Goal: Communication & Community: Connect with others

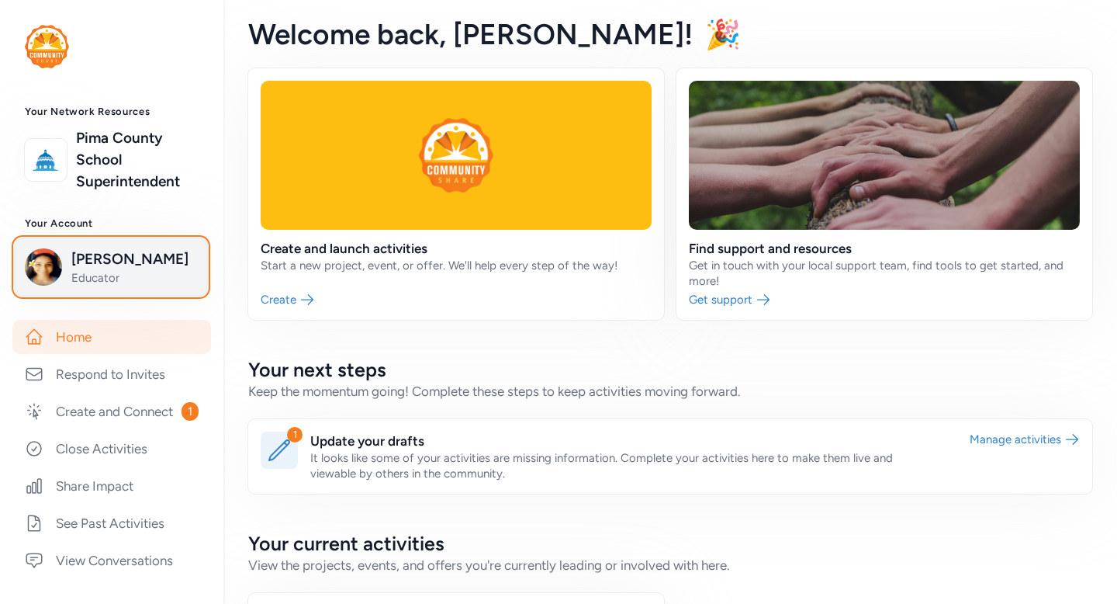
click at [119, 265] on span "[PERSON_NAME]" at bounding box center [134, 259] width 126 height 22
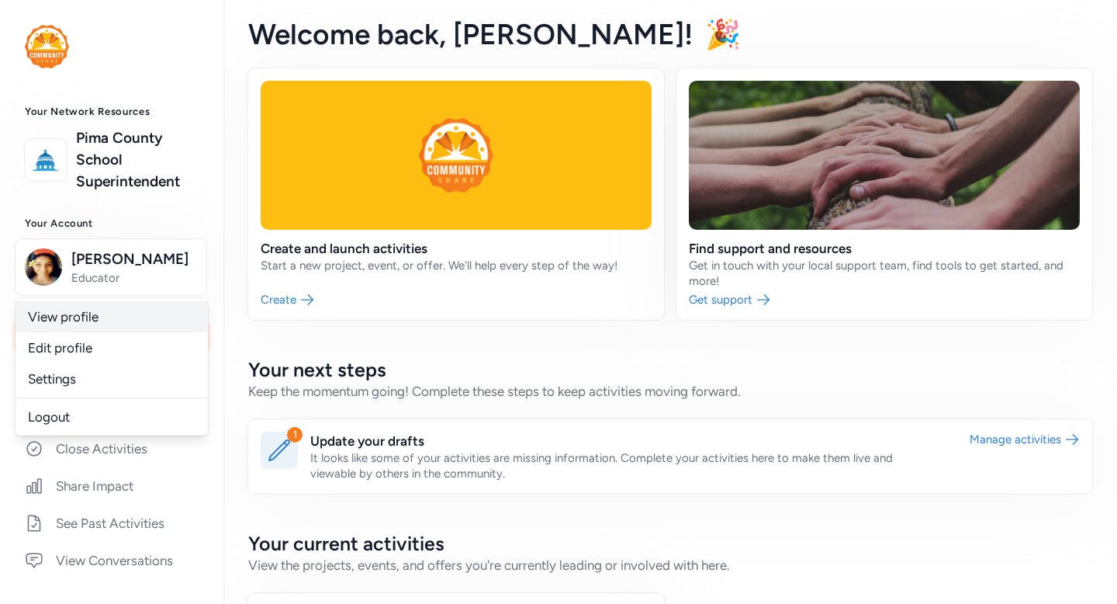
click at [92, 316] on link "View profile" at bounding box center [112, 316] width 192 height 31
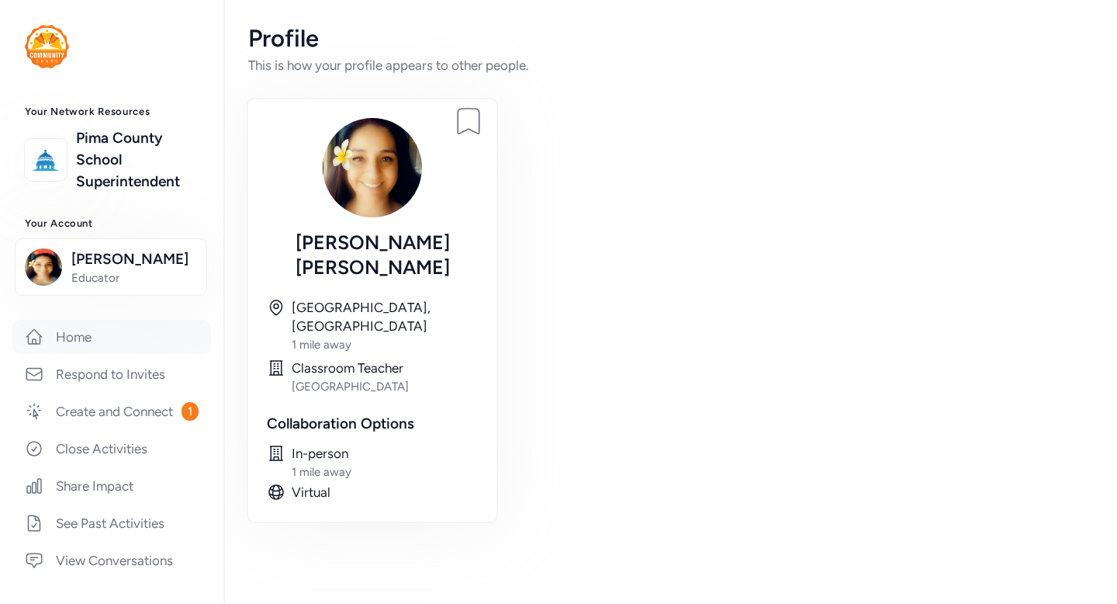
click at [187, 341] on link "Home" at bounding box center [111, 337] width 199 height 34
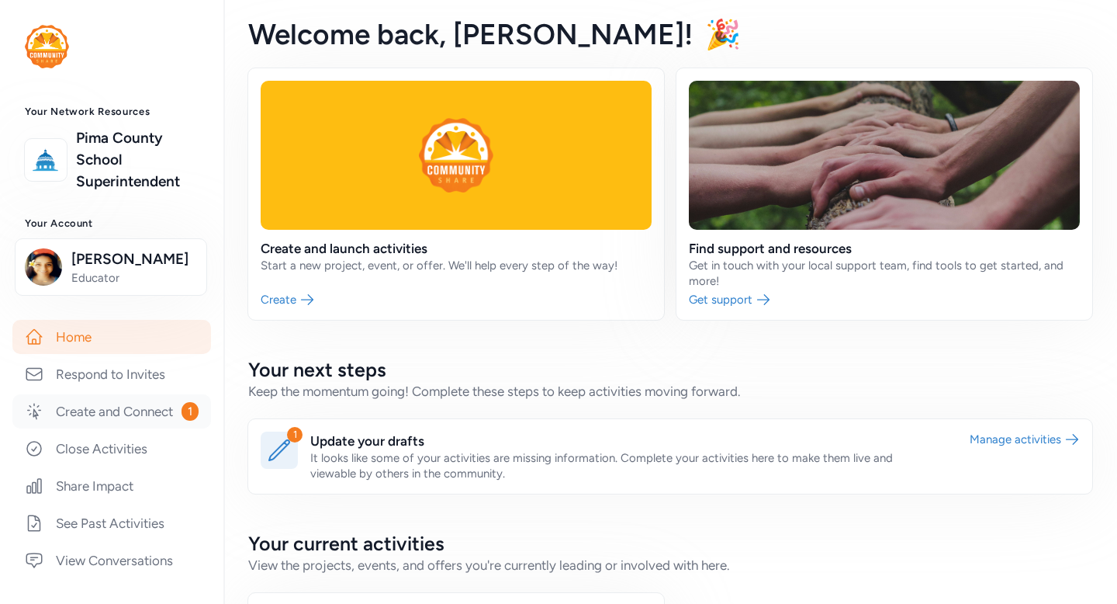
click at [135, 402] on link "Create and Connect 1" at bounding box center [111, 411] width 199 height 34
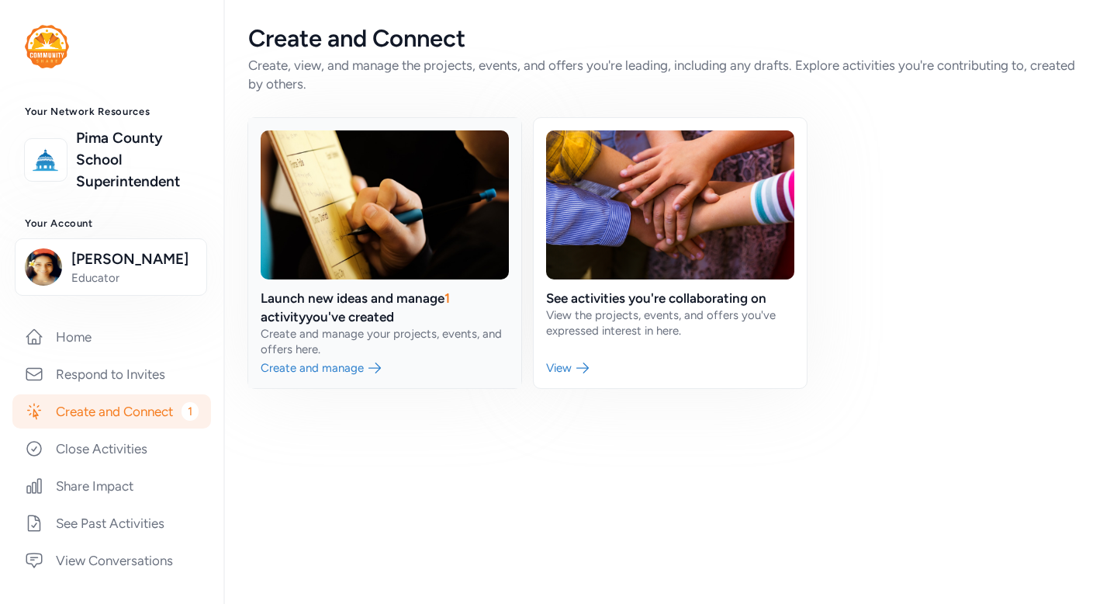
click at [478, 230] on link at bounding box center [384, 253] width 273 height 270
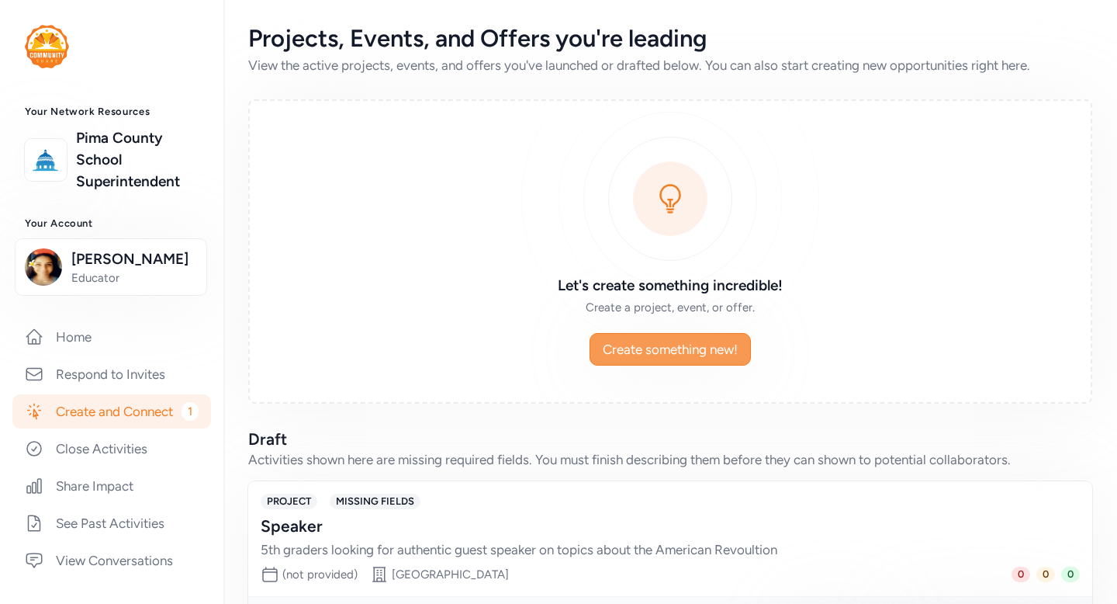
click at [658, 347] on span "Create something new!" at bounding box center [670, 349] width 135 height 19
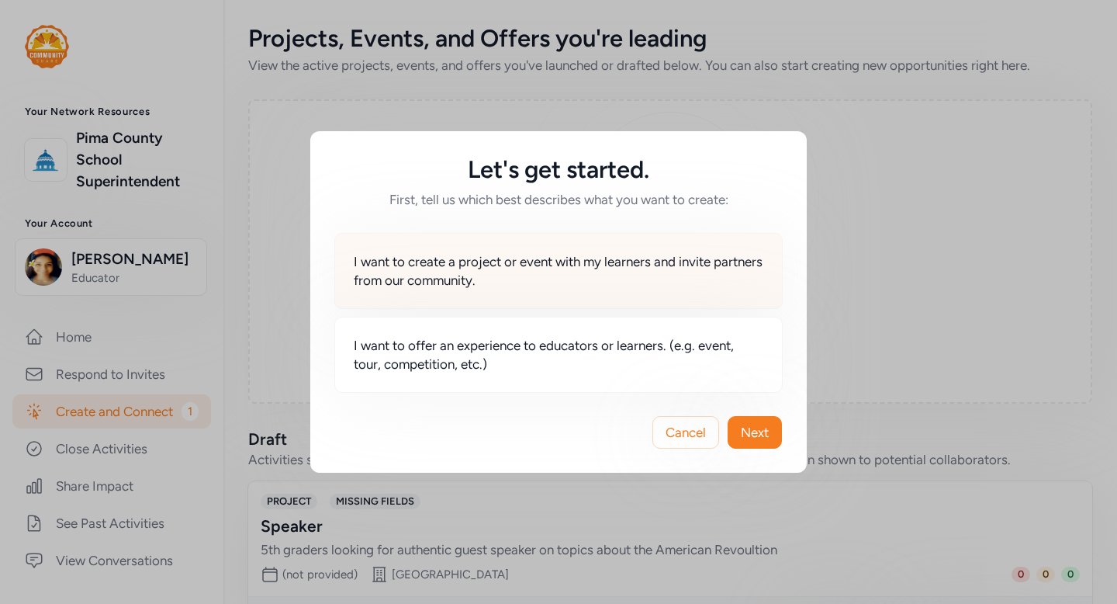
click at [687, 294] on div "I want to create a project or event with my learners and invite partners from o…" at bounding box center [558, 271] width 448 height 76
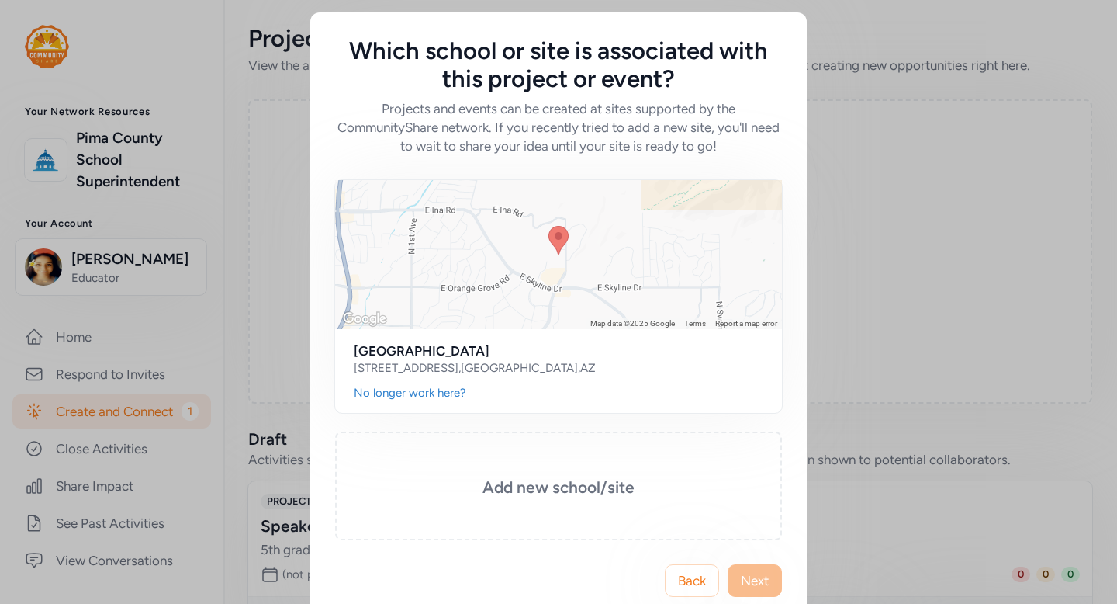
click at [746, 586] on span "Next" at bounding box center [755, 580] width 28 height 19
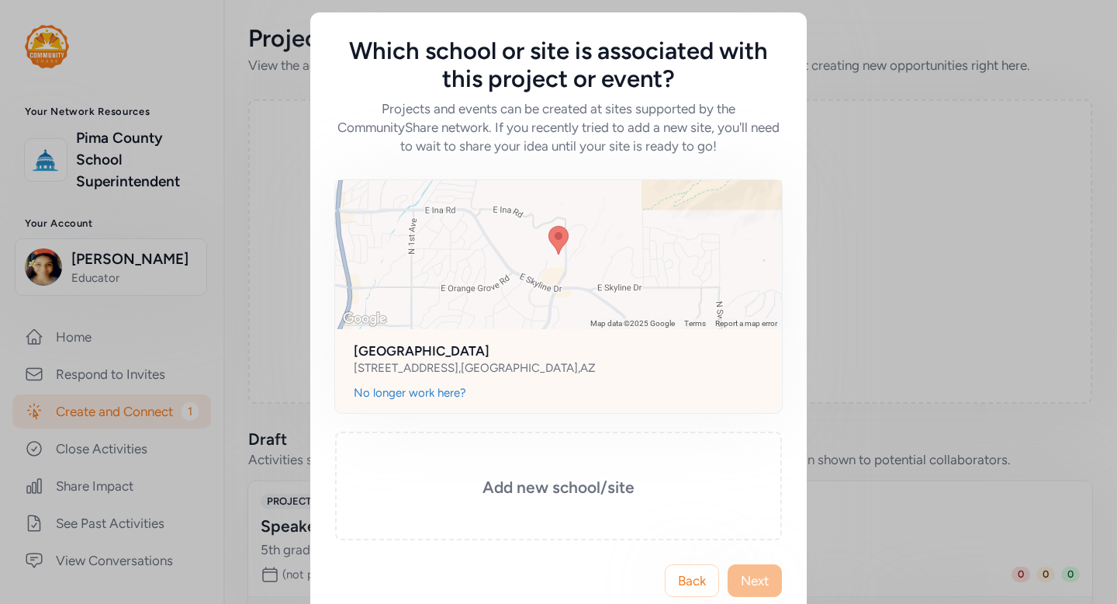
click at [708, 393] on div "No longer work here?" at bounding box center [559, 393] width 410 height 16
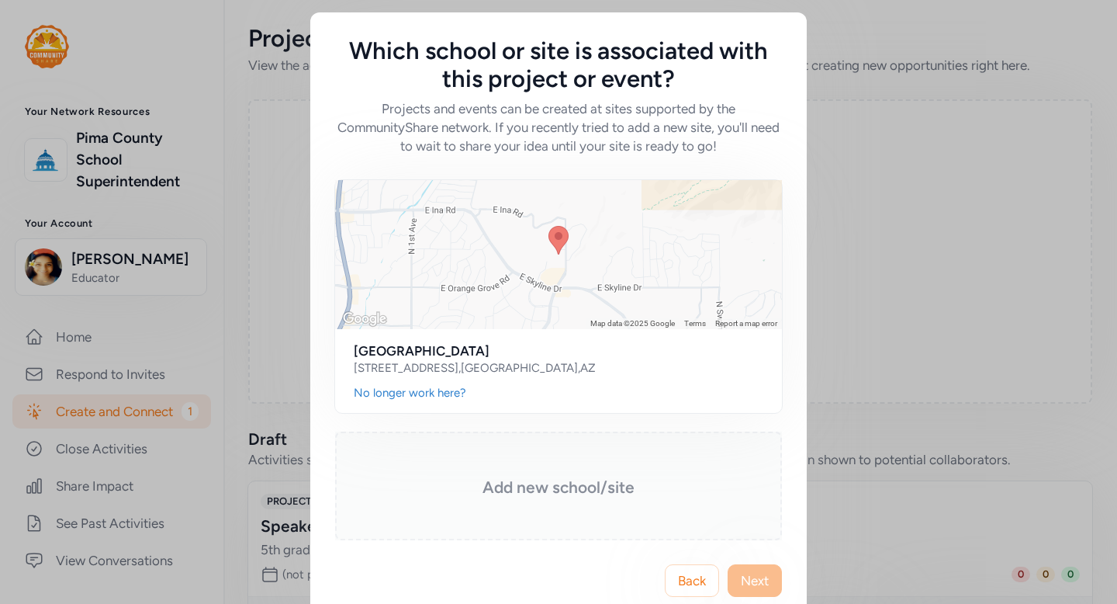
scroll to position [29, 0]
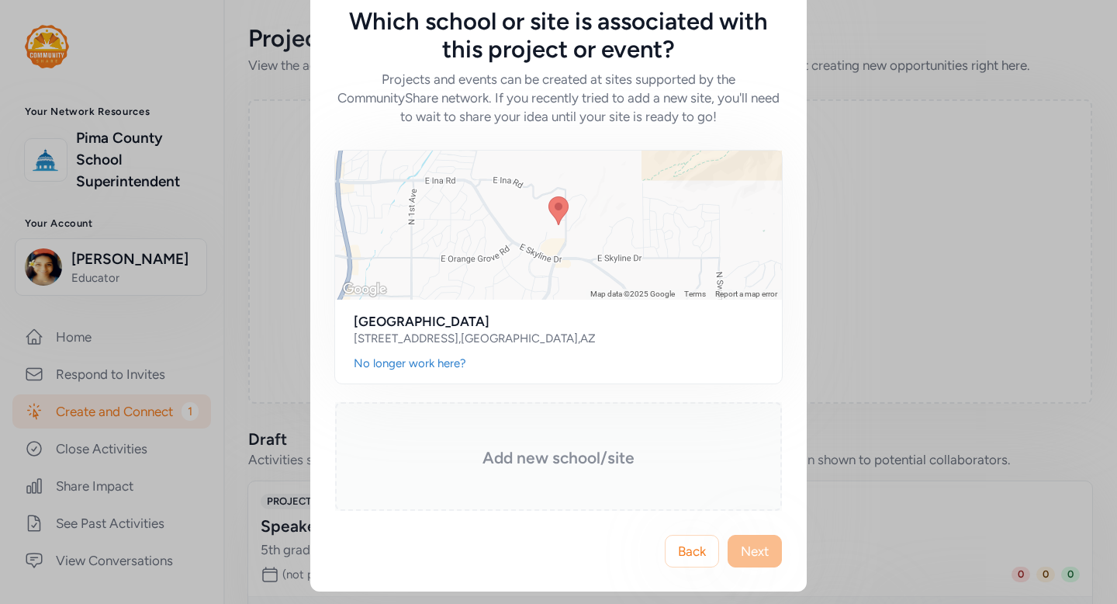
click at [680, 475] on div "Add new school/site" at bounding box center [558, 456] width 447 height 109
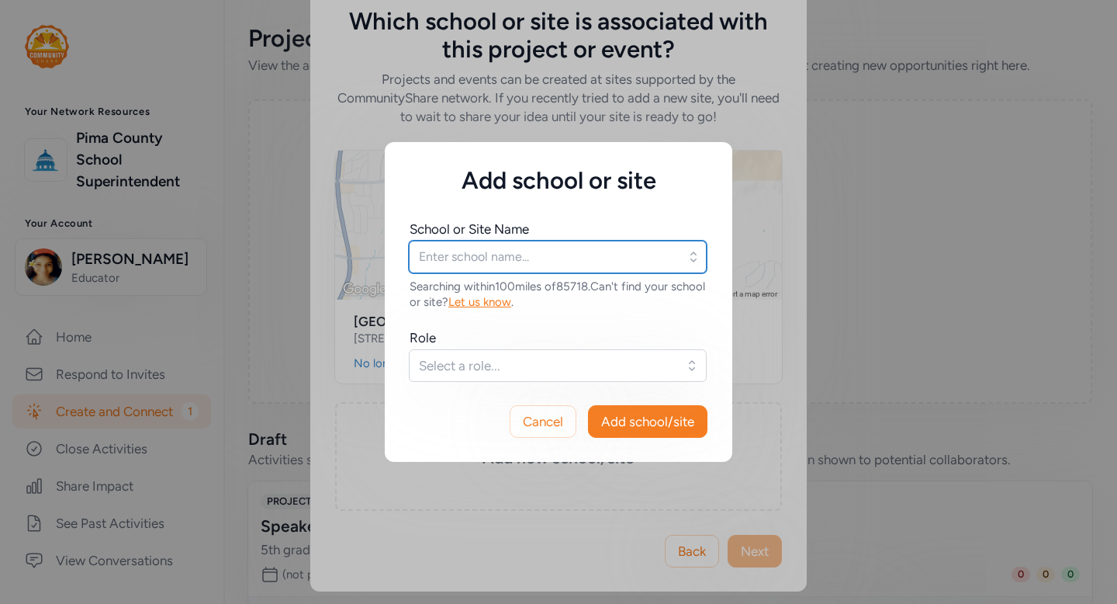
click at [645, 256] on input "text" at bounding box center [558, 256] width 298 height 33
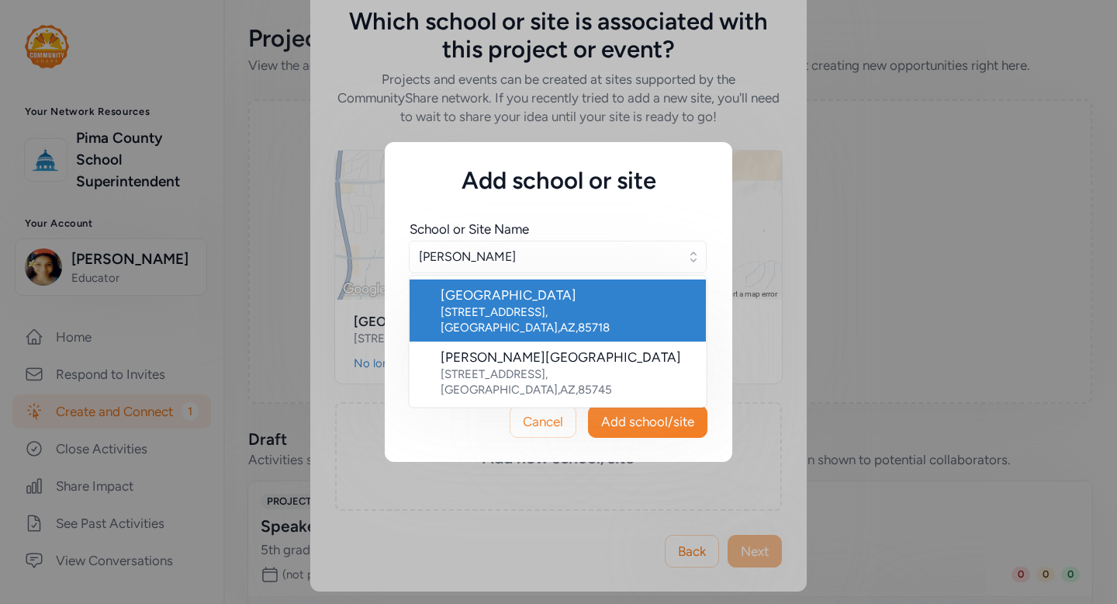
click at [572, 310] on div "[STREET_ADDRESS]" at bounding box center [567, 319] width 253 height 31
type input "[GEOGRAPHIC_DATA]"
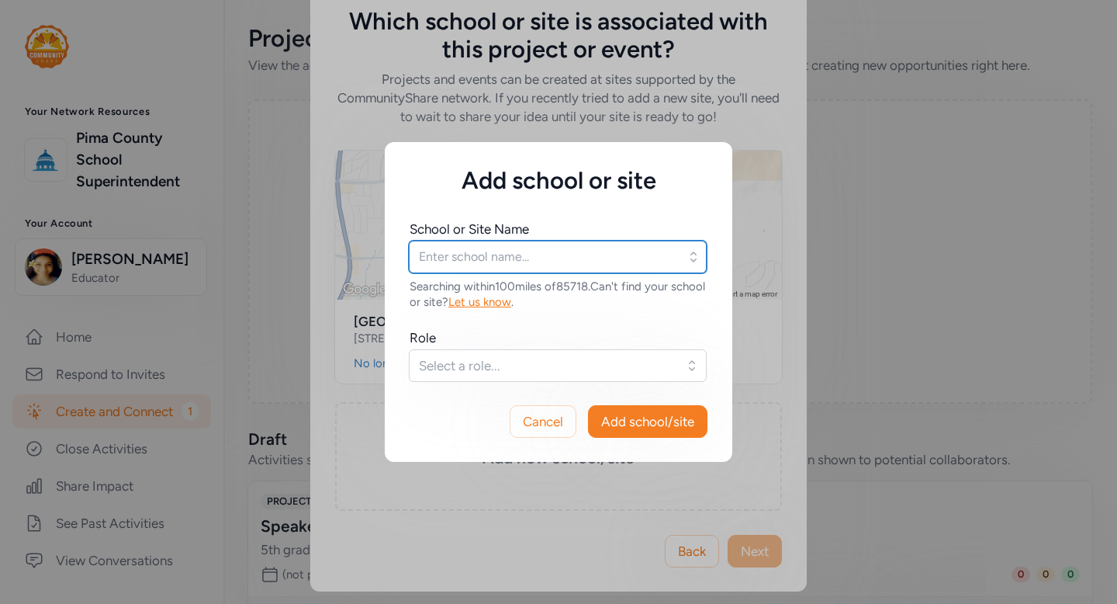
type input "[GEOGRAPHIC_DATA]"
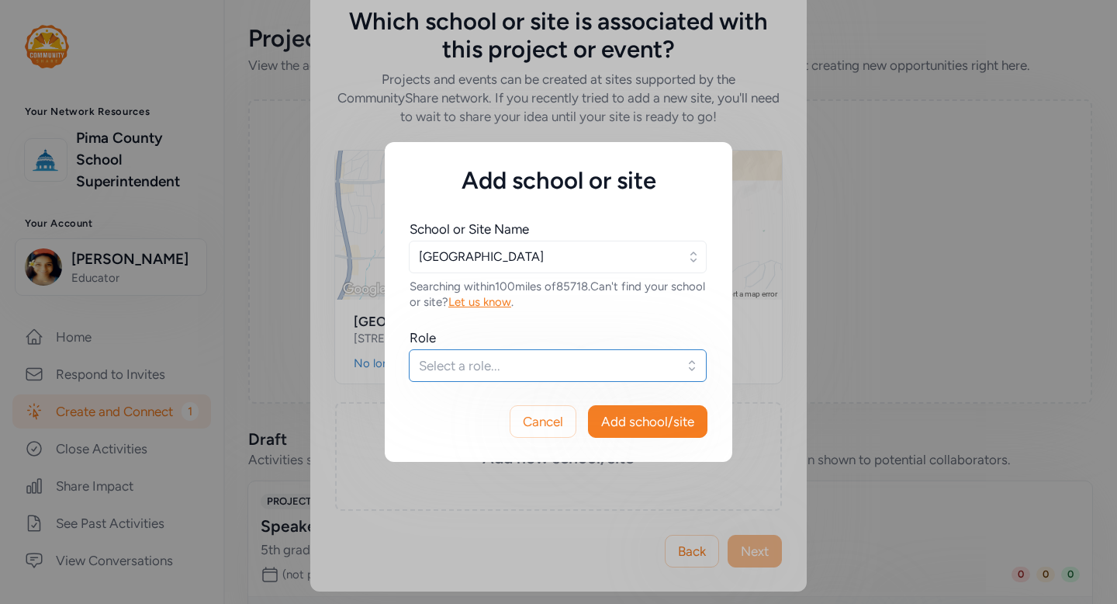
click at [562, 371] on span "Select a role..." at bounding box center [547, 365] width 256 height 19
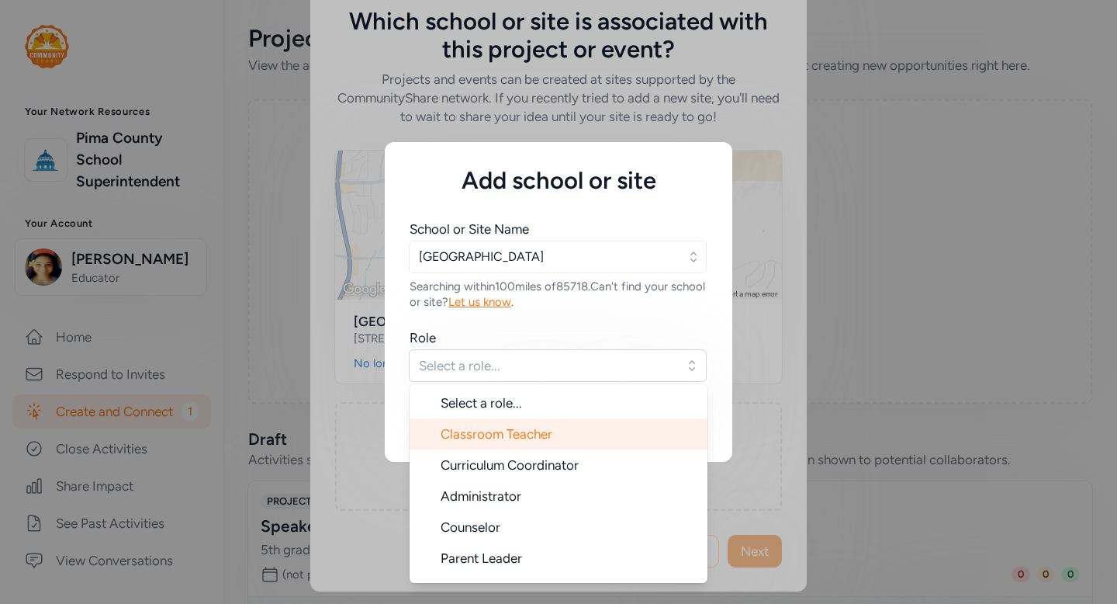
click at [533, 441] on li "Classroom Teacher" at bounding box center [559, 433] width 298 height 31
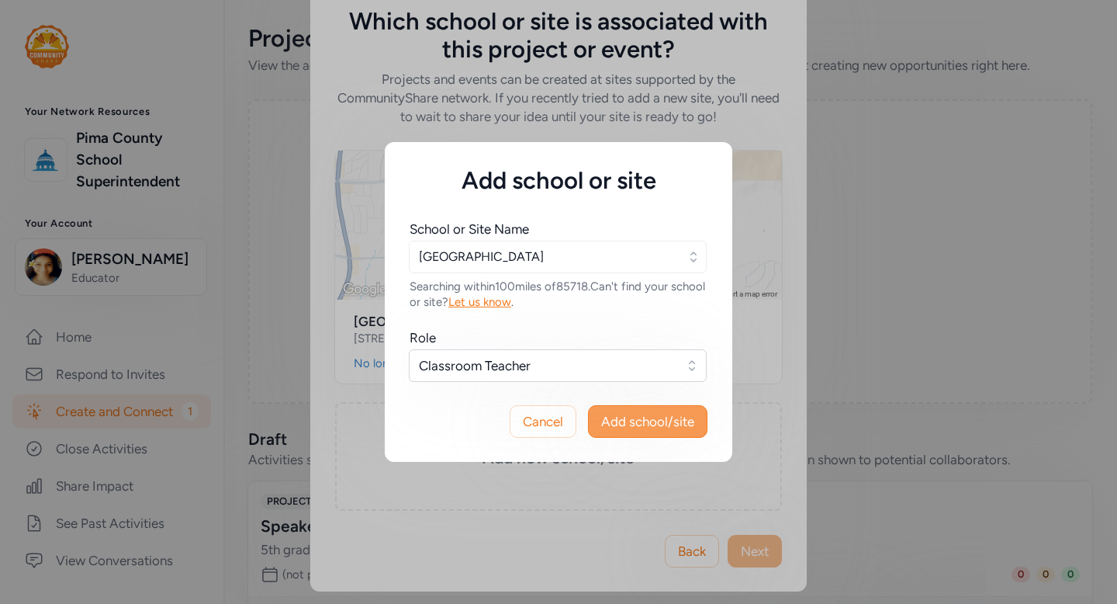
click at [669, 416] on span "Add school/site" at bounding box center [647, 421] width 93 height 19
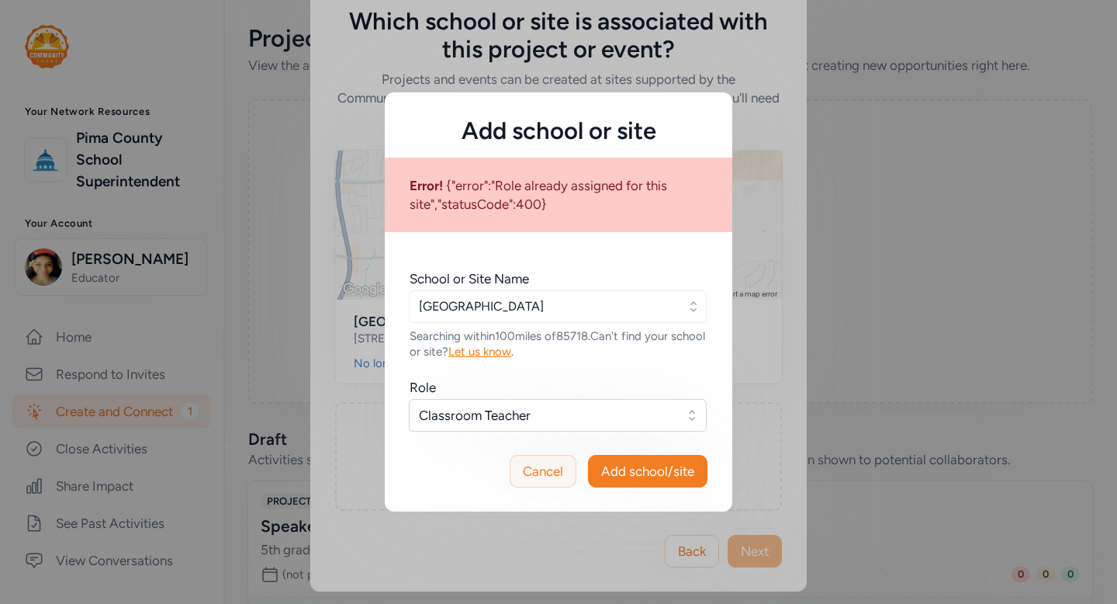
click at [530, 476] on span "Cancel" at bounding box center [543, 471] width 40 height 19
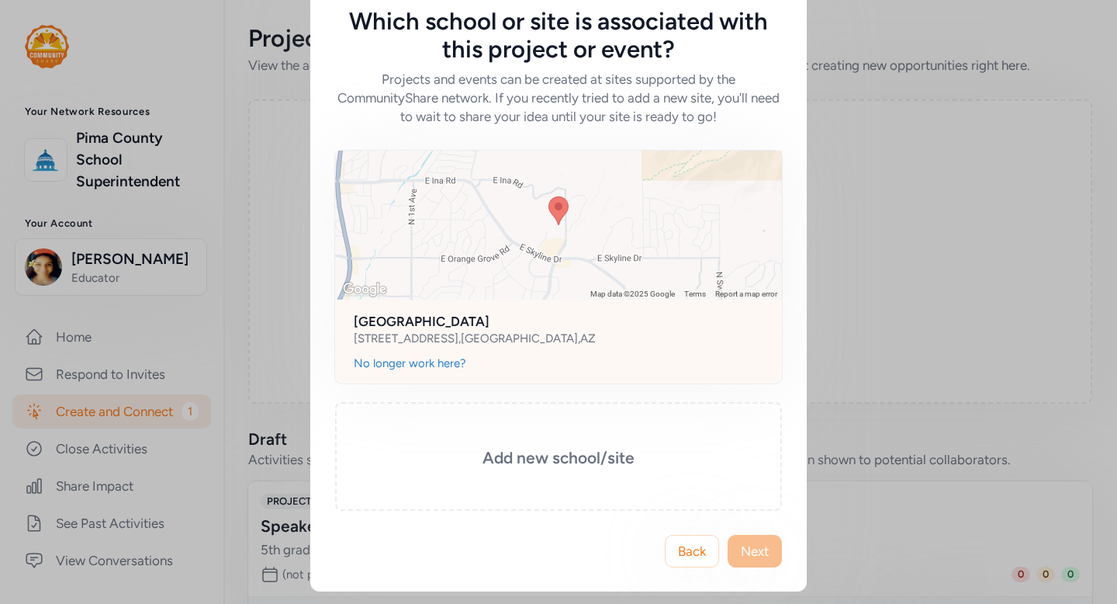
click at [592, 337] on div "[STREET_ADDRESS]" at bounding box center [559, 338] width 410 height 16
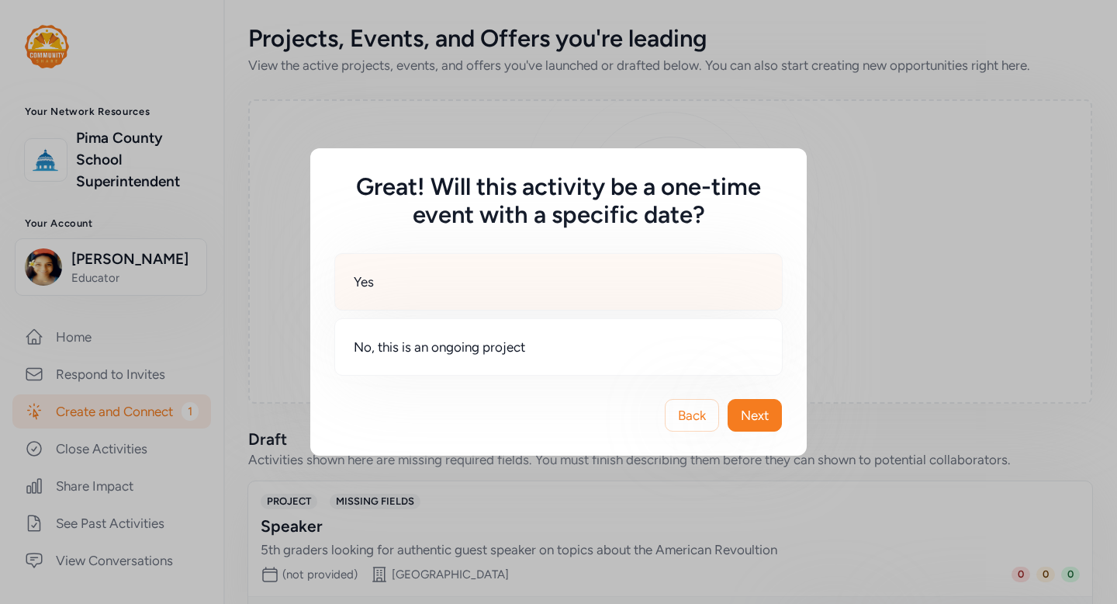
click at [669, 288] on div "Yes" at bounding box center [558, 281] width 448 height 57
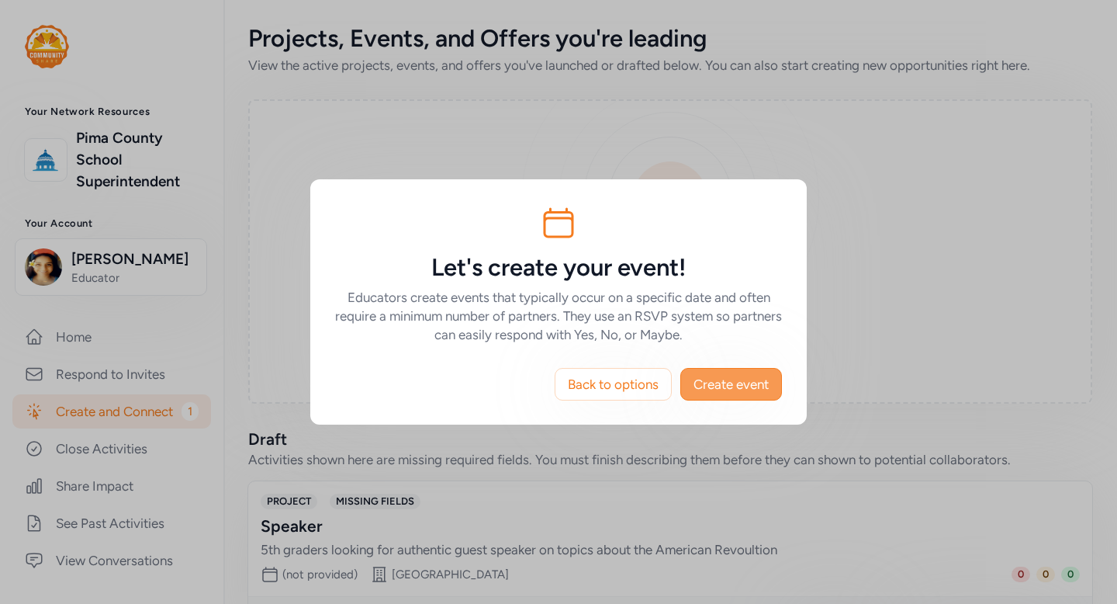
click at [747, 392] on span "Create event" at bounding box center [731, 384] width 75 height 19
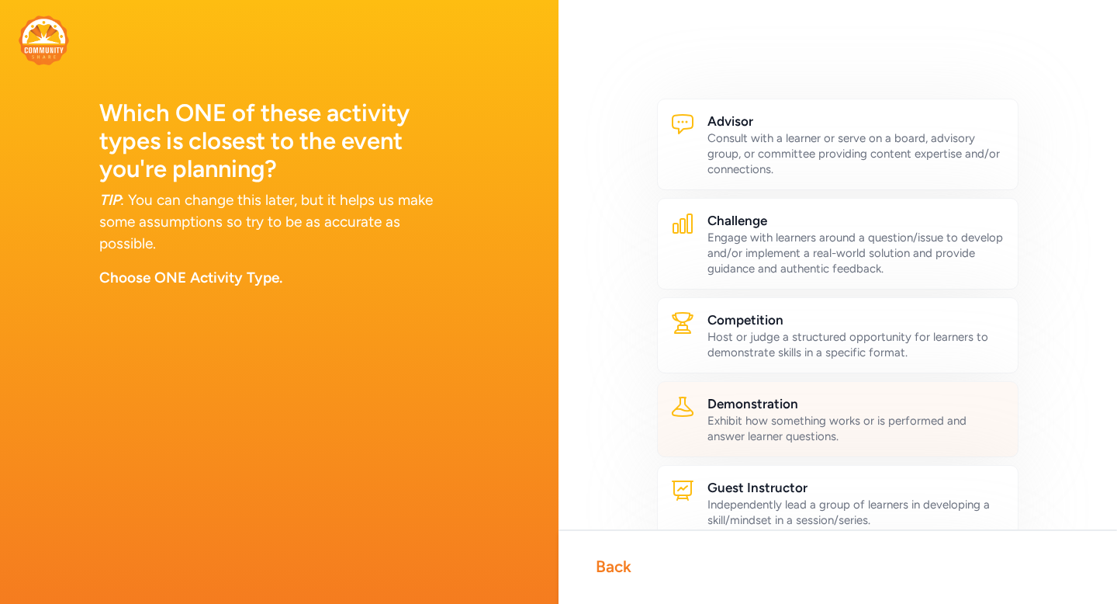
click at [871, 427] on div "Exhibit how something works or is performed and answer learner questions." at bounding box center [857, 428] width 298 height 31
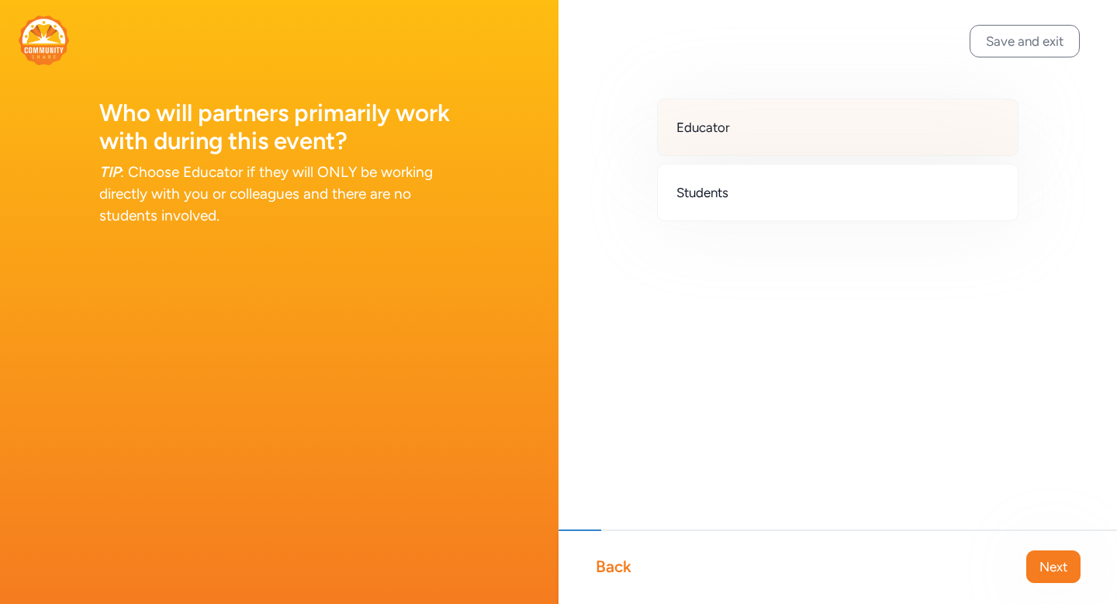
click at [897, 133] on div "Educator" at bounding box center [838, 127] width 362 height 57
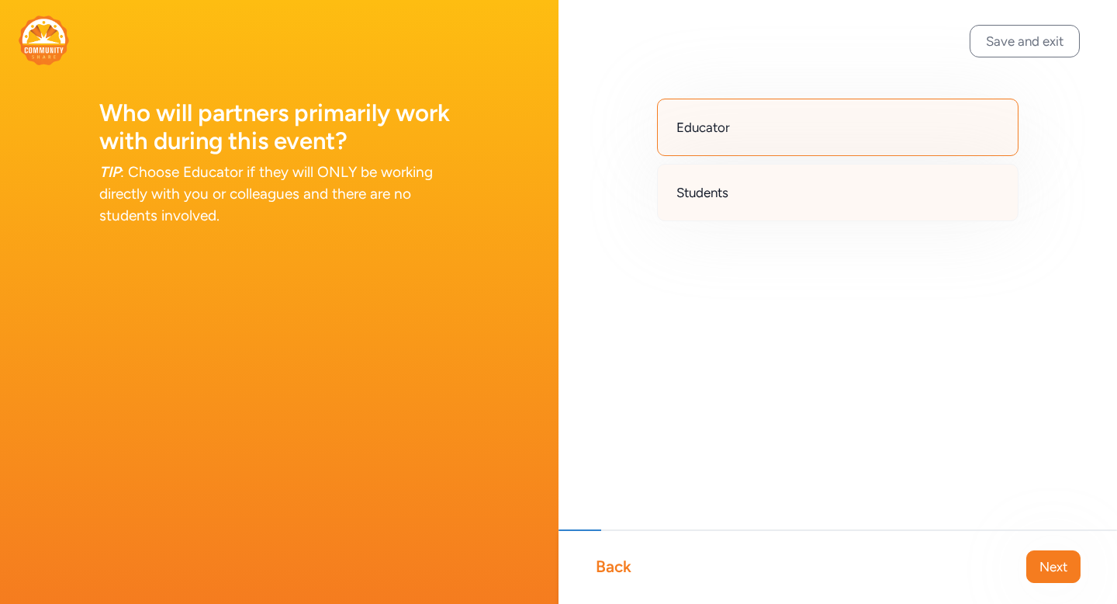
click at [884, 175] on div "Students" at bounding box center [838, 192] width 362 height 57
click at [996, 141] on div "Educator" at bounding box center [838, 127] width 362 height 57
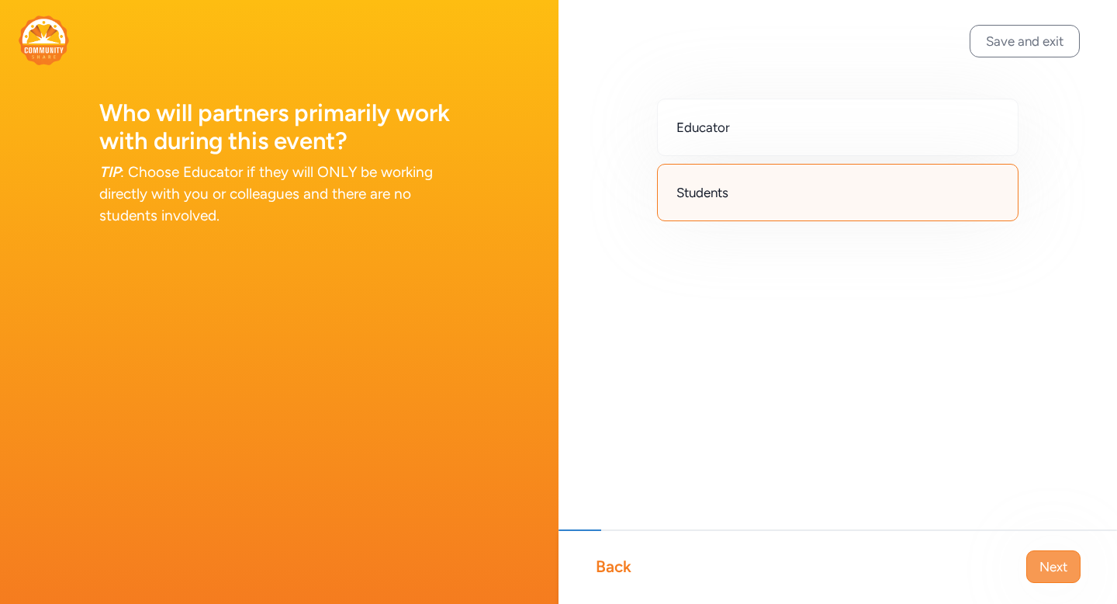
click at [1053, 566] on span "Next" at bounding box center [1054, 566] width 28 height 19
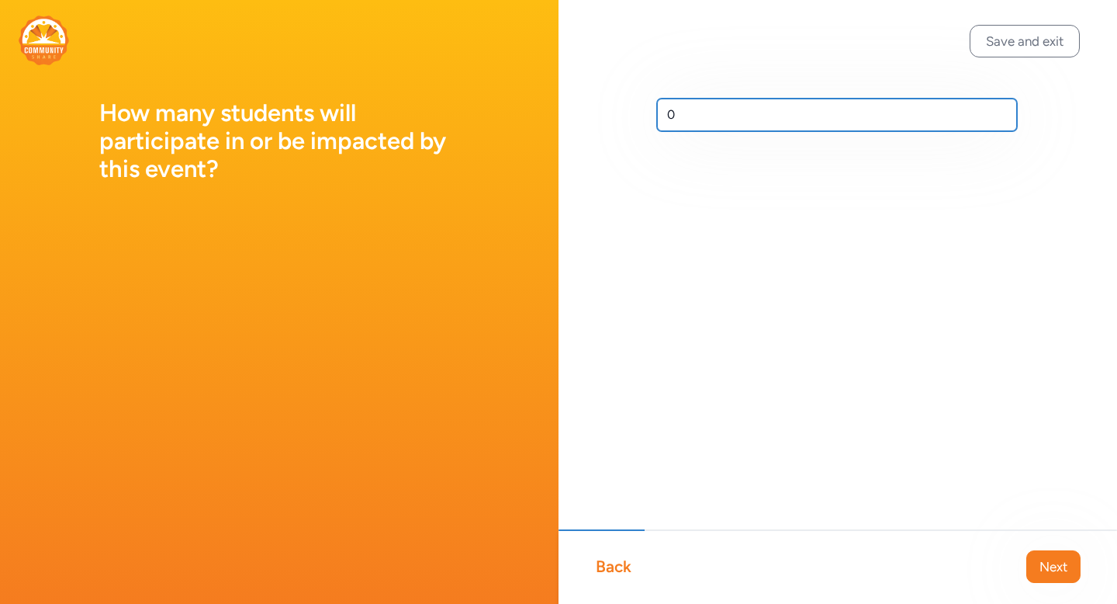
drag, startPoint x: 734, startPoint y: 121, endPoint x: 609, endPoint y: 121, distance: 124.9
click at [609, 121] on div "0" at bounding box center [838, 139] width 559 height 279
type input "500"
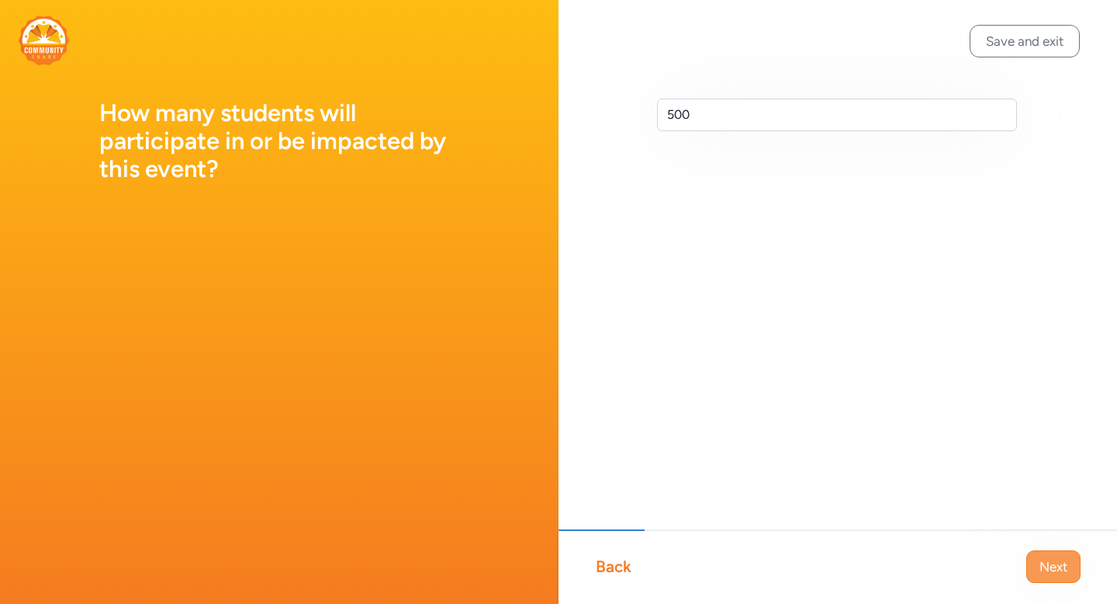
click at [1043, 569] on span "Next" at bounding box center [1054, 566] width 28 height 19
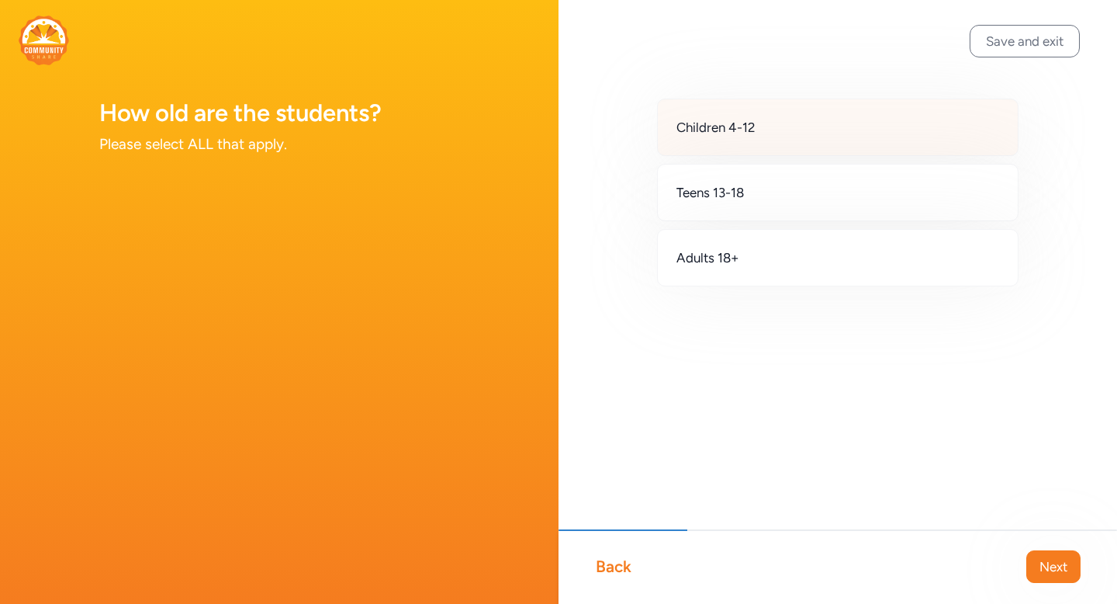
click at [892, 123] on div "Children 4-12" at bounding box center [838, 127] width 362 height 57
click at [1051, 584] on div "Back Next" at bounding box center [838, 566] width 559 height 74
click at [1050, 567] on span "Next" at bounding box center [1054, 566] width 28 height 19
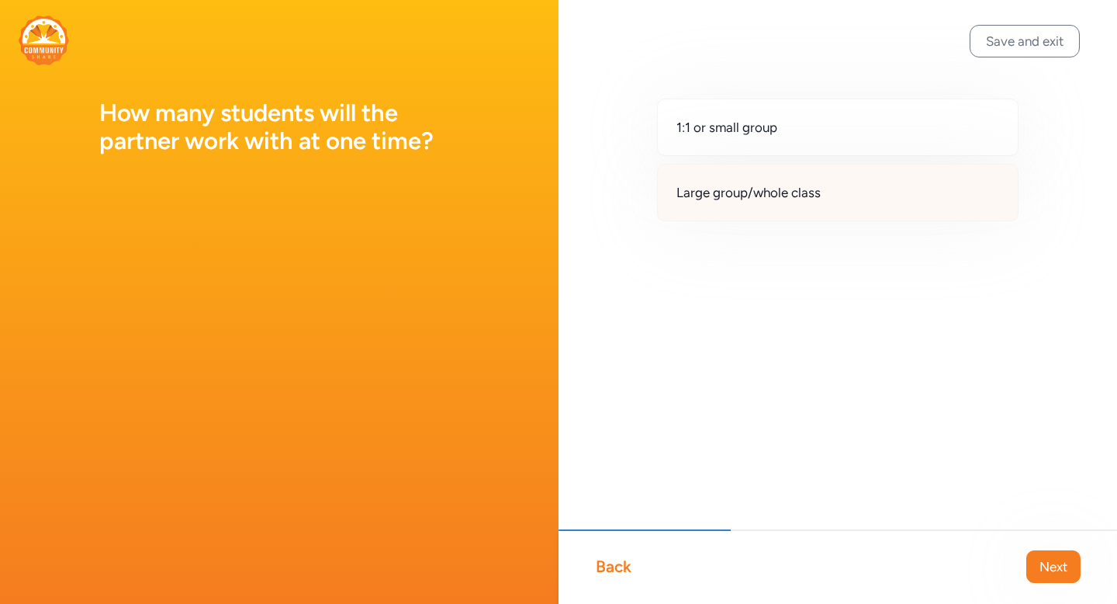
click at [905, 194] on div "Large group/whole class" at bounding box center [838, 192] width 362 height 57
click at [1051, 571] on span "Next" at bounding box center [1054, 566] width 28 height 19
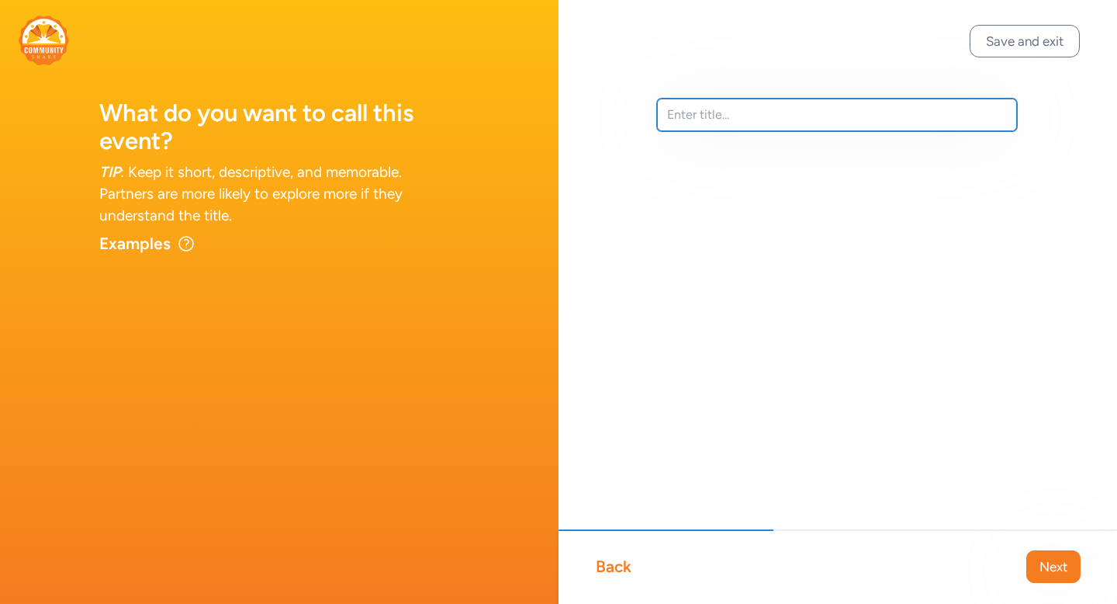
click at [802, 104] on input "text" at bounding box center [837, 115] width 360 height 33
type input "STEM night"
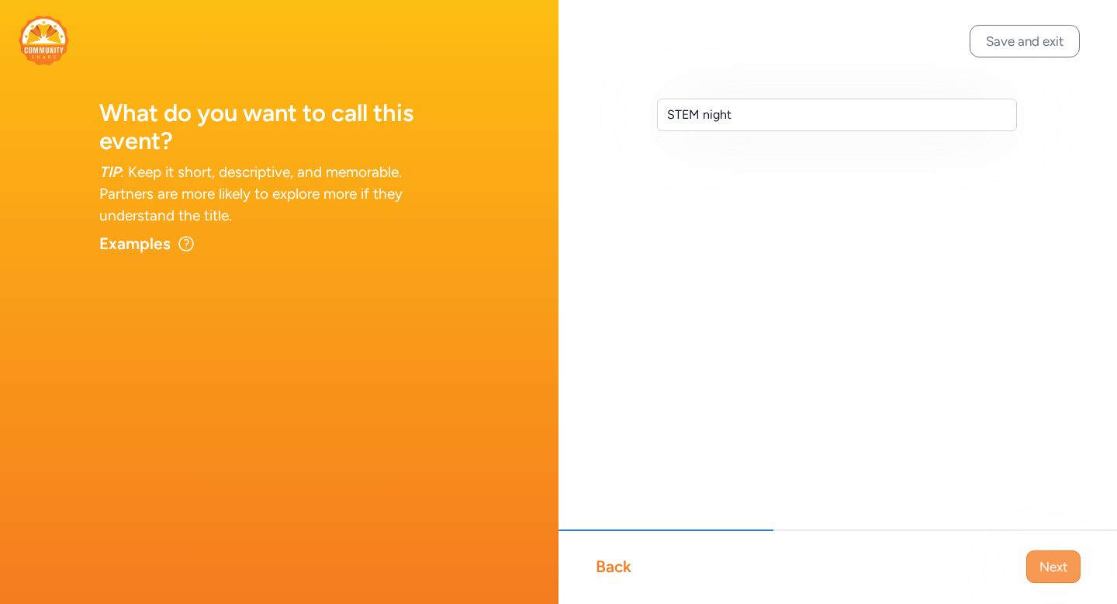
click at [1043, 553] on button "Next" at bounding box center [1053, 566] width 54 height 33
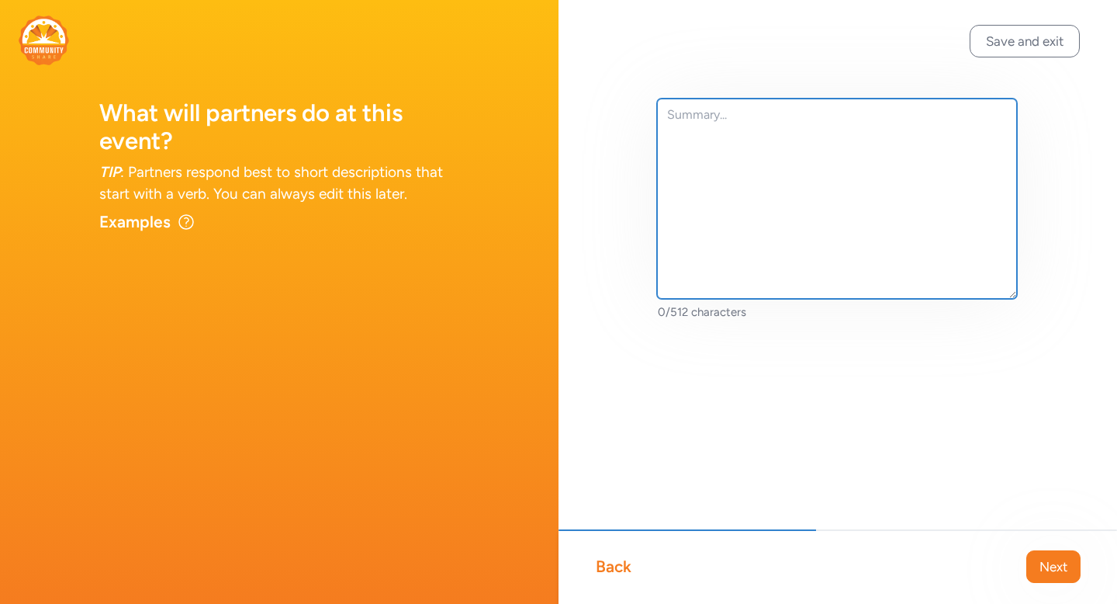
click at [798, 161] on textarea at bounding box center [837, 199] width 360 height 200
click at [727, 111] on textarea at bounding box center [837, 199] width 360 height 200
paste textarea "We're organizing a STEM Night event for our elementary students and families, s…"
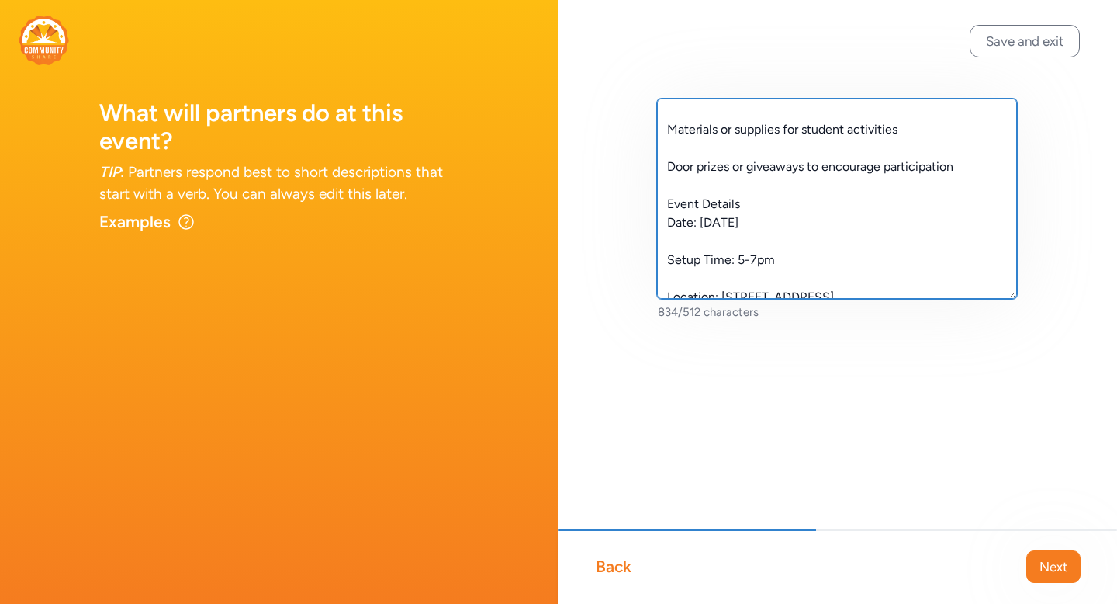
scroll to position [305, 0]
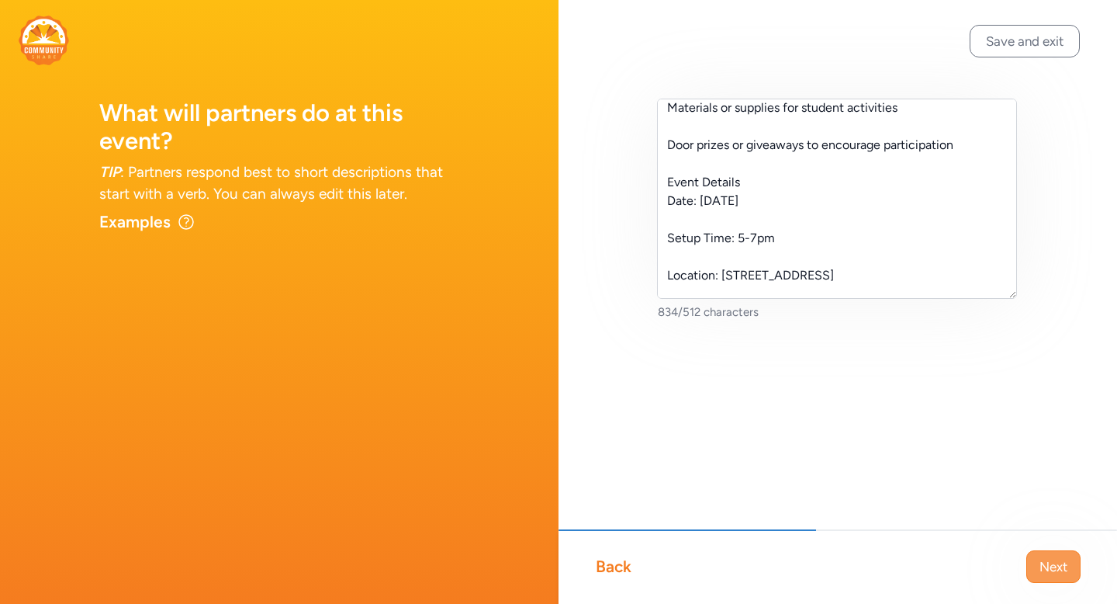
click at [1050, 559] on span "Next" at bounding box center [1054, 566] width 28 height 19
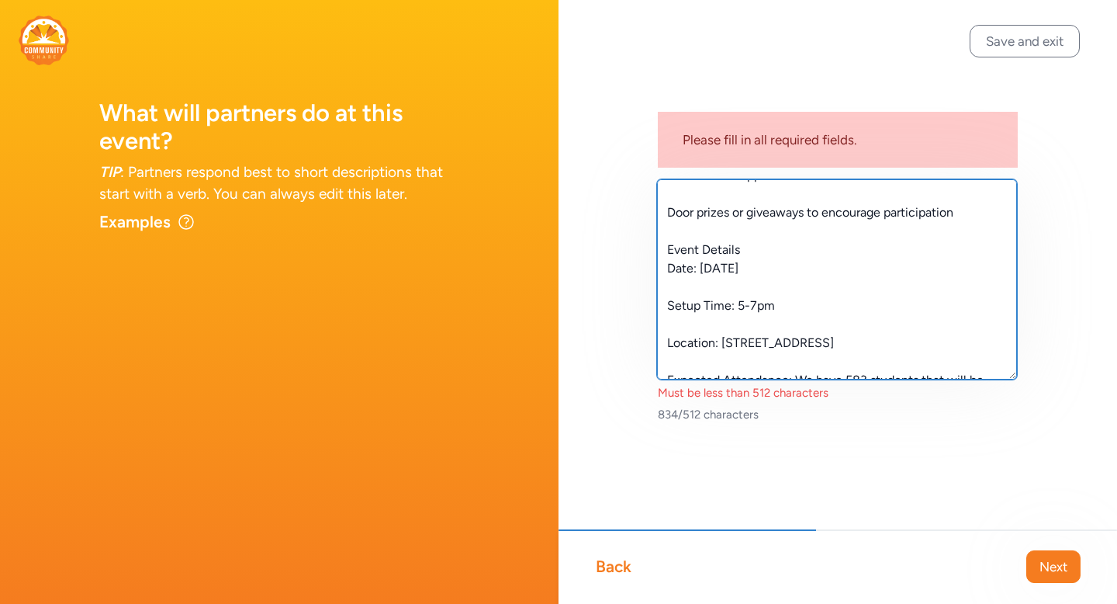
scroll to position [428, 0]
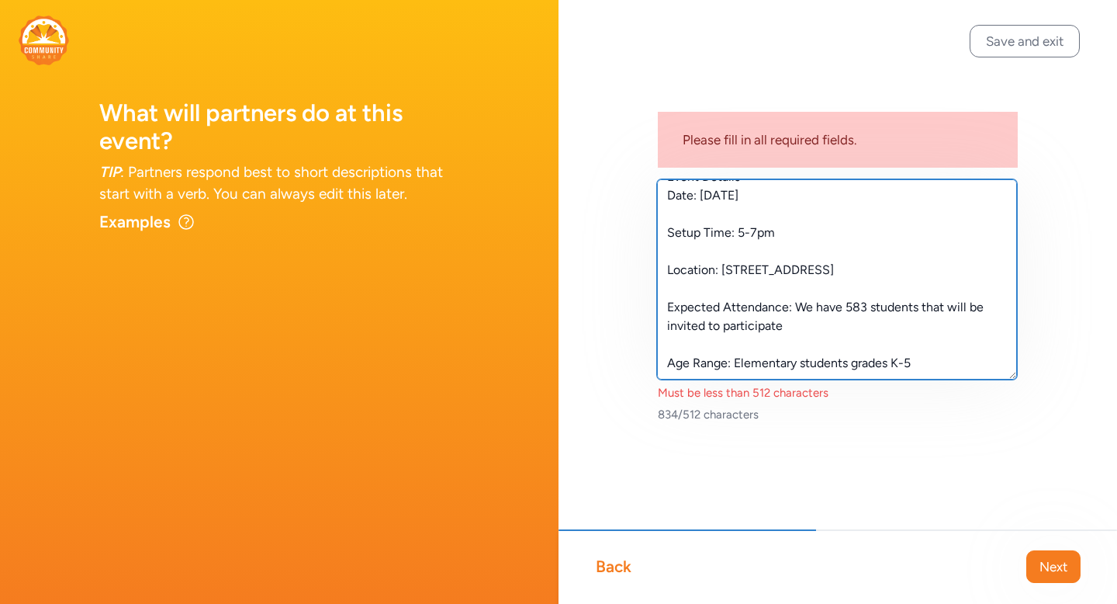
drag, startPoint x: 667, startPoint y: 249, endPoint x: 894, endPoint y: 417, distance: 282.4
click at [894, 417] on div "We're organizing a STEM Night event for our elementary students and families, s…" at bounding box center [838, 301] width 360 height 242
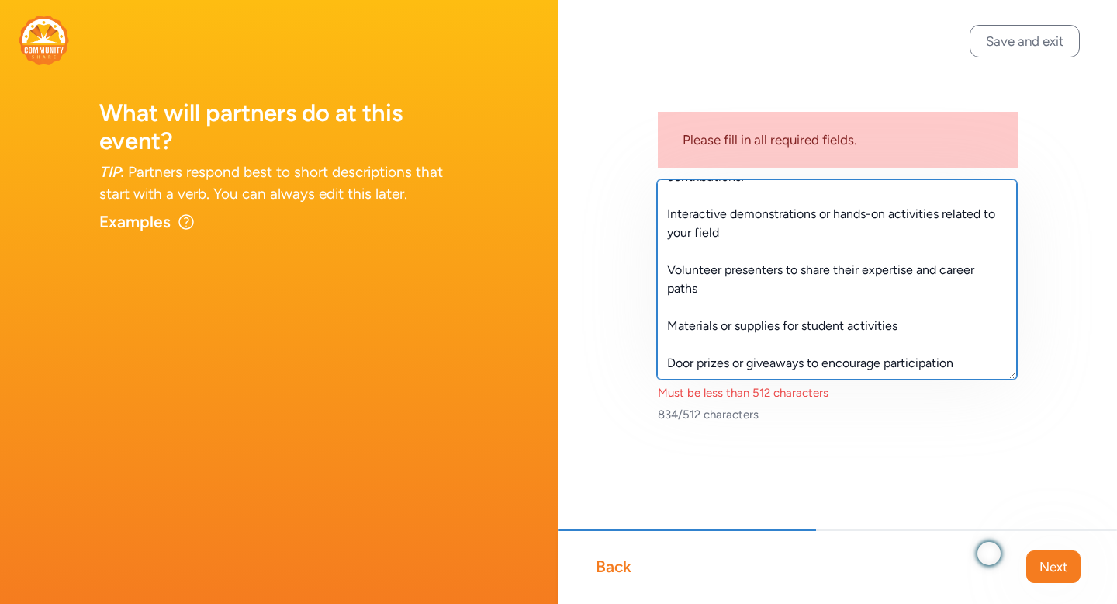
scroll to position [205, 0]
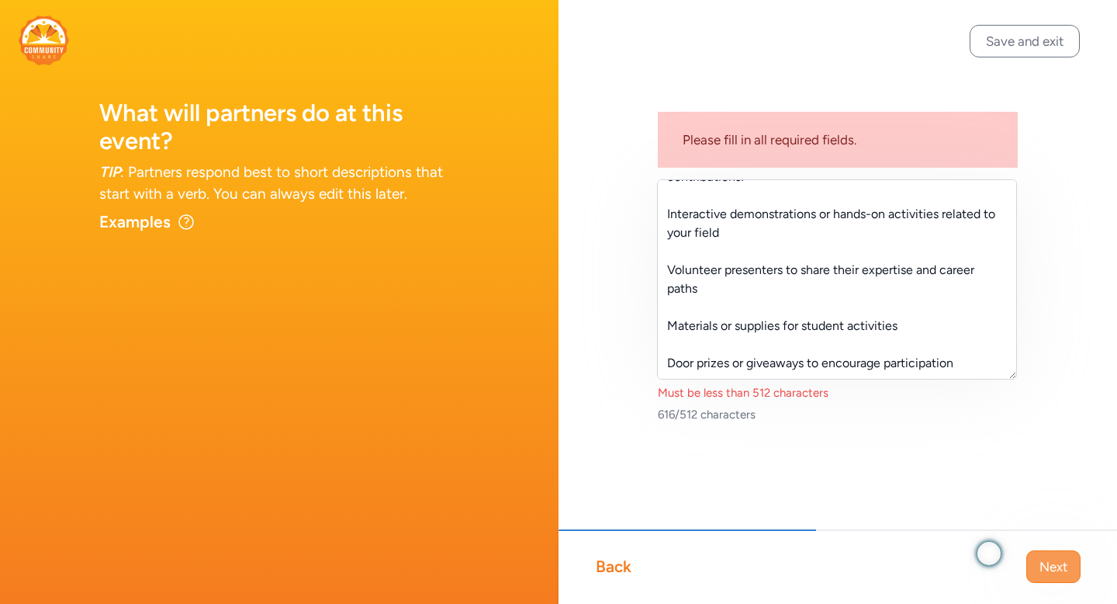
click at [1051, 569] on span "Next" at bounding box center [1054, 566] width 28 height 19
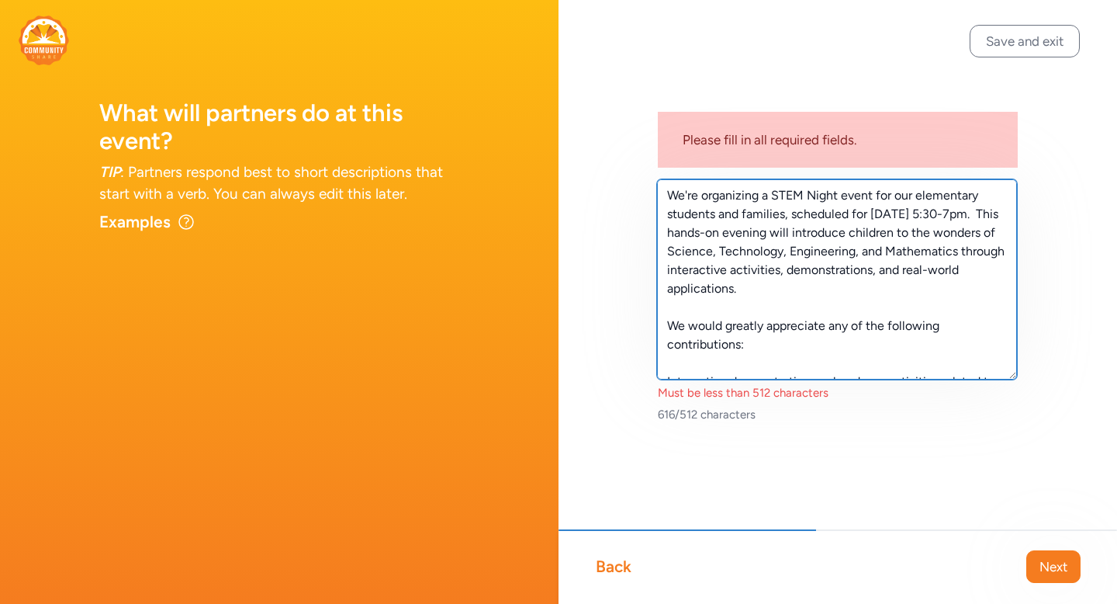
click at [669, 324] on textarea "We're organizing a STEM Night event for our elementary students and families, s…" at bounding box center [837, 279] width 360 height 200
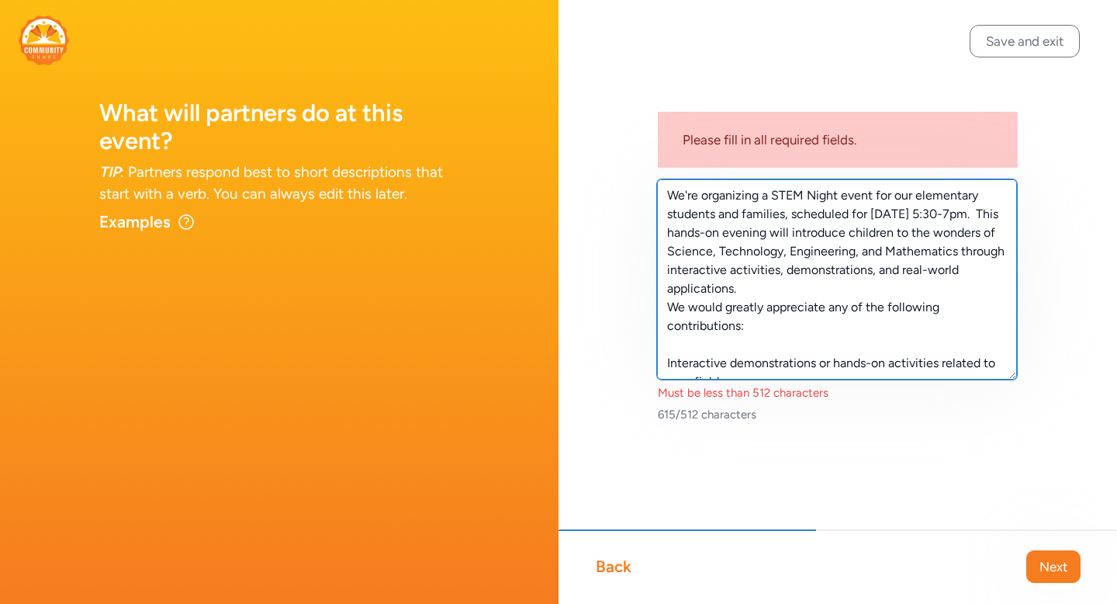
click at [668, 369] on textarea "We're organizing a STEM Night event for our elementary students and families, s…" at bounding box center [837, 279] width 360 height 200
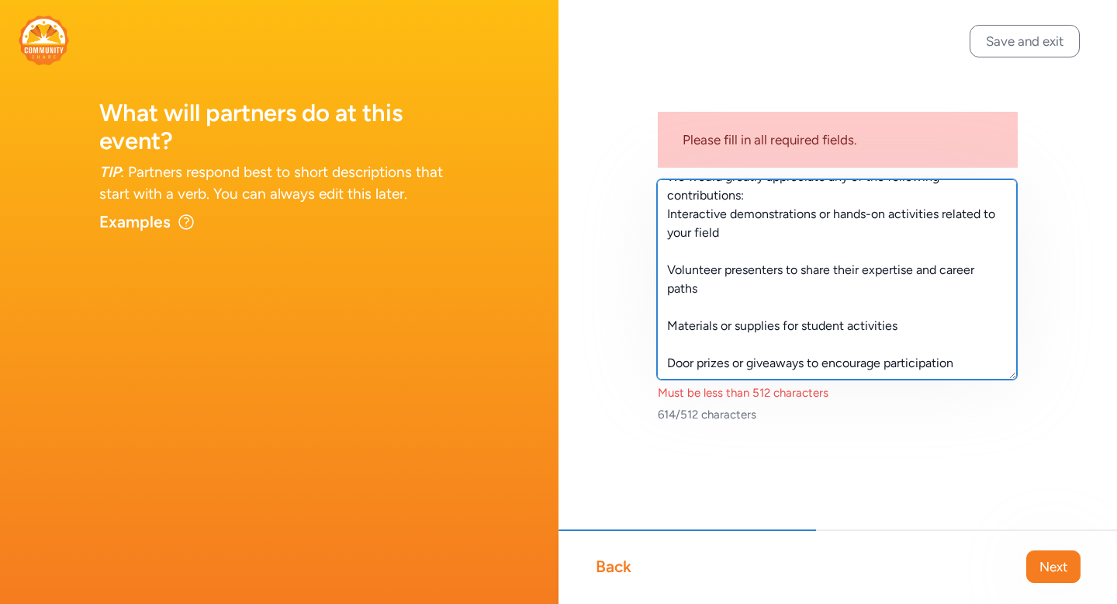
scroll to position [145, 0]
click at [665, 258] on textarea "We're organizing a STEM Night event for our elementary students and families, s…" at bounding box center [837, 279] width 360 height 200
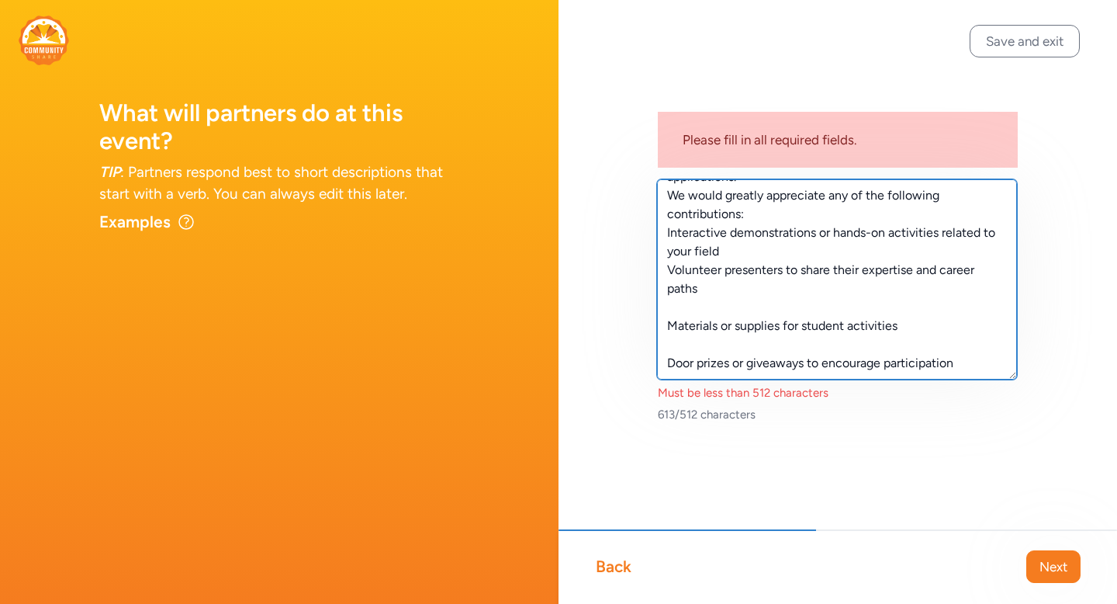
click at [672, 290] on textarea "We're organizing a STEM Night event for our elementary students and families, s…" at bounding box center [837, 279] width 360 height 200
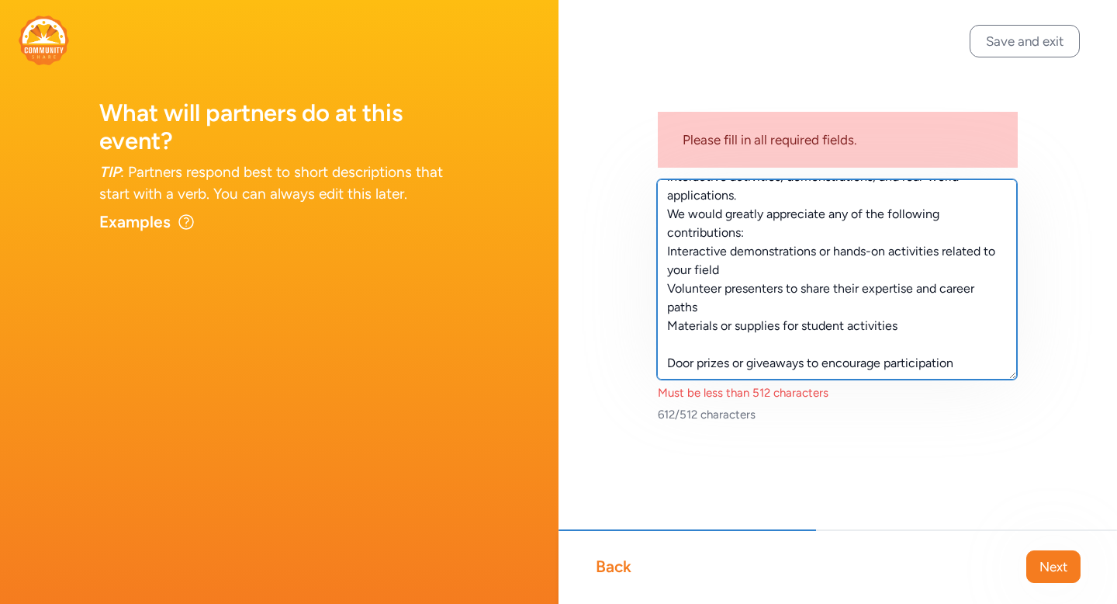
scroll to position [130, 0]
click at [666, 327] on textarea "We're organizing a STEM Night event for our elementary students and families, s…" at bounding box center [837, 279] width 360 height 200
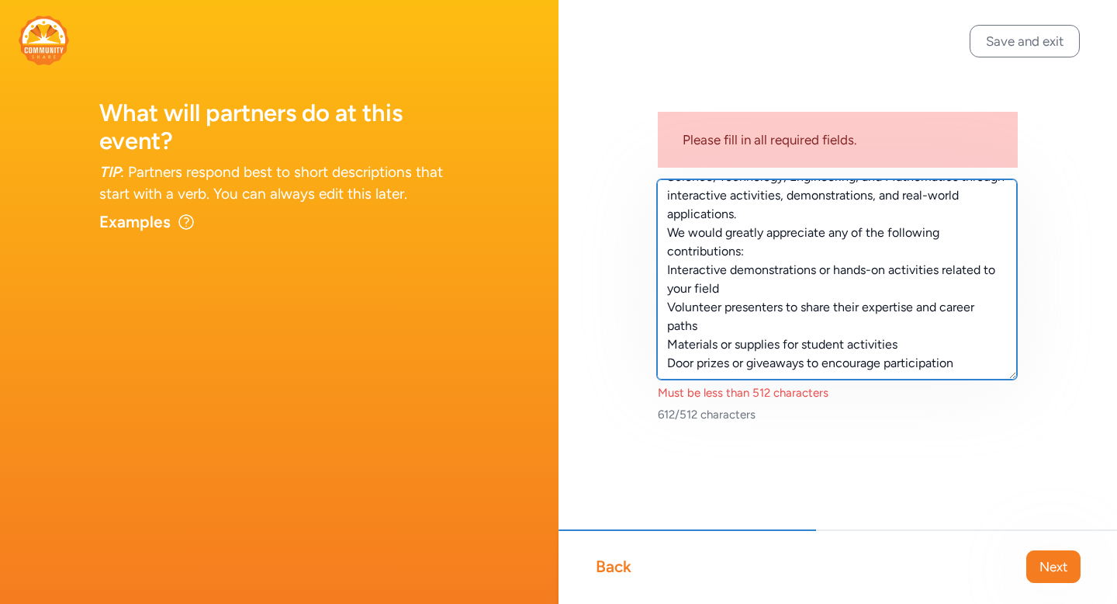
scroll to position [112, 0]
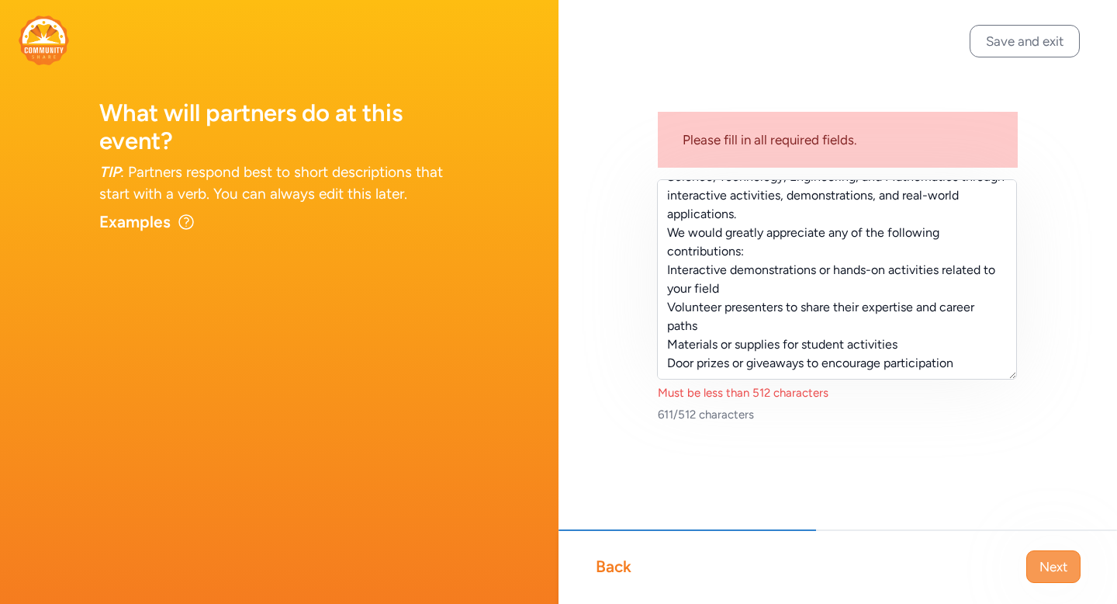
click at [1049, 566] on span "Next" at bounding box center [1054, 566] width 28 height 19
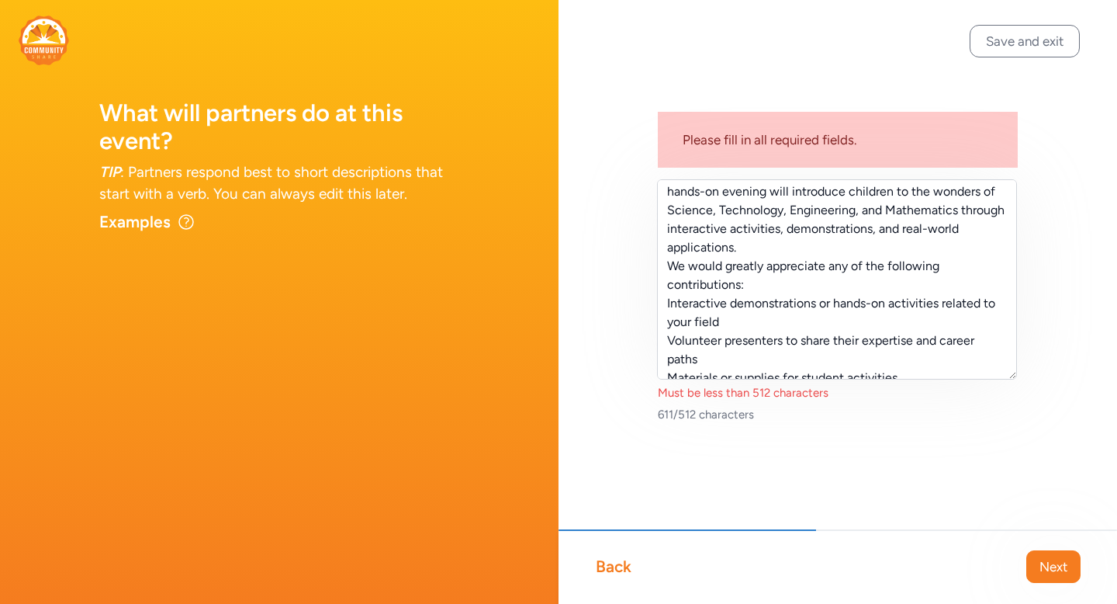
scroll to position [0, 0]
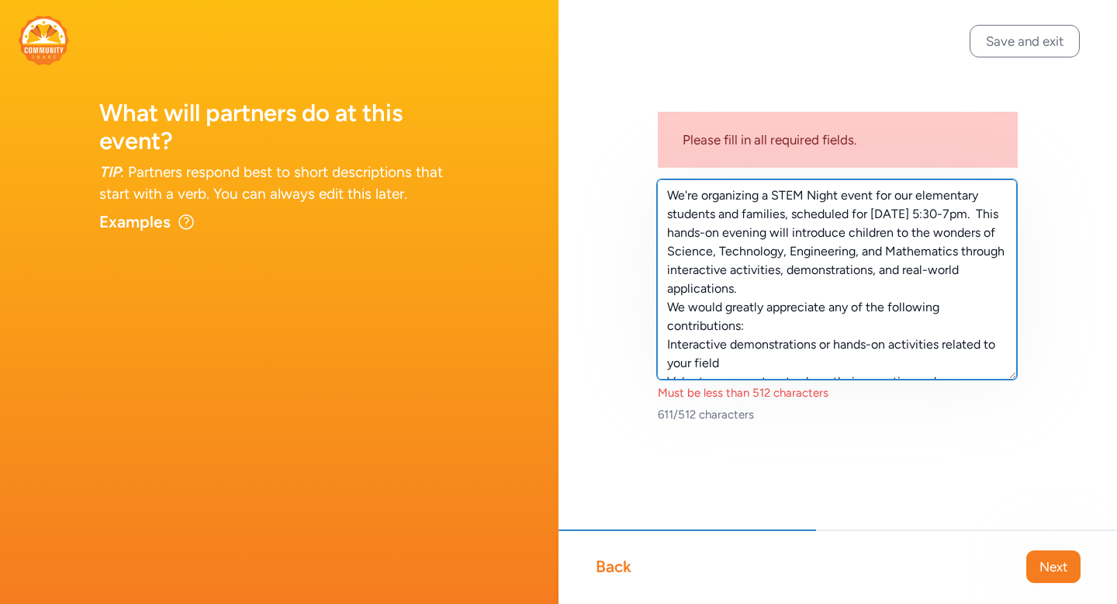
click at [670, 308] on textarea "We're organizing a STEM Night event for our elementary students and families, s…" at bounding box center [837, 279] width 360 height 200
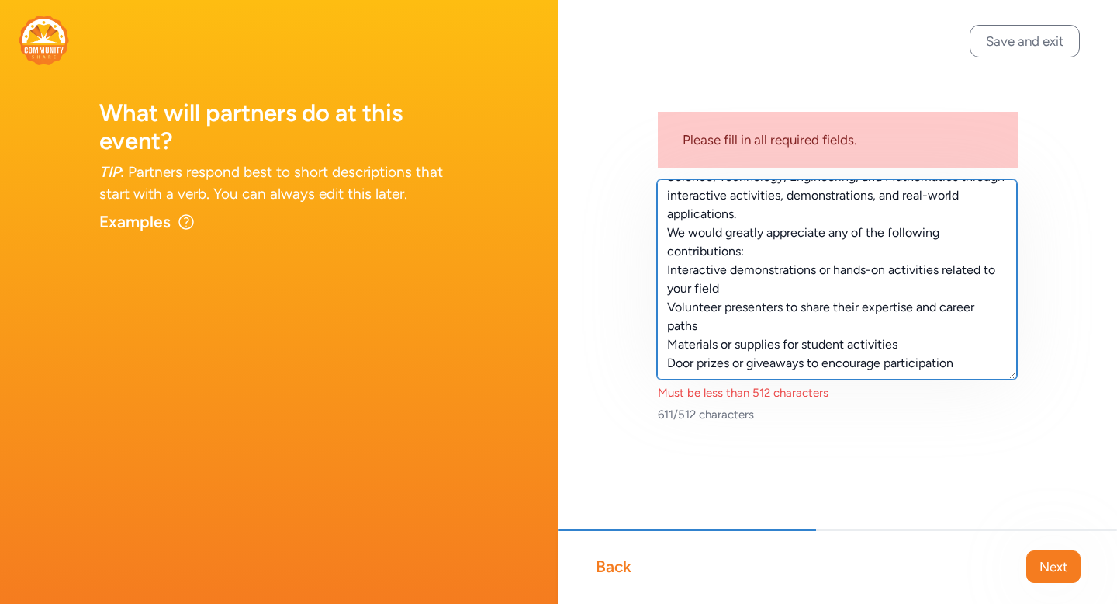
drag, startPoint x: 670, startPoint y: 308, endPoint x: 808, endPoint y: 458, distance: 203.7
click at [808, 458] on div "Please fill in all required fields. We're organizing a STEM Night event for our…" at bounding box center [838, 285] width 559 height 571
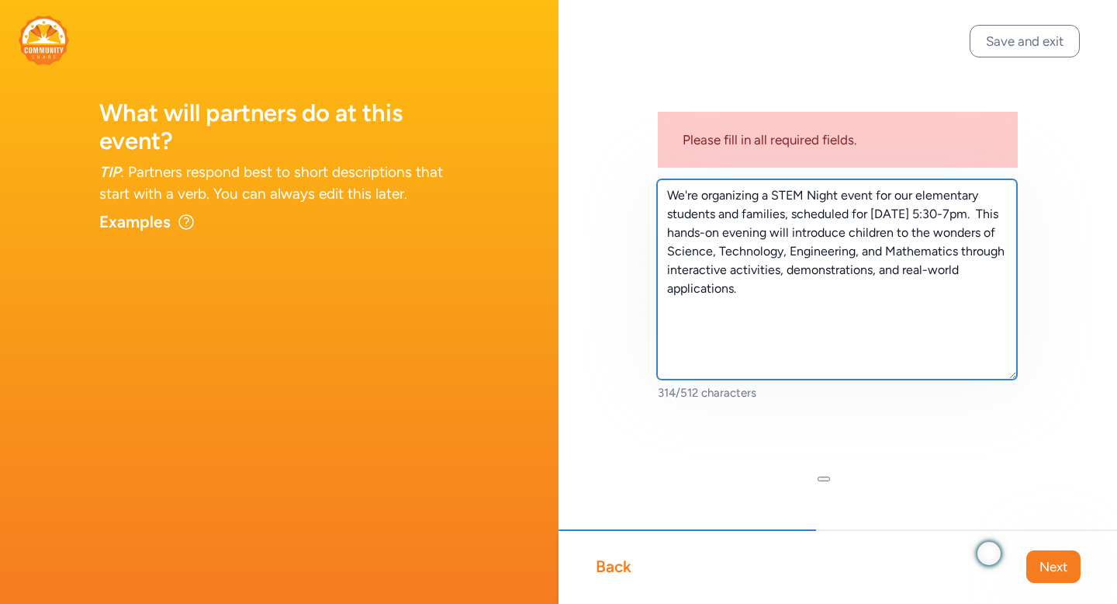
scroll to position [0, 0]
type textarea "We're organizing a STEM Night event for our elementary students and families, s…"
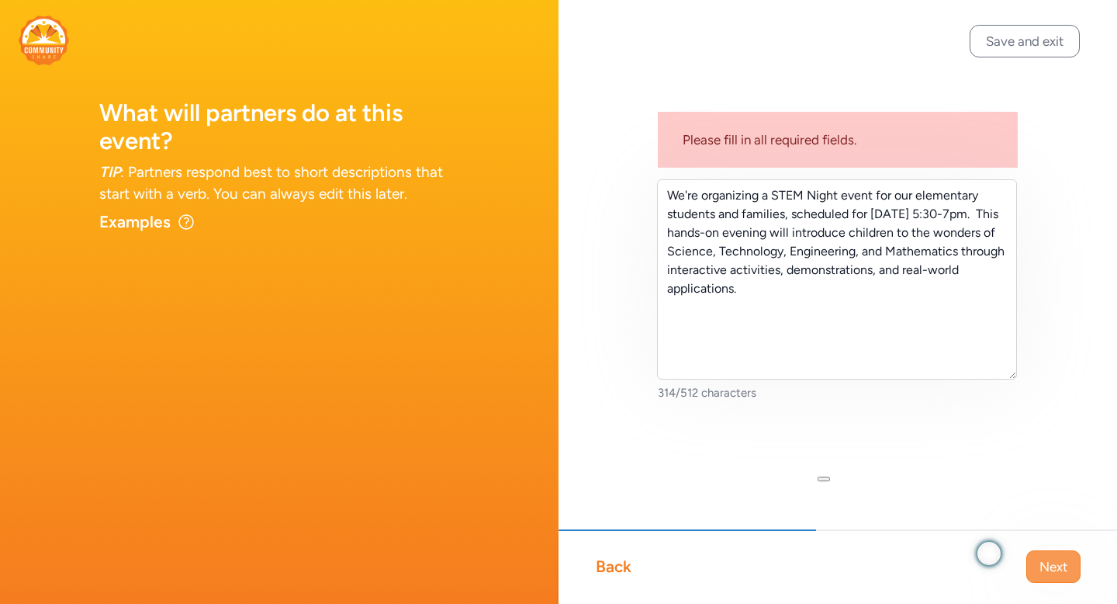
click at [1059, 562] on span "Next" at bounding box center [1054, 566] width 28 height 19
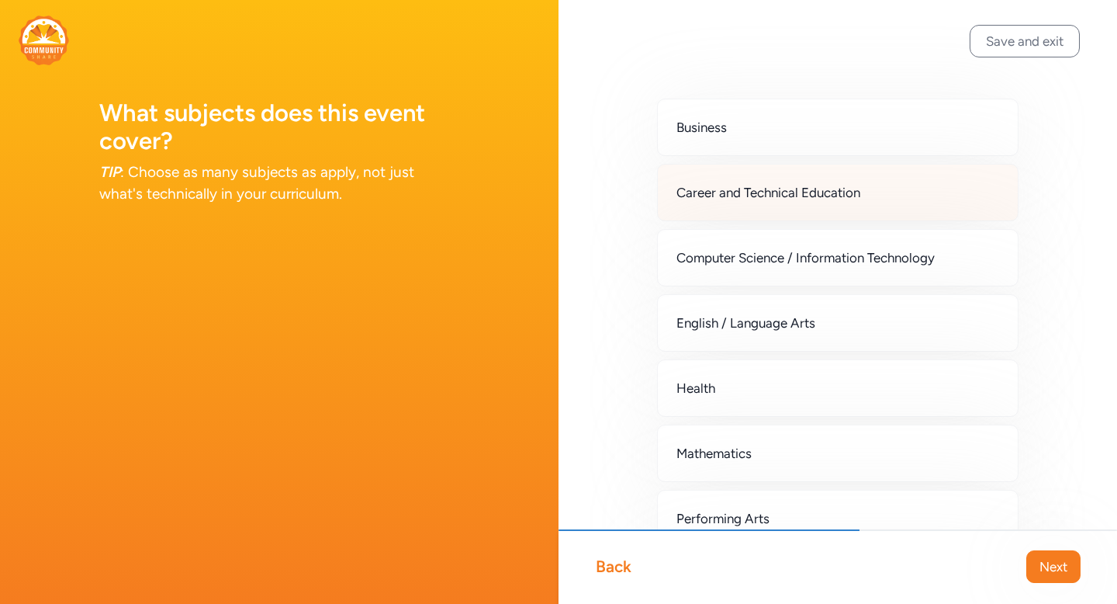
click at [905, 194] on div "Career and Technical Education" at bounding box center [838, 192] width 362 height 57
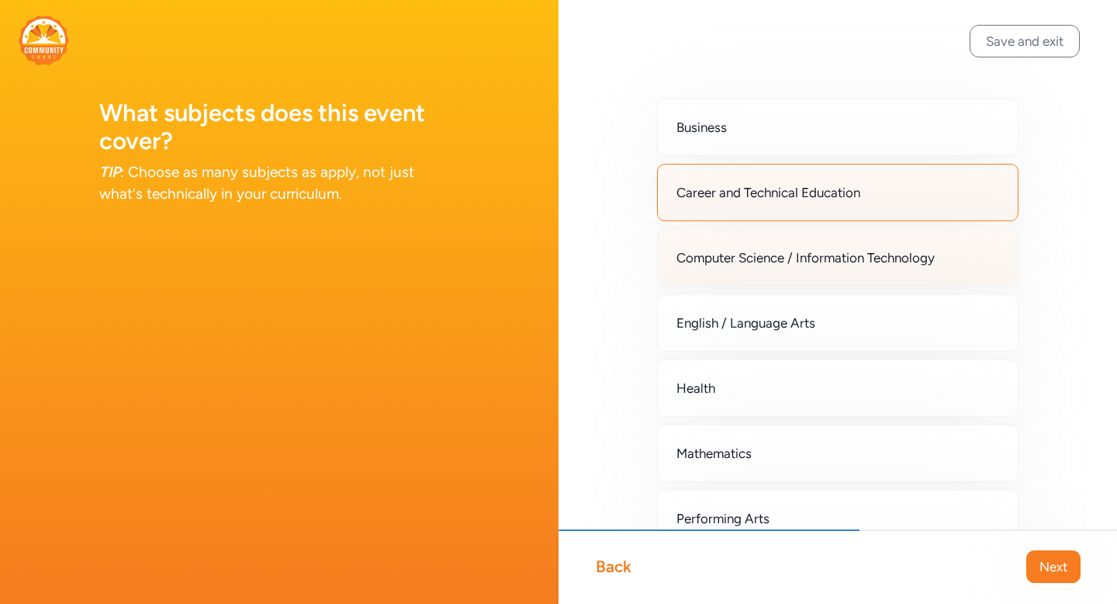
click at [857, 254] on span "Computer Science / Information Technology" at bounding box center [805, 257] width 258 height 19
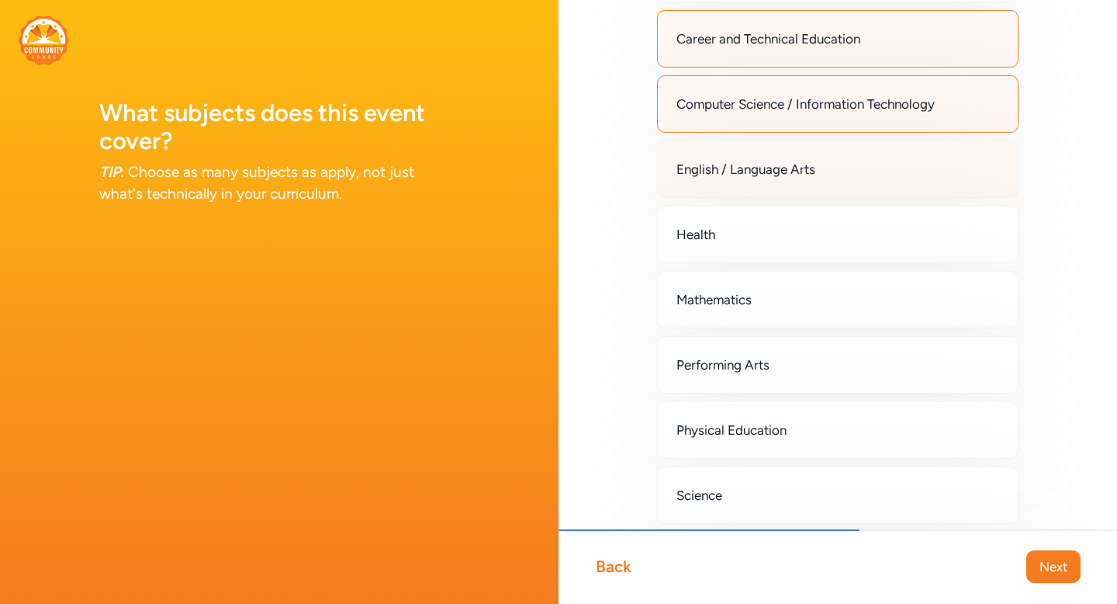
scroll to position [183, 0]
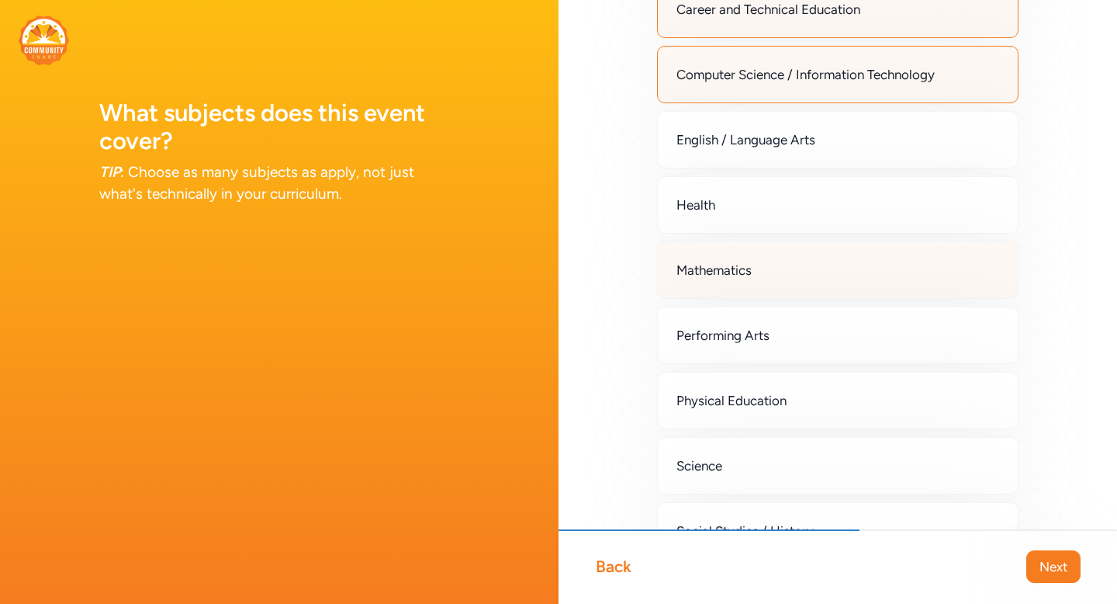
click at [867, 272] on div "Mathematics" at bounding box center [838, 269] width 362 height 57
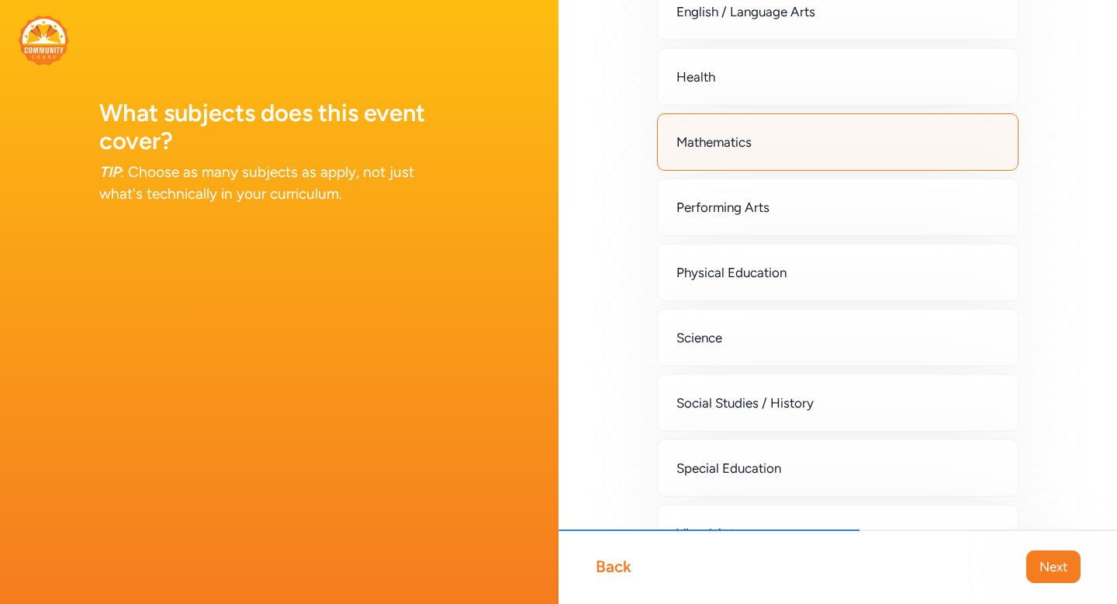
scroll to position [334, 0]
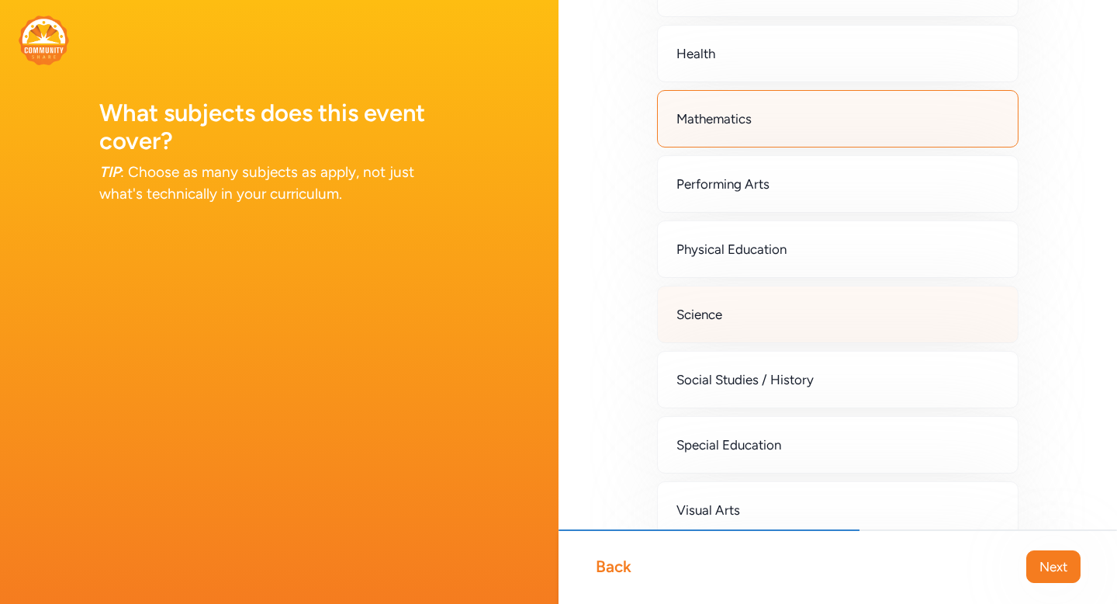
click at [832, 322] on div "Science" at bounding box center [838, 313] width 362 height 57
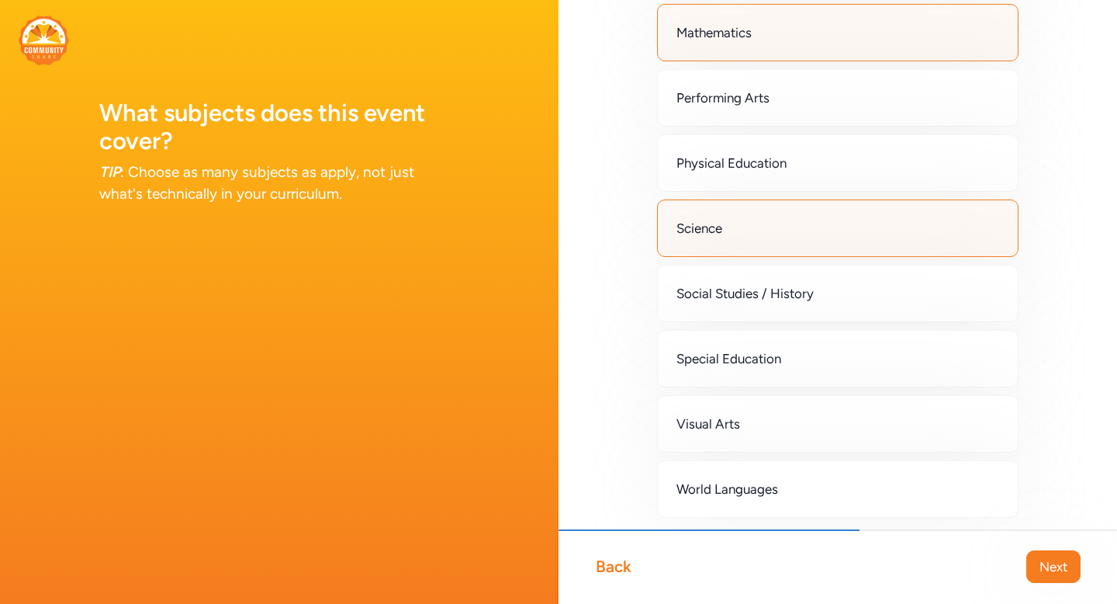
scroll to position [483, 0]
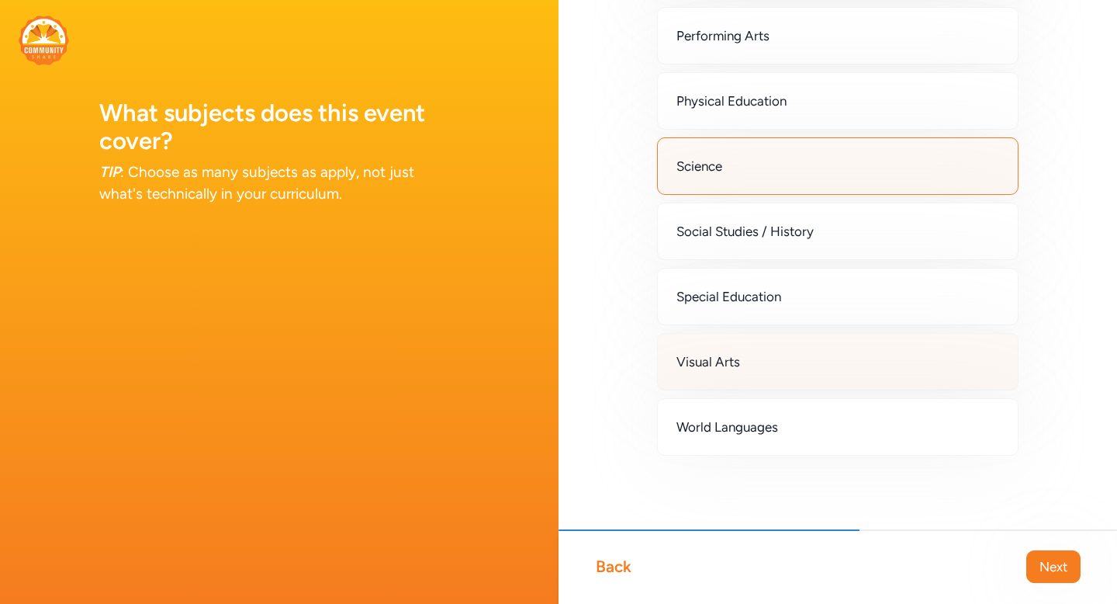
click at [837, 370] on div "Visual Arts" at bounding box center [838, 361] width 362 height 57
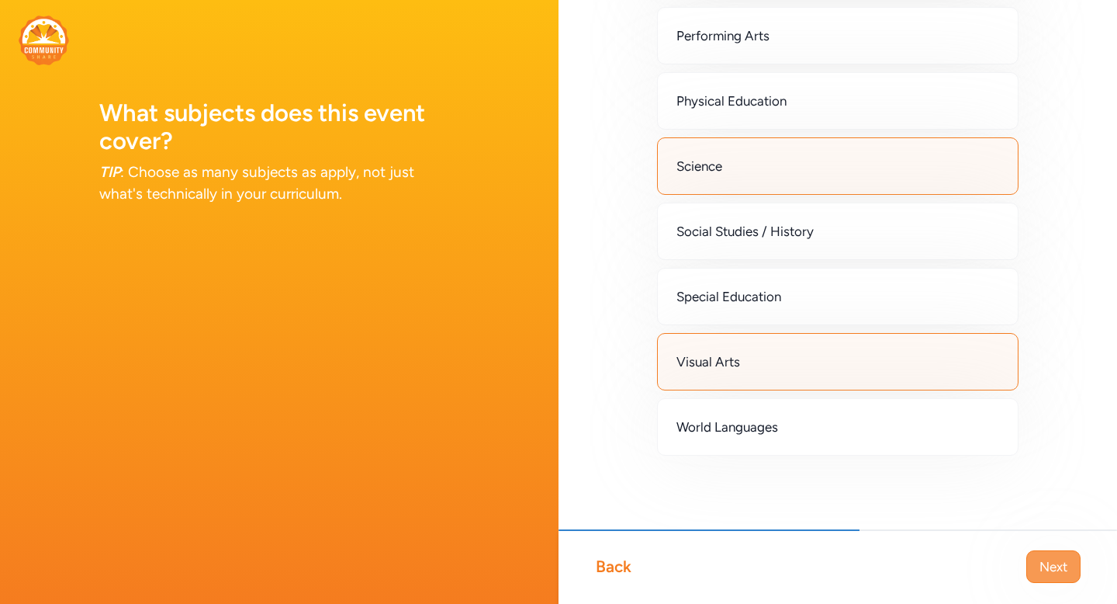
click at [1046, 555] on button "Next" at bounding box center [1053, 566] width 54 height 33
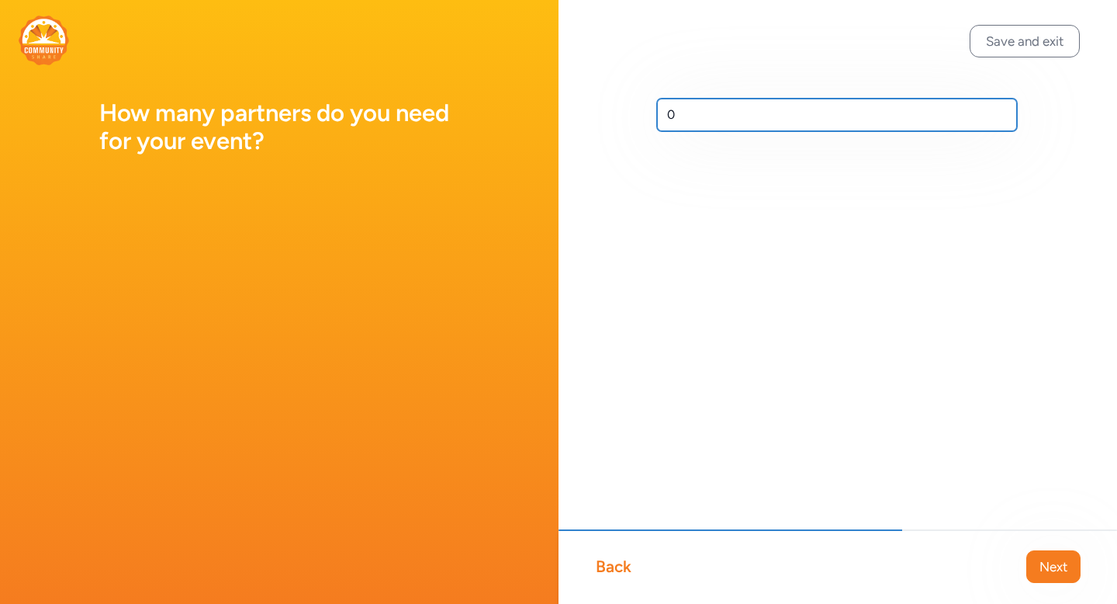
drag, startPoint x: 735, startPoint y: 123, endPoint x: 646, endPoint y: 97, distance: 92.3
click at [646, 97] on div "0" at bounding box center [838, 139] width 559 height 279
type input "4"
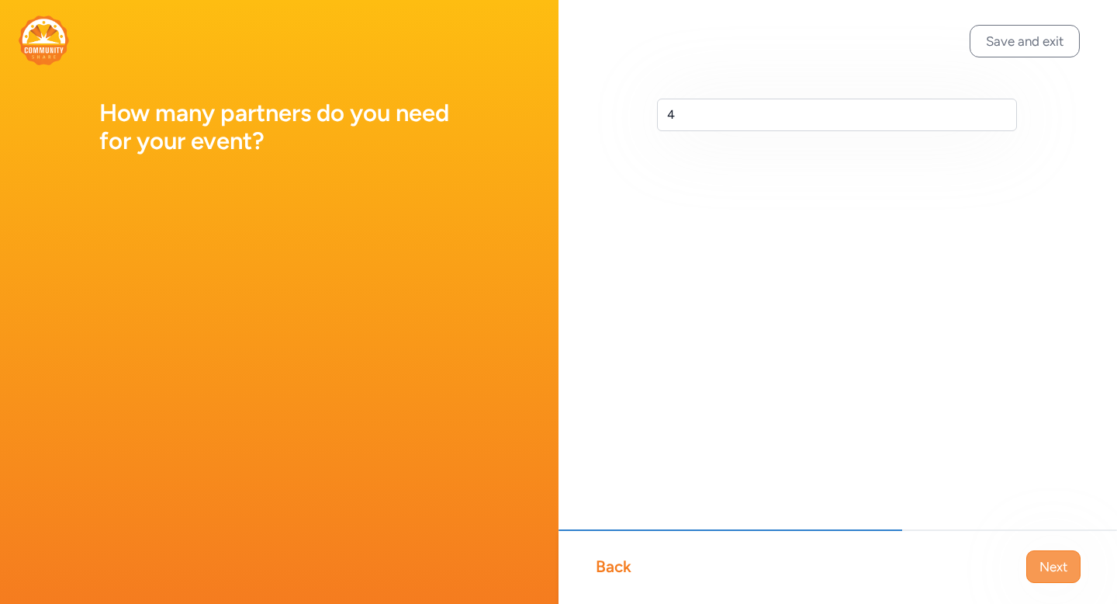
click at [1065, 563] on span "Next" at bounding box center [1054, 566] width 28 height 19
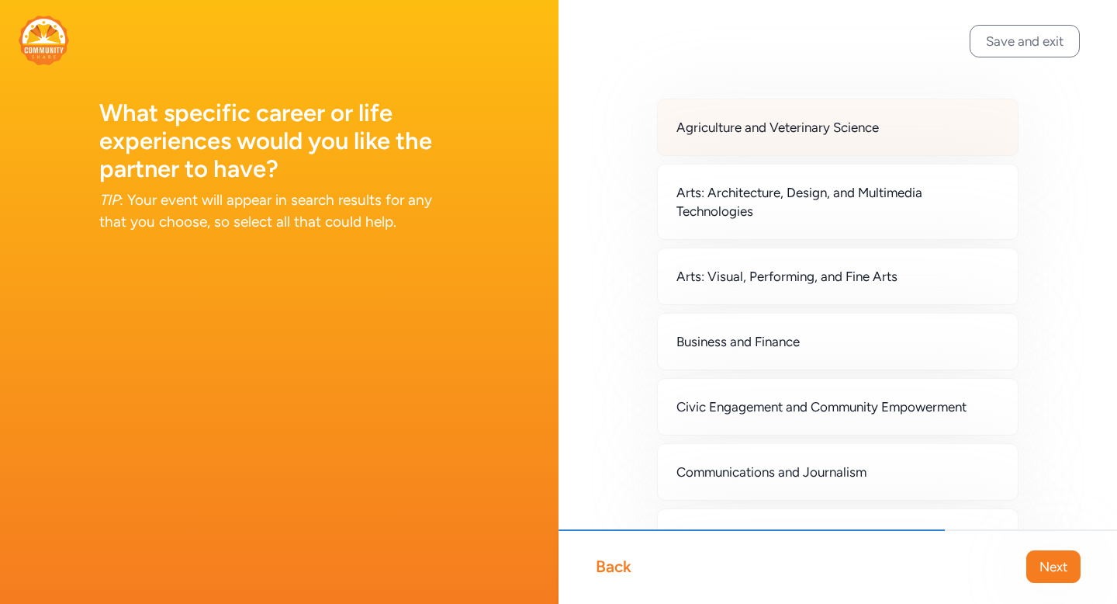
click at [940, 137] on div "Agriculture and Veterinary Science" at bounding box center [838, 127] width 362 height 57
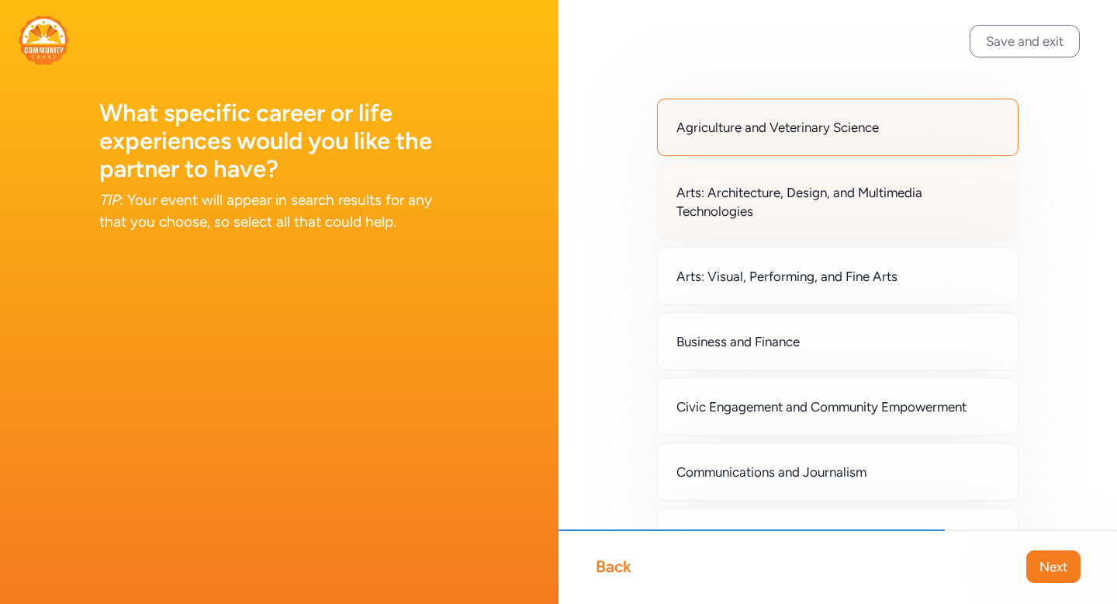
click at [929, 197] on span "Arts: Architecture, Design, and Multimedia Technologies" at bounding box center [837, 201] width 323 height 37
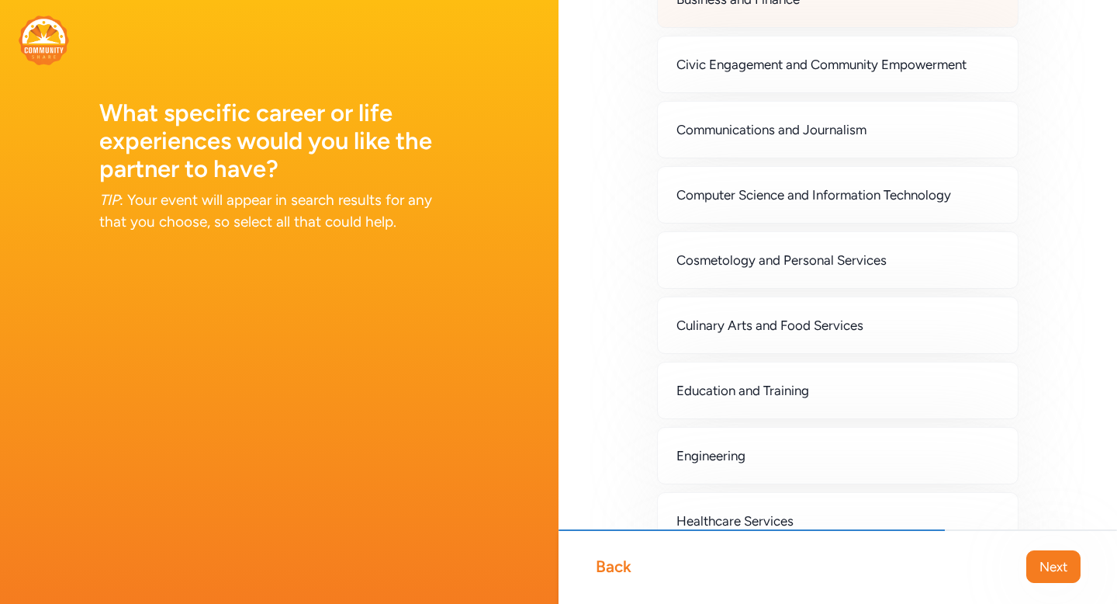
scroll to position [348, 0]
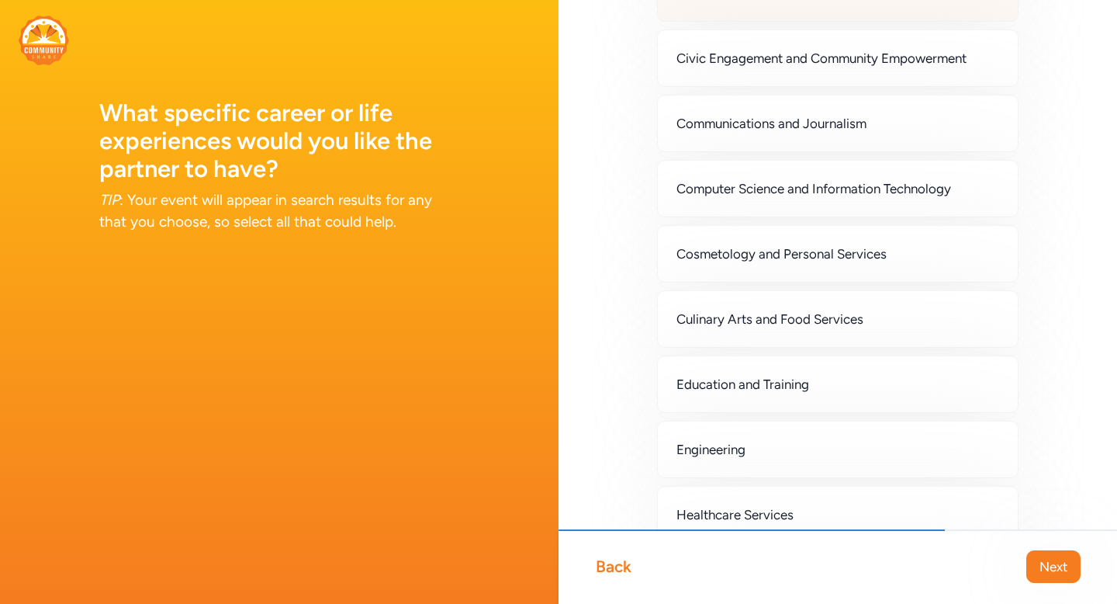
click at [918, 216] on div "Computer Science and Information Technology" at bounding box center [838, 188] width 362 height 57
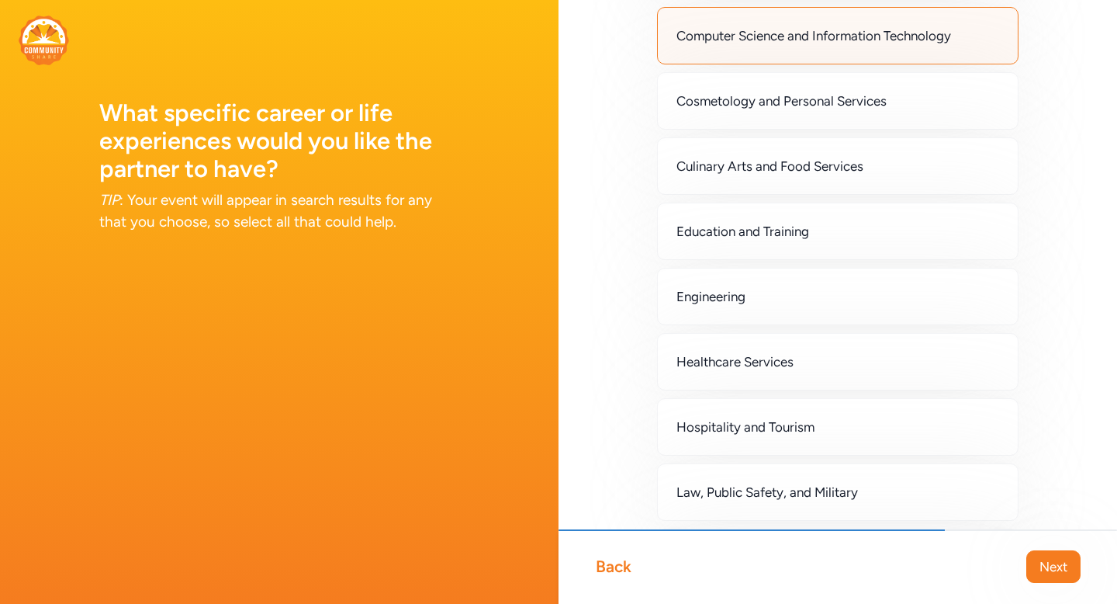
scroll to position [504, 0]
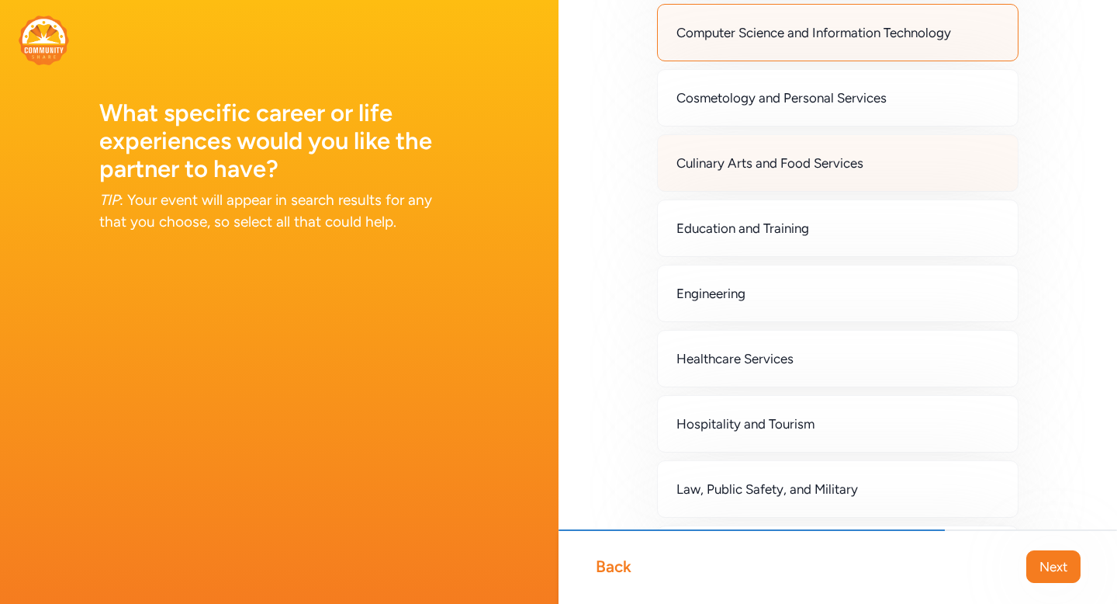
click at [906, 151] on div "Culinary Arts and Food Services" at bounding box center [838, 162] width 362 height 57
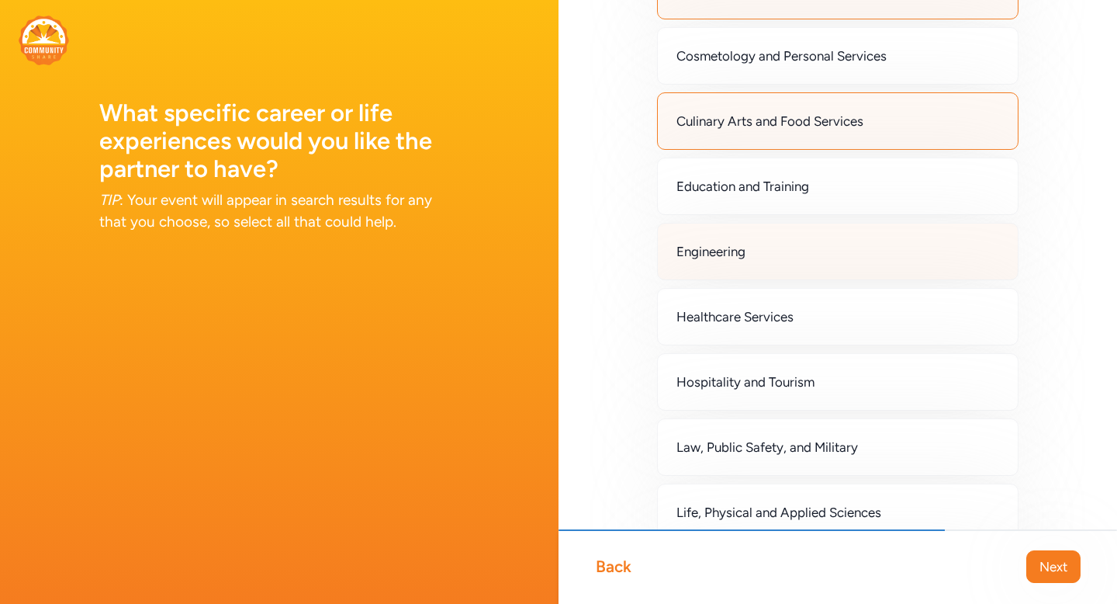
scroll to position [548, 0]
click at [858, 265] on div "Engineering" at bounding box center [838, 249] width 362 height 57
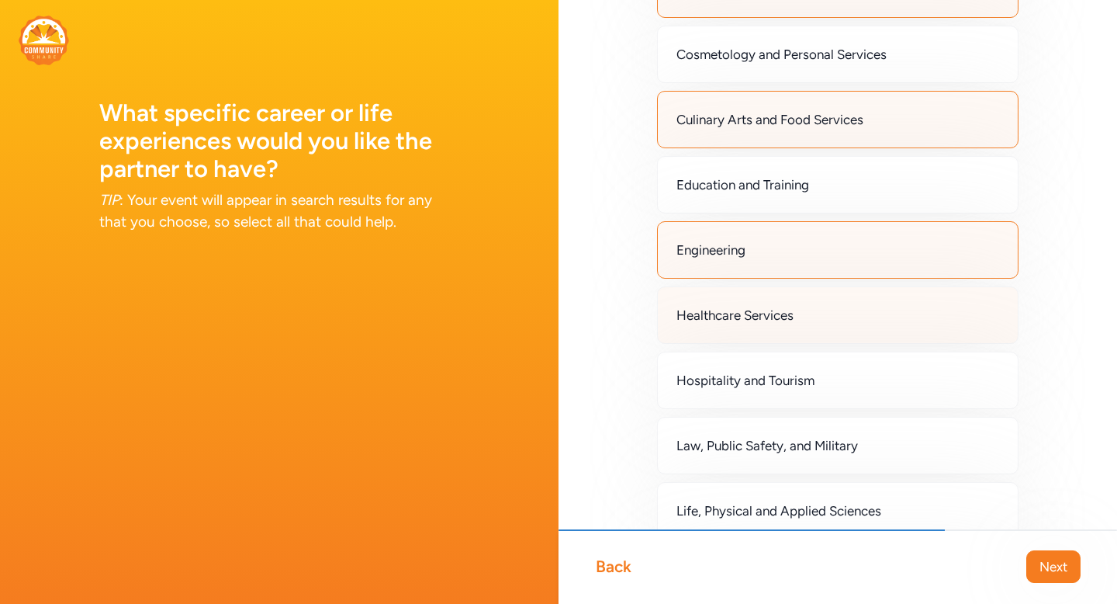
click at [849, 329] on div "Healthcare Services" at bounding box center [838, 314] width 362 height 57
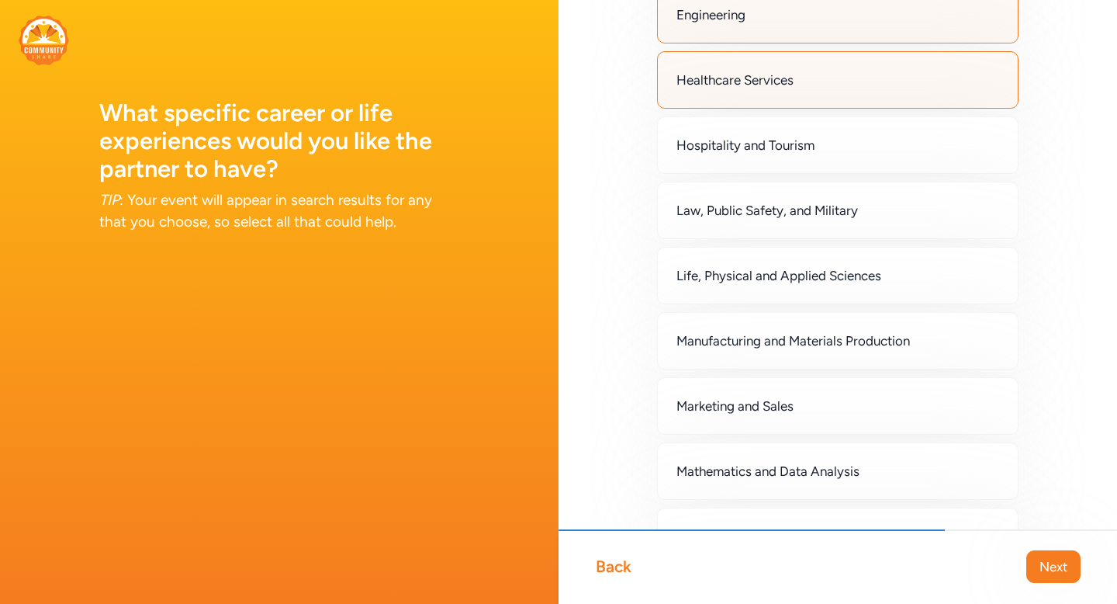
scroll to position [796, 0]
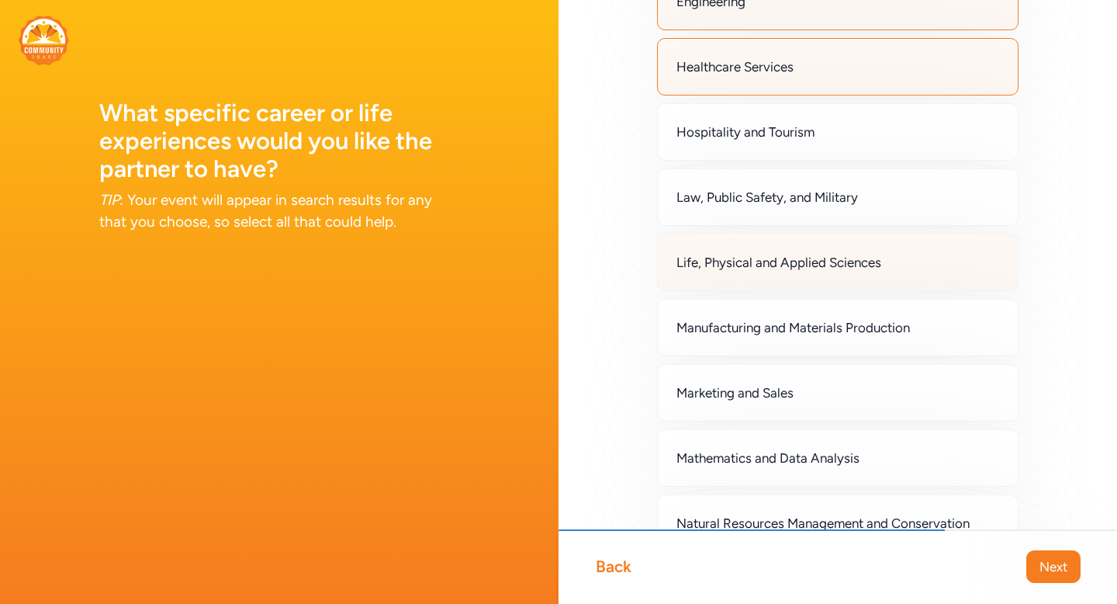
click at [863, 265] on span "Life, Physical and Applied Sciences" at bounding box center [778, 262] width 205 height 19
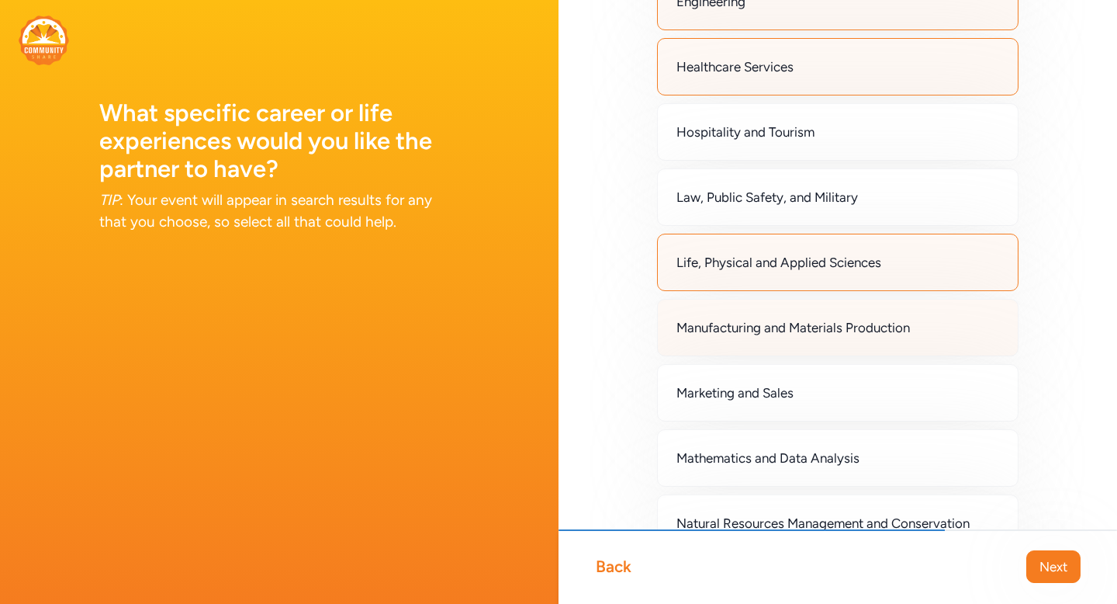
click at [849, 338] on div "Manufacturing and Materials Production" at bounding box center [838, 327] width 362 height 57
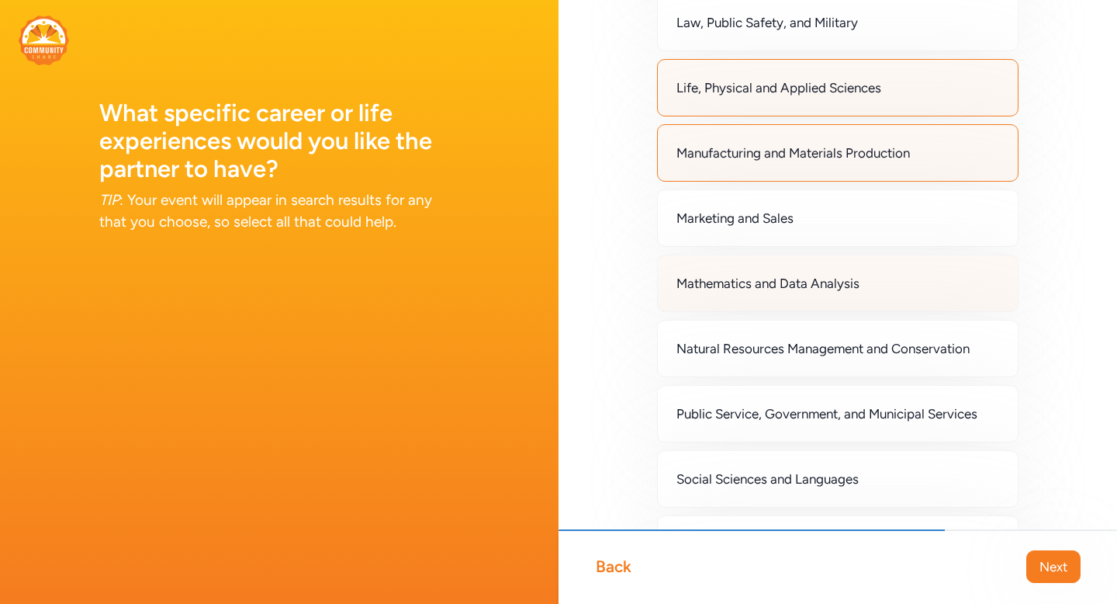
scroll to position [1010, 0]
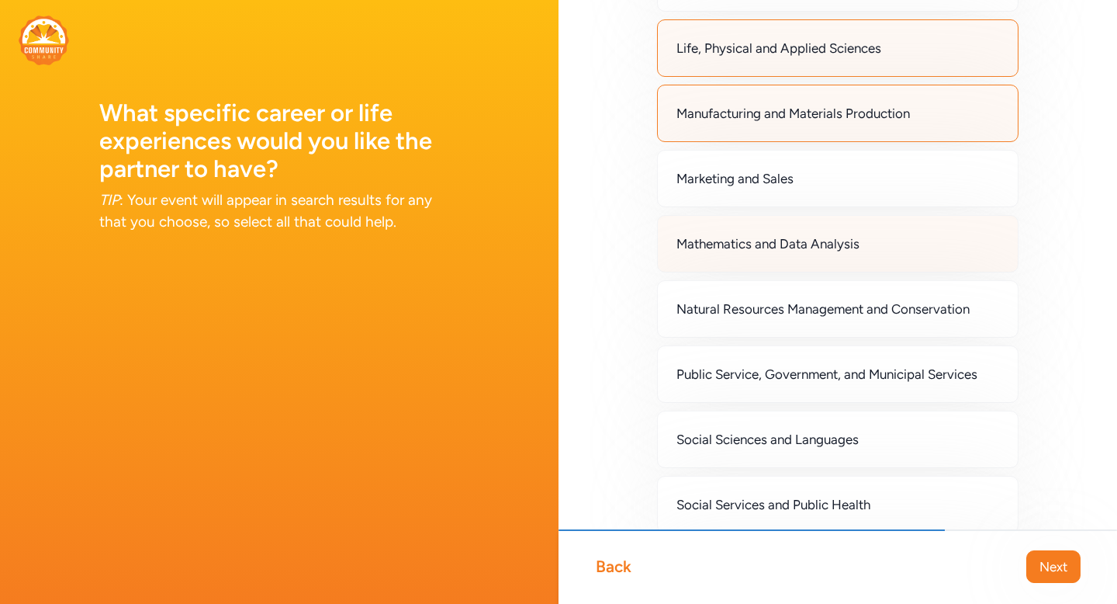
click at [877, 251] on div "Mathematics and Data Analysis" at bounding box center [838, 243] width 362 height 57
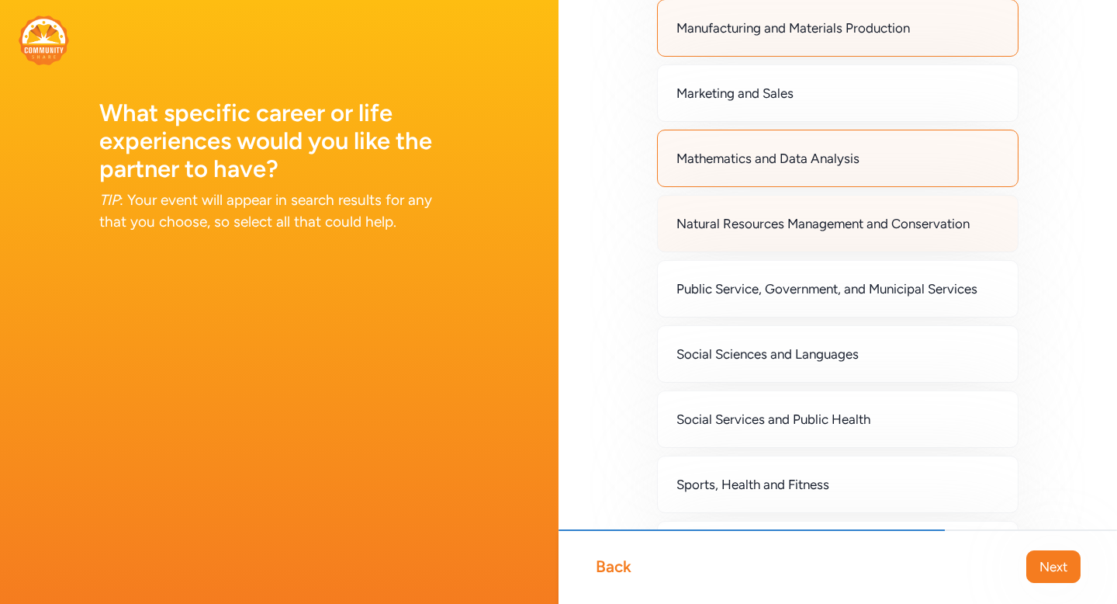
scroll to position [1101, 0]
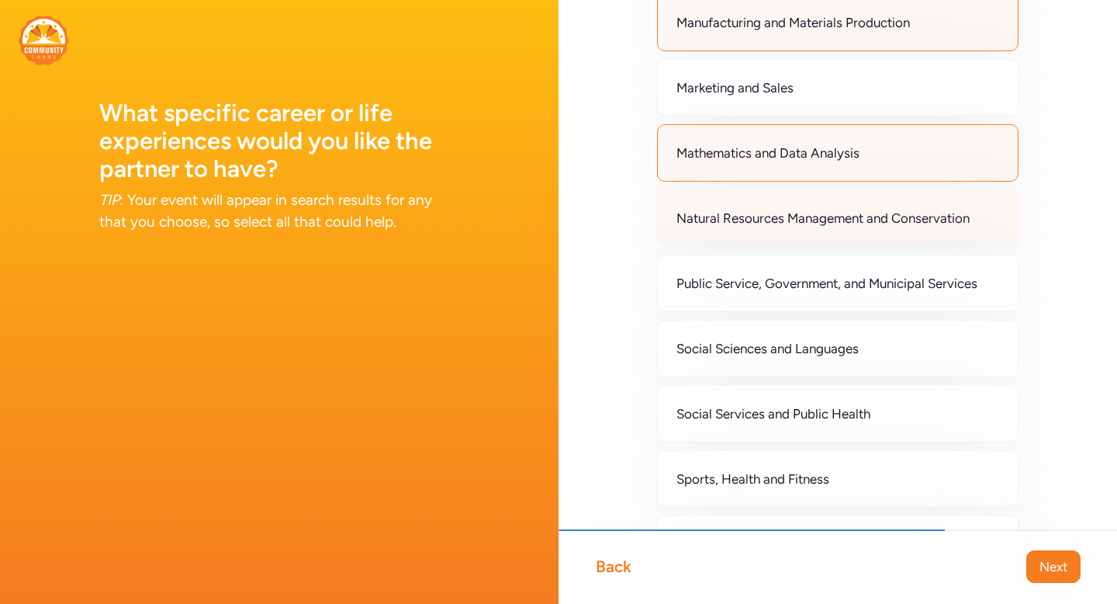
click at [867, 225] on span "Natural Resources Management and Conservation" at bounding box center [822, 218] width 293 height 19
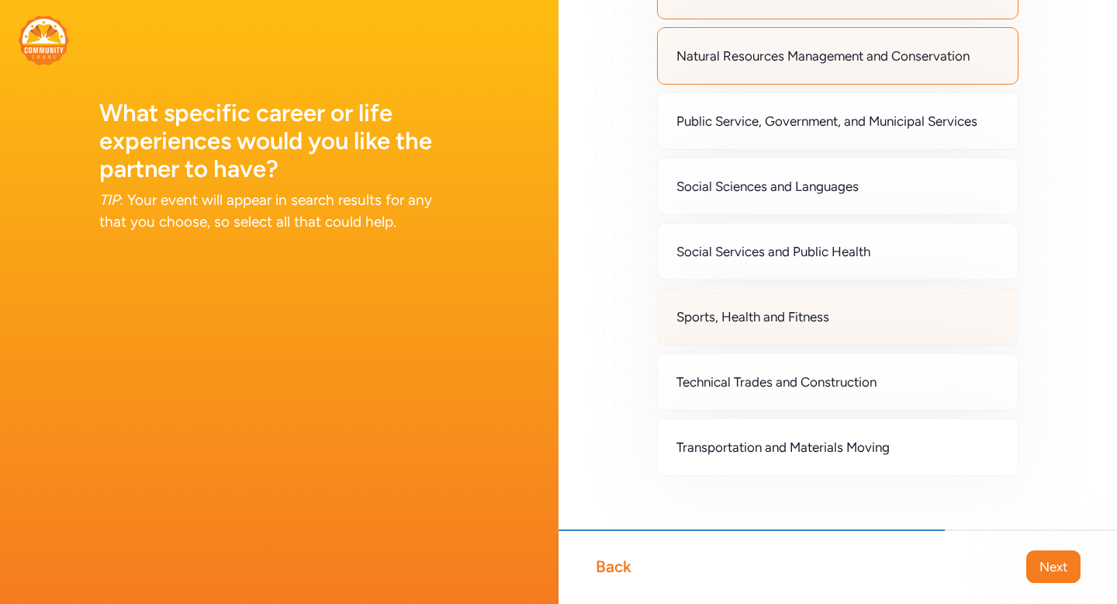
scroll to position [1283, 0]
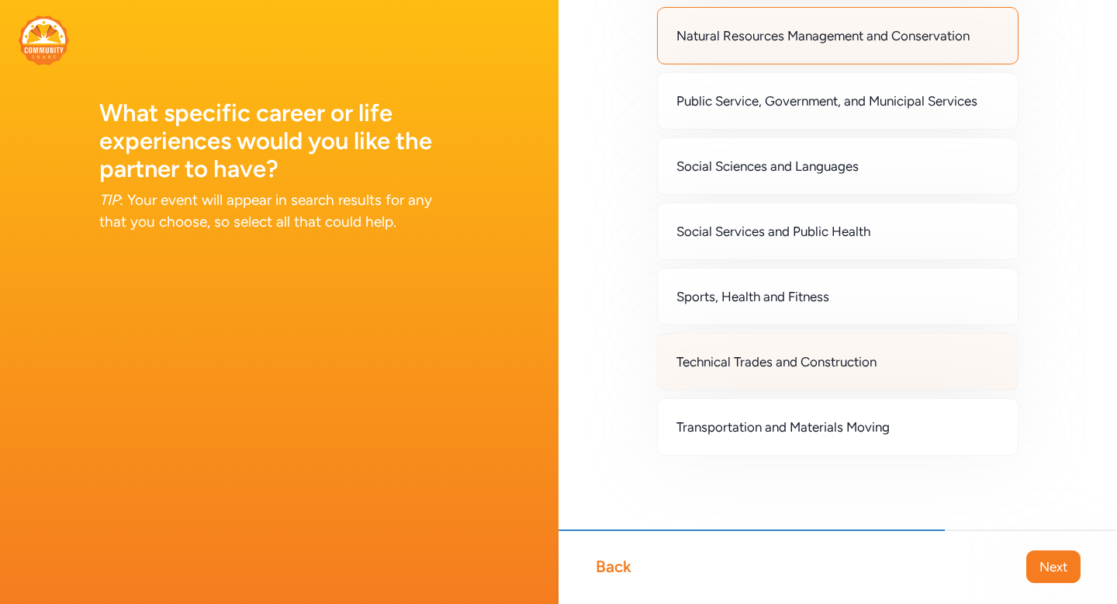
click at [943, 370] on div "Technical Trades and Construction" at bounding box center [838, 361] width 362 height 57
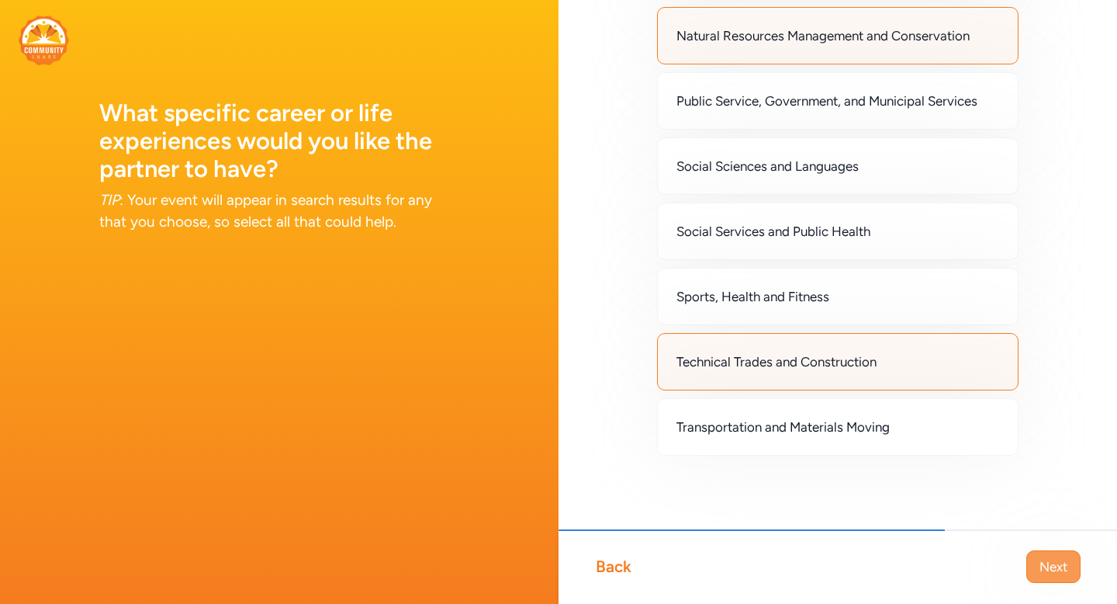
click at [1051, 564] on span "Next" at bounding box center [1054, 566] width 28 height 19
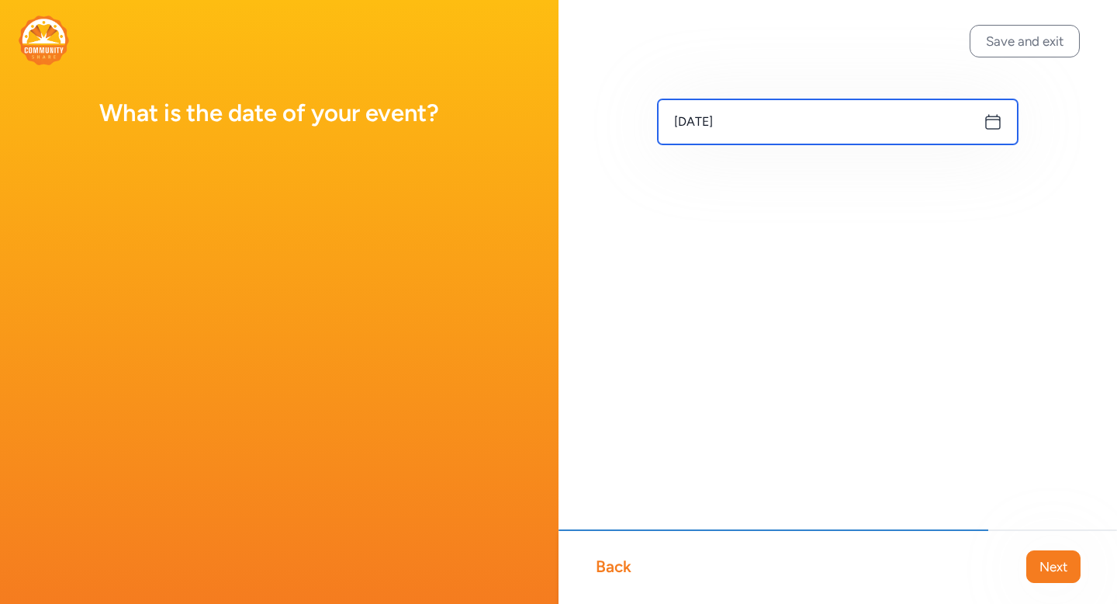
click at [864, 136] on input "[DATE]" at bounding box center [838, 121] width 360 height 45
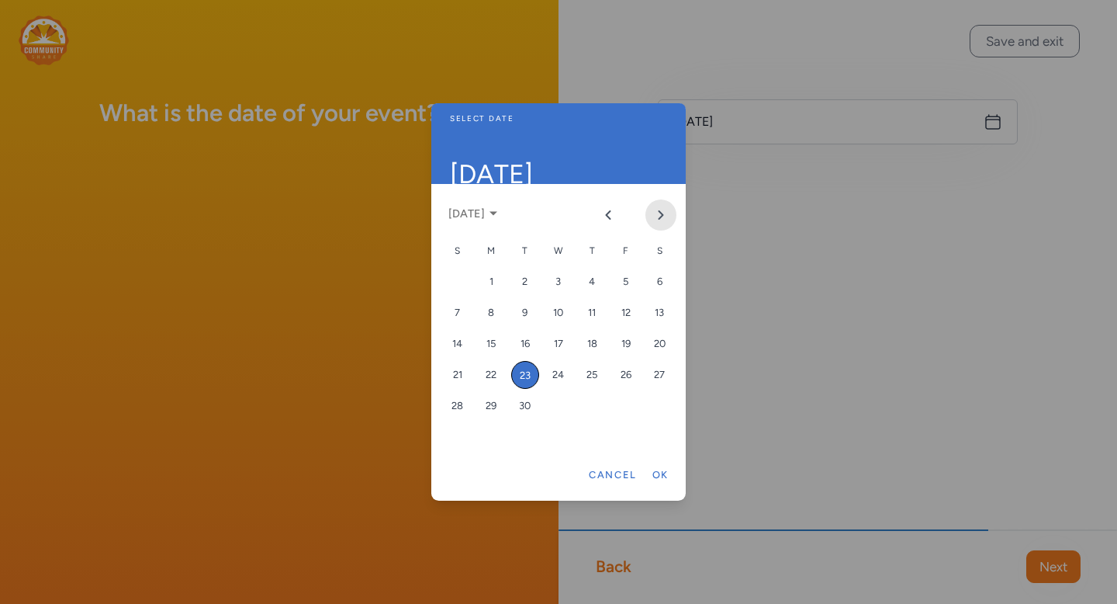
click at [654, 210] on button "Next month" at bounding box center [660, 214] width 31 height 31
click at [618, 209] on button "Previous month" at bounding box center [608, 214] width 31 height 31
click at [626, 311] on div "7" at bounding box center [626, 313] width 28 height 28
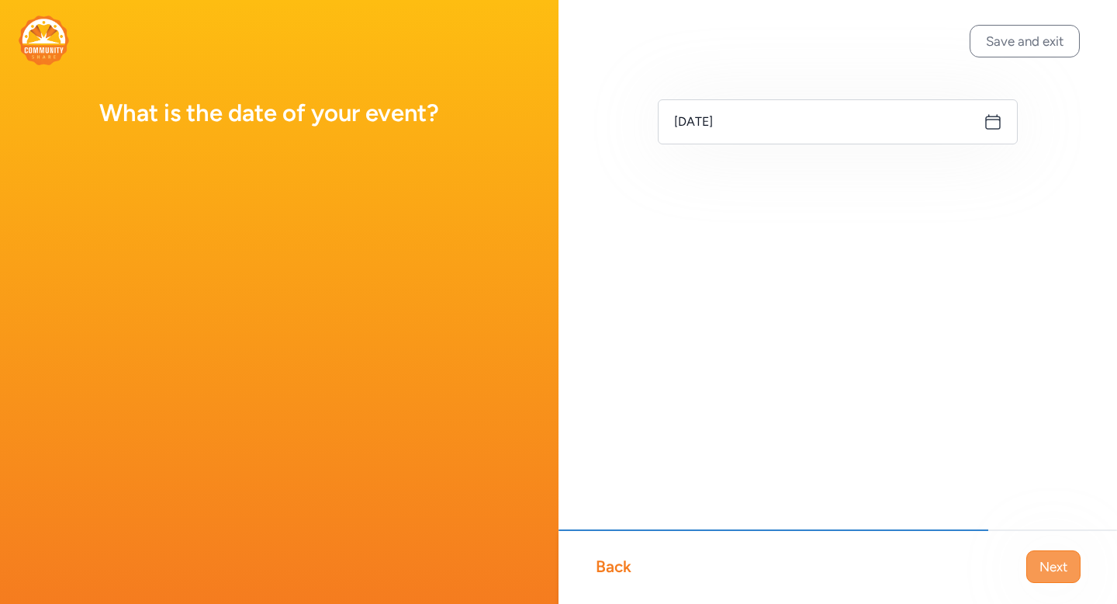
click at [1047, 555] on button "Next" at bounding box center [1053, 566] width 54 height 33
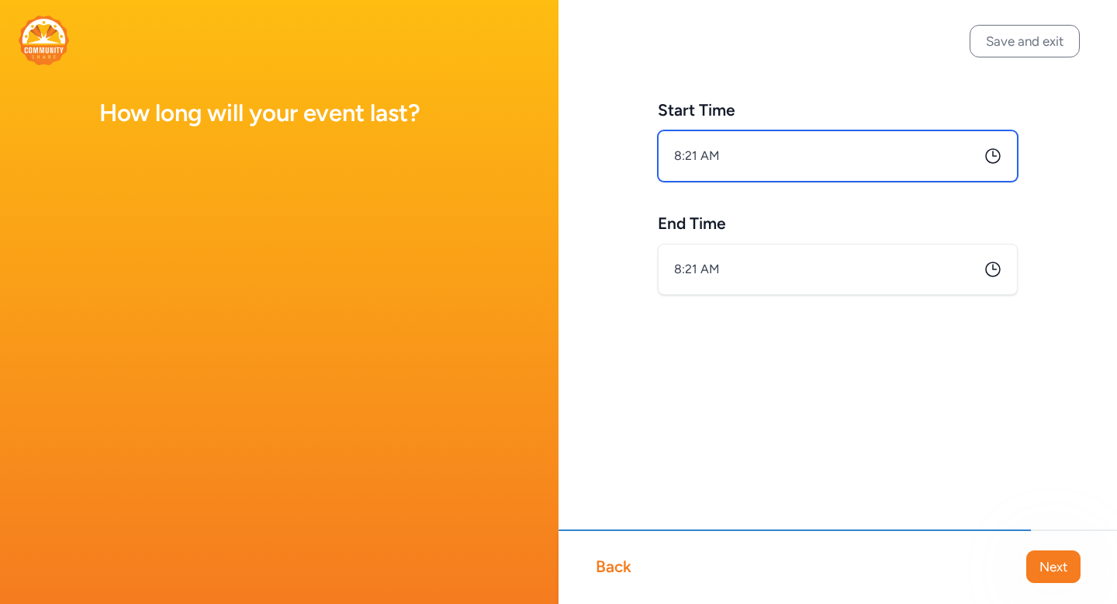
click at [916, 178] on input "8:21 AM" at bounding box center [838, 155] width 360 height 51
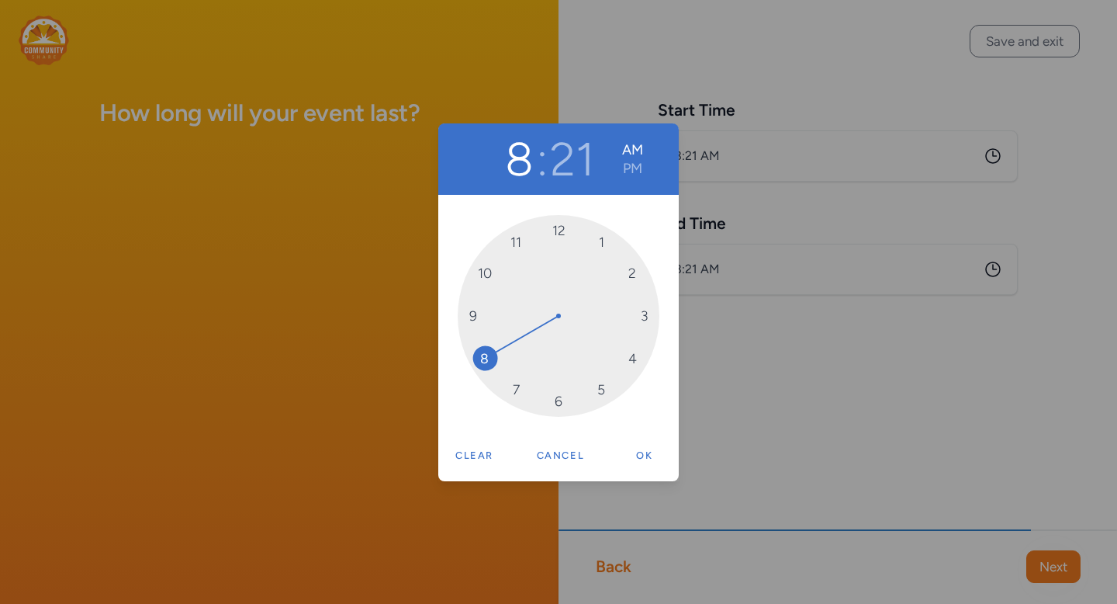
drag, startPoint x: 890, startPoint y: 174, endPoint x: 776, endPoint y: 171, distance: 114.1
click at [776, 171] on div "8 : 21 AM PM 12 1 2 3 4 5 6 7 8 9 10 11 Clear Cancel Ok" at bounding box center [558, 302] width 1117 height 604
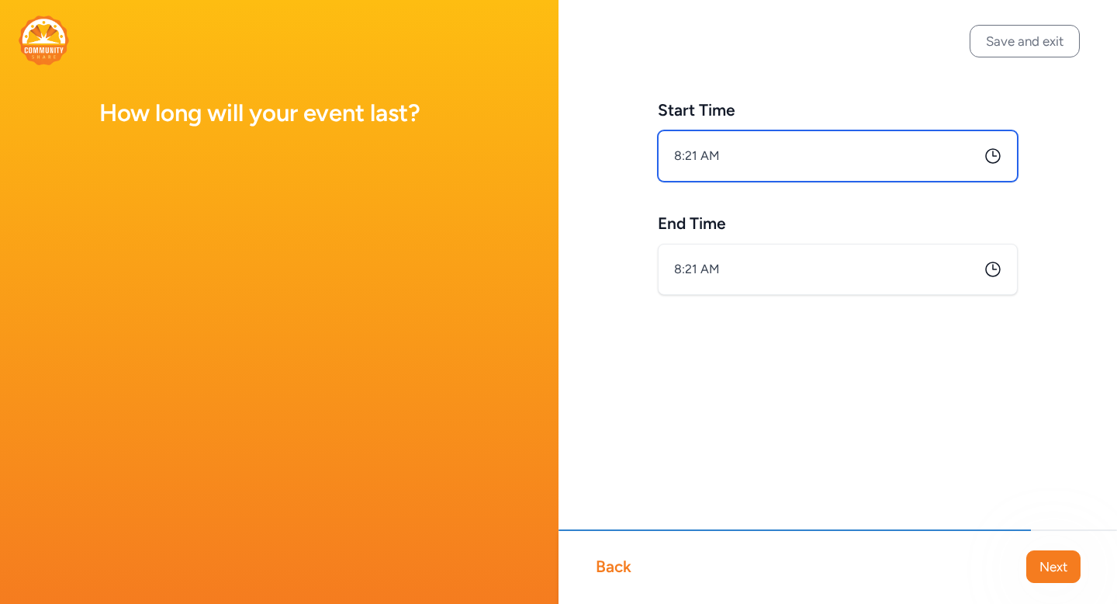
drag, startPoint x: 725, startPoint y: 153, endPoint x: 614, endPoint y: 154, distance: 110.9
click at [614, 154] on div "Start Time 8:21 AM End Time 8:21 AM" at bounding box center [838, 222] width 559 height 444
click at [686, 150] on input "8:21 AM" at bounding box center [838, 155] width 360 height 51
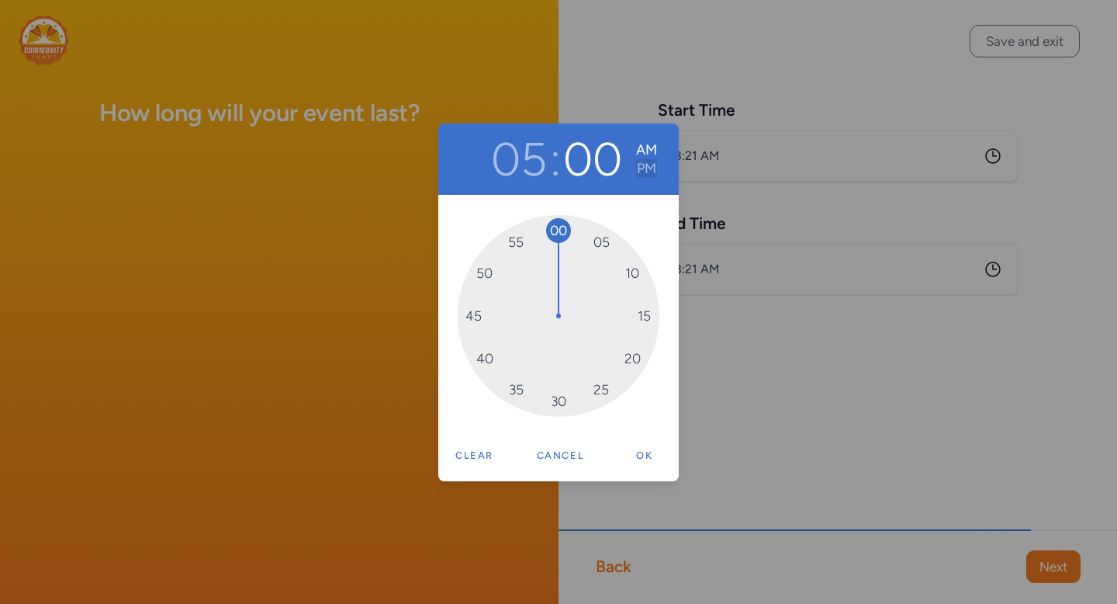
click at [644, 175] on button "PM" at bounding box center [646, 168] width 21 height 19
click at [741, 283] on div "05 : 00 AM PM 00 05 10 15 20 25 30 35 40 45 50 55 Clear Cancel Ok" at bounding box center [558, 302] width 1117 height 604
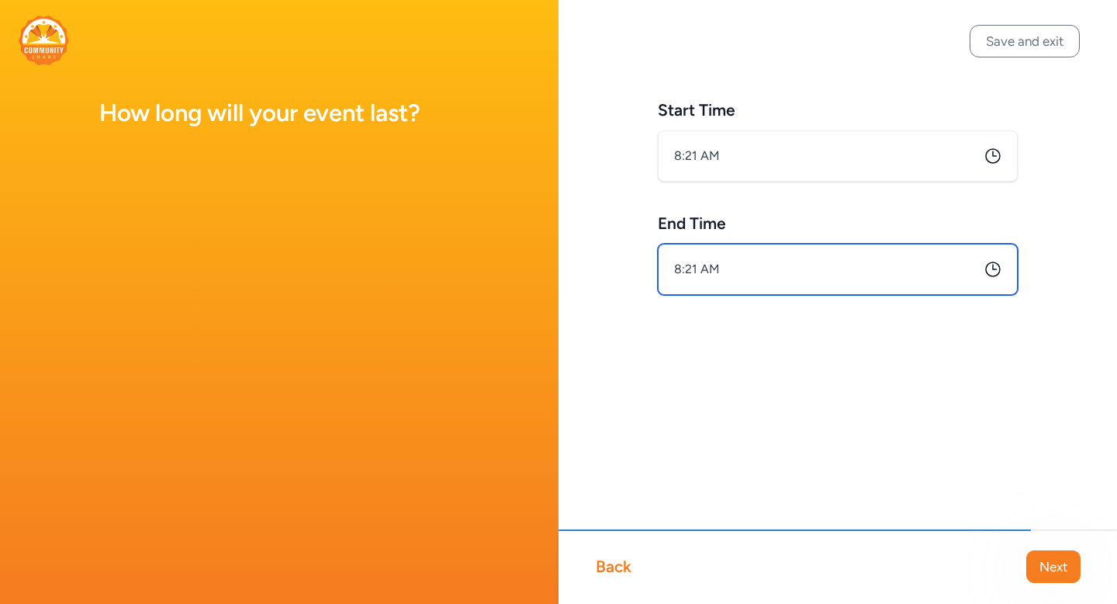
click at [690, 269] on input "8:21 AM" at bounding box center [838, 269] width 360 height 51
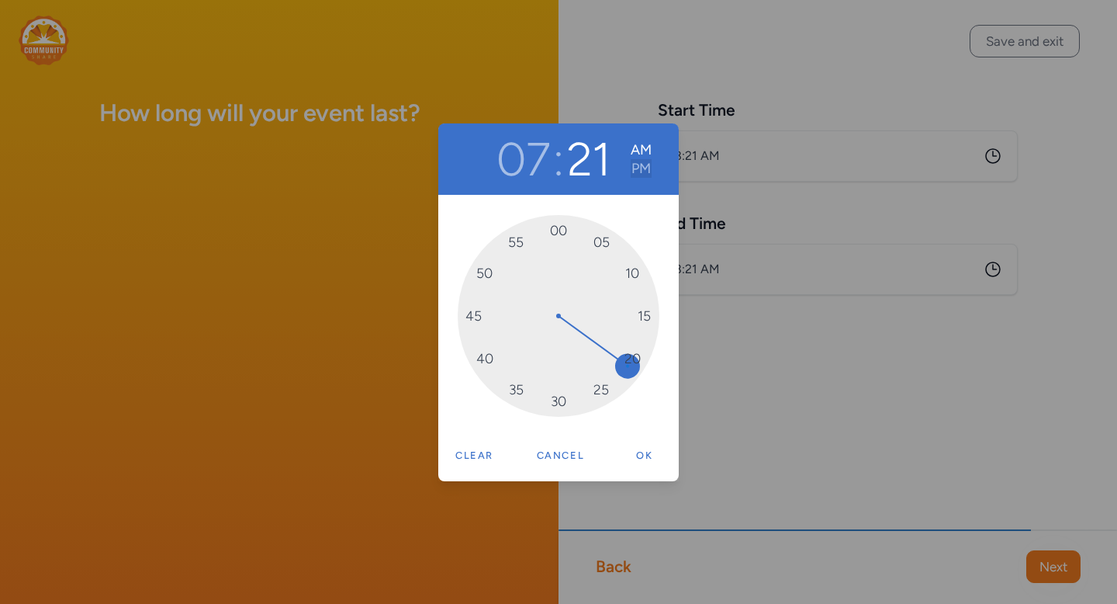
click at [639, 164] on button "PM" at bounding box center [641, 168] width 21 height 19
click at [1056, 574] on div "07 : 21 AM PM 00 05 10 15 20 25 30 35 40 45 50 55 Clear Cancel Ok" at bounding box center [558, 302] width 1117 height 604
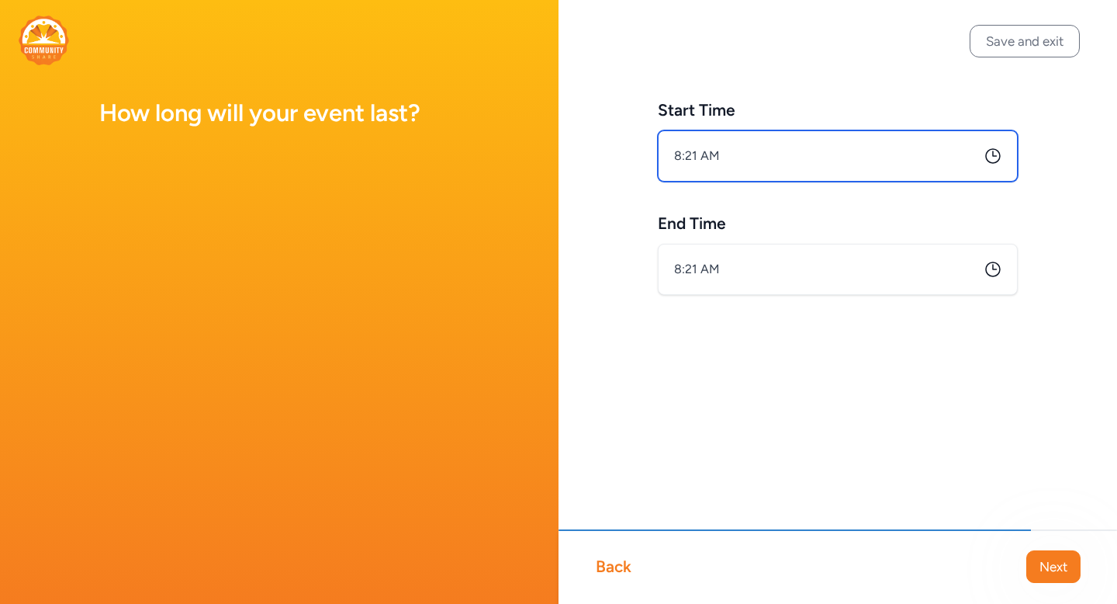
click at [694, 156] on input "8:21 AM" at bounding box center [838, 155] width 360 height 51
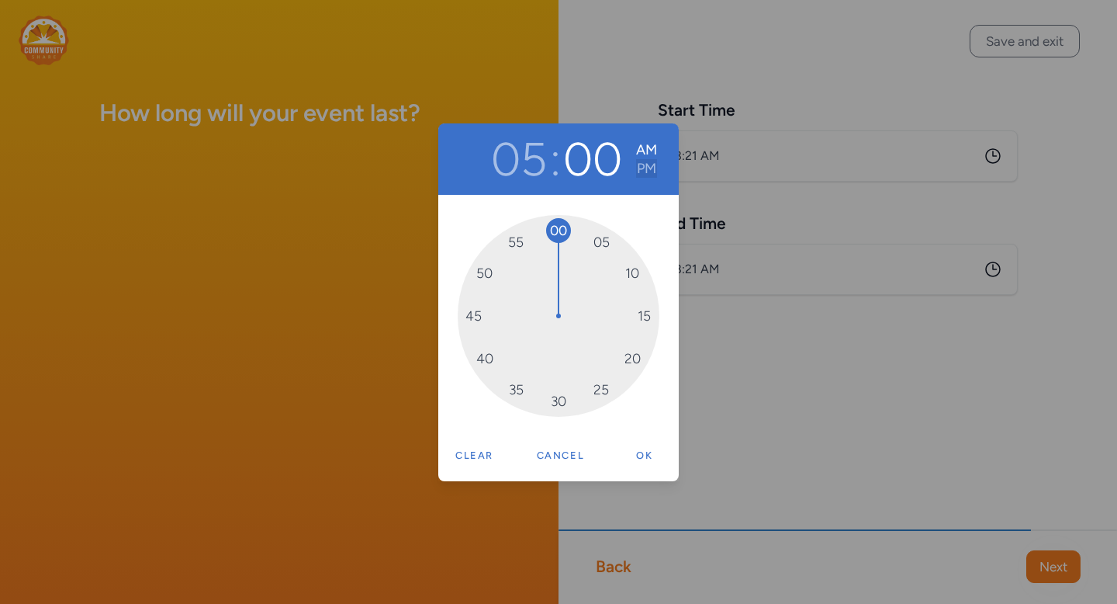
click at [642, 166] on button "PM" at bounding box center [646, 168] width 21 height 19
click at [648, 452] on button "Ok" at bounding box center [645, 455] width 50 height 31
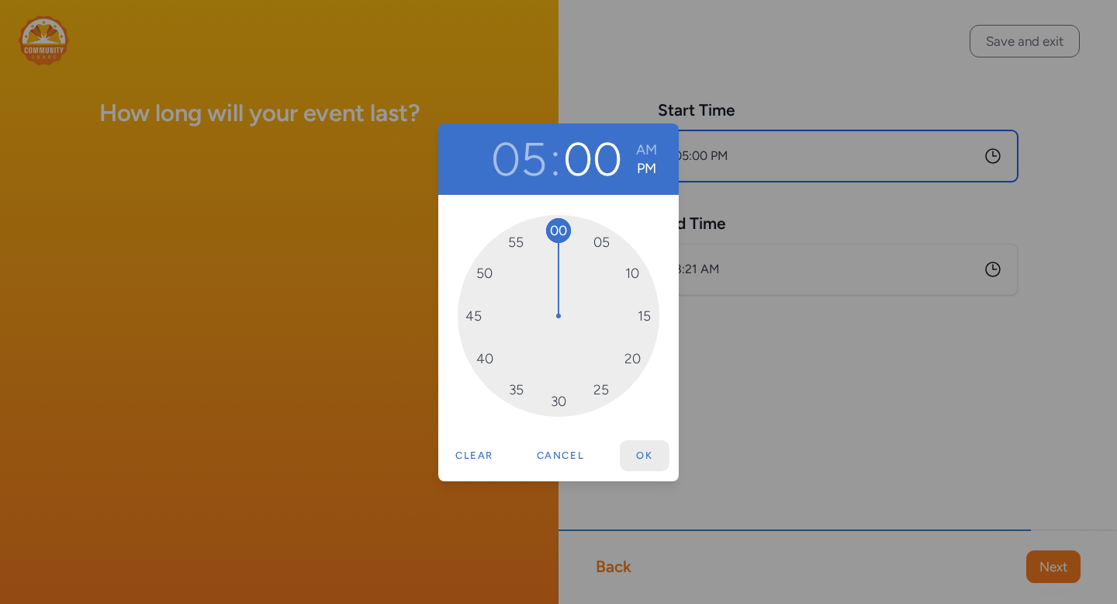
type input "5:00 PM"
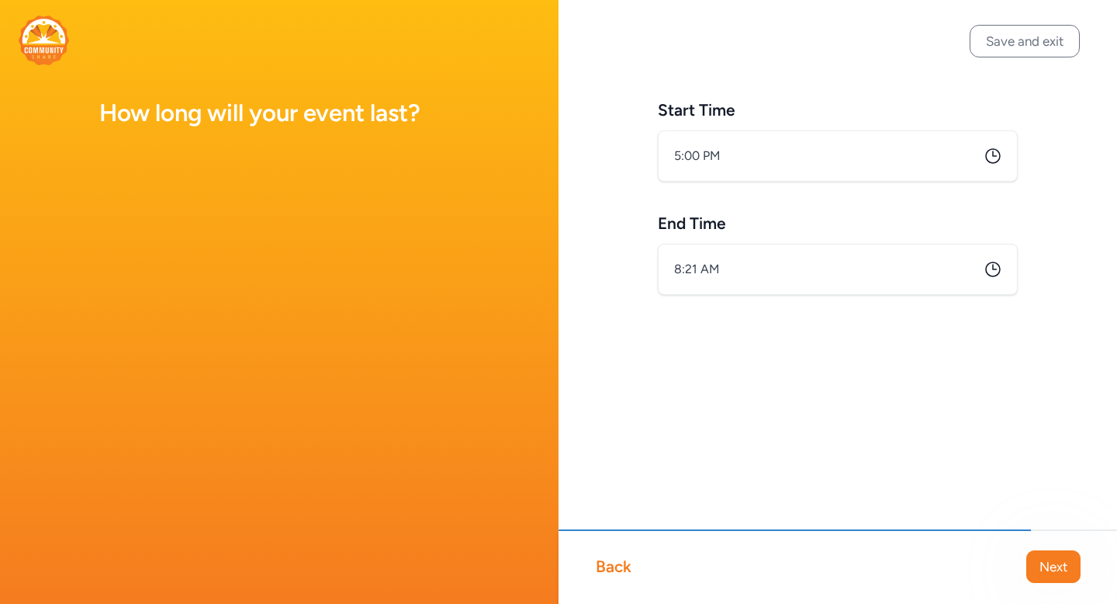
click at [746, 240] on div "End Time 8:21 AM" at bounding box center [838, 254] width 360 height 82
click at [706, 253] on input "8:21 AM" at bounding box center [838, 269] width 360 height 51
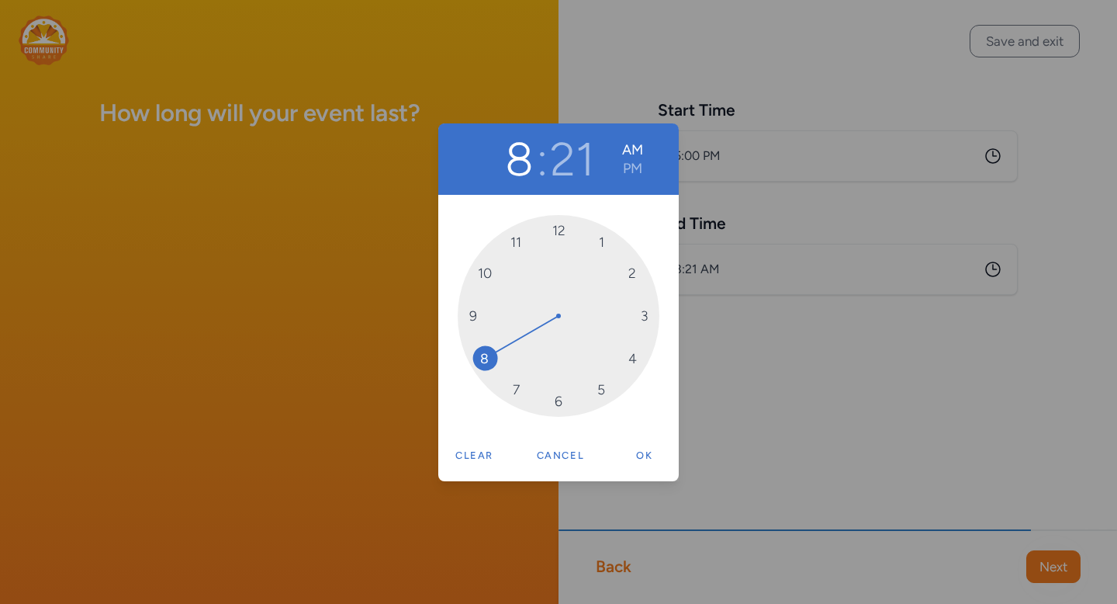
click at [701, 269] on div "8 : 21 AM PM 12 1 2 3 4 5 6 7 8 9 10 11 Clear Cancel Ok" at bounding box center [558, 302] width 1117 height 604
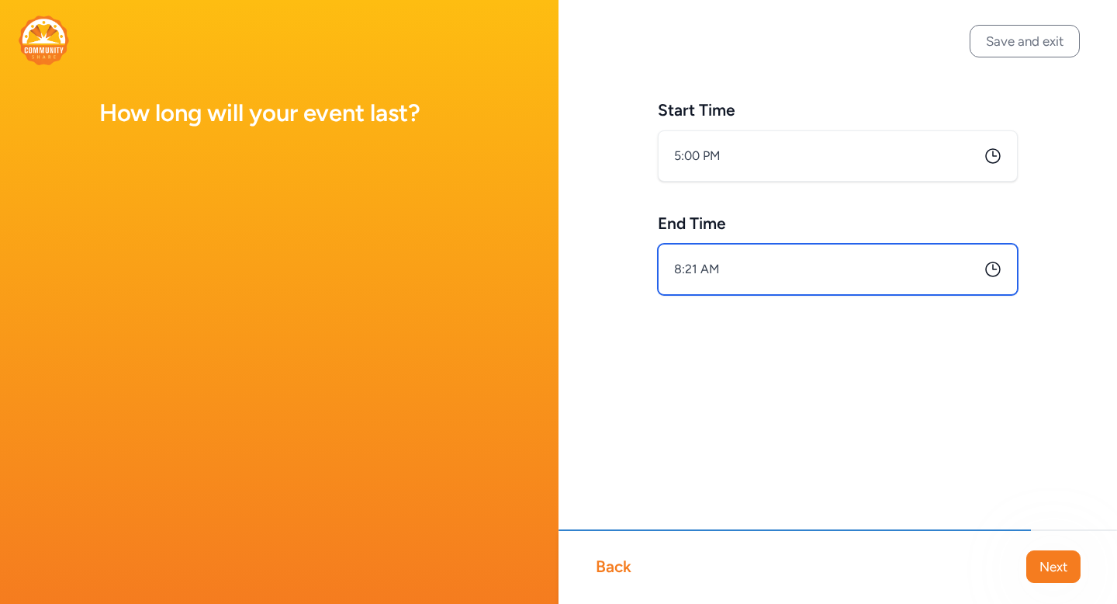
click at [699, 276] on input "8:21 AM" at bounding box center [838, 269] width 360 height 51
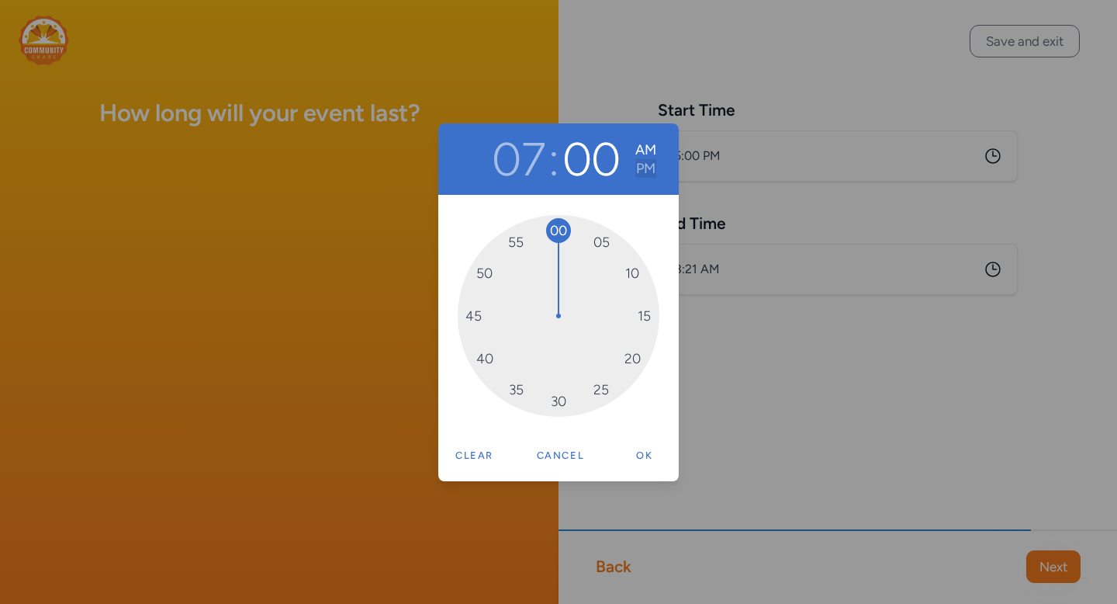
click at [646, 168] on button "PM" at bounding box center [645, 168] width 21 height 19
click at [642, 456] on button "Ok" at bounding box center [645, 455] width 50 height 31
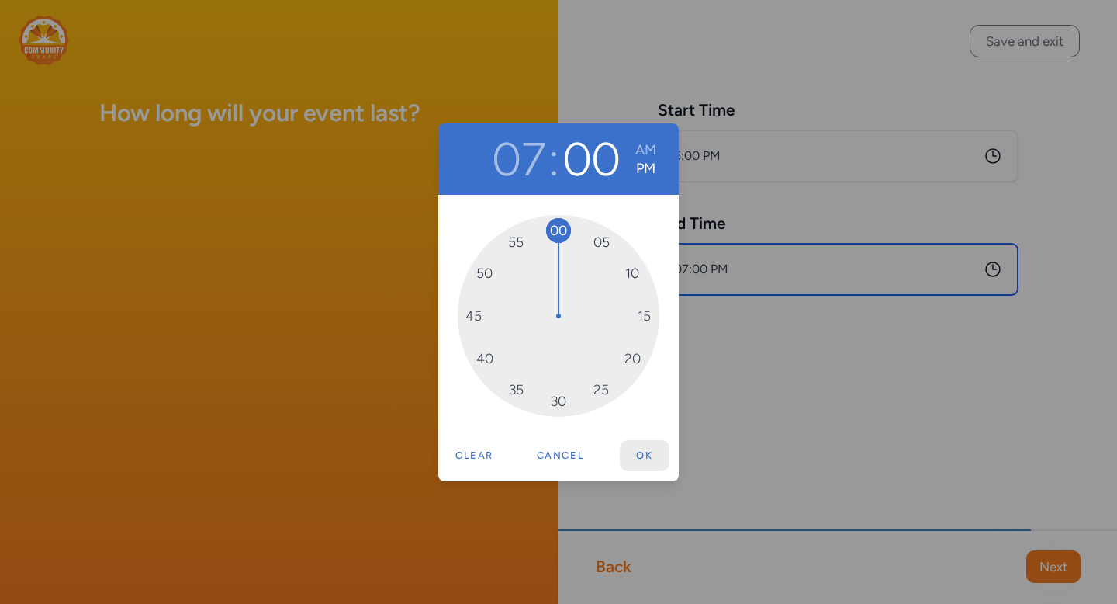
type input "7:00 PM"
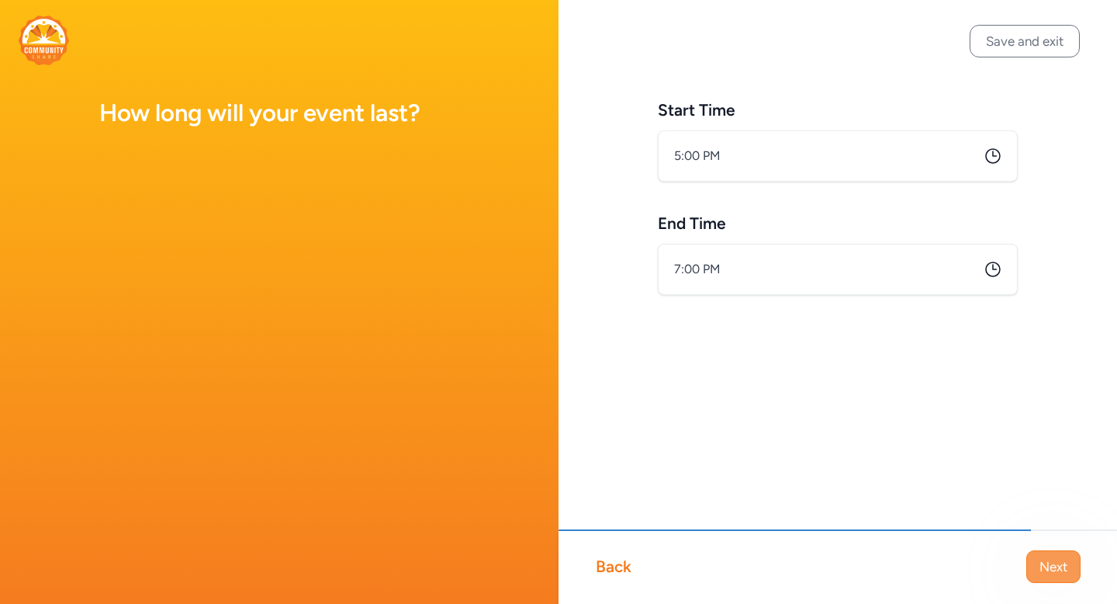
click at [1056, 566] on span "Next" at bounding box center [1054, 566] width 28 height 19
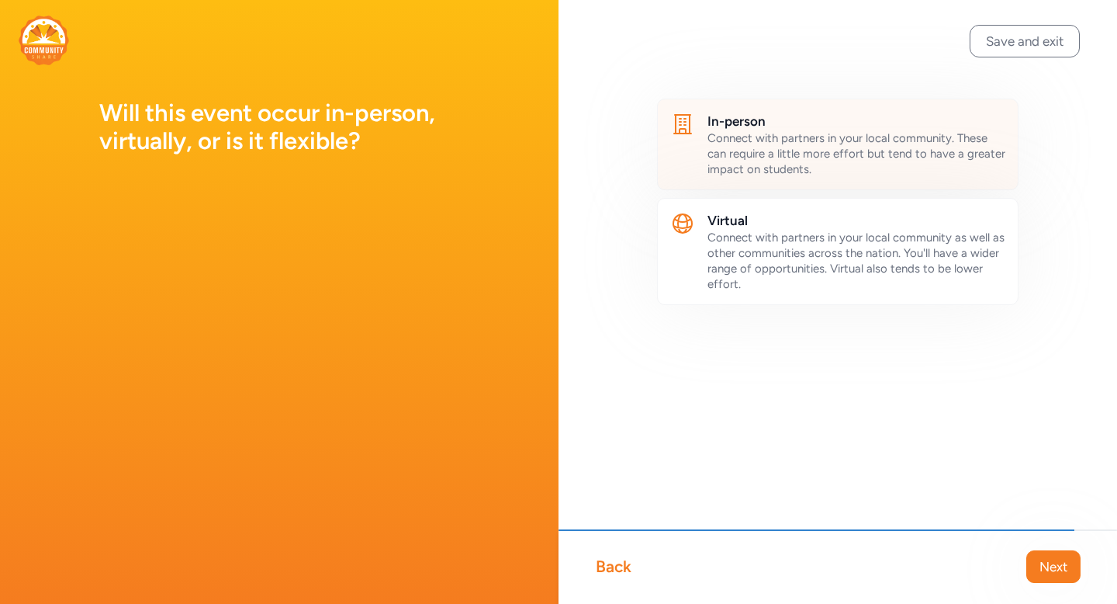
click at [908, 151] on span "Connect with partners in your local community. These can require a little more …" at bounding box center [857, 153] width 298 height 45
click at [1049, 577] on button "Next" at bounding box center [1053, 566] width 54 height 33
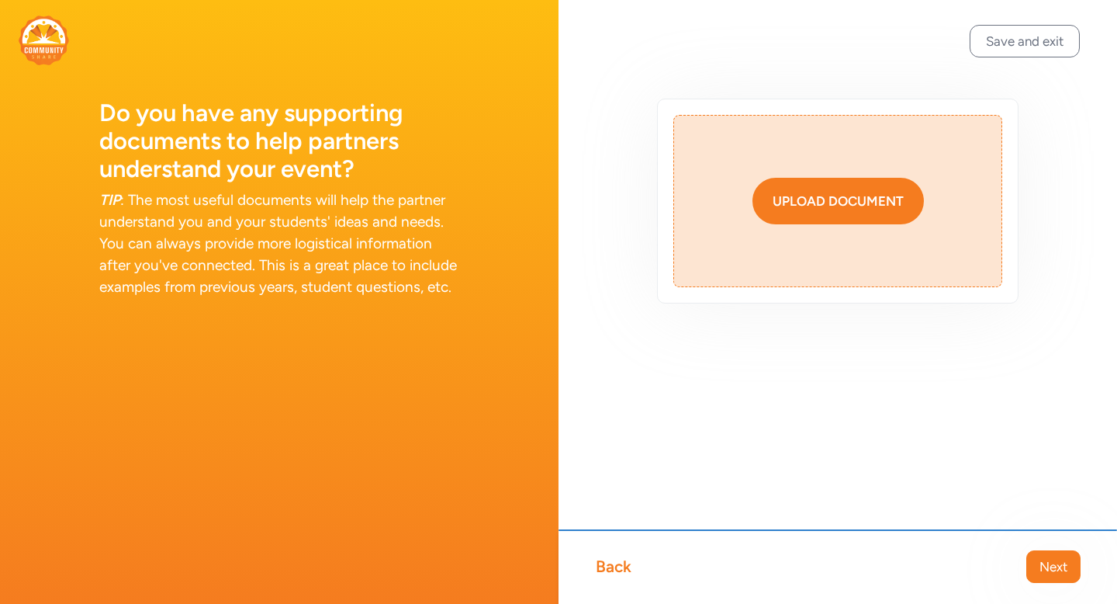
click at [843, 205] on div "Upload document" at bounding box center [838, 201] width 131 height 19
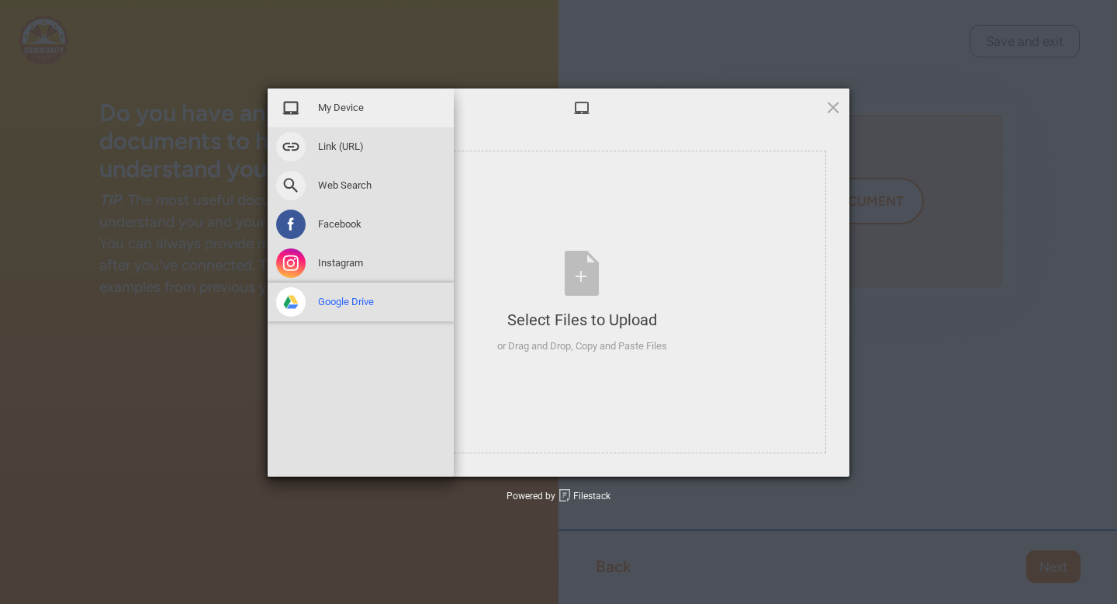
click at [344, 309] on div "Google Drive" at bounding box center [361, 301] width 186 height 39
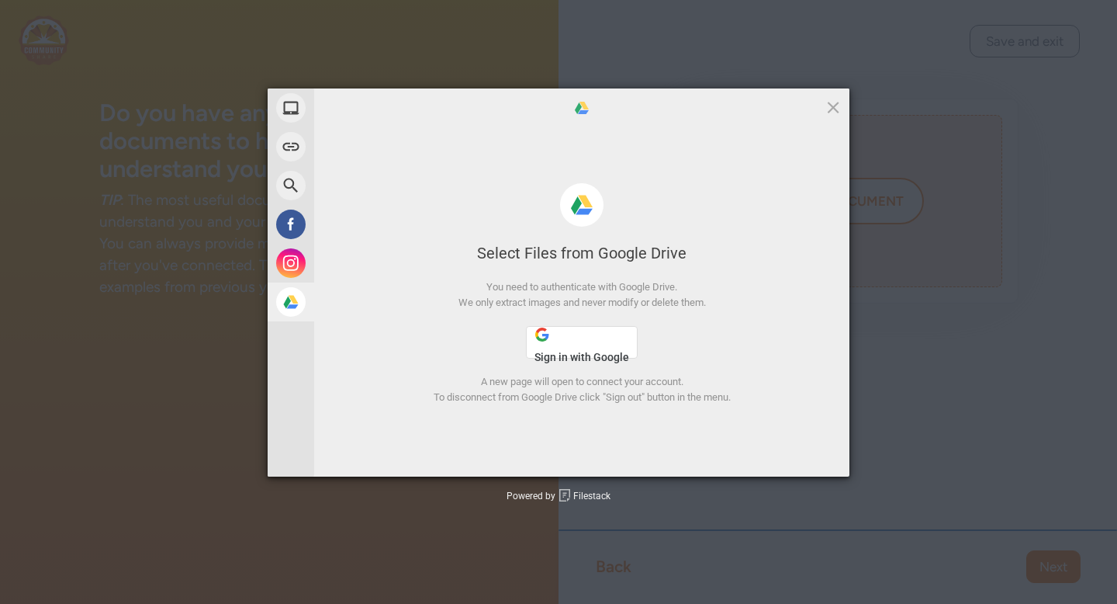
click at [585, 355] on span "Sign in with Google" at bounding box center [582, 357] width 95 height 12
click at [364, 545] on div "My Device Link (URL) Web Search Facebook Instagram Google Drive Select Files fr…" at bounding box center [558, 302] width 1117 height 604
click at [831, 111] on span at bounding box center [833, 107] width 17 height 17
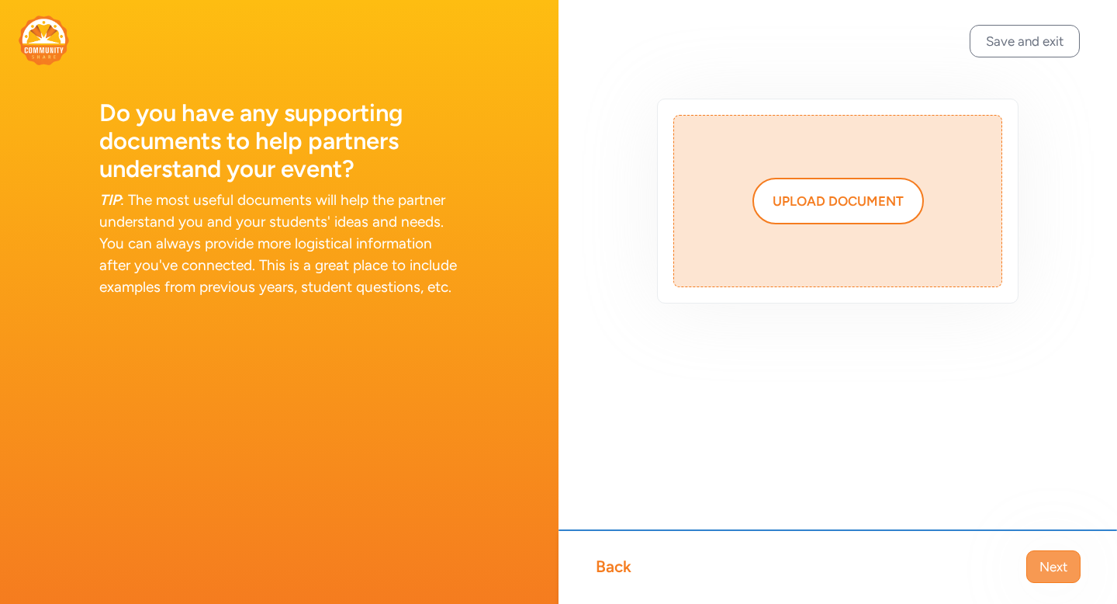
click at [1057, 576] on button "Next" at bounding box center [1053, 566] width 54 height 33
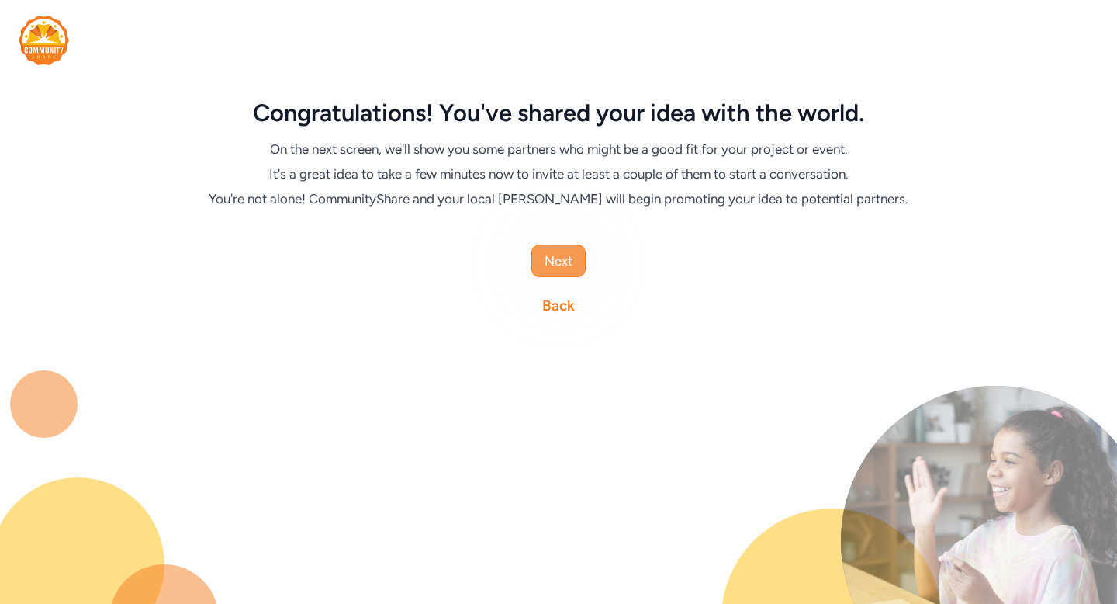
click at [576, 254] on button "Next" at bounding box center [558, 260] width 54 height 33
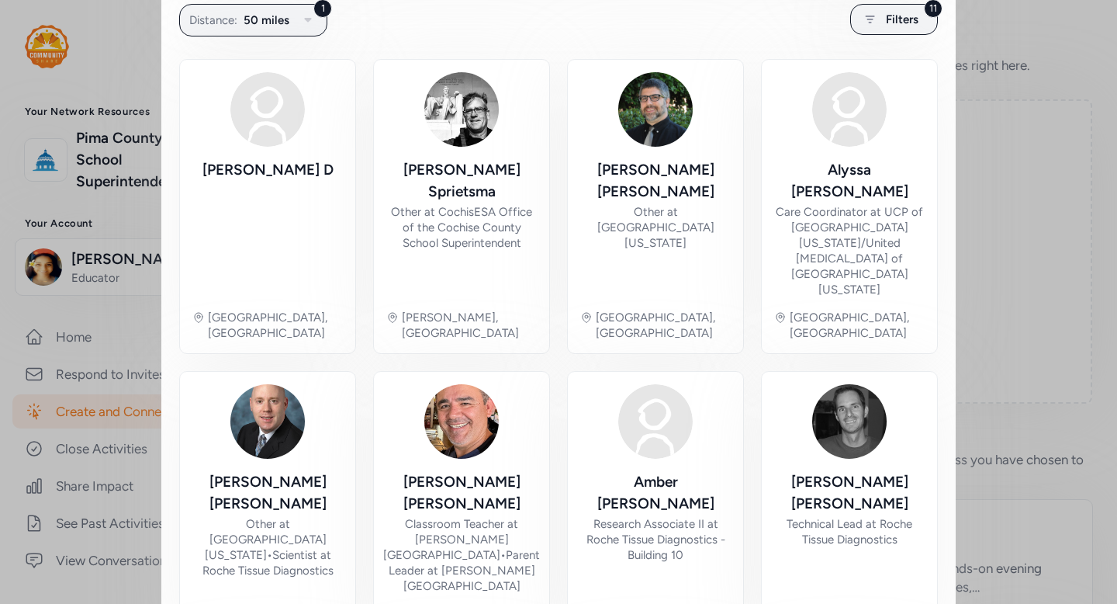
scroll to position [327, 0]
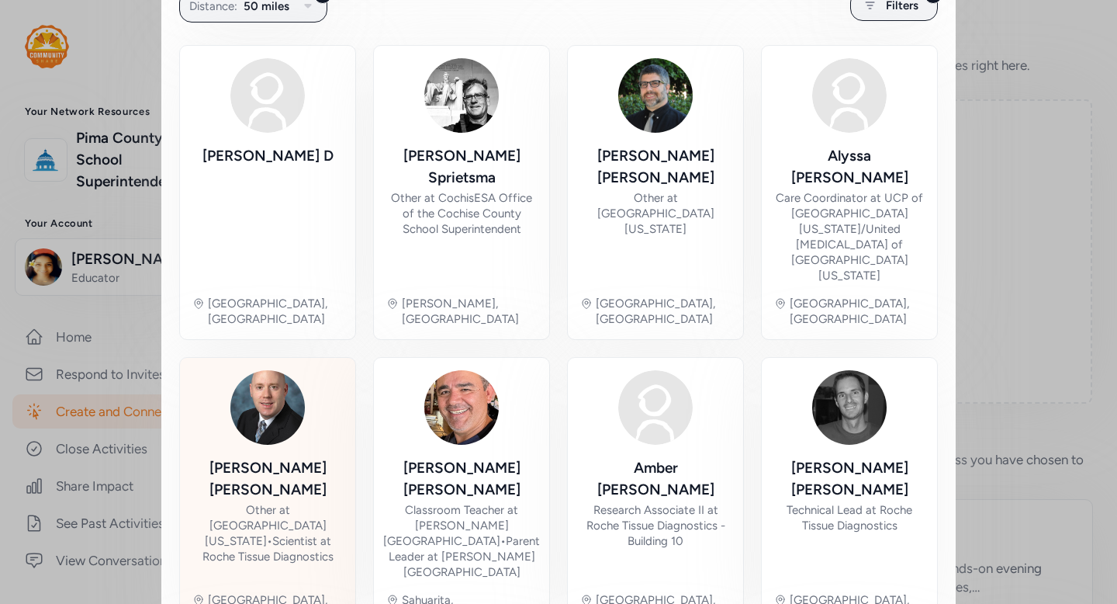
click at [285, 502] on div "Other at [GEOGRAPHIC_DATA][US_STATE] • Scientist at Roche Tissue Diagnostics" at bounding box center [267, 533] width 151 height 62
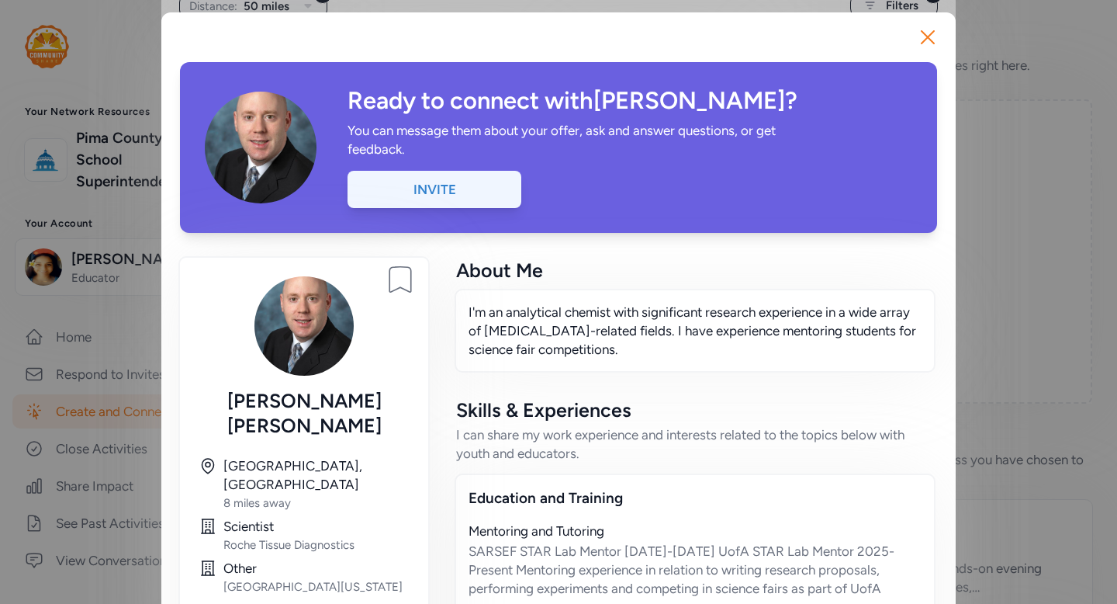
click at [501, 201] on div "Invite" at bounding box center [435, 189] width 174 height 37
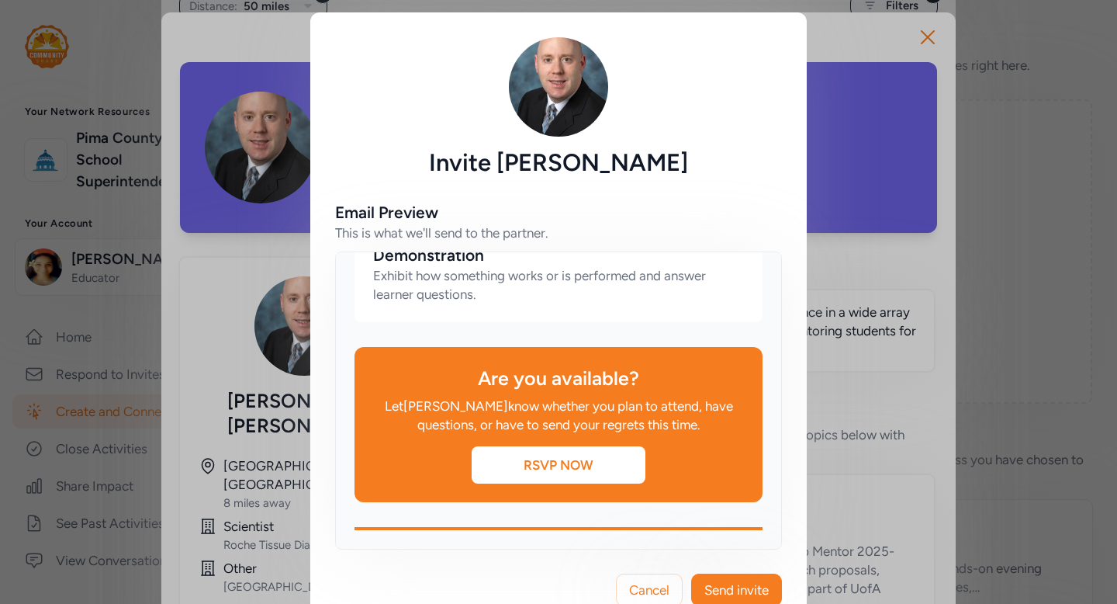
scroll to position [1067, 0]
click at [710, 597] on span "Send invite" at bounding box center [736, 589] width 64 height 19
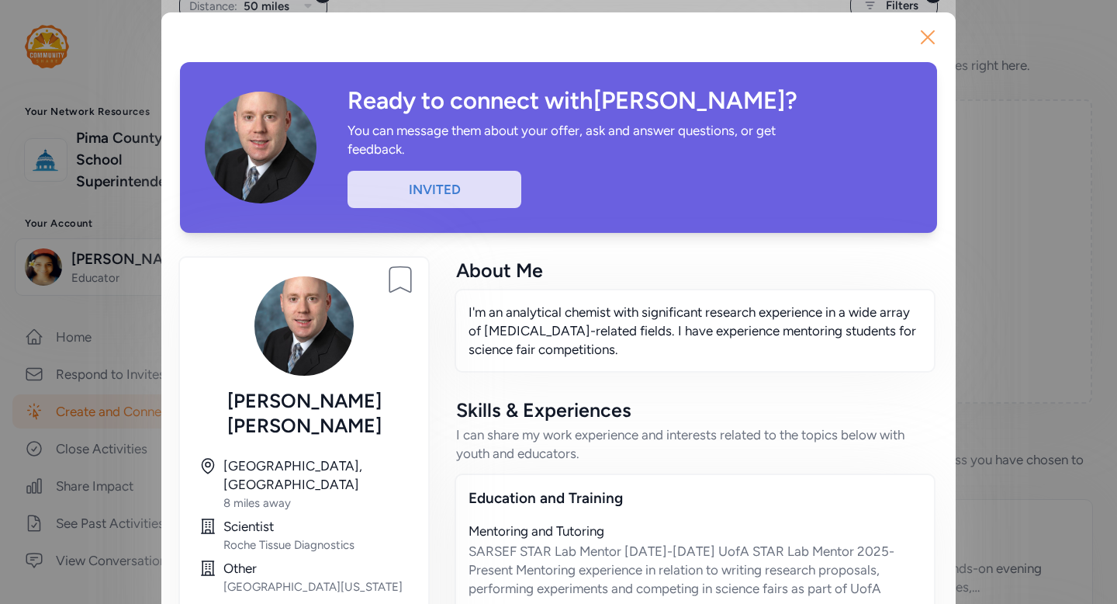
click at [919, 36] on icon "button" at bounding box center [927, 37] width 25 height 25
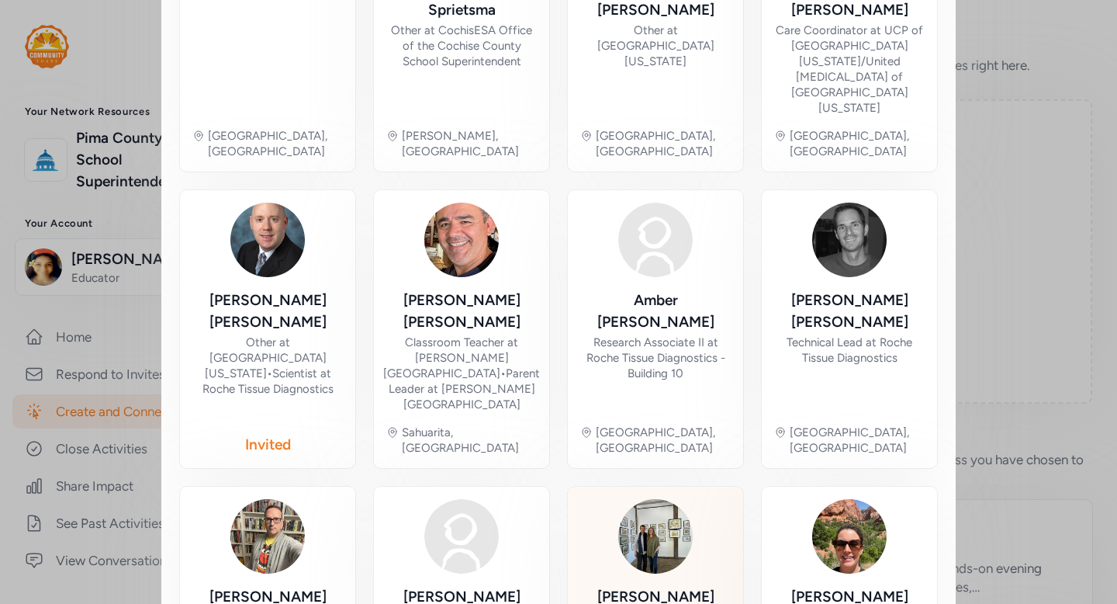
scroll to position [522, 0]
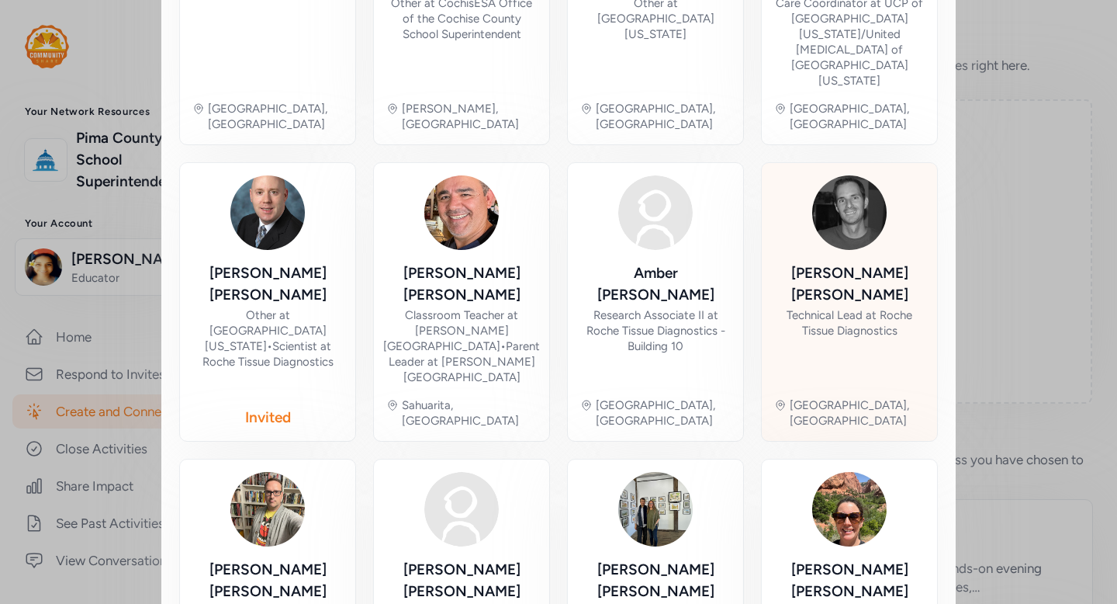
click at [861, 262] on div "[PERSON_NAME] Technical Lead at Roche Tissue Diagnostics" at bounding box center [849, 323] width 151 height 123
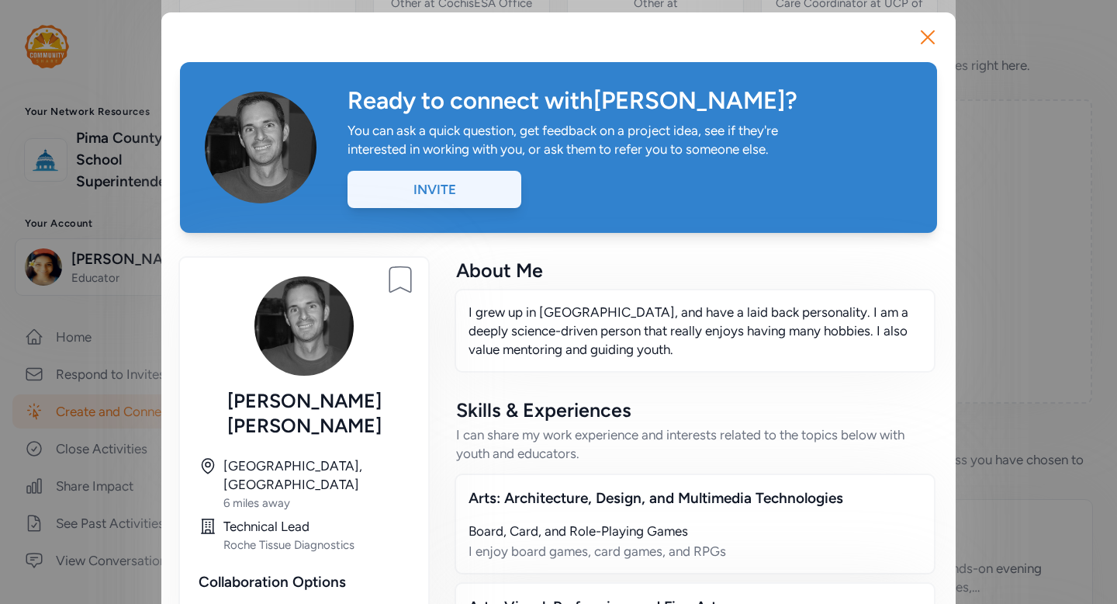
click at [445, 191] on div "Invite" at bounding box center [435, 189] width 174 height 37
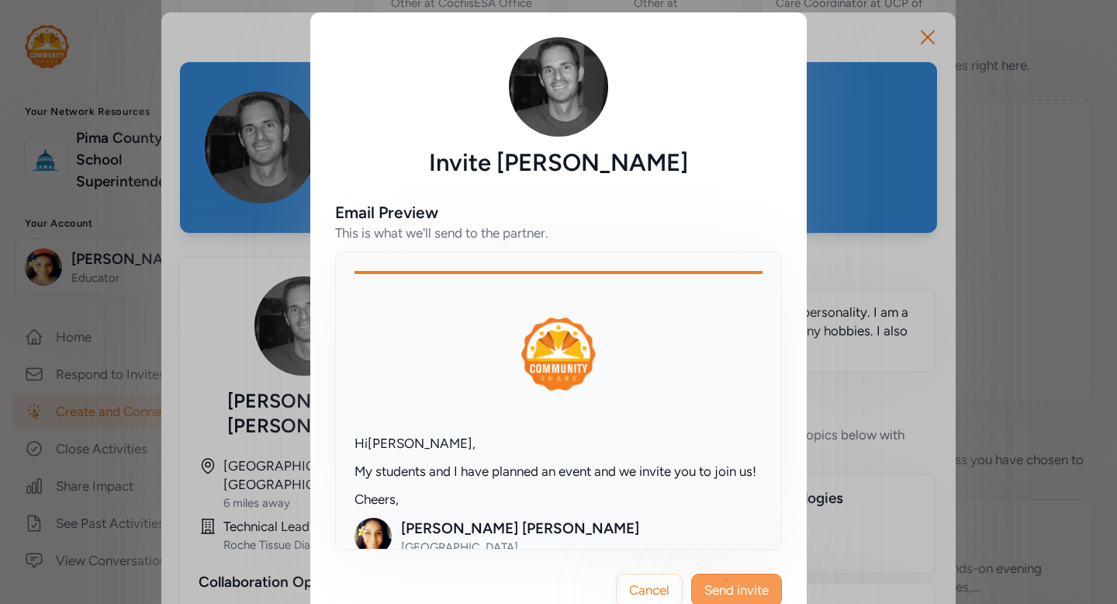
click at [729, 595] on span "Send invite" at bounding box center [736, 589] width 64 height 19
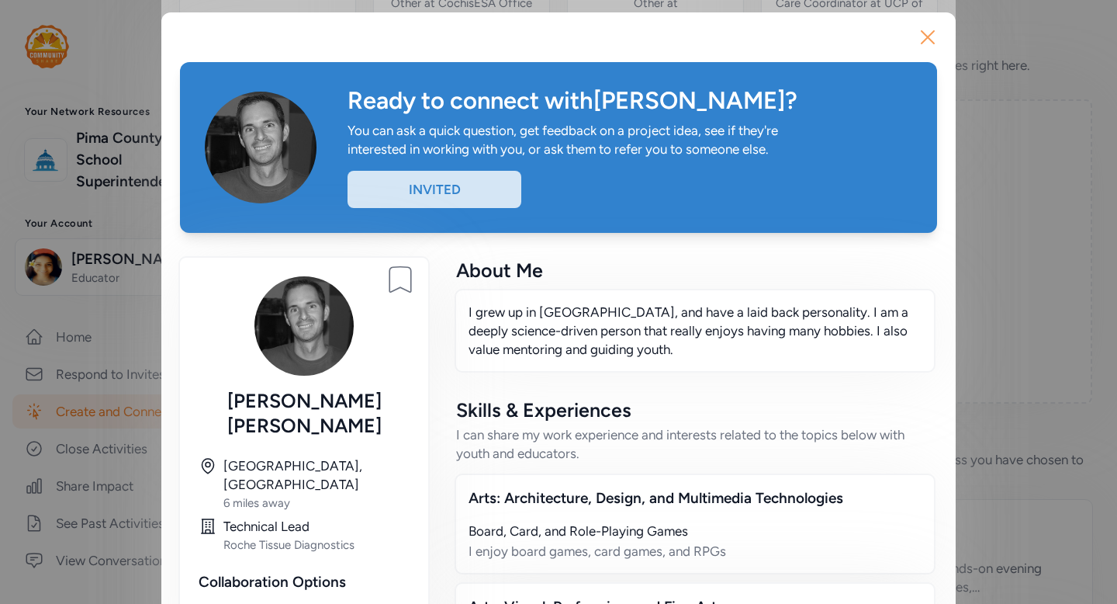
click at [920, 41] on icon "button" at bounding box center [927, 37] width 25 height 25
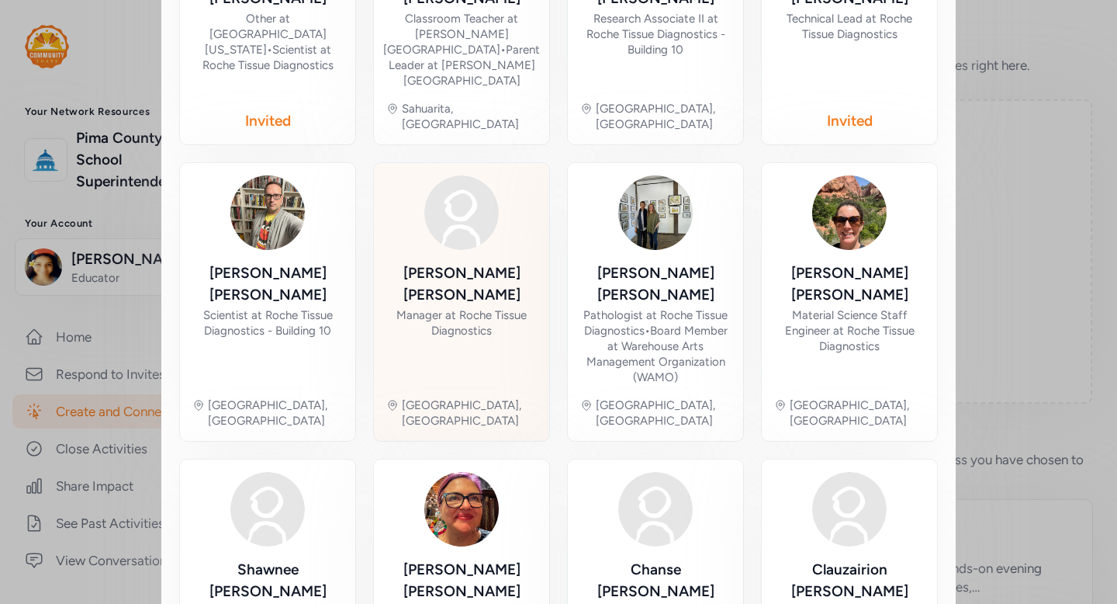
scroll to position [834, 0]
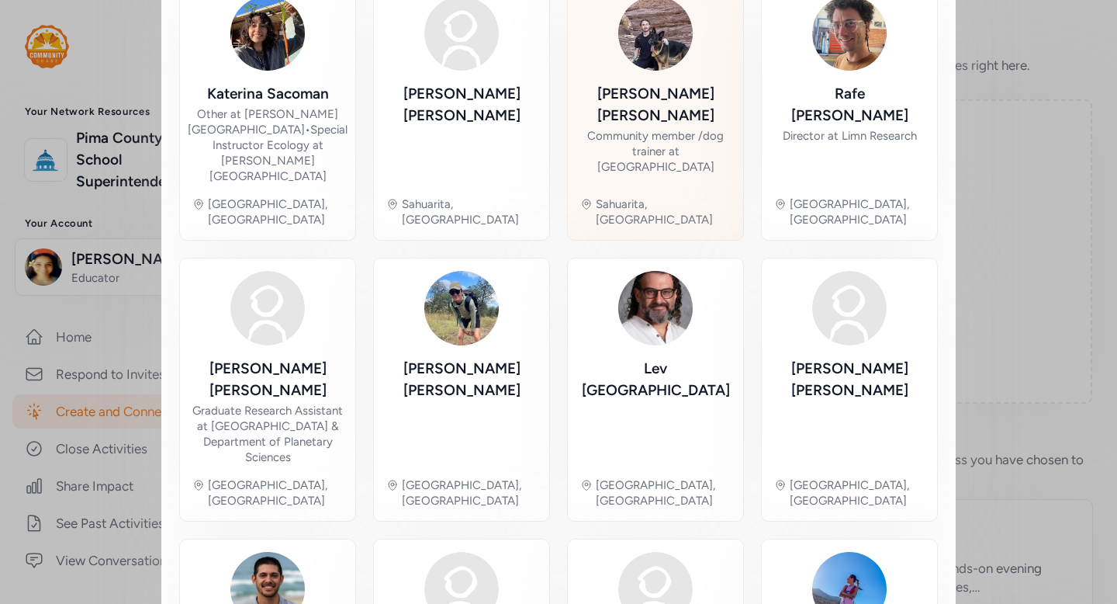
scroll to position [392, 0]
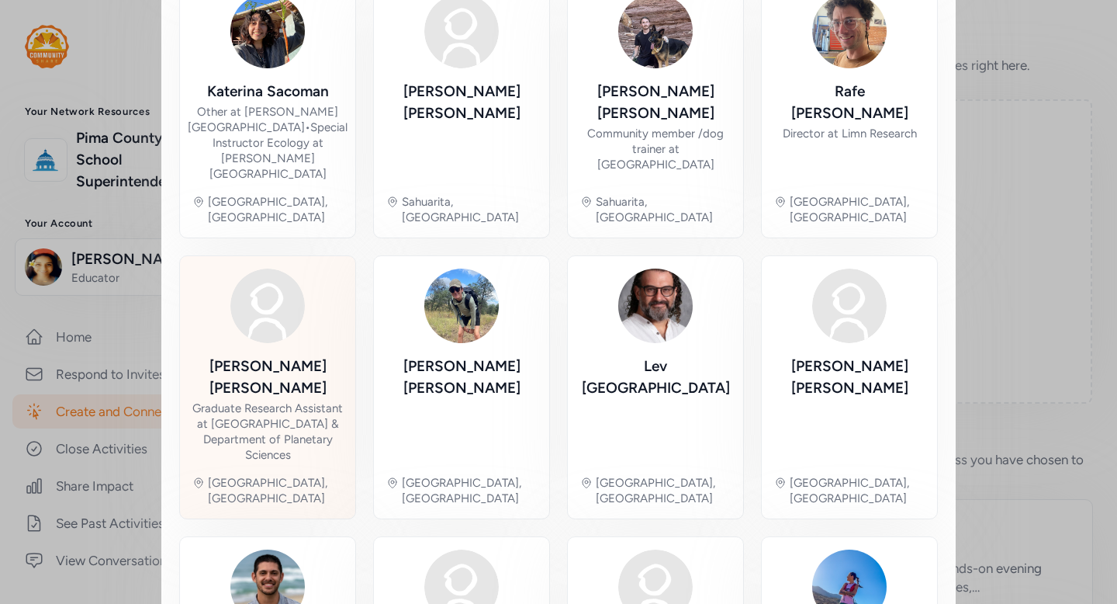
click at [313, 414] on div "[PERSON_NAME] Graduate Research Assistant at Lunar and Planetary Laboratory & D…" at bounding box center [267, 386] width 151 height 237
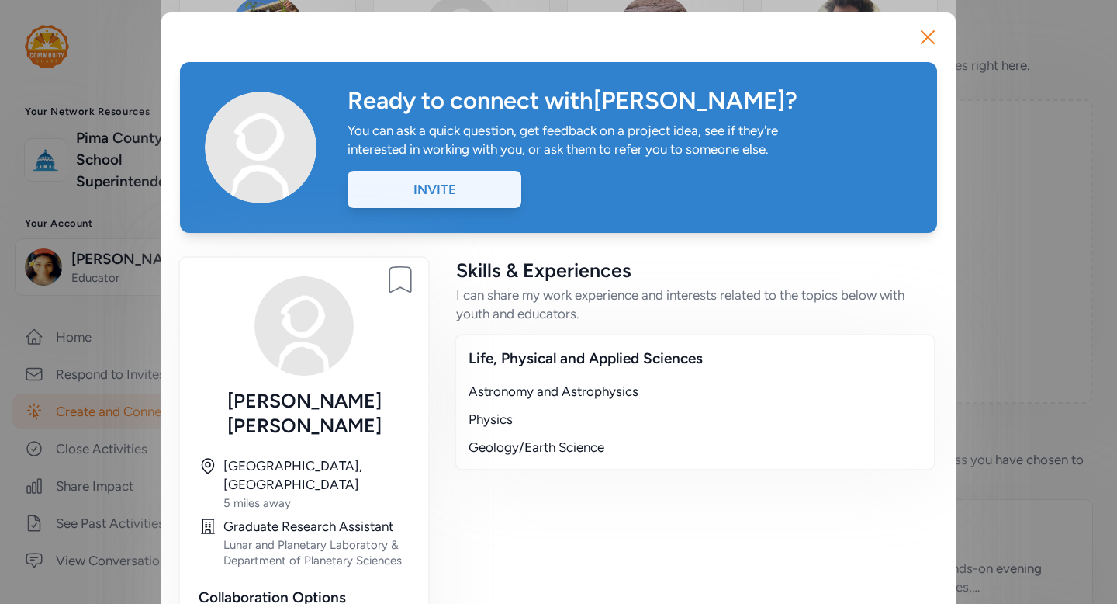
click at [476, 194] on div "Invite" at bounding box center [435, 189] width 174 height 37
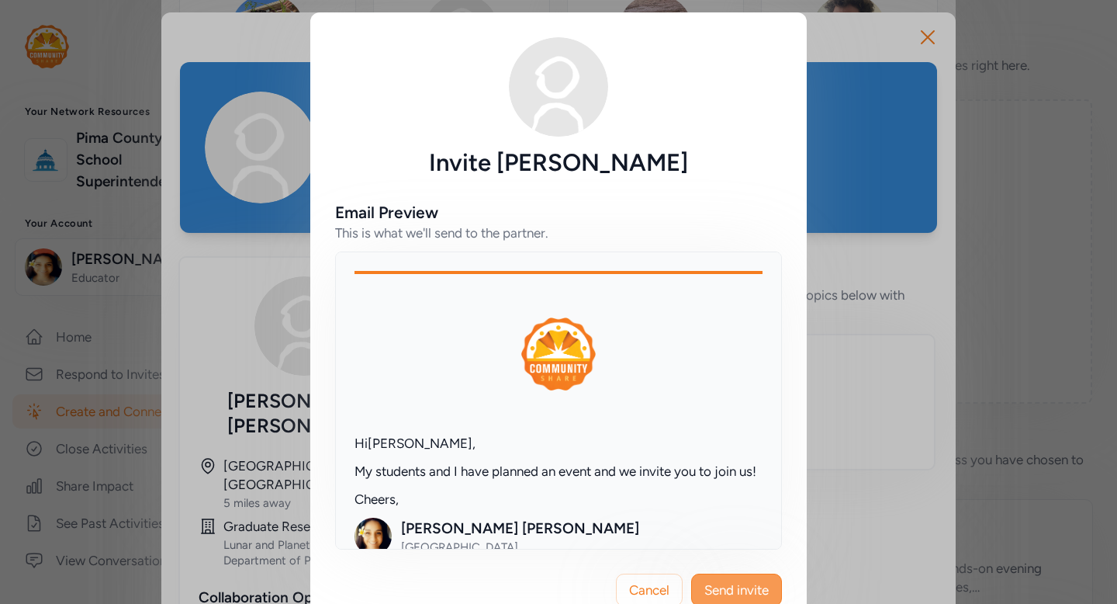
click at [754, 594] on span "Send invite" at bounding box center [736, 589] width 64 height 19
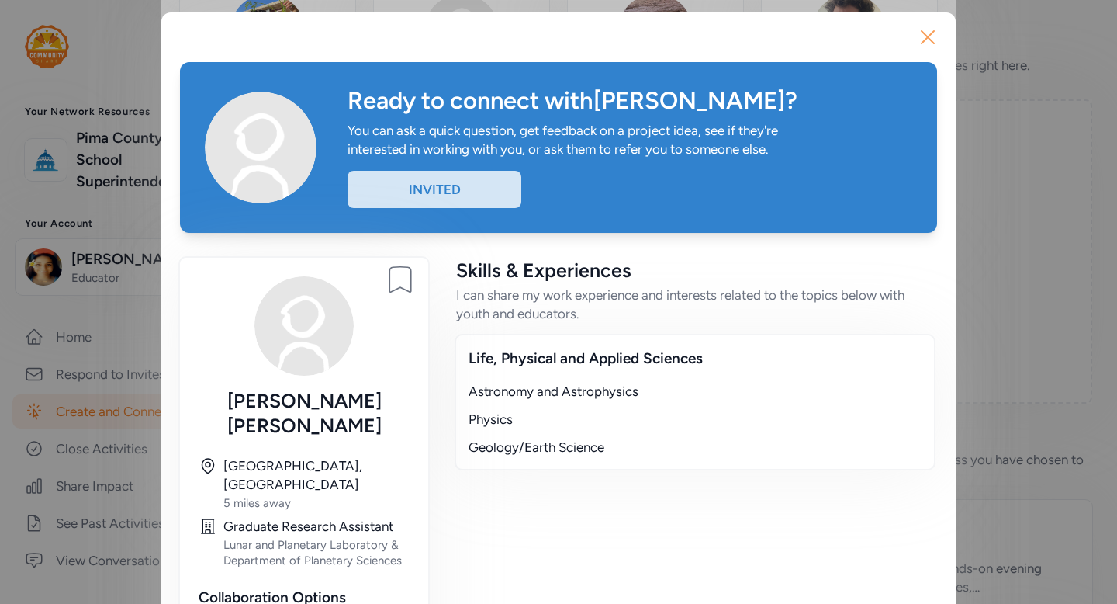
click at [933, 43] on icon "button" at bounding box center [927, 37] width 25 height 25
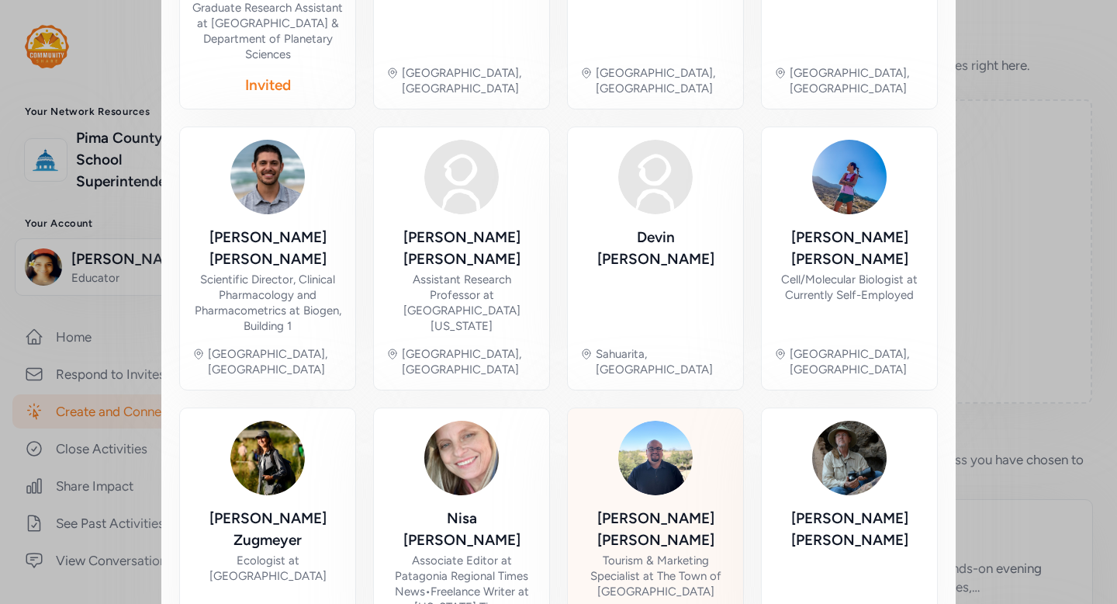
scroll to position [818, 0]
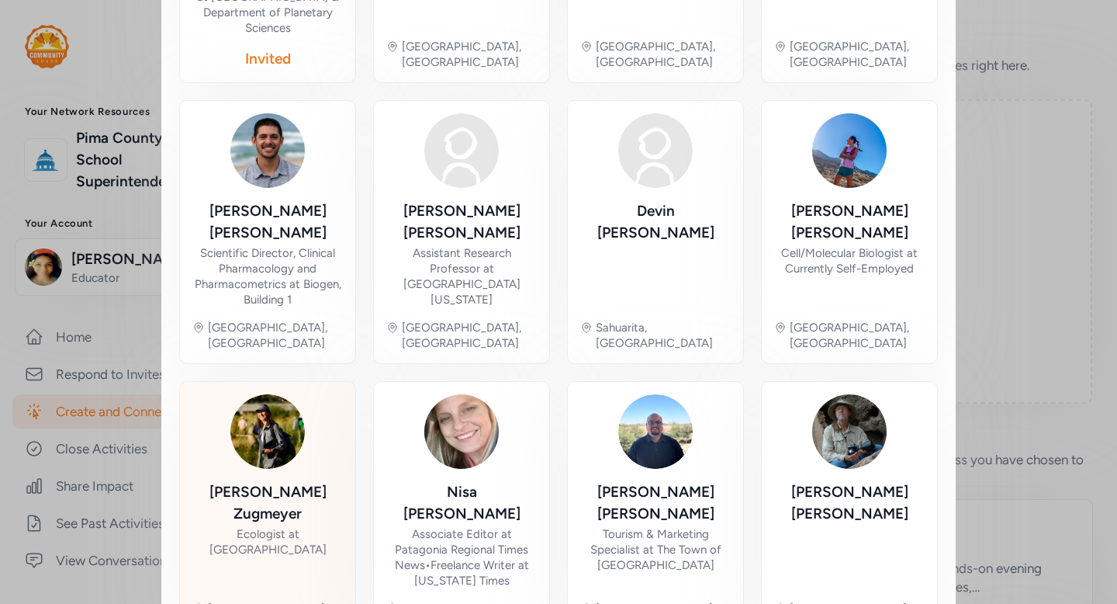
click at [302, 481] on div "[PERSON_NAME] Ecologist at [GEOGRAPHIC_DATA]" at bounding box center [267, 534] width 151 height 107
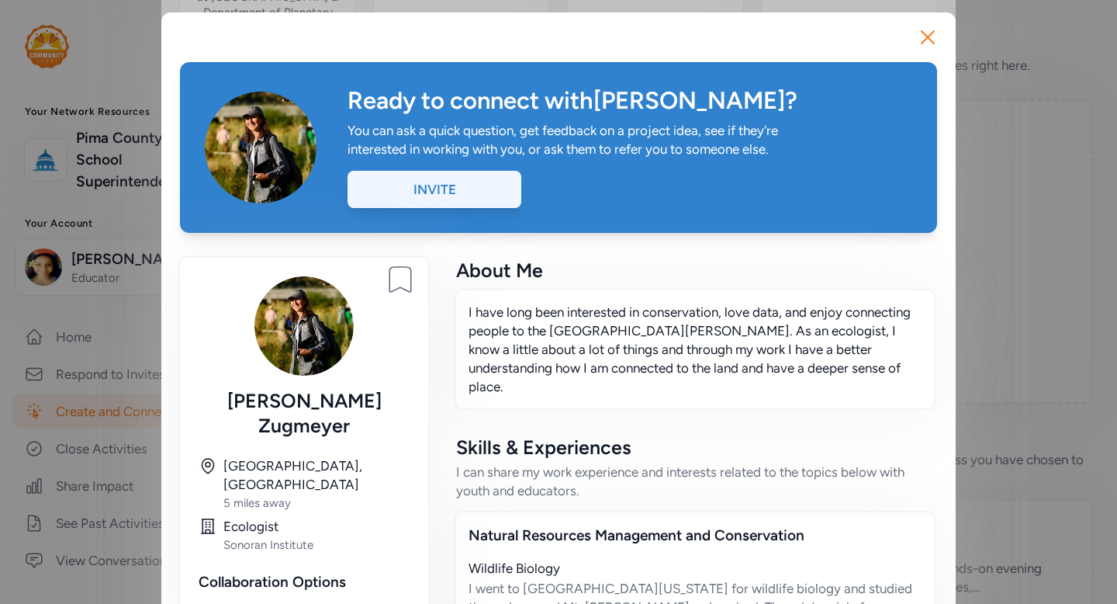
click at [454, 199] on div "Invite" at bounding box center [435, 189] width 174 height 37
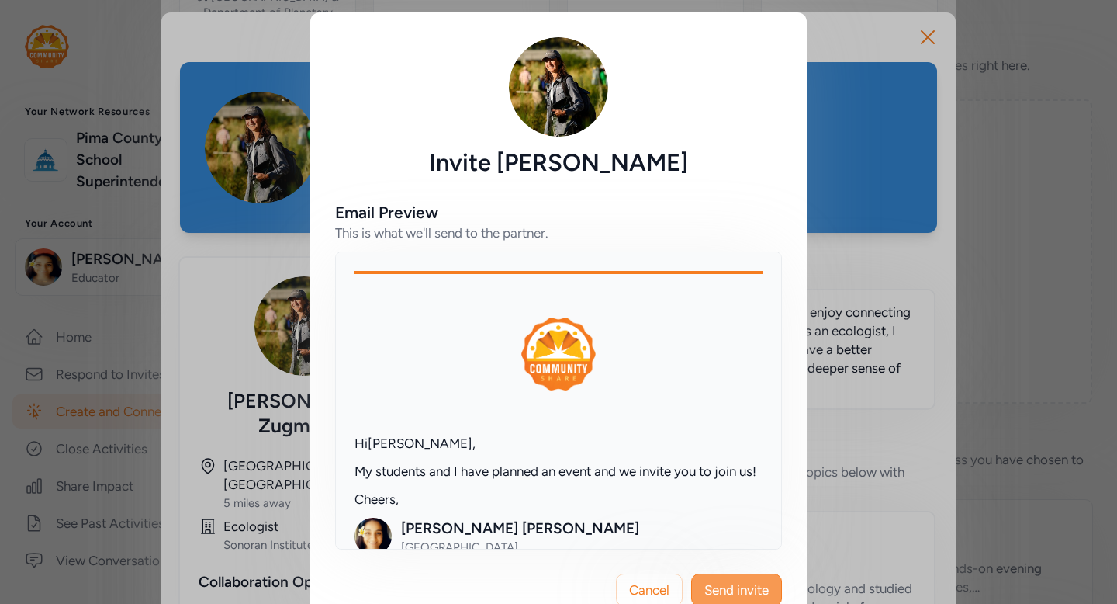
click at [746, 593] on span "Send invite" at bounding box center [736, 589] width 64 height 19
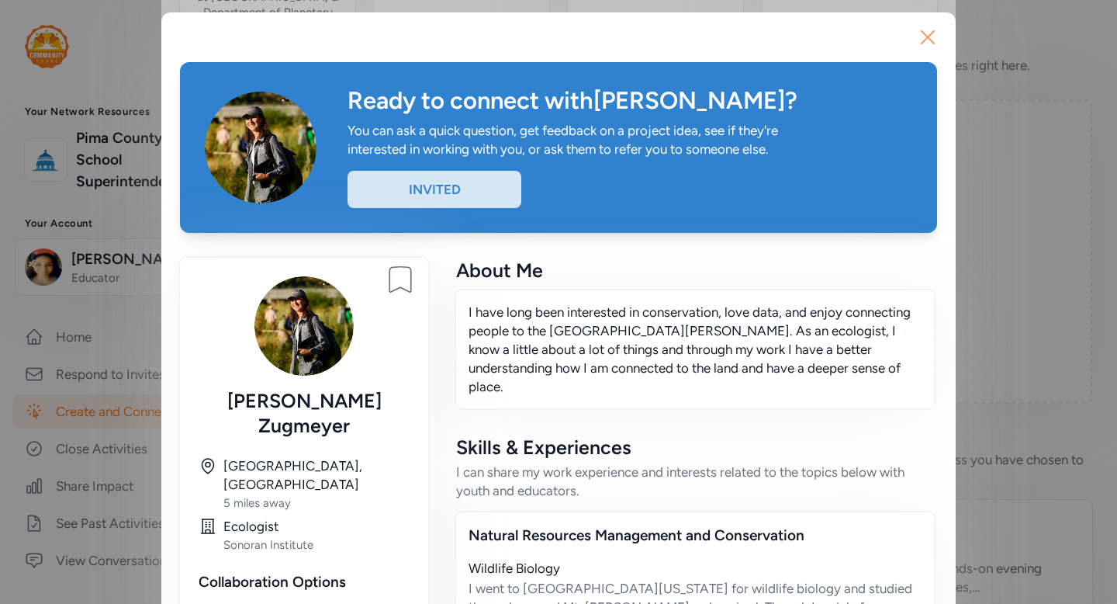
click at [927, 44] on icon "button" at bounding box center [927, 37] width 25 height 25
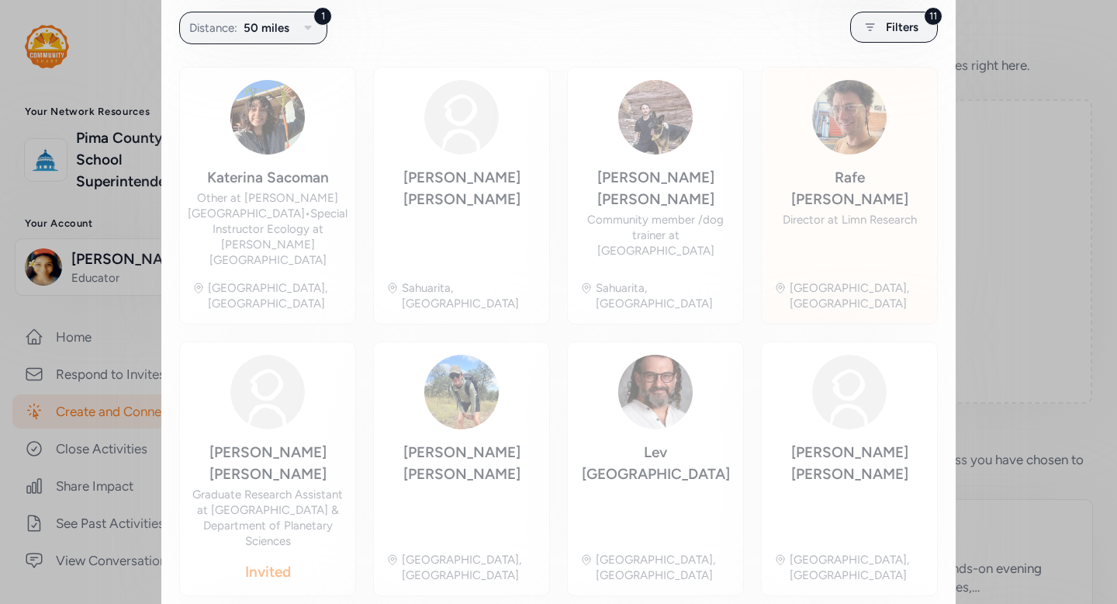
scroll to position [306, 0]
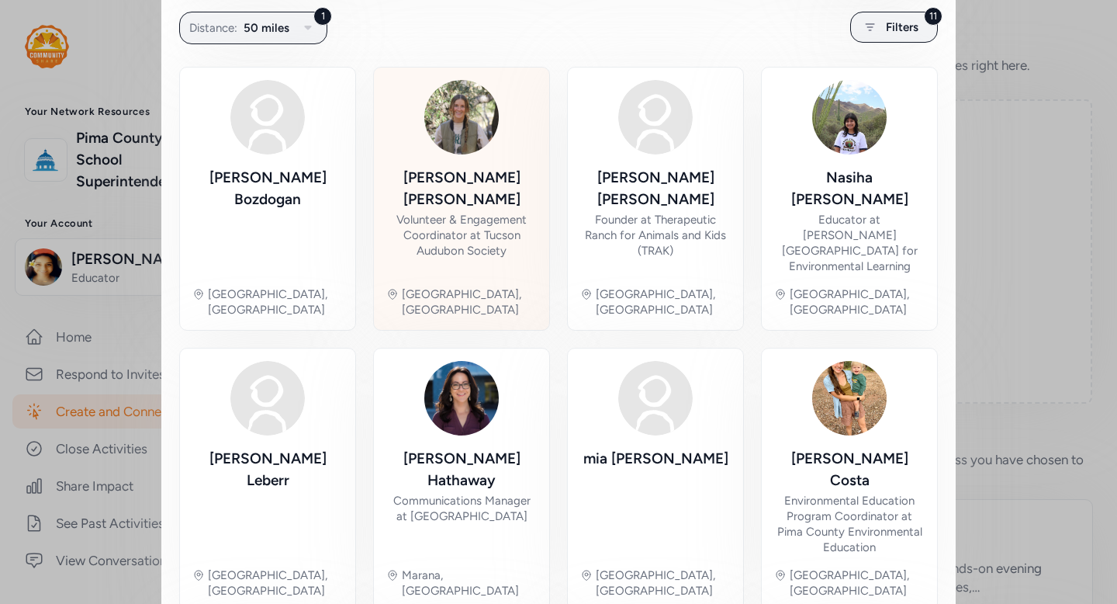
click at [475, 236] on div "Volunteer & Engagement Coordinator at Tucson Audubon Society" at bounding box center [461, 235] width 151 height 47
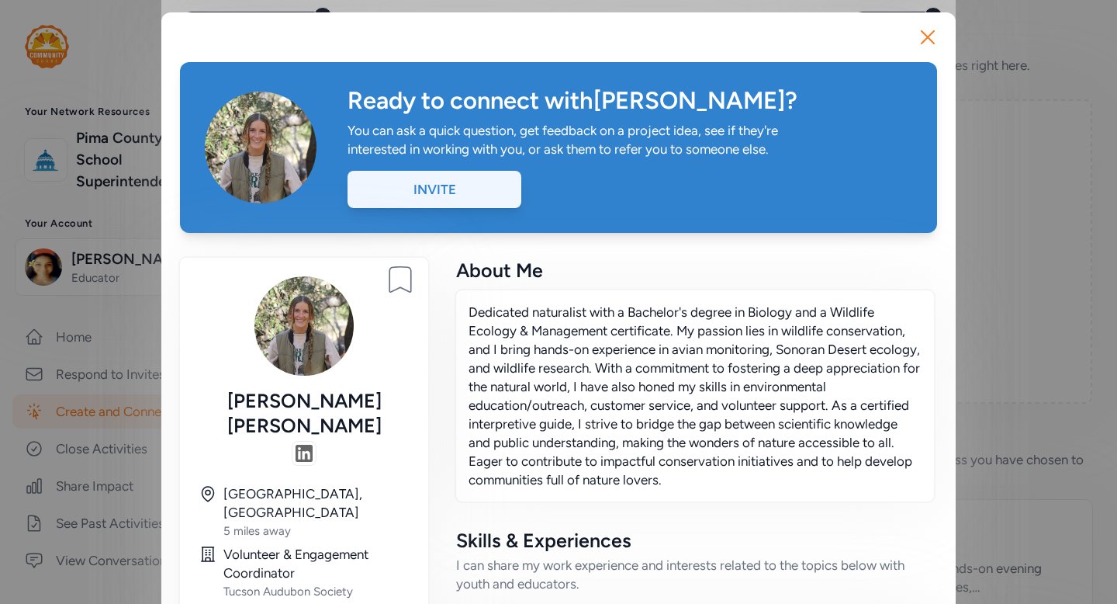
click at [469, 186] on div "Invite" at bounding box center [435, 189] width 174 height 37
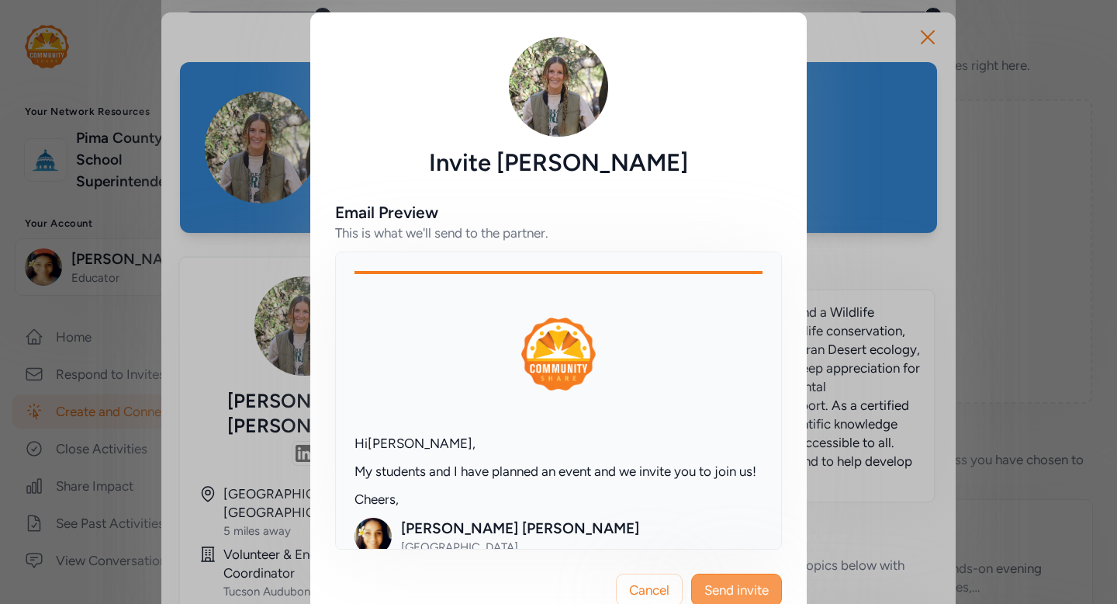
click at [743, 588] on span "Send invite" at bounding box center [736, 589] width 64 height 19
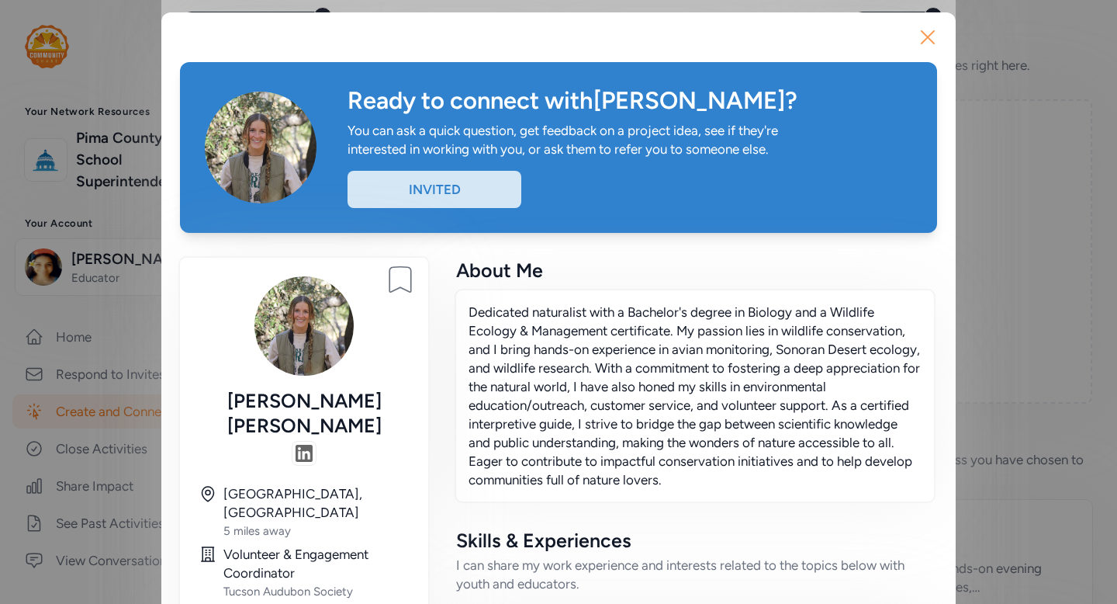
click at [931, 32] on icon "button" at bounding box center [927, 37] width 25 height 25
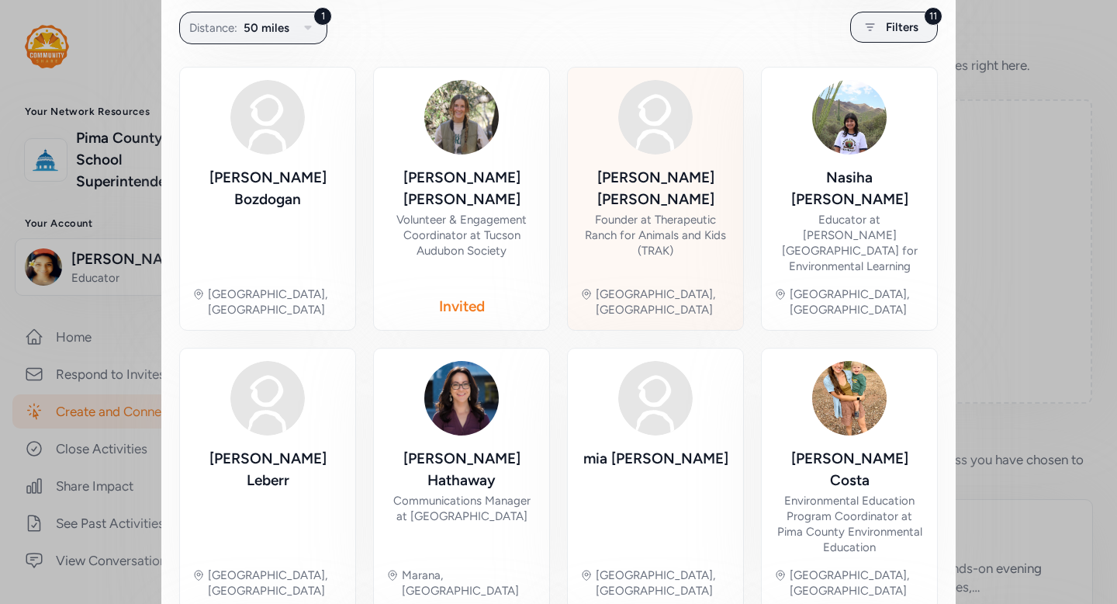
click at [686, 236] on div "Founder at Therapeutic Ranch for Animals and Kids (TRAK)" at bounding box center [655, 235] width 151 height 47
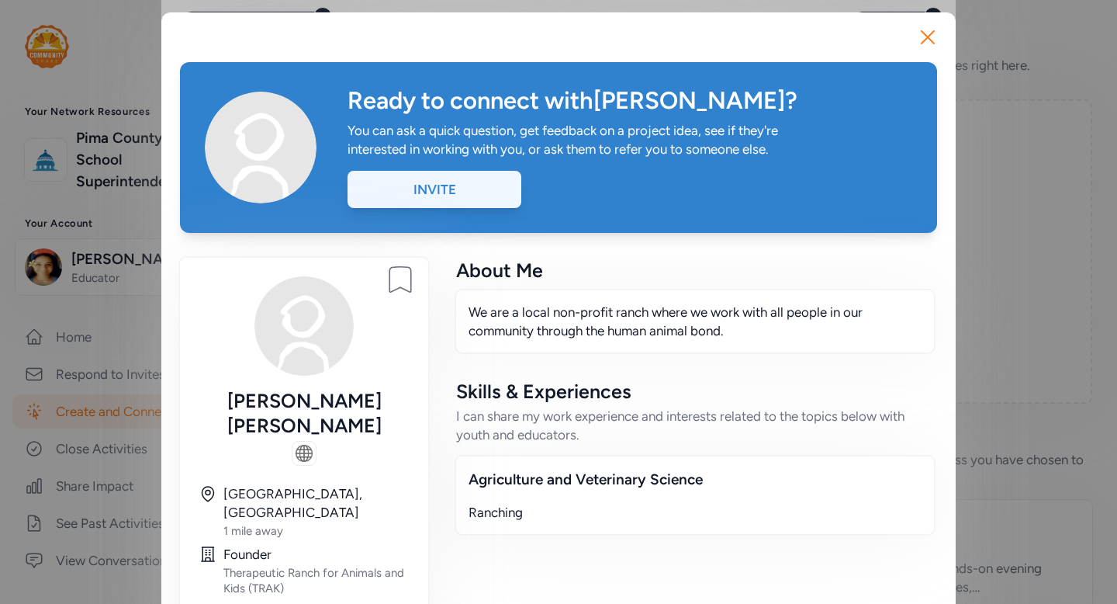
click at [479, 194] on div "Invite" at bounding box center [435, 189] width 174 height 37
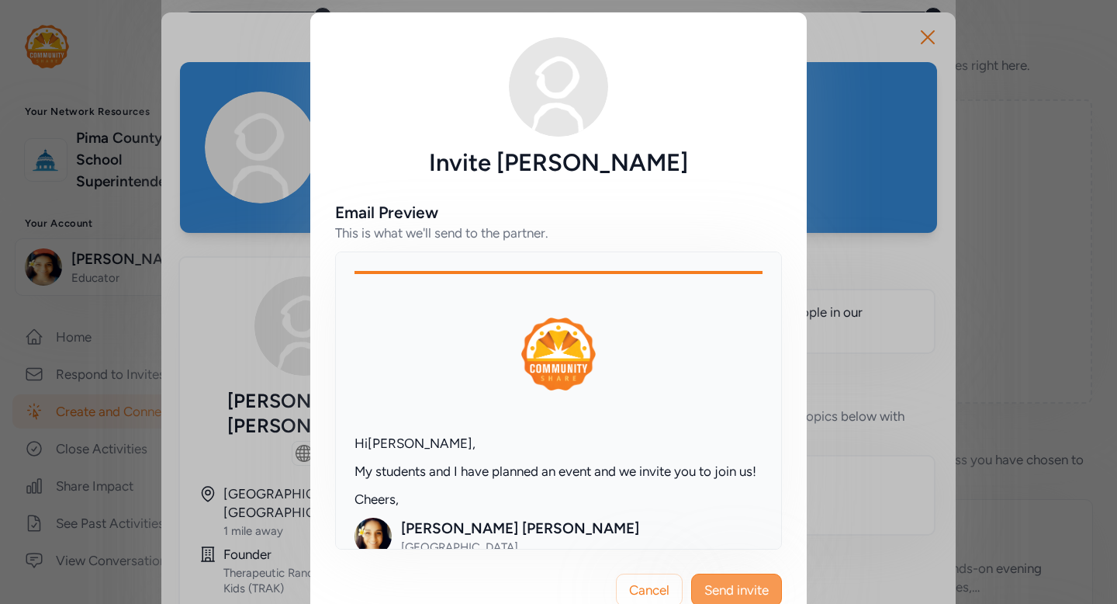
click at [740, 590] on span "Send invite" at bounding box center [736, 589] width 64 height 19
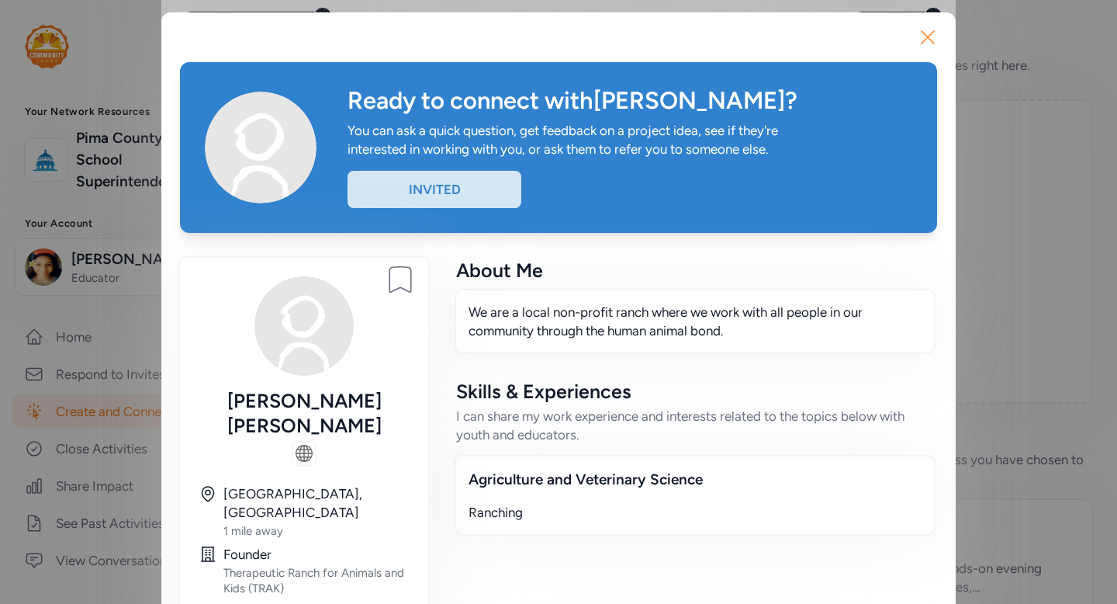
click at [930, 27] on icon "button" at bounding box center [927, 37] width 25 height 25
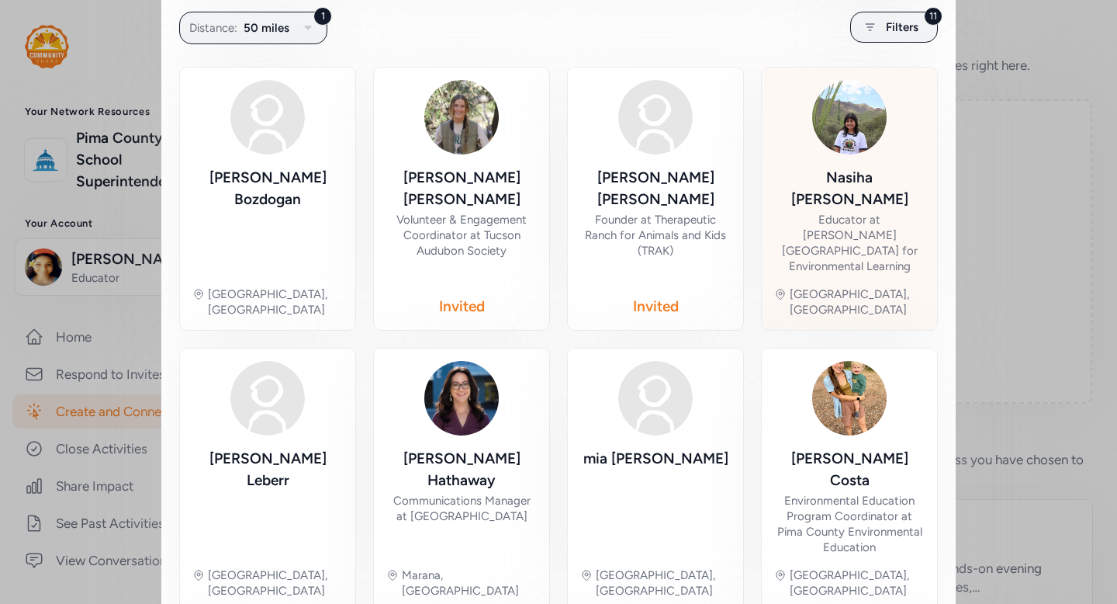
click at [884, 238] on div "[PERSON_NAME] Educator at [PERSON_NAME][GEOGRAPHIC_DATA] for Environmental Lear…" at bounding box center [849, 220] width 151 height 107
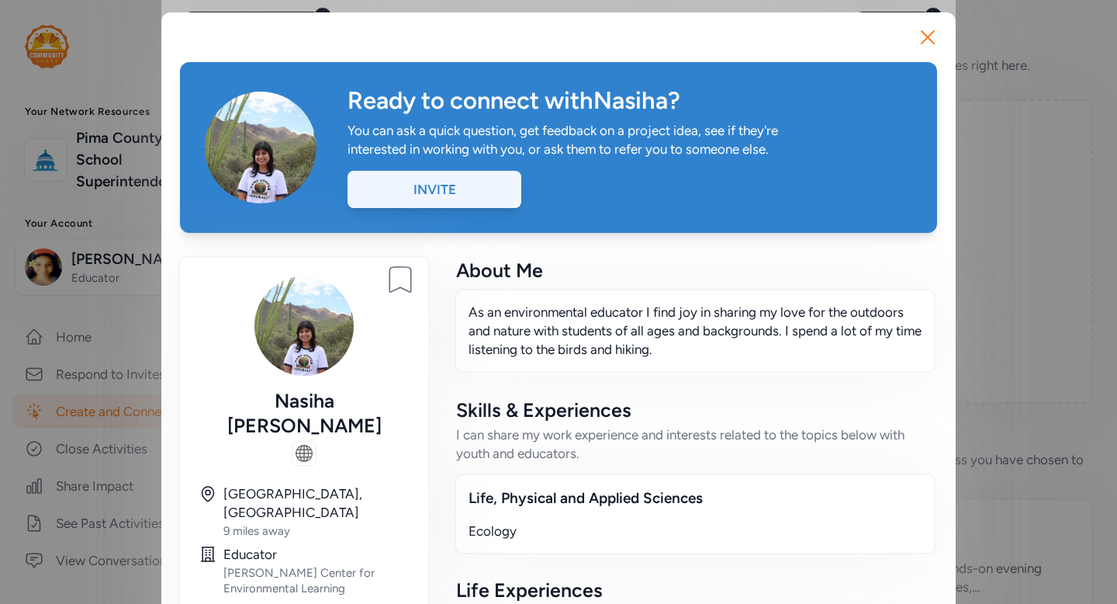
click at [489, 189] on div "Invite" at bounding box center [435, 189] width 174 height 37
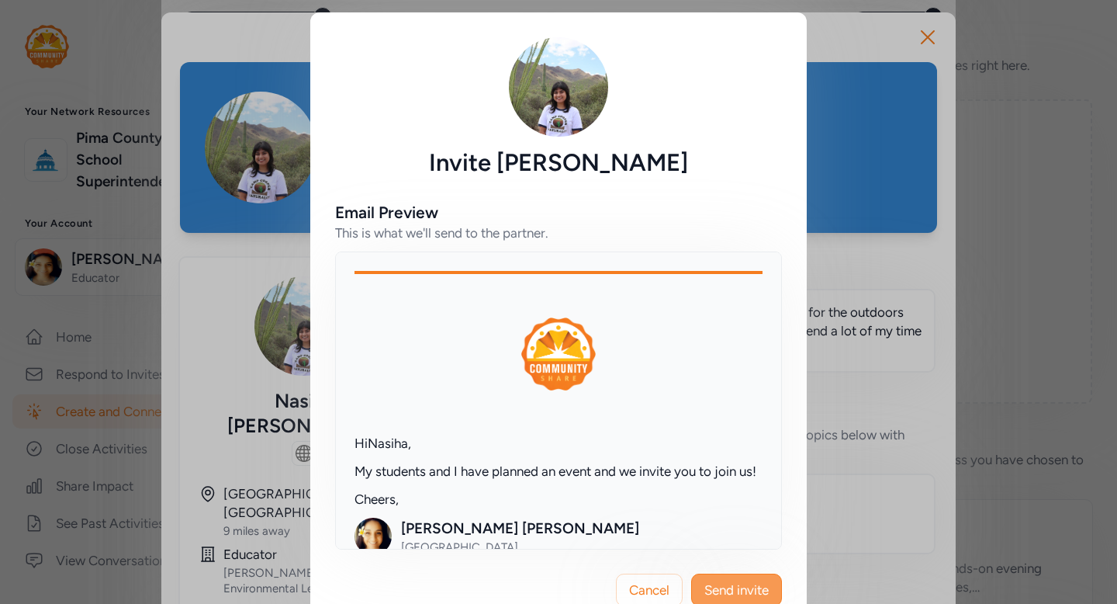
click at [728, 599] on button "Send invite" at bounding box center [736, 589] width 91 height 33
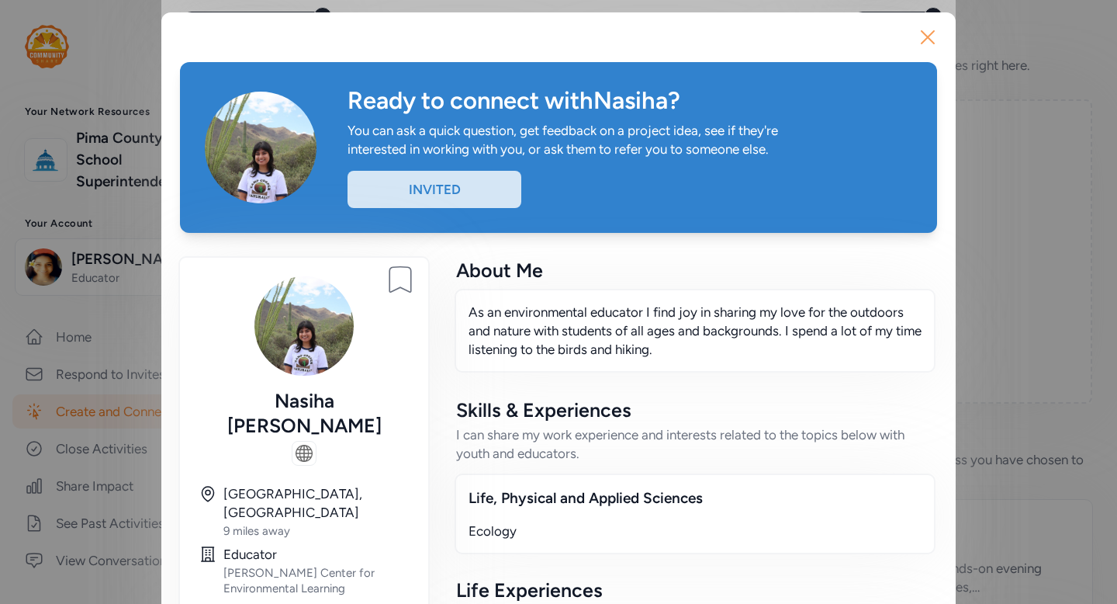
click at [936, 35] on icon "button" at bounding box center [927, 37] width 25 height 25
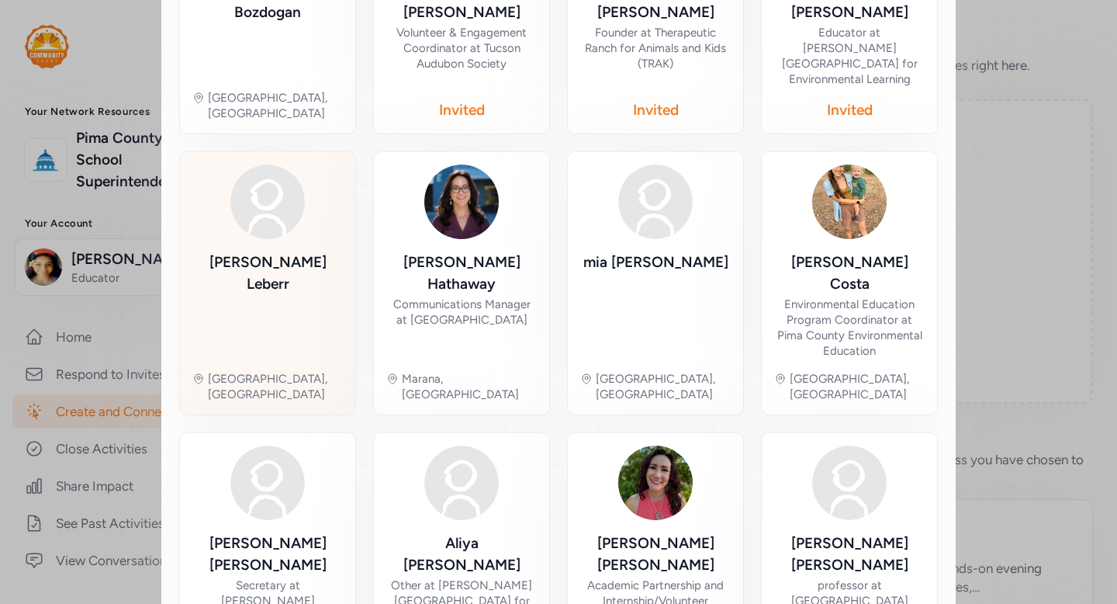
scroll to position [495, 0]
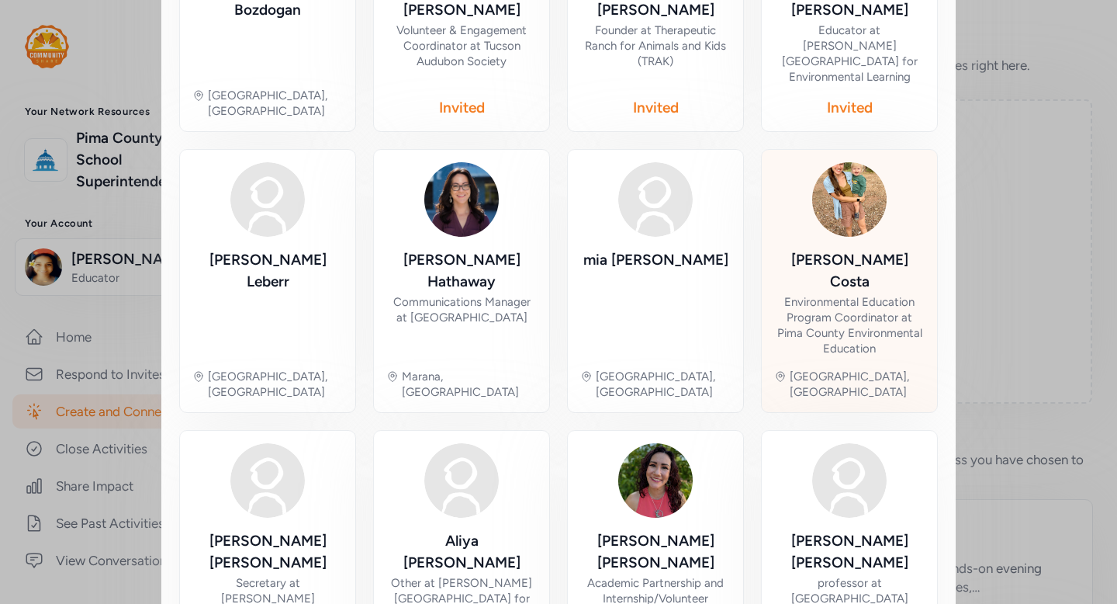
click at [902, 295] on div "Environmental Education Program Coordinator at Pima County Environmental Educat…" at bounding box center [849, 325] width 151 height 62
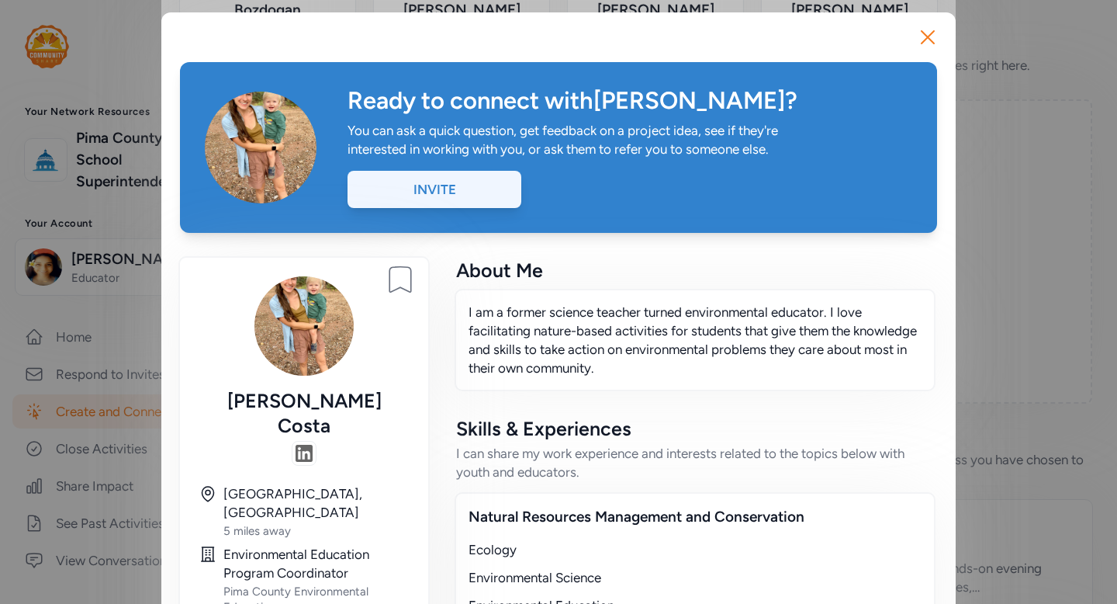
click at [472, 201] on div "Invite" at bounding box center [435, 189] width 174 height 37
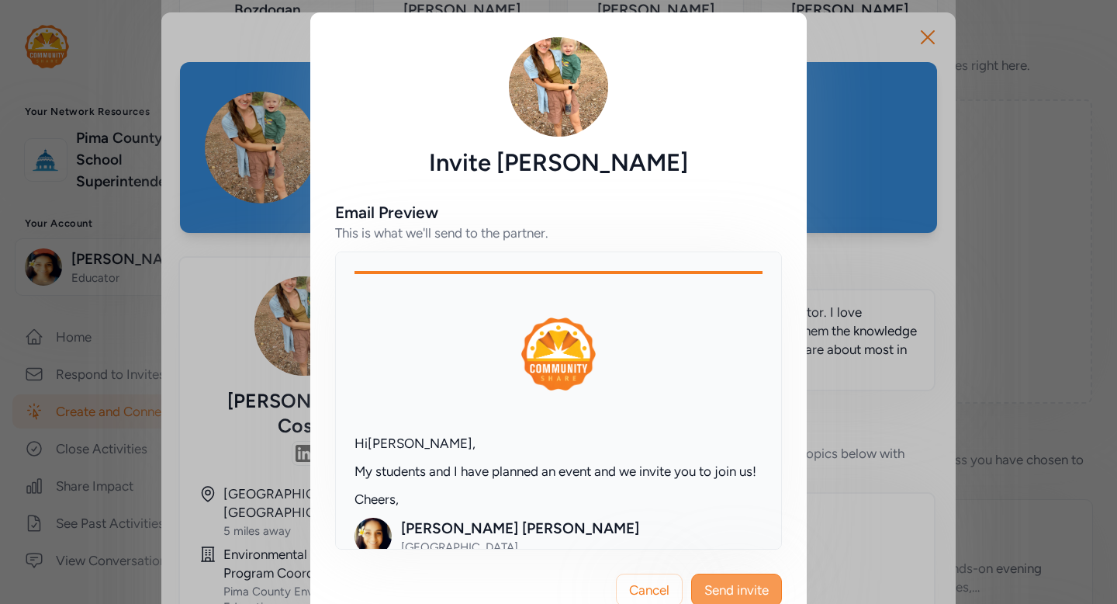
click at [752, 583] on span "Send invite" at bounding box center [736, 589] width 64 height 19
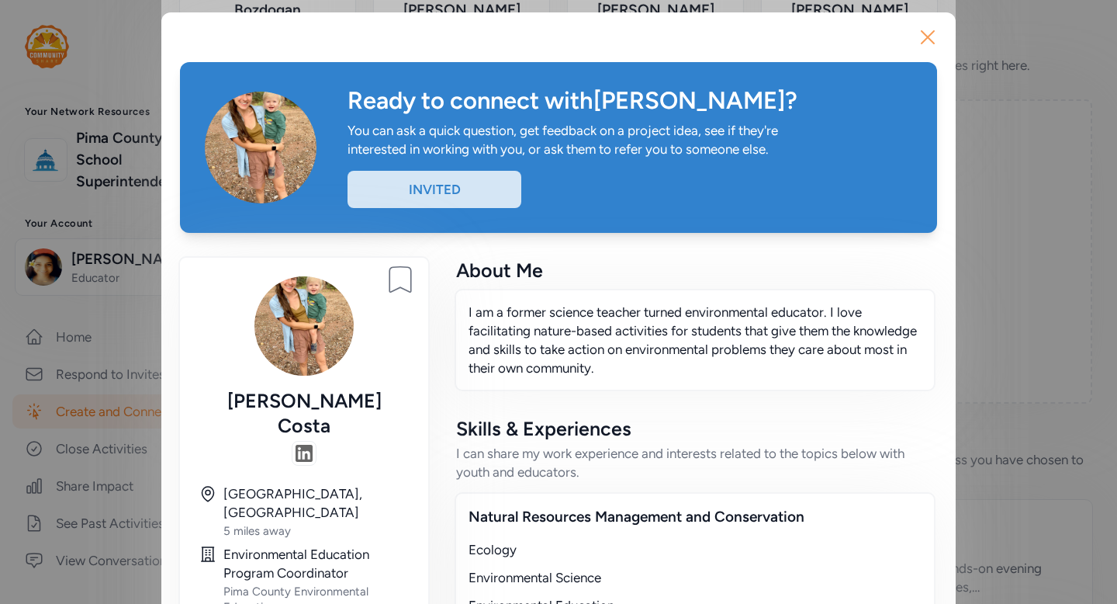
click at [928, 47] on icon "button" at bounding box center [927, 37] width 25 height 25
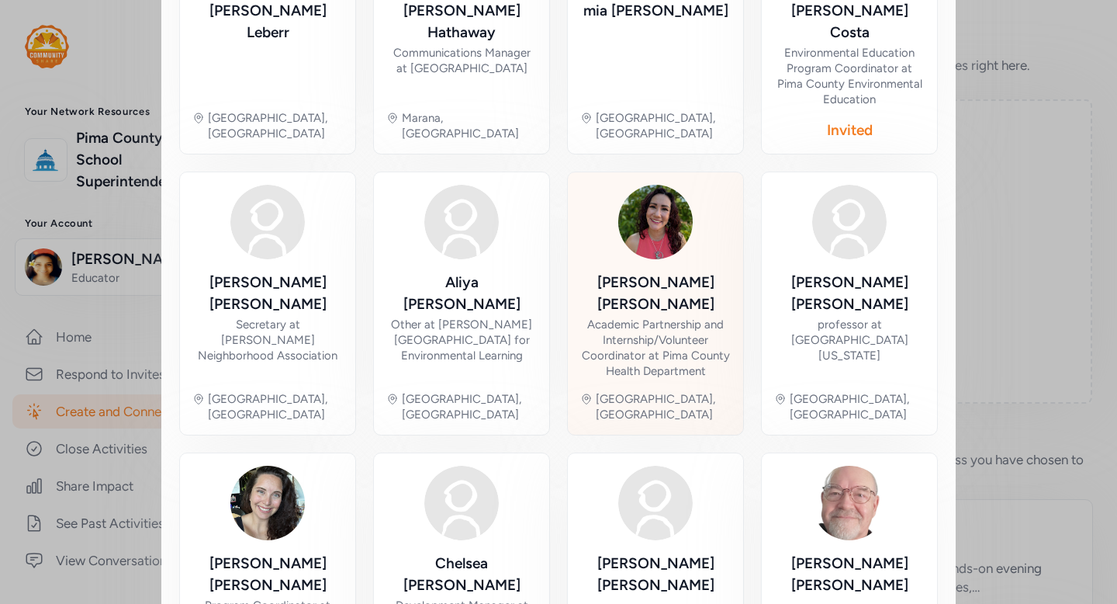
scroll to position [794, 0]
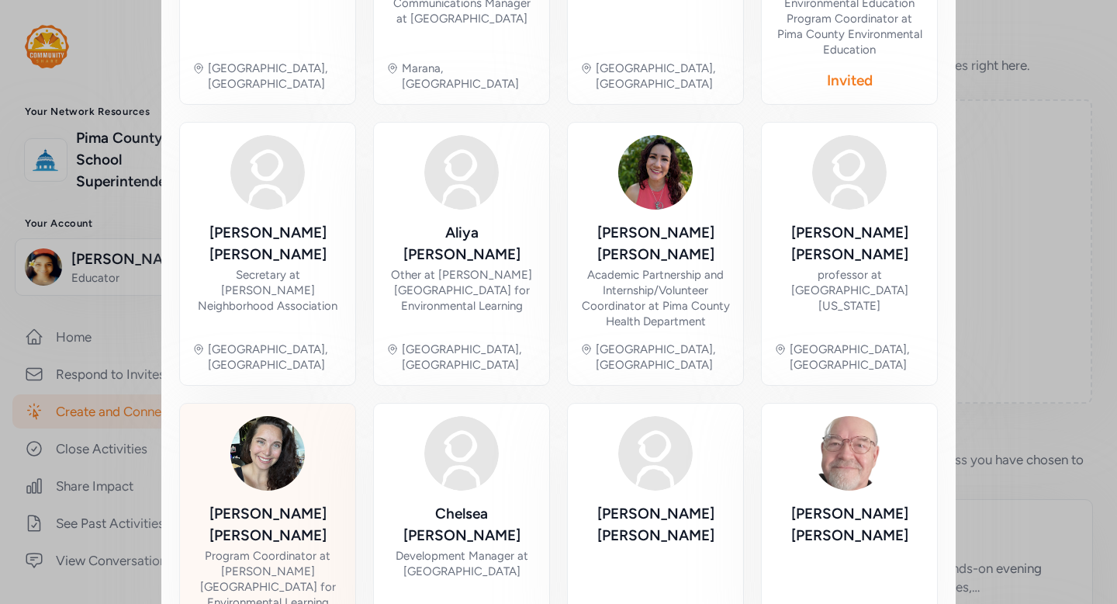
click at [313, 548] on div "Program Coordinator at [PERSON_NAME][GEOGRAPHIC_DATA] for Environmental Learning" at bounding box center [267, 579] width 151 height 62
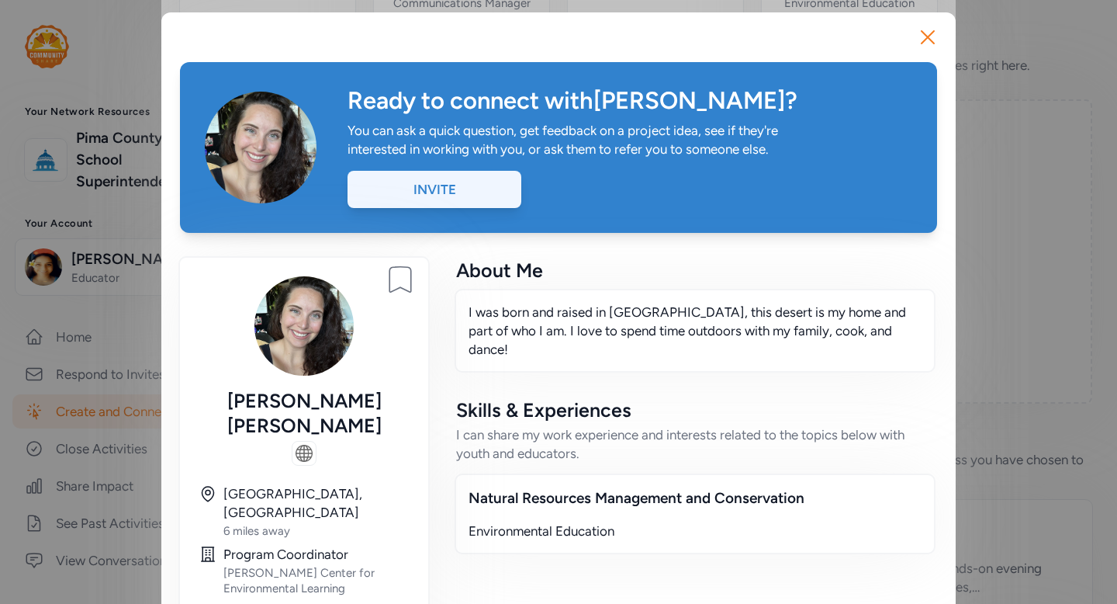
click at [463, 198] on div "Invite" at bounding box center [435, 189] width 174 height 37
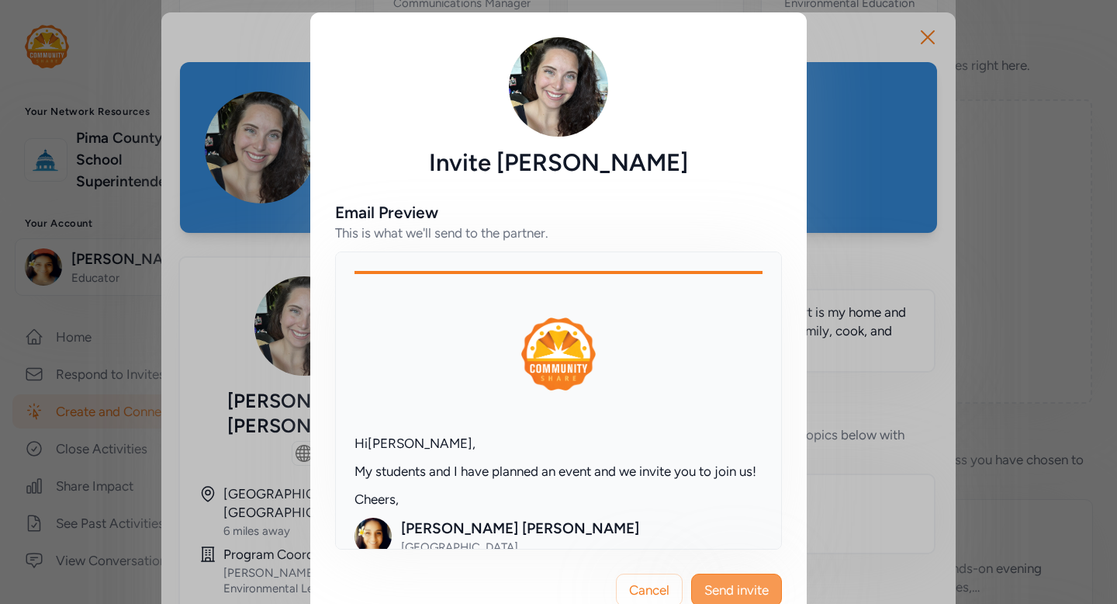
click at [720, 597] on span "Send invite" at bounding box center [736, 589] width 64 height 19
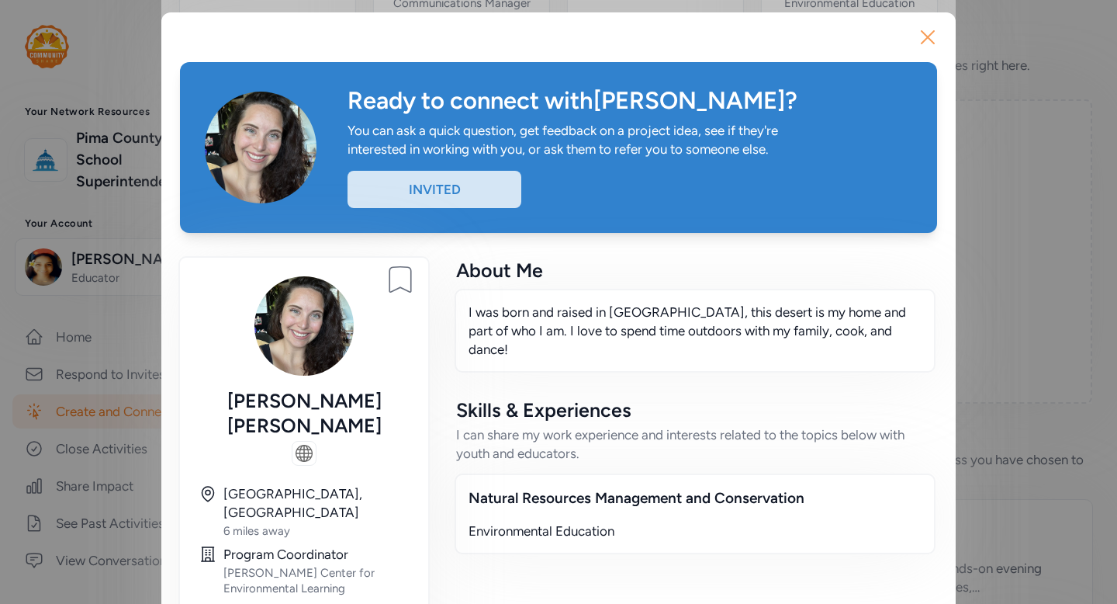
click at [928, 33] on icon "button" at bounding box center [927, 37] width 25 height 25
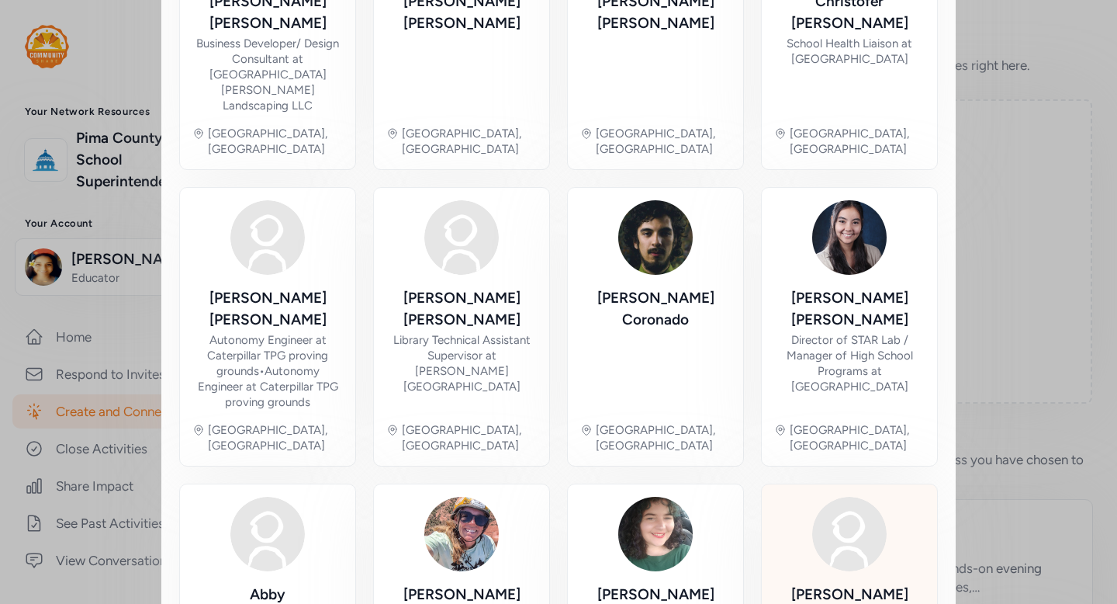
scroll to position [781, 0]
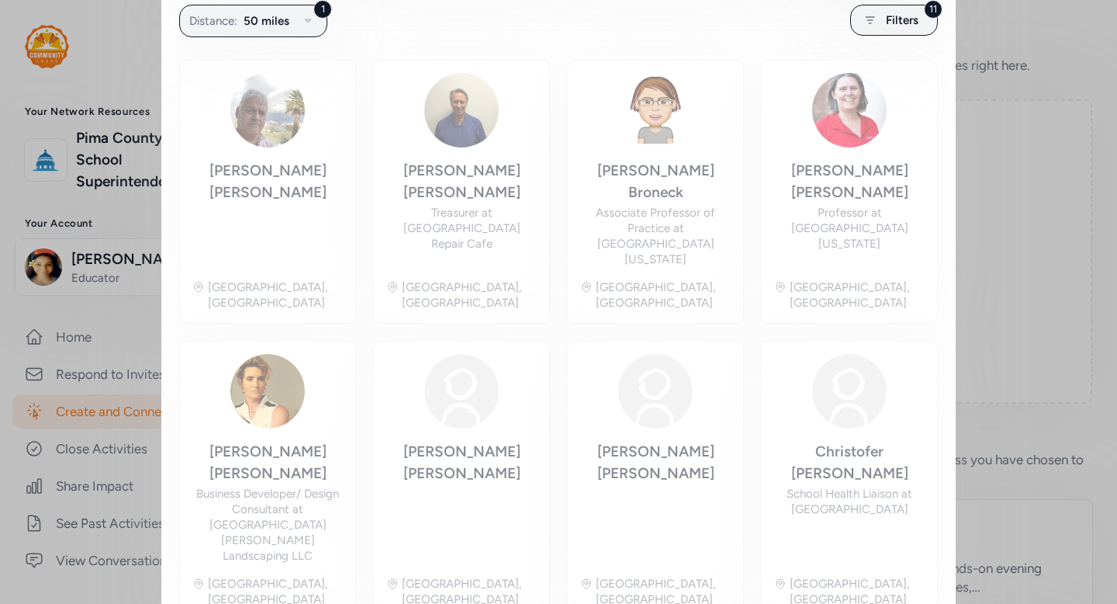
scroll to position [306, 0]
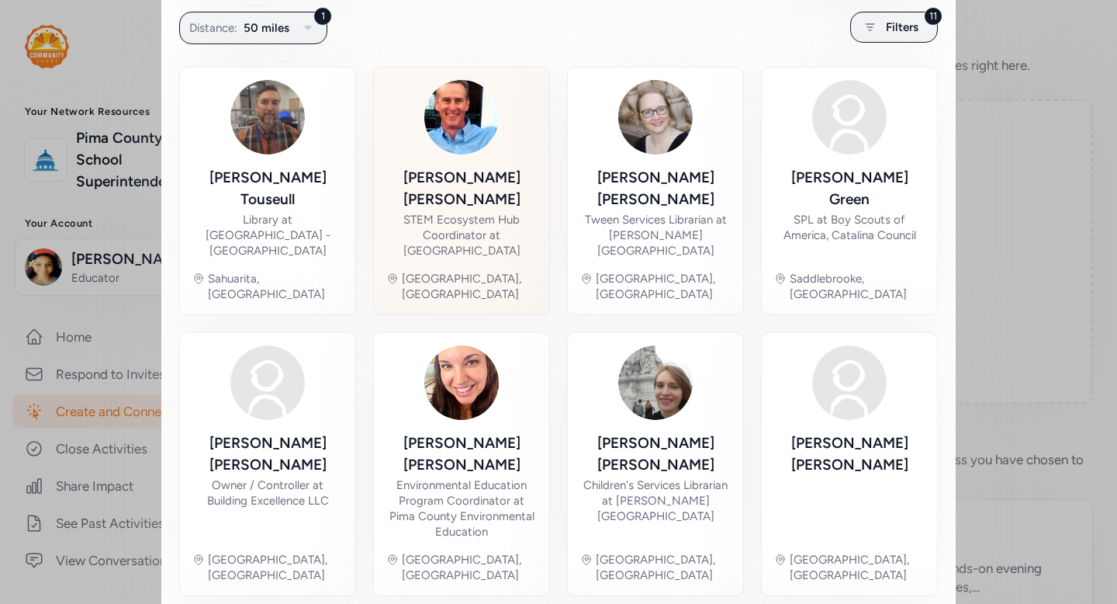
click at [517, 238] on div "[PERSON_NAME] STEM Ecosystem Hub Coordinator at [GEOGRAPHIC_DATA] [GEOGRAPHIC_D…" at bounding box center [461, 191] width 151 height 222
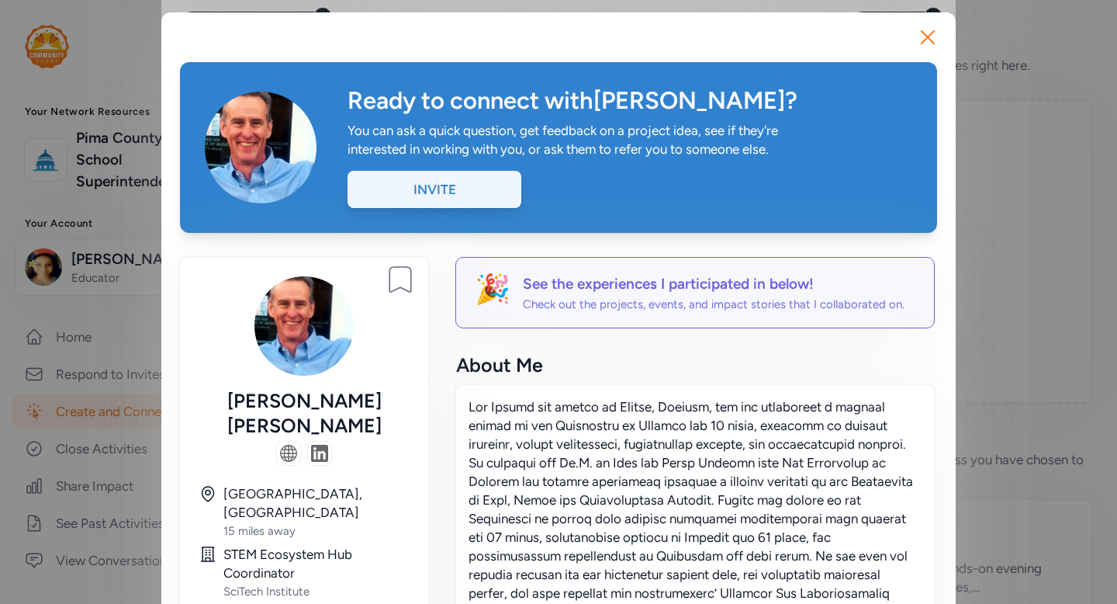
click at [464, 190] on div "Invite" at bounding box center [435, 189] width 174 height 37
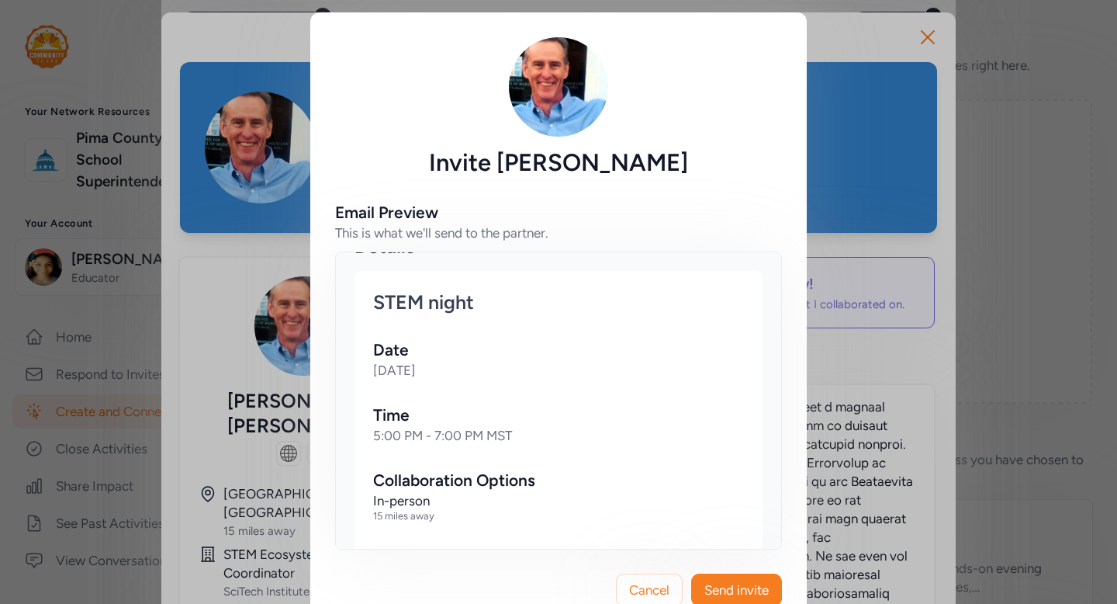
scroll to position [536, 0]
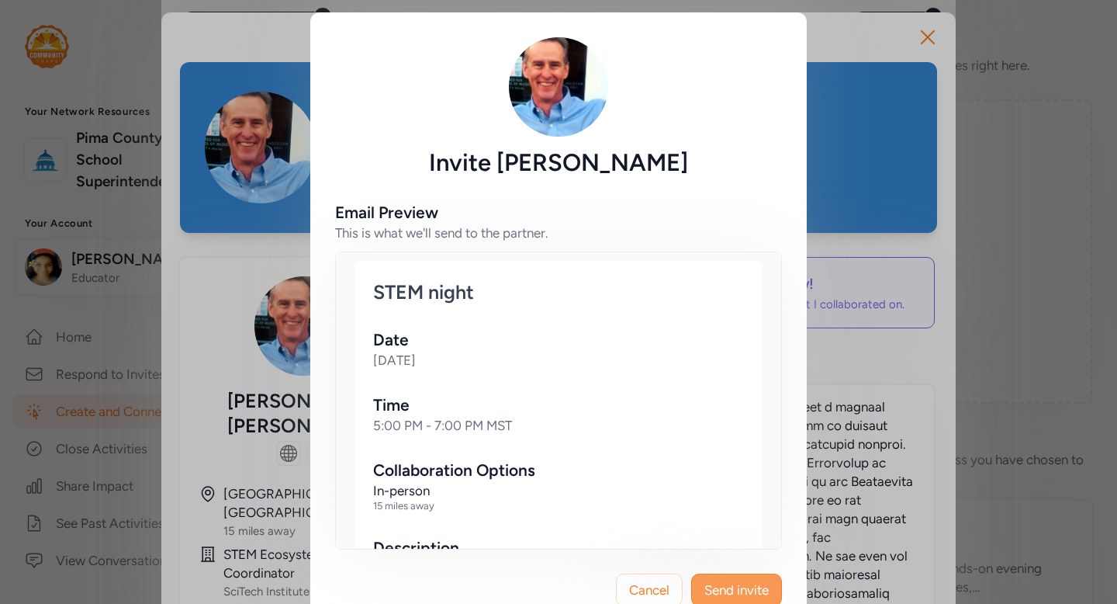
click at [736, 594] on span "Send invite" at bounding box center [736, 589] width 64 height 19
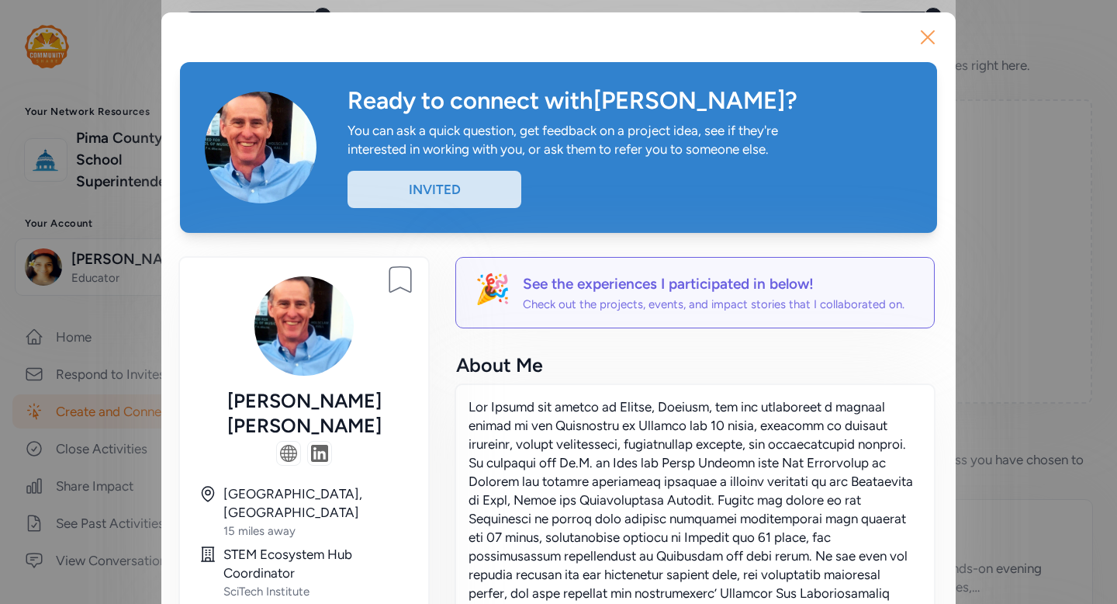
click at [929, 38] on icon "button" at bounding box center [928, 37] width 12 height 12
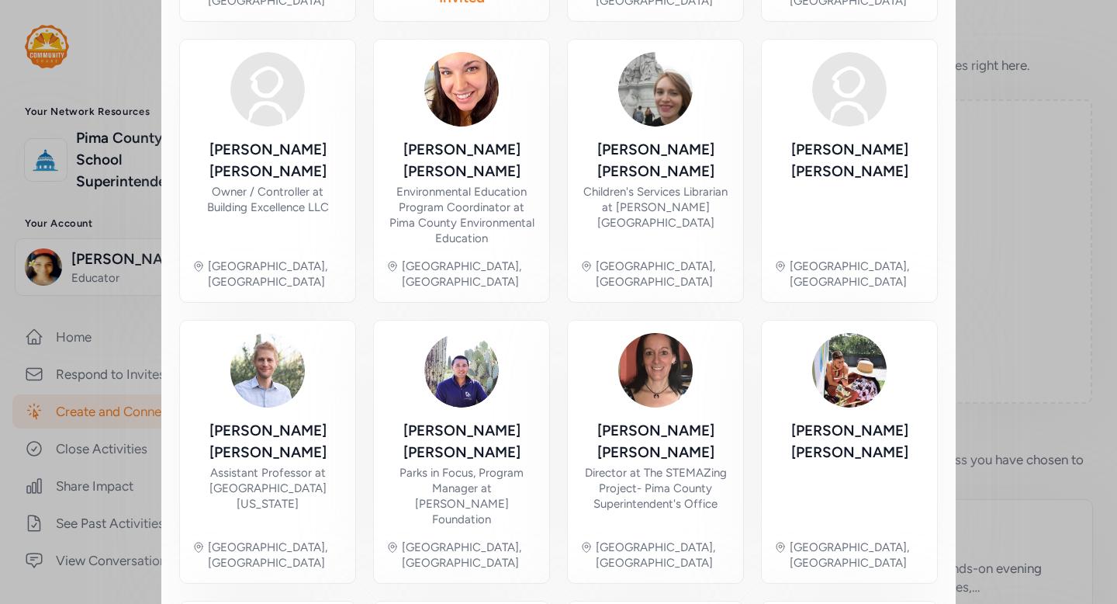
scroll to position [663, 0]
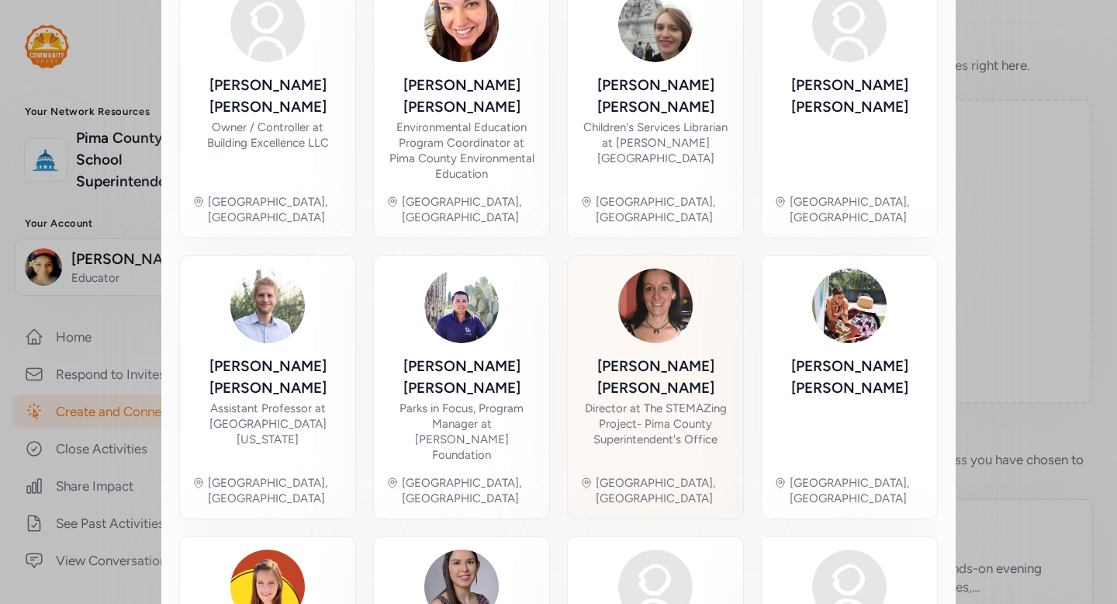
click at [704, 364] on div "[PERSON_NAME] Director at The STEMAZing Project- Pima County Superintendent's O…" at bounding box center [655, 386] width 151 height 237
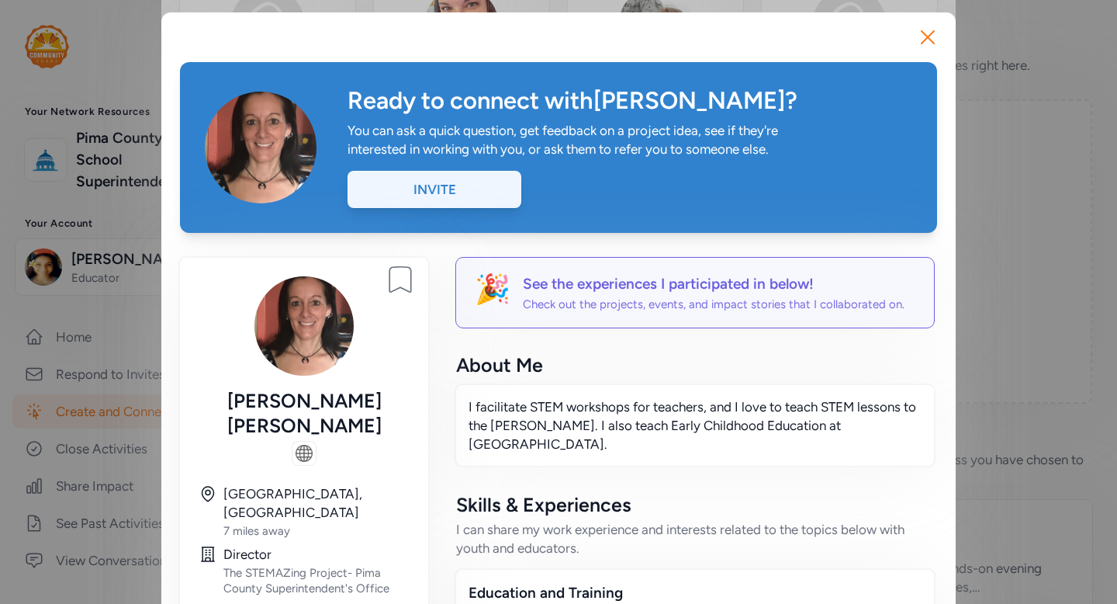
click at [462, 202] on div "Invite" at bounding box center [435, 189] width 174 height 37
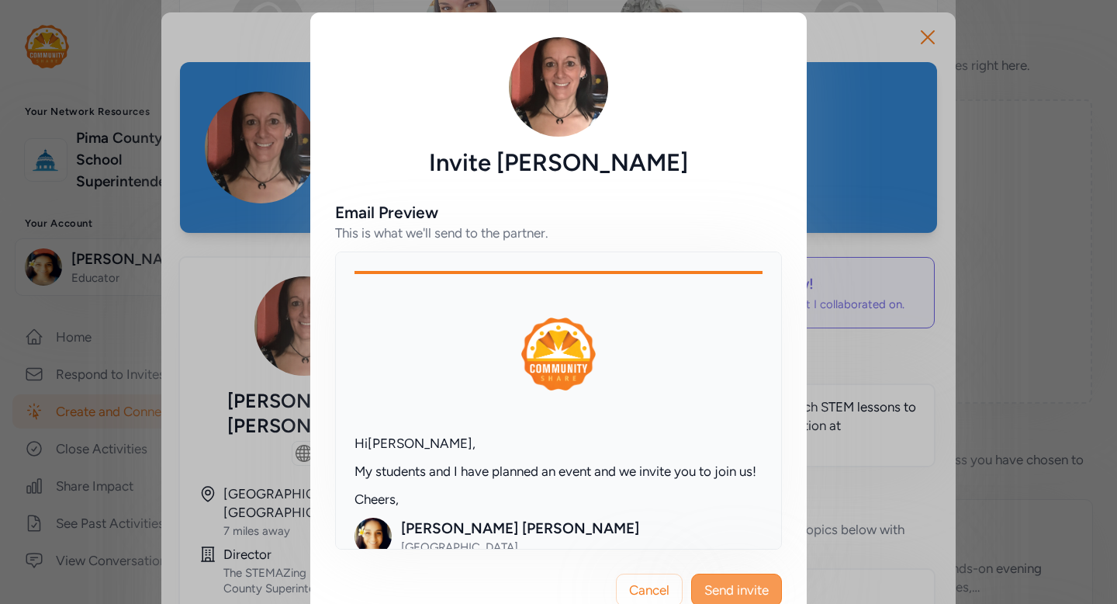
click at [754, 584] on span "Send invite" at bounding box center [736, 589] width 64 height 19
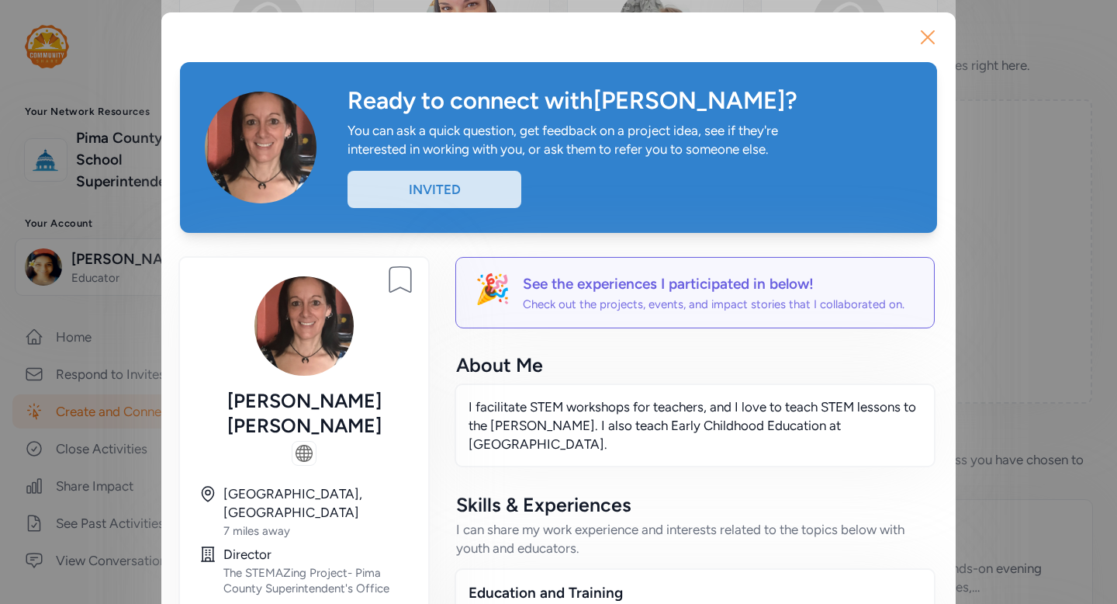
click at [930, 36] on icon "button" at bounding box center [927, 37] width 25 height 25
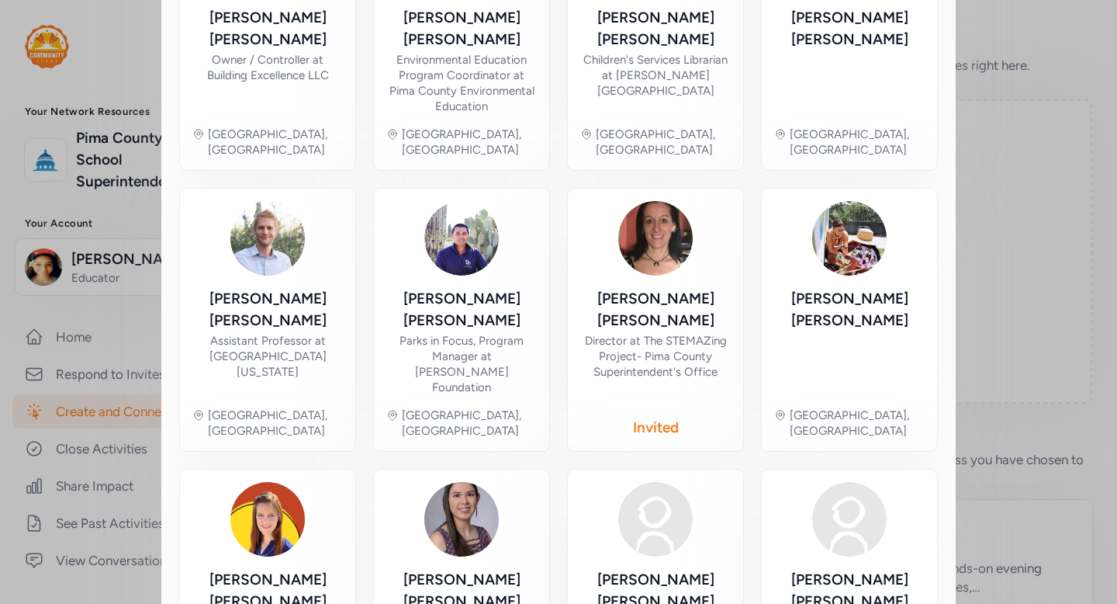
scroll to position [778, 0]
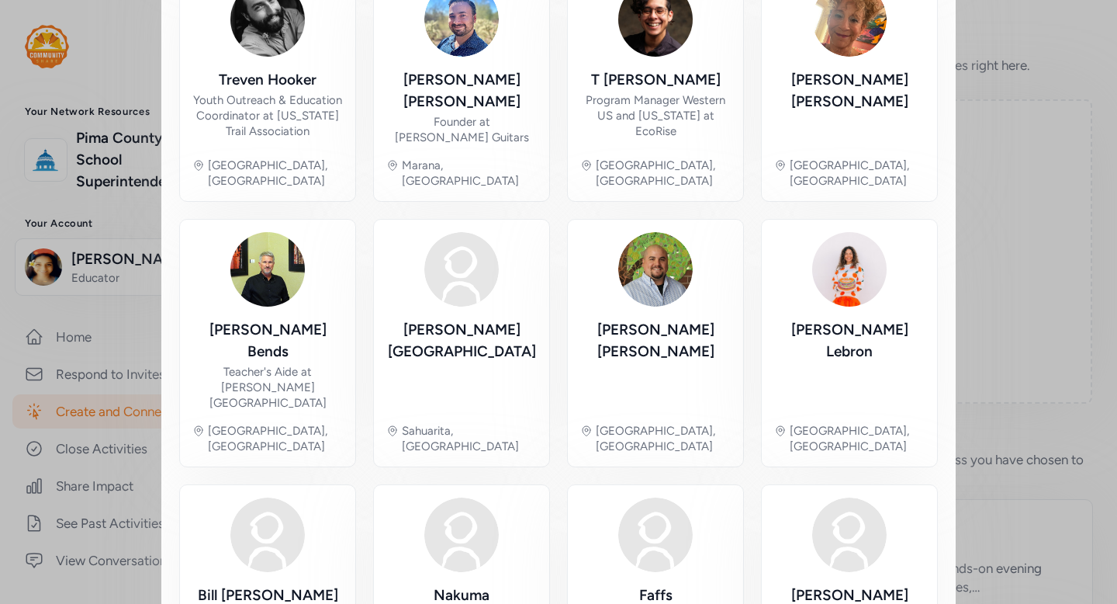
scroll to position [704, 0]
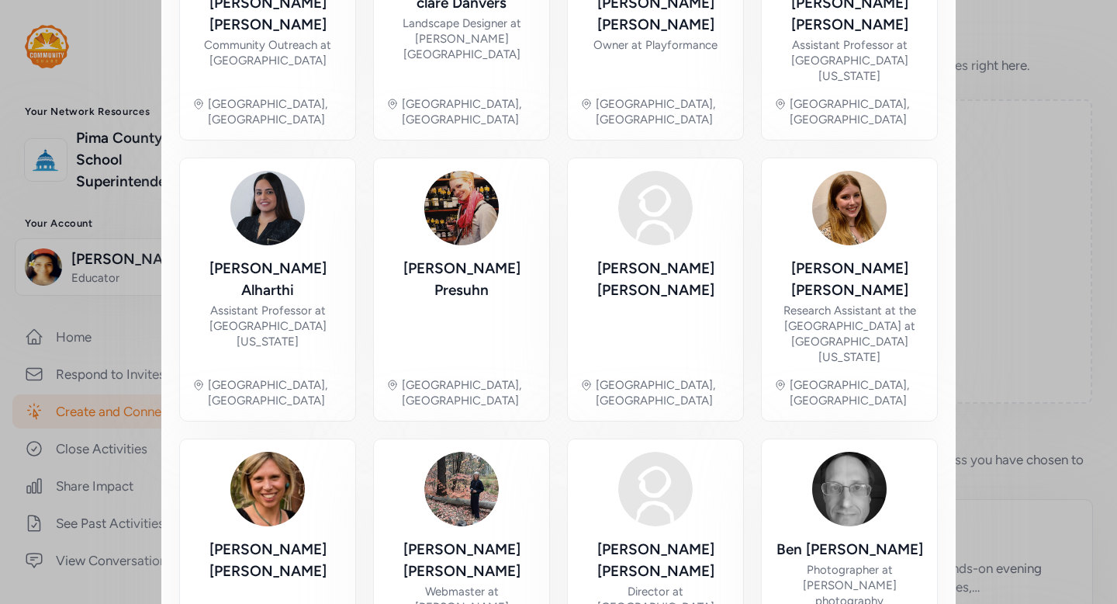
scroll to position [787, 0]
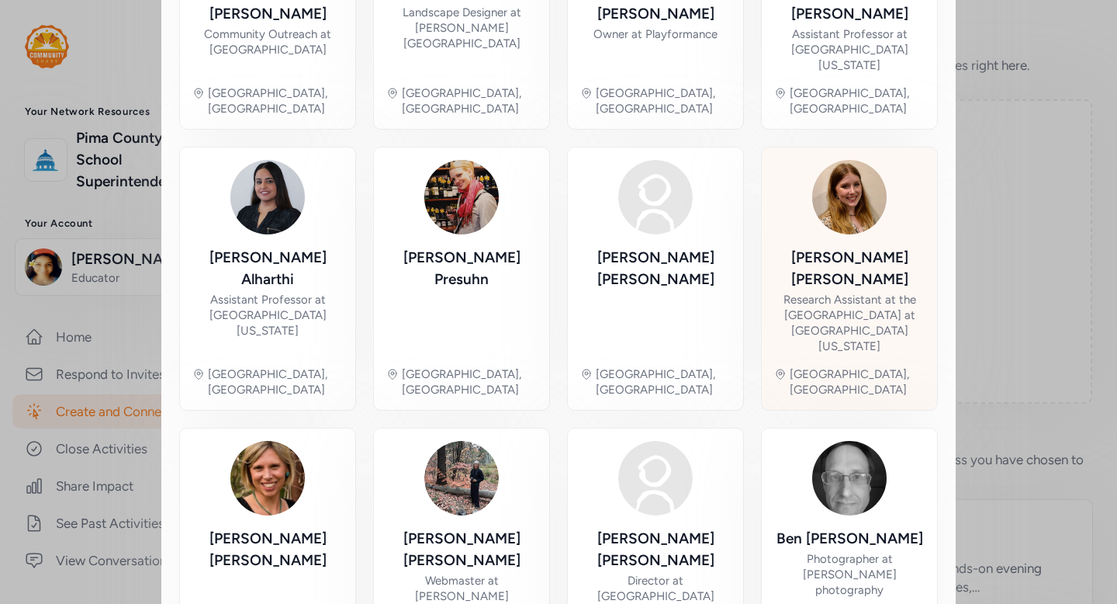
click at [902, 228] on div "[PERSON_NAME] Research Assistant at the [GEOGRAPHIC_DATA] at [GEOGRAPHIC_DATA][…" at bounding box center [849, 278] width 151 height 237
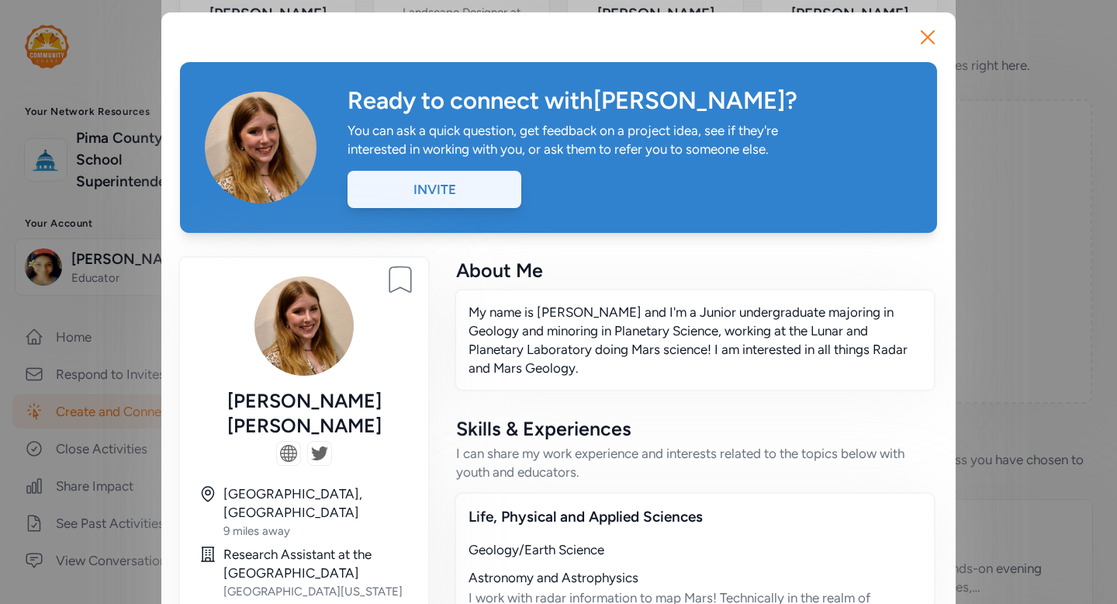
click at [487, 201] on div "Invite" at bounding box center [435, 189] width 174 height 37
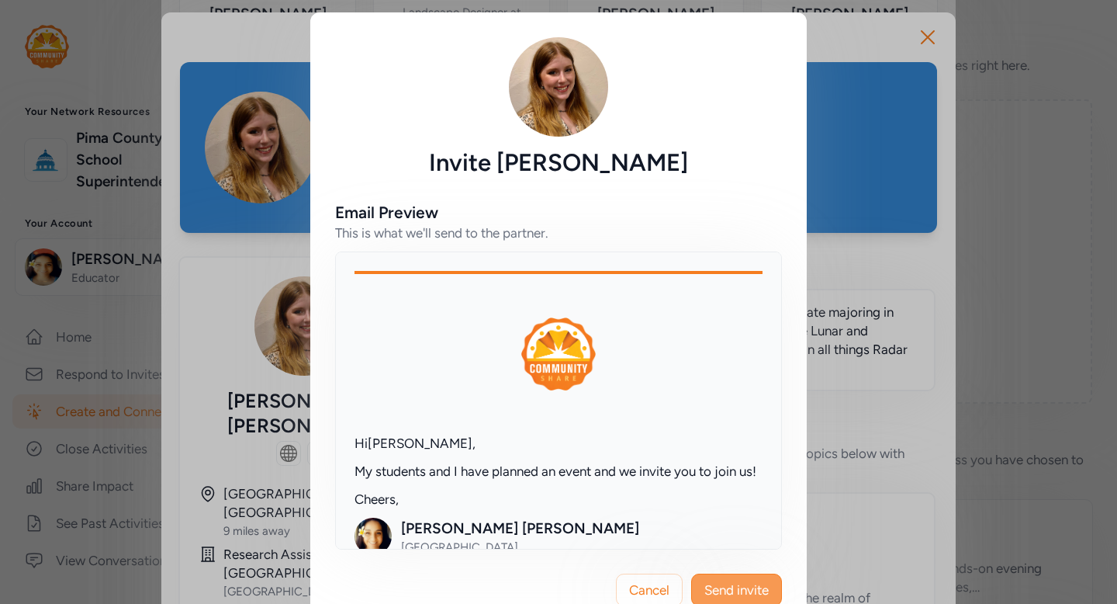
click at [724, 594] on span "Send invite" at bounding box center [736, 589] width 64 height 19
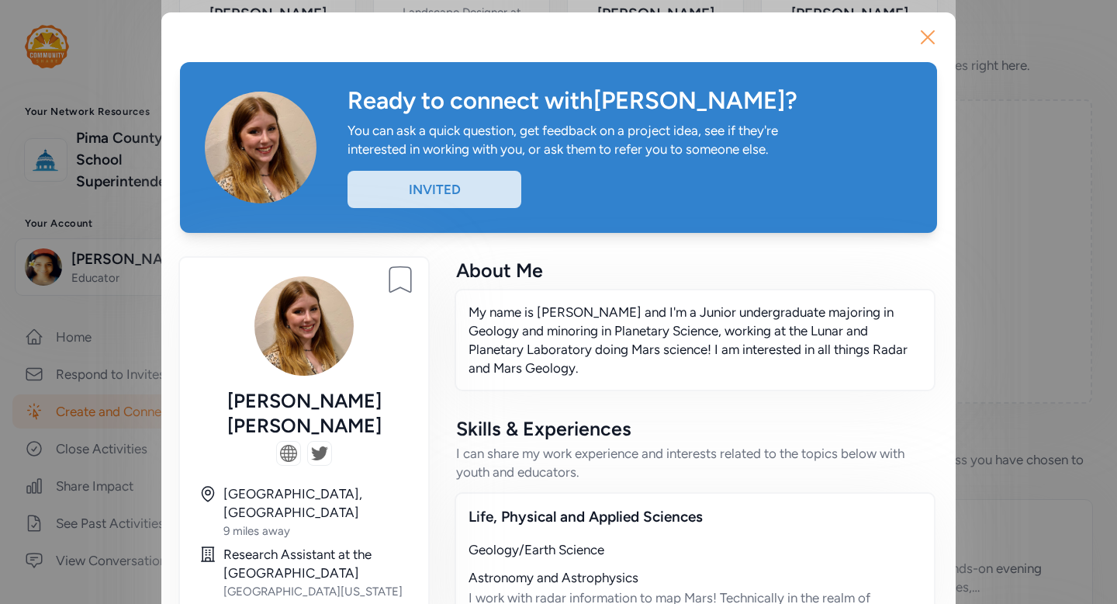
click at [935, 33] on icon "button" at bounding box center [927, 37] width 25 height 25
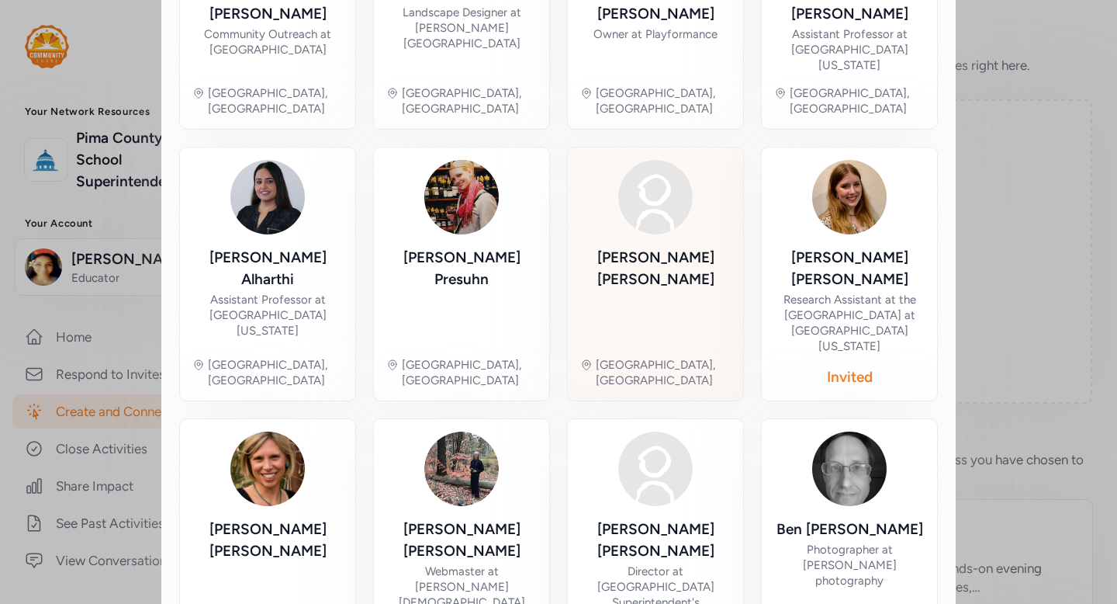
scroll to position [794, 0]
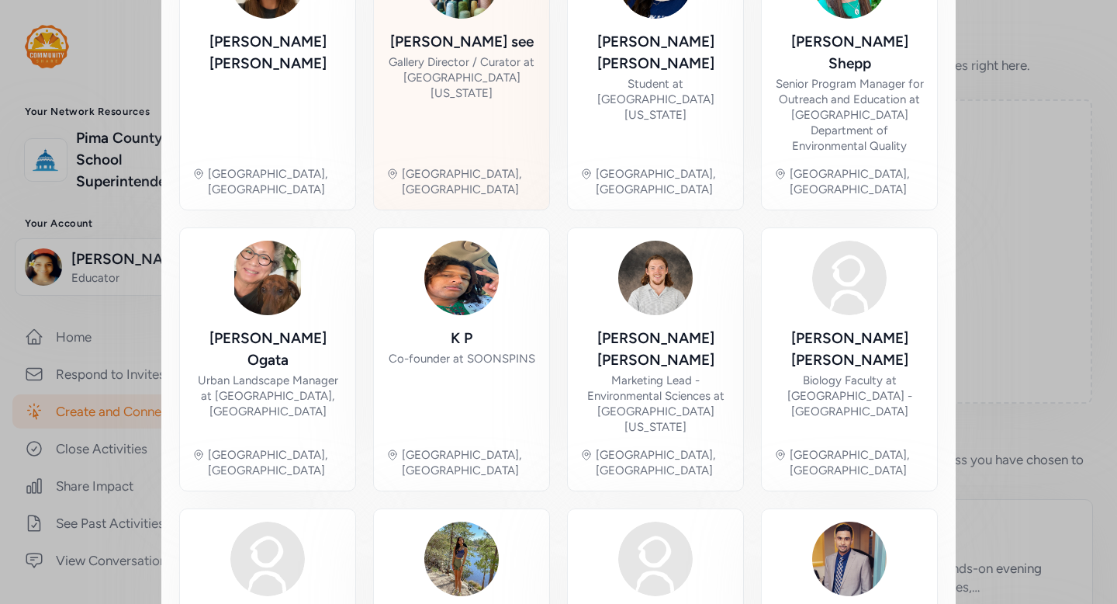
scroll to position [741, 0]
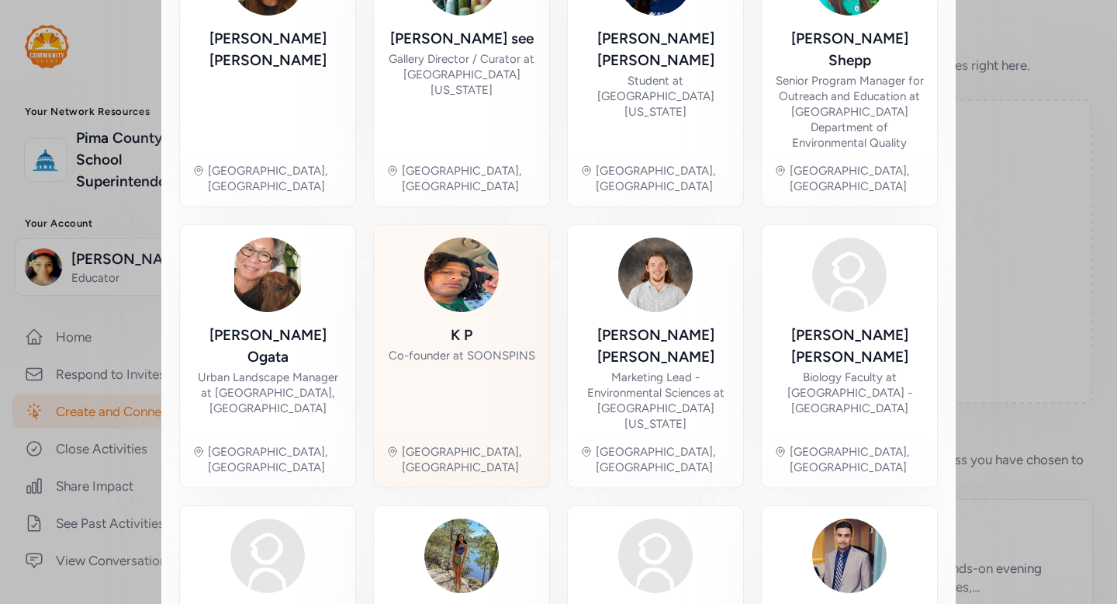
click at [489, 324] on div "K P Co-founder at SOONSPINS" at bounding box center [462, 377] width 147 height 107
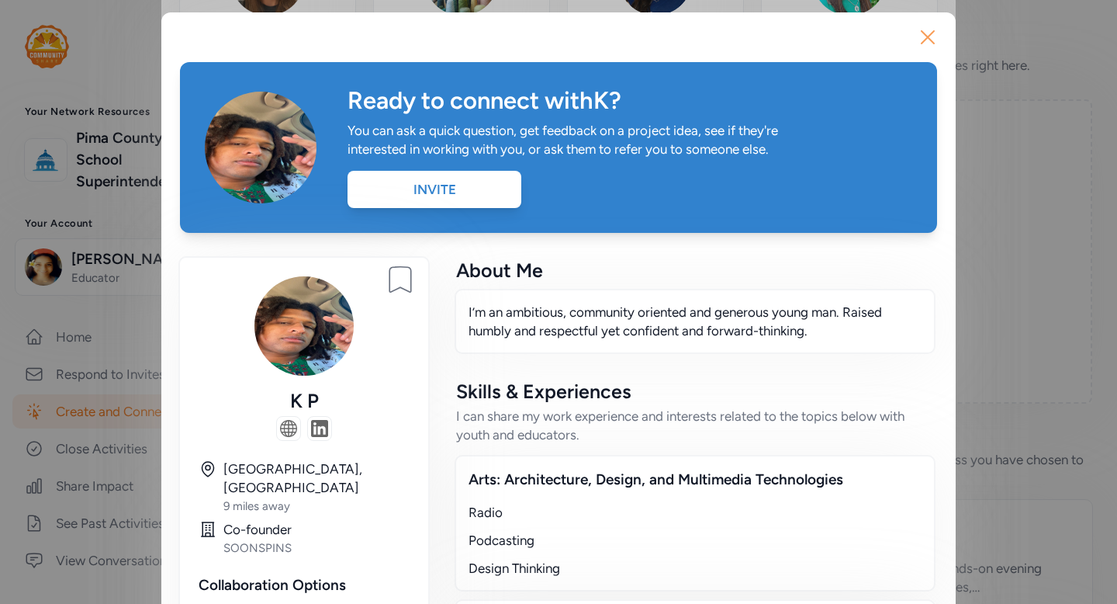
click at [928, 40] on icon "button" at bounding box center [927, 37] width 25 height 25
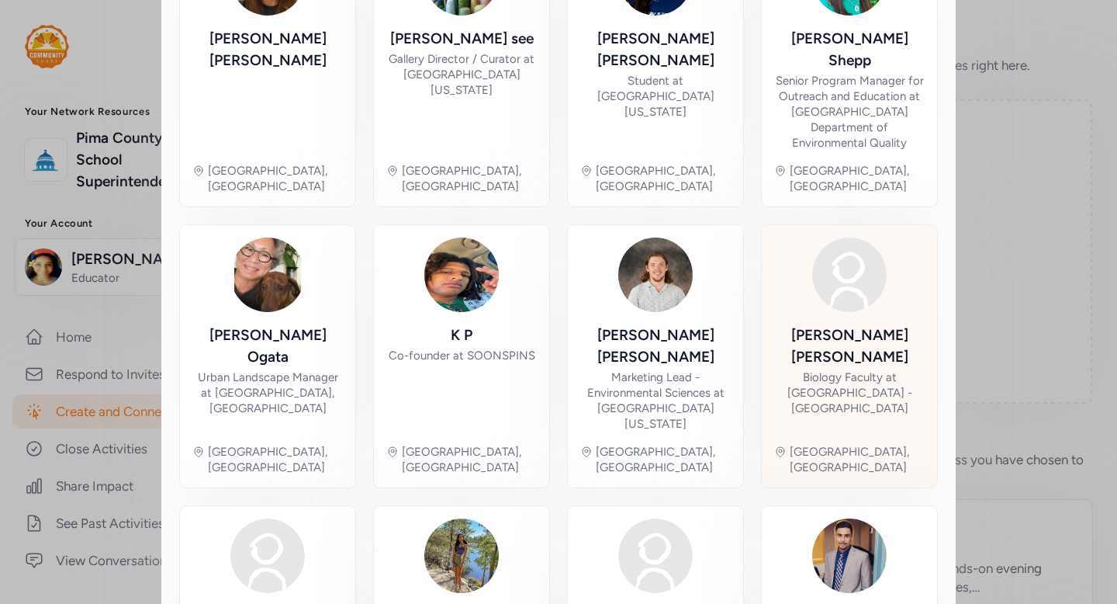
scroll to position [812, 0]
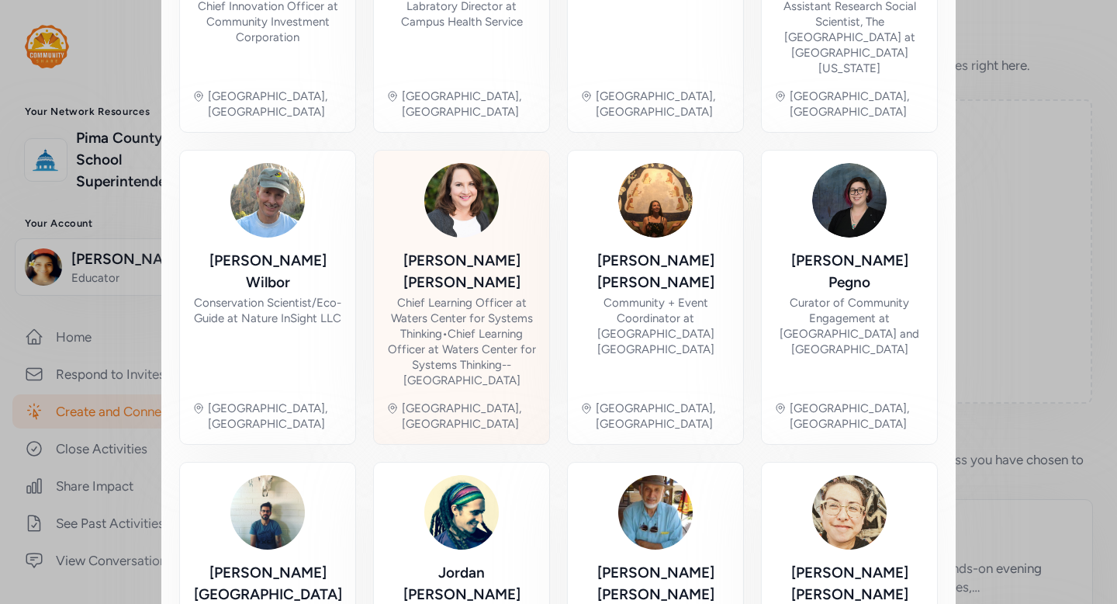
scroll to position [803, 0]
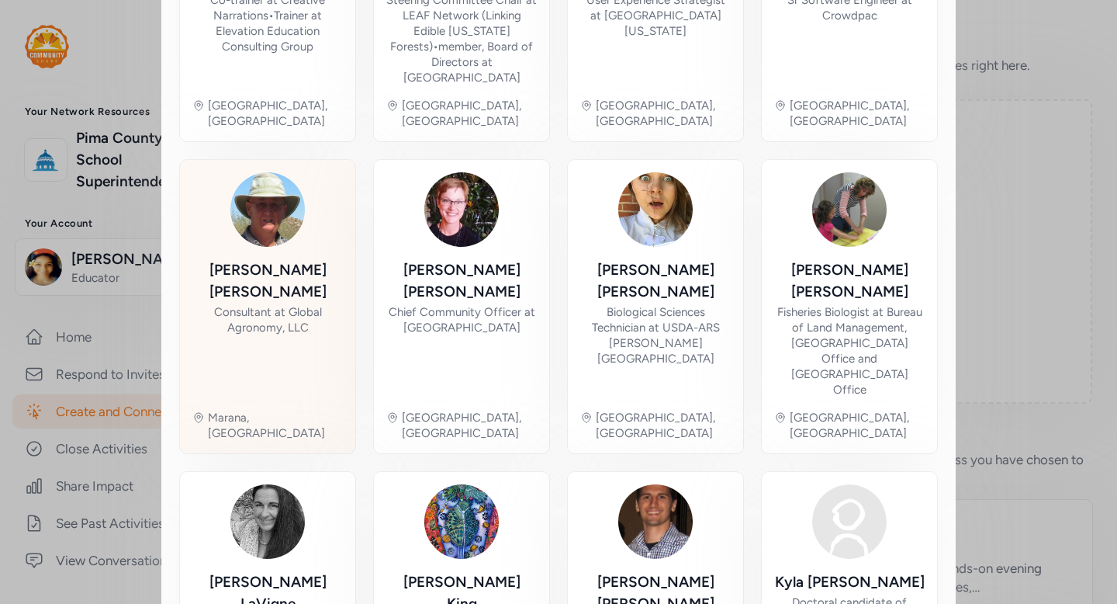
scroll to position [871, 0]
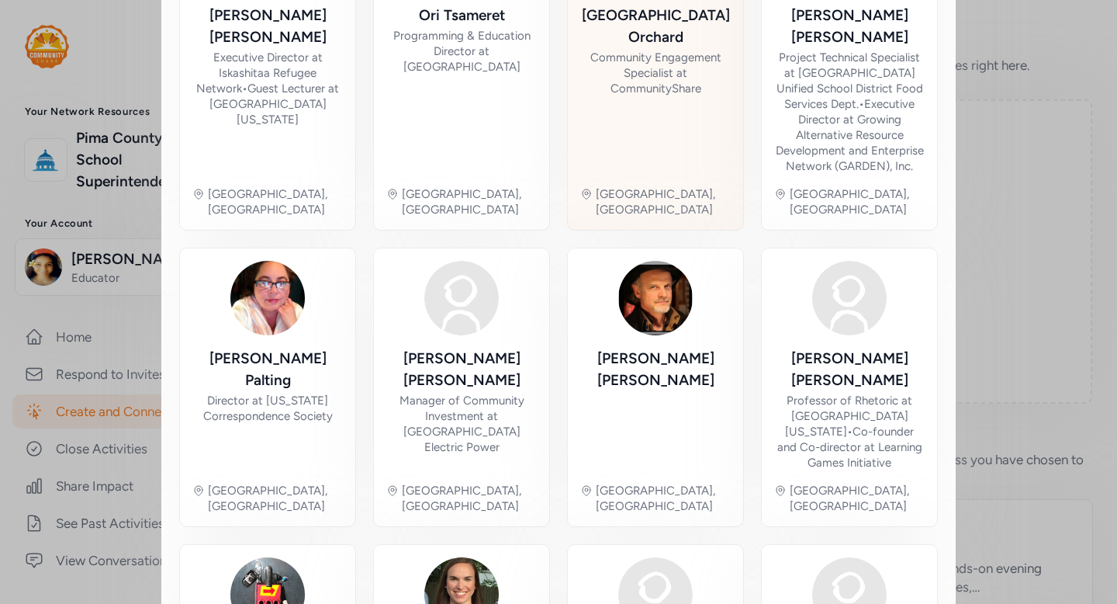
scroll to position [865, 0]
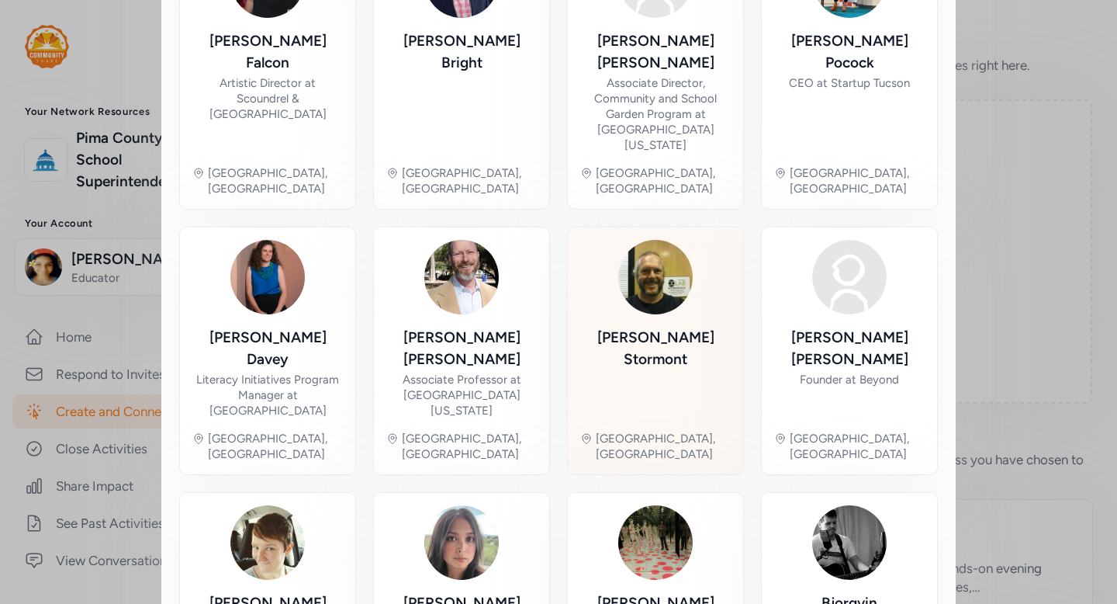
scroll to position [750, 0]
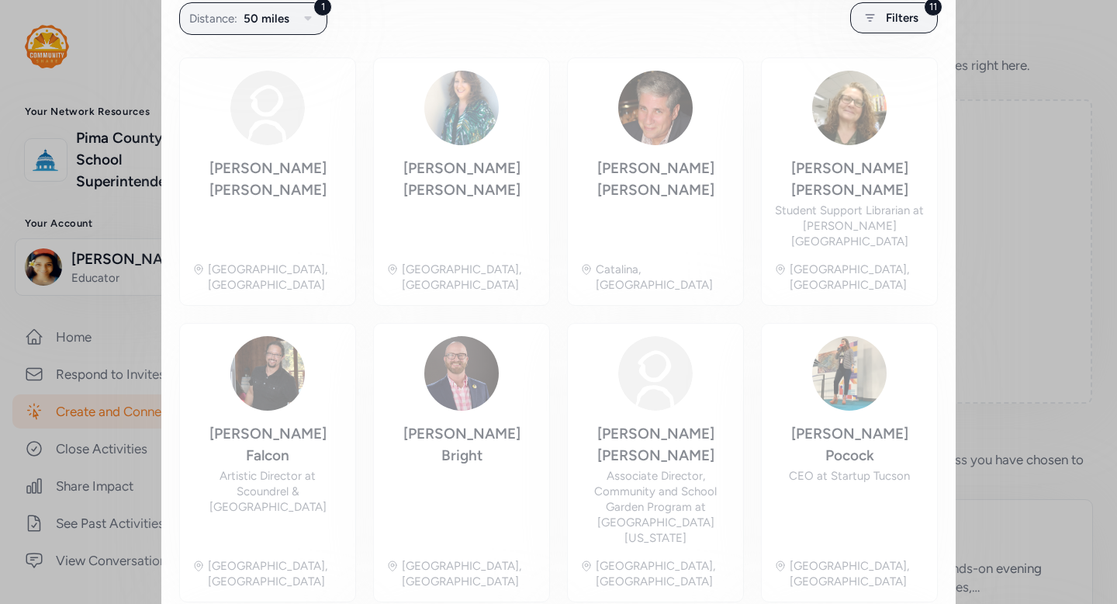
scroll to position [306, 0]
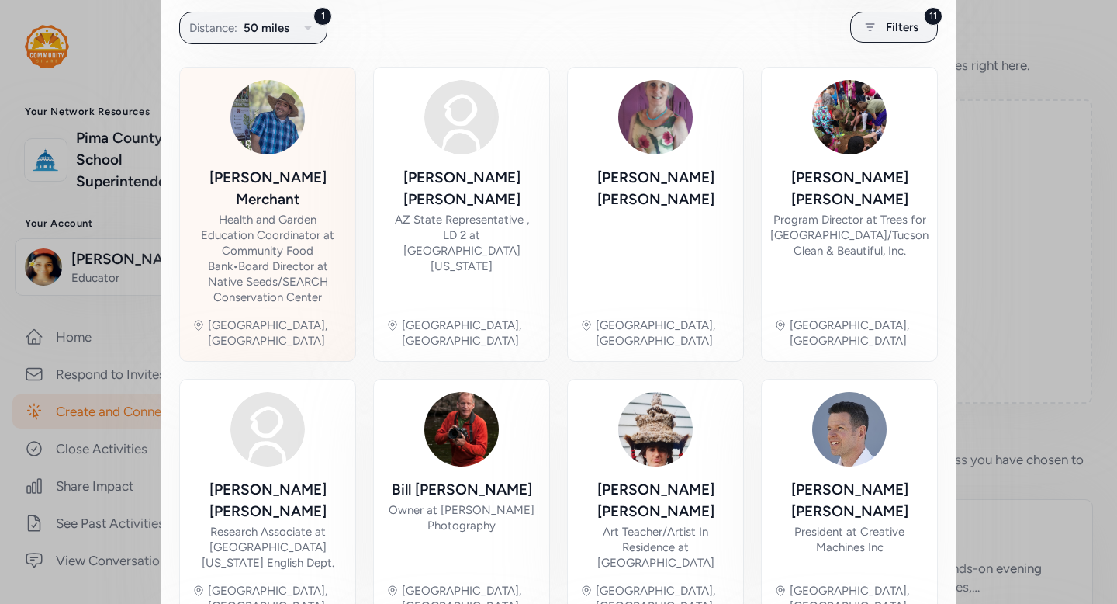
click at [324, 266] on div "Health and Garden Education Coordinator at Community Food Bank • Board Director…" at bounding box center [267, 258] width 151 height 93
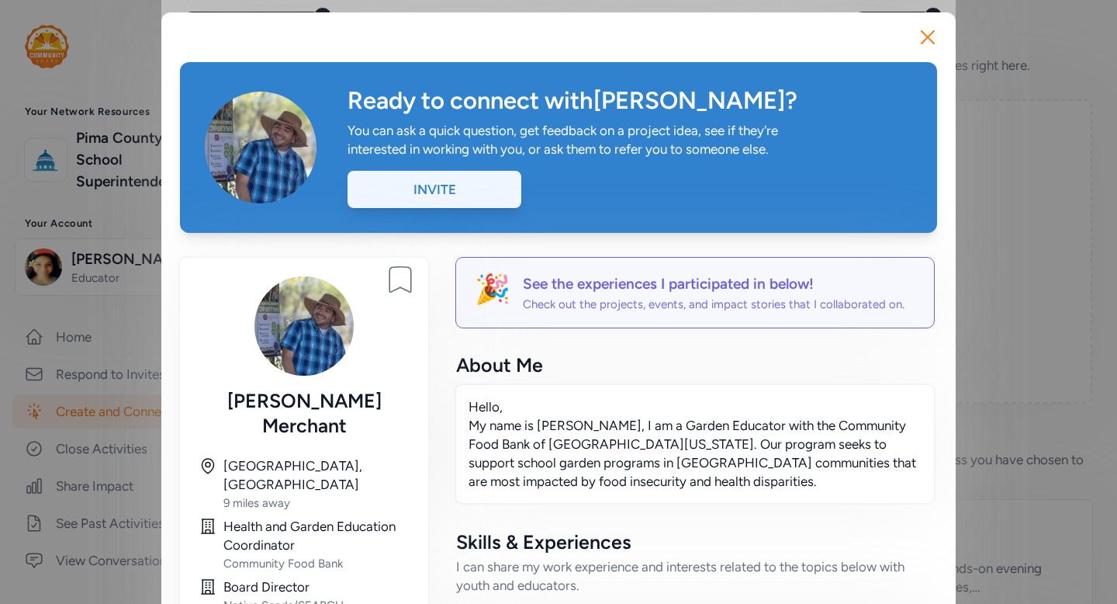
click at [447, 186] on div "Invite" at bounding box center [435, 189] width 174 height 37
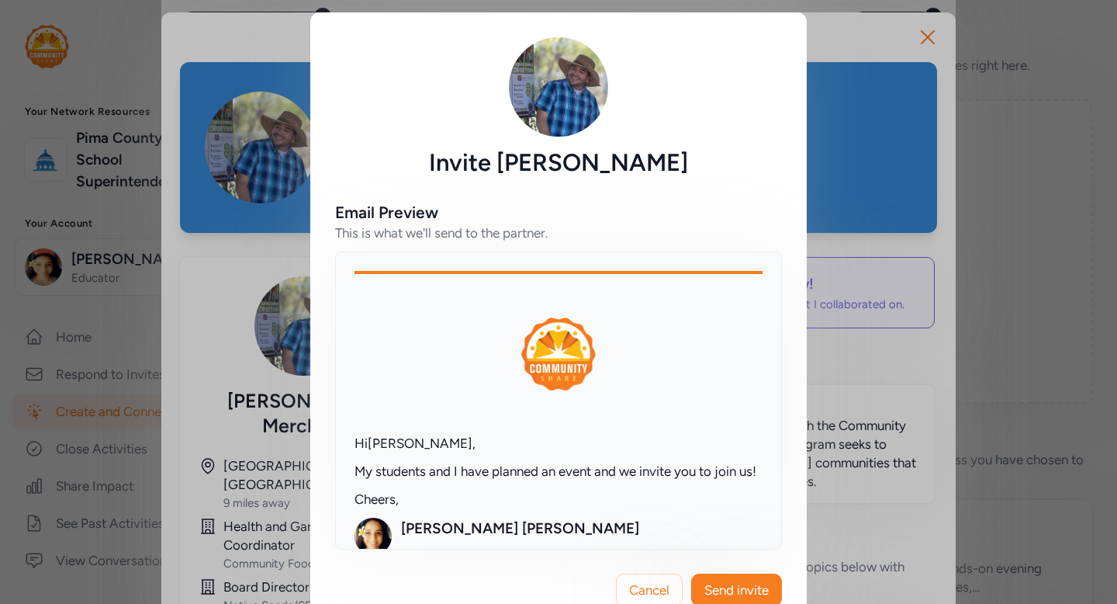
click at [734, 593] on span "Send invite" at bounding box center [736, 589] width 64 height 19
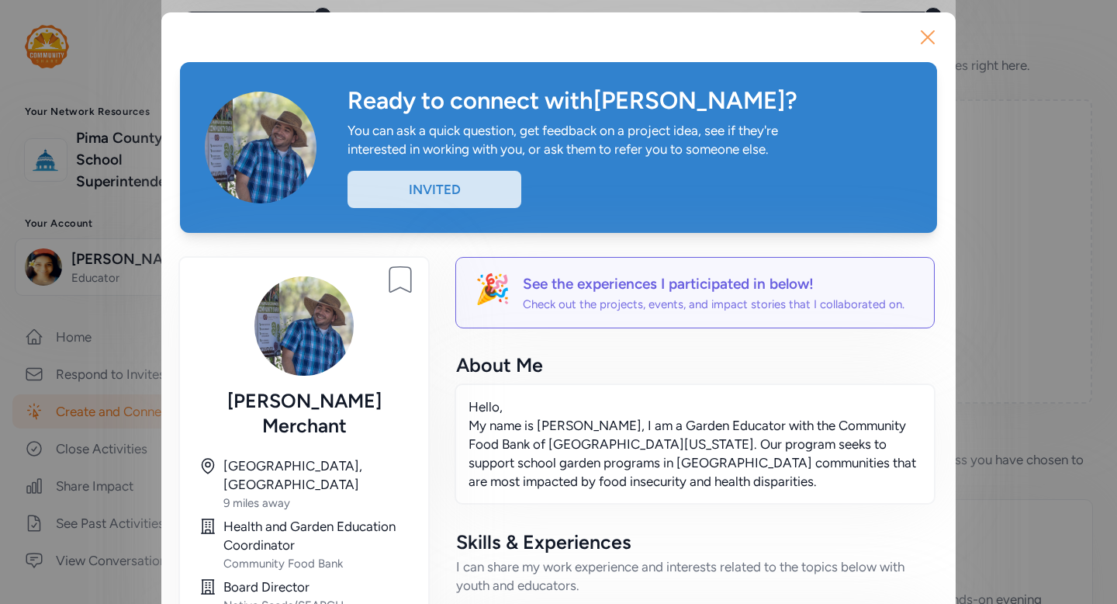
click at [932, 36] on icon "button" at bounding box center [927, 37] width 25 height 25
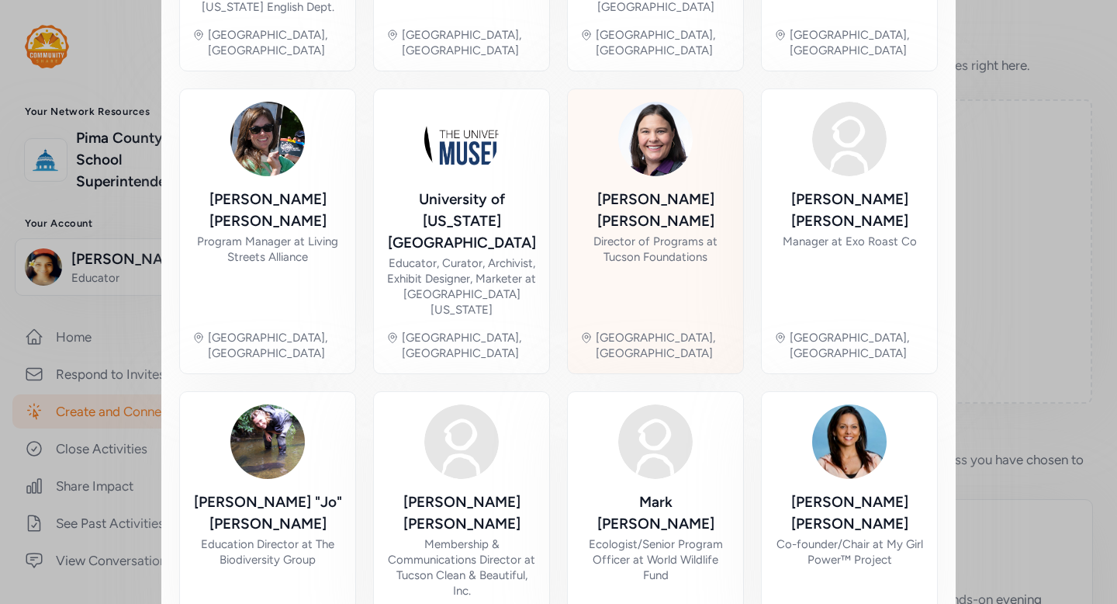
scroll to position [856, 0]
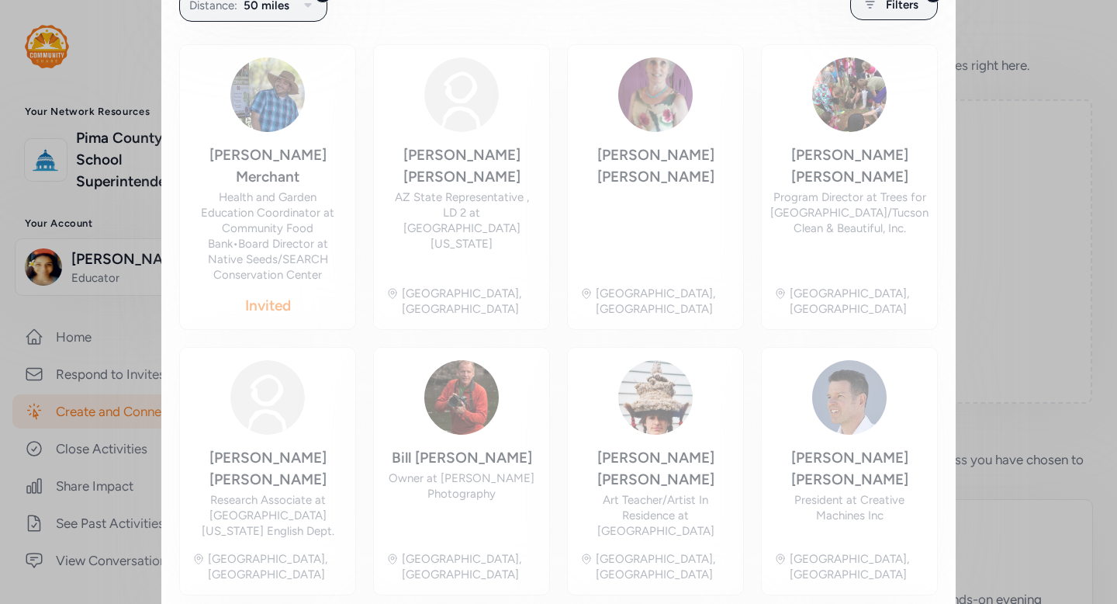
scroll to position [306, 0]
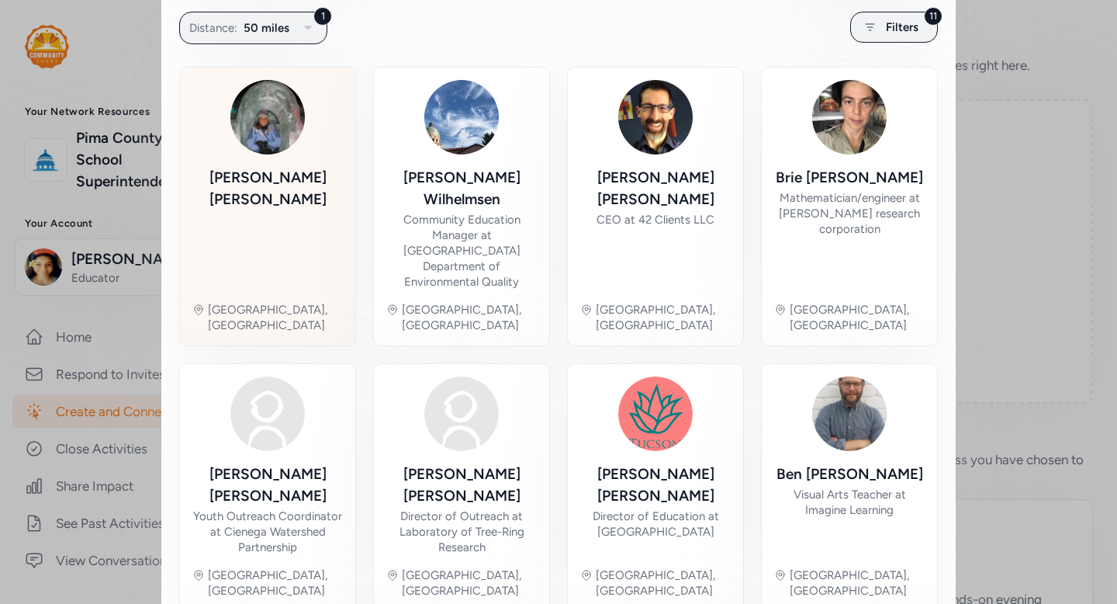
click at [261, 177] on div "[PERSON_NAME]" at bounding box center [267, 188] width 151 height 43
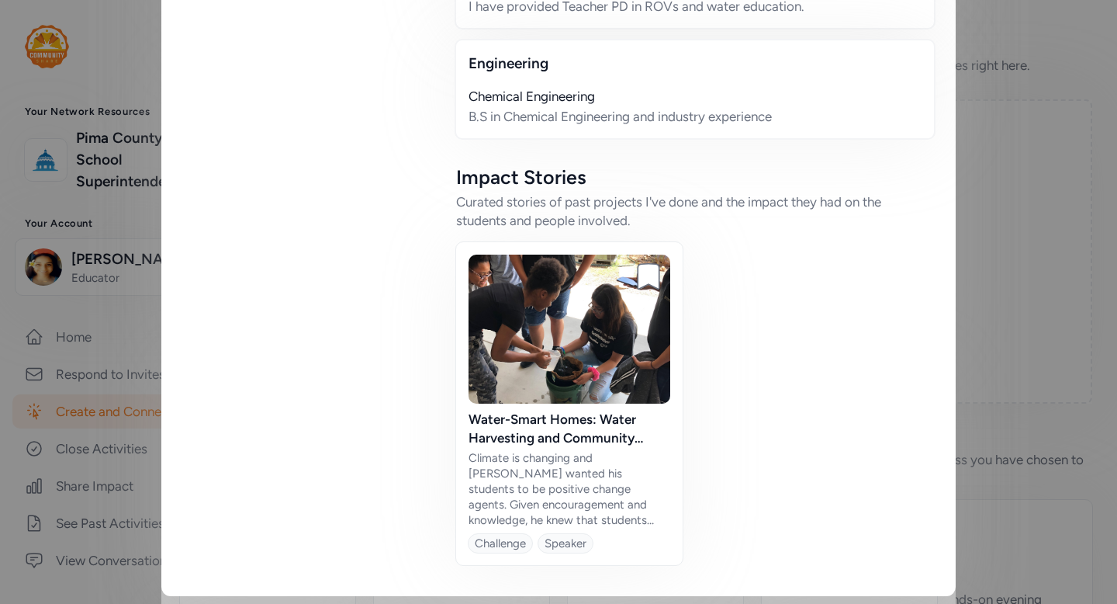
scroll to position [967, 0]
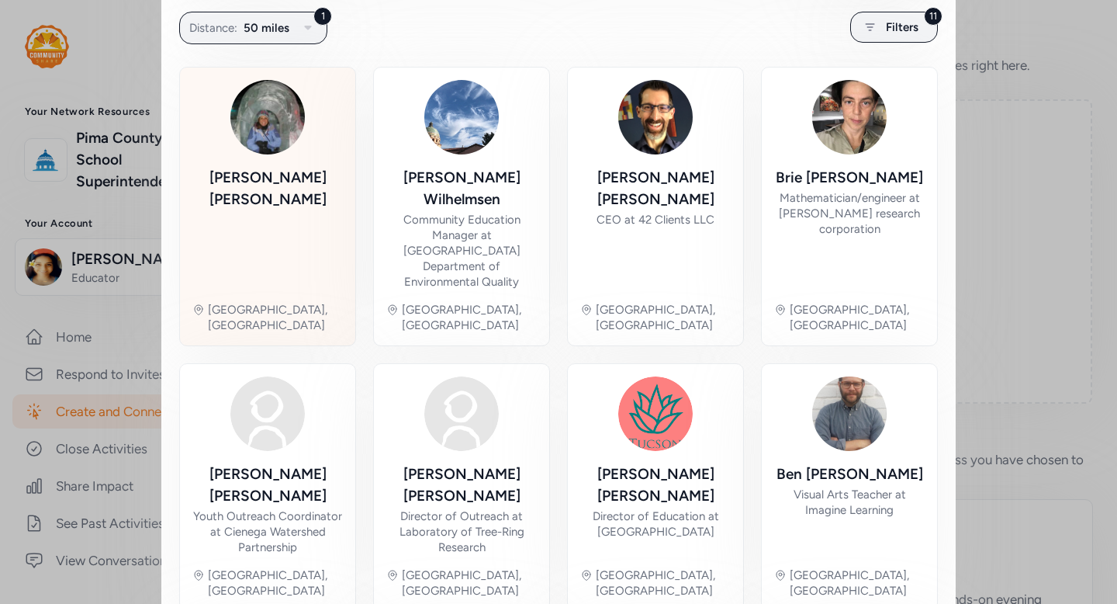
click at [240, 230] on div "[PERSON_NAME]" at bounding box center [267, 228] width 151 height 123
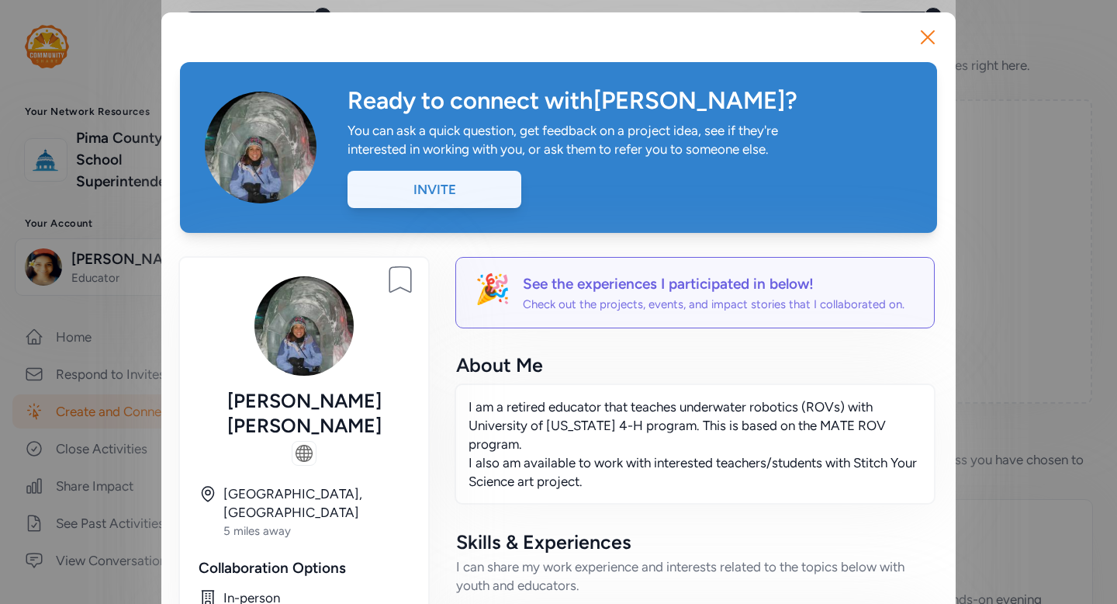
click at [462, 201] on div "Invite" at bounding box center [435, 189] width 174 height 37
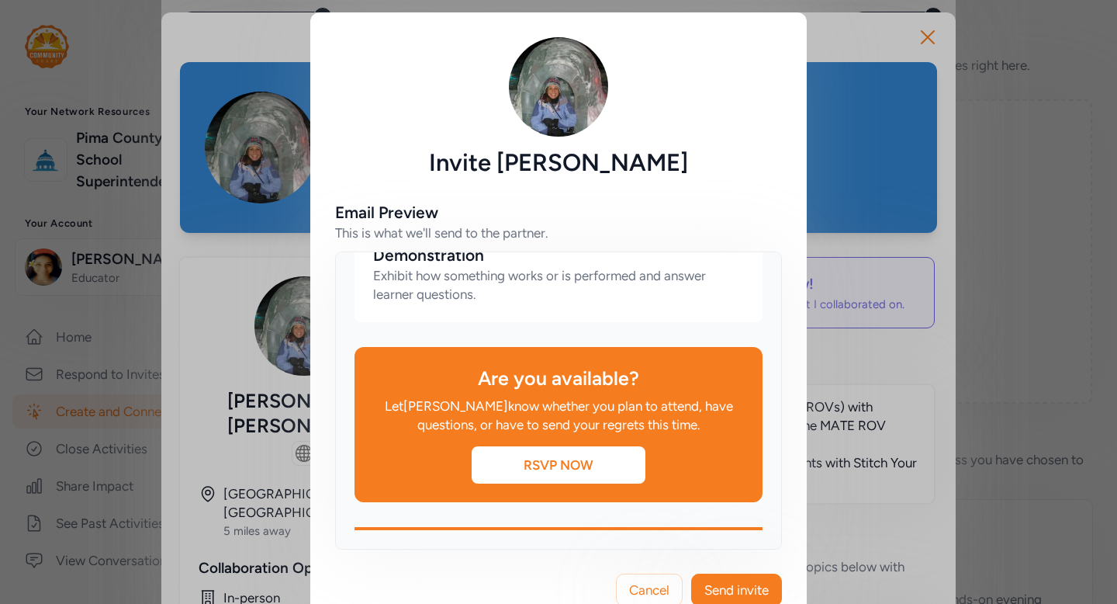
scroll to position [39, 0]
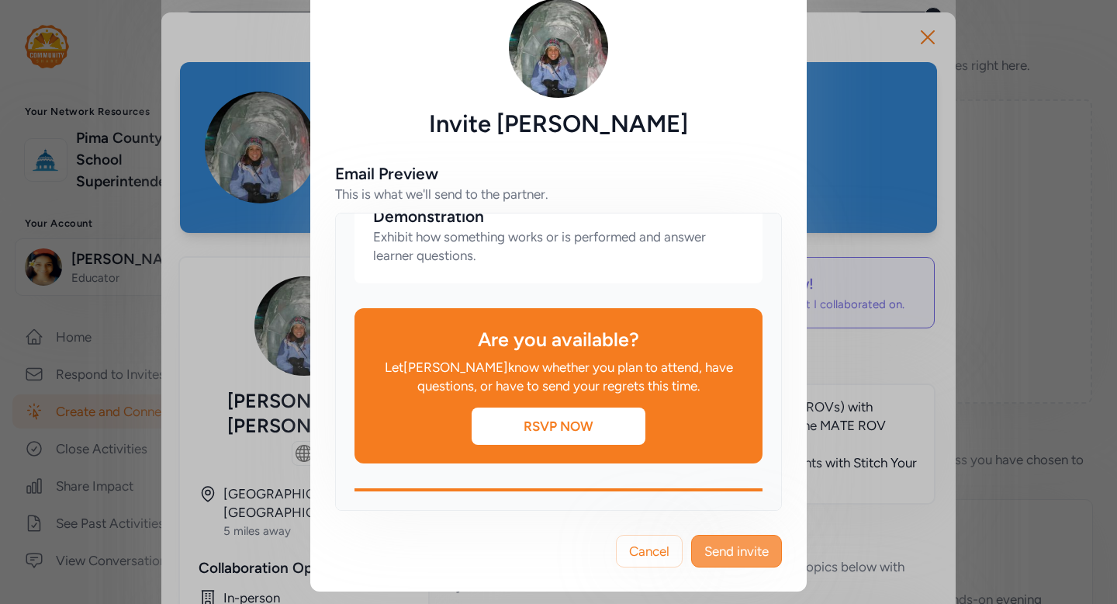
click at [728, 552] on span "Send invite" at bounding box center [736, 551] width 64 height 19
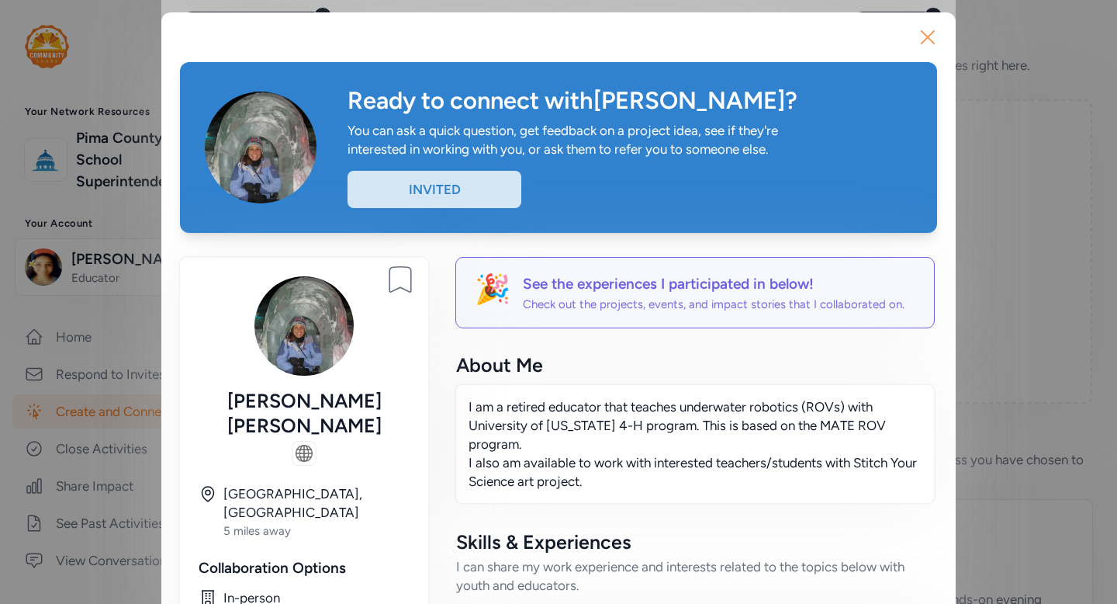
click at [925, 36] on icon "button" at bounding box center [927, 37] width 25 height 25
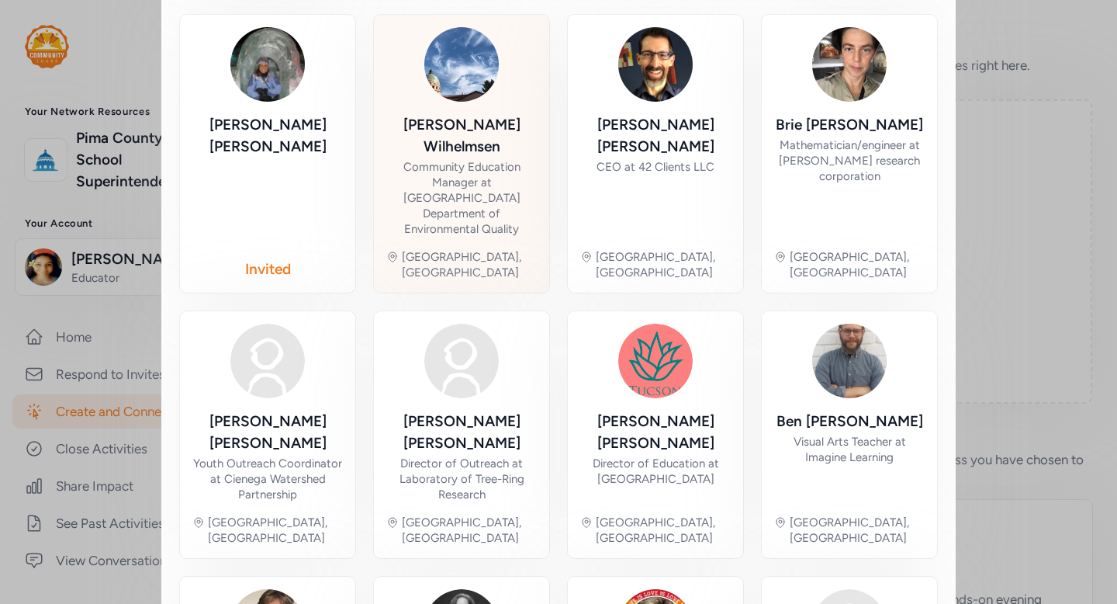
scroll to position [363, 0]
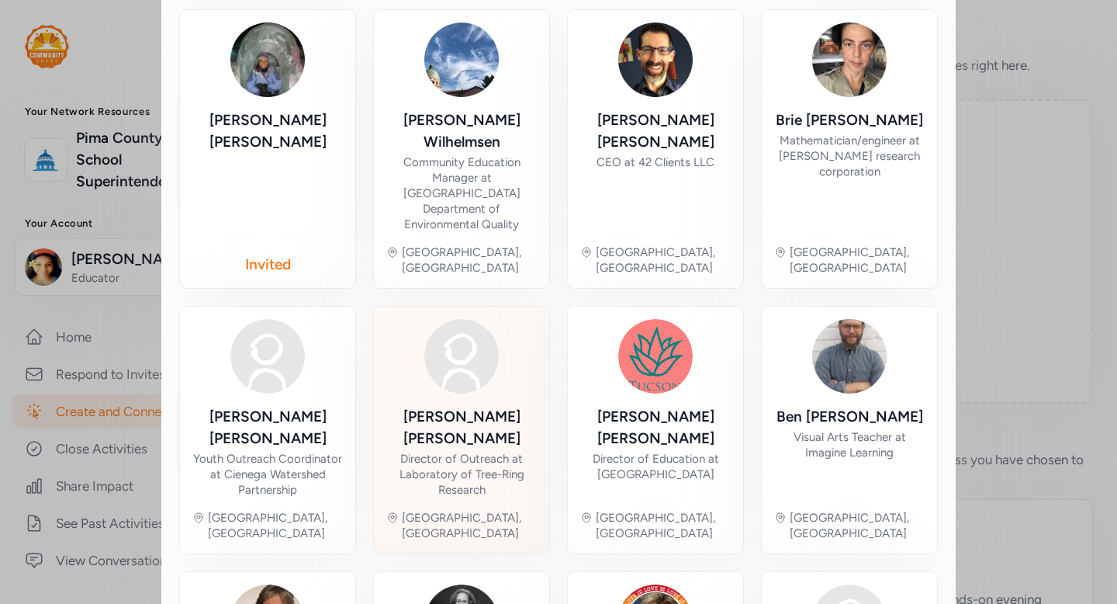
click at [524, 433] on div "[PERSON_NAME] Director of Outreach at Laboratory of [GEOGRAPHIC_DATA], [GEOGRAP…" at bounding box center [461, 430] width 151 height 222
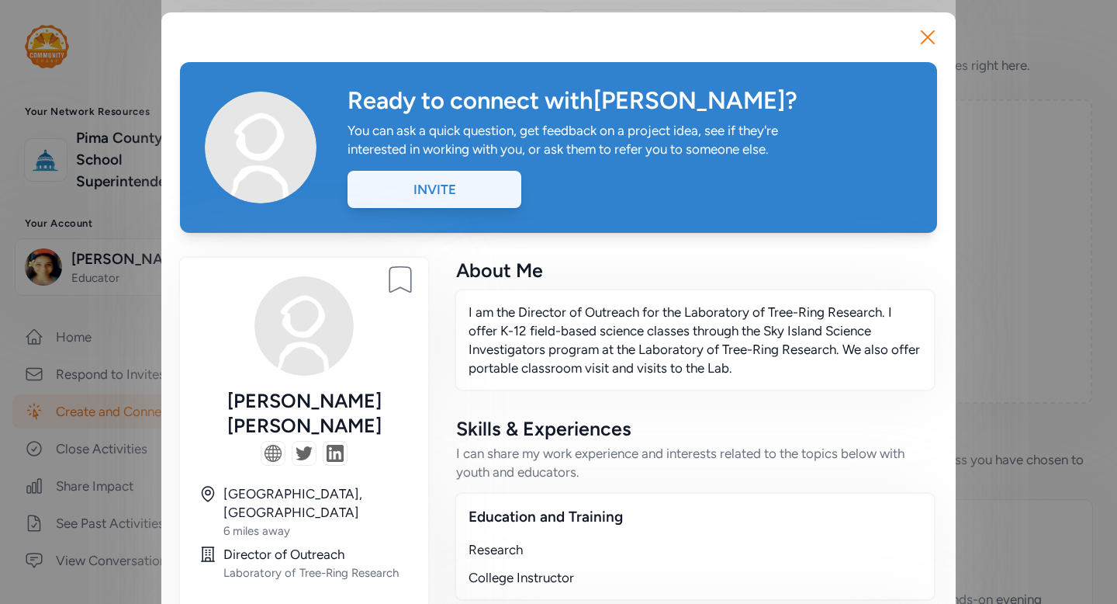
click at [487, 202] on div "Invite" at bounding box center [435, 189] width 174 height 37
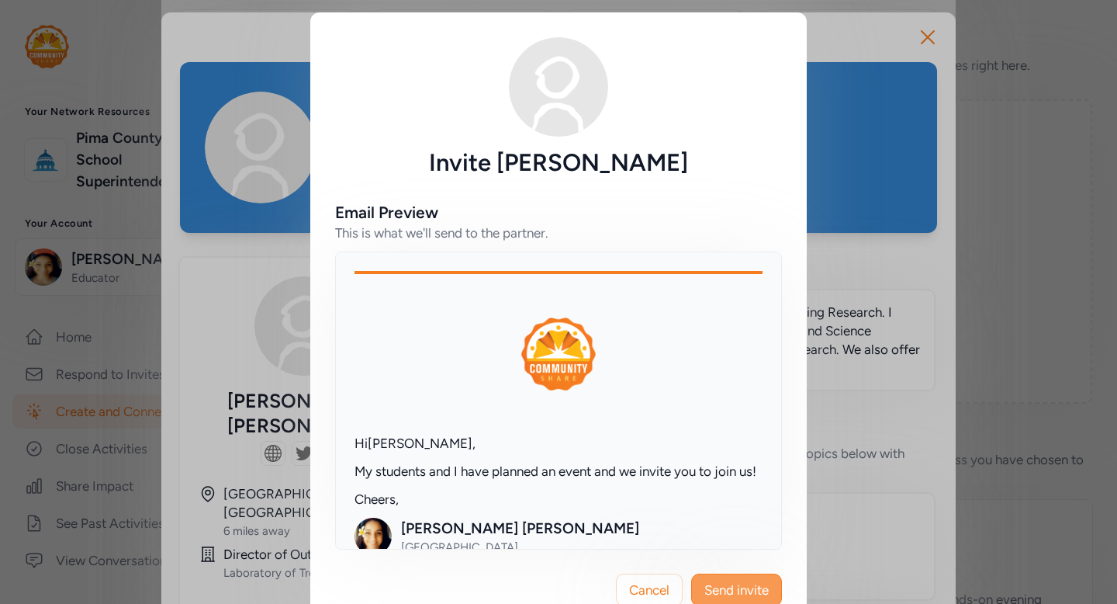
click at [739, 603] on button "Send invite" at bounding box center [736, 589] width 91 height 33
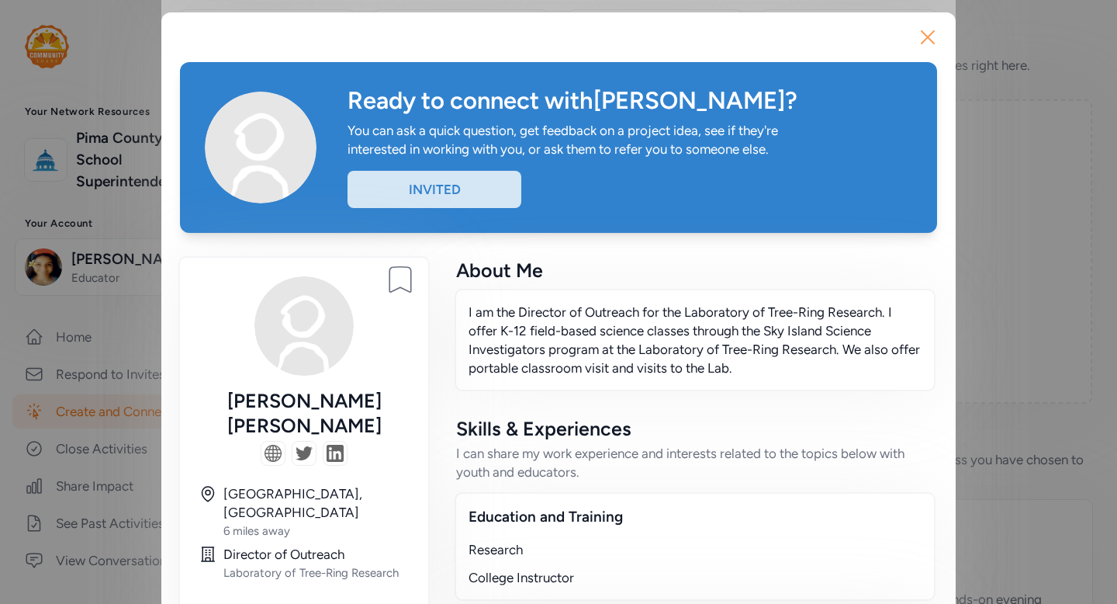
click at [933, 33] on icon "button" at bounding box center [928, 37] width 12 height 12
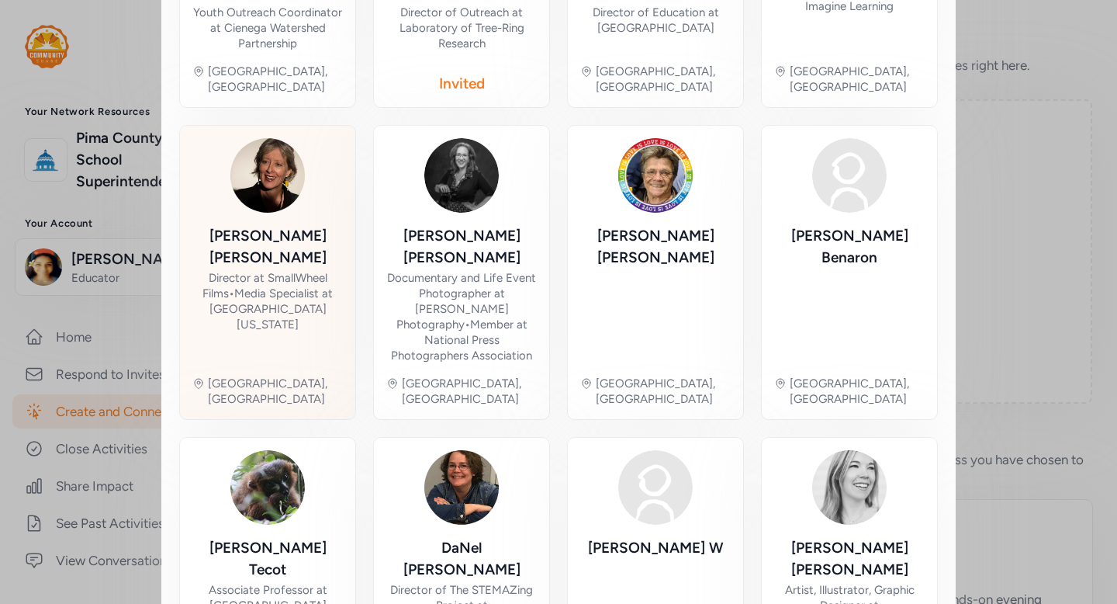
scroll to position [849, 0]
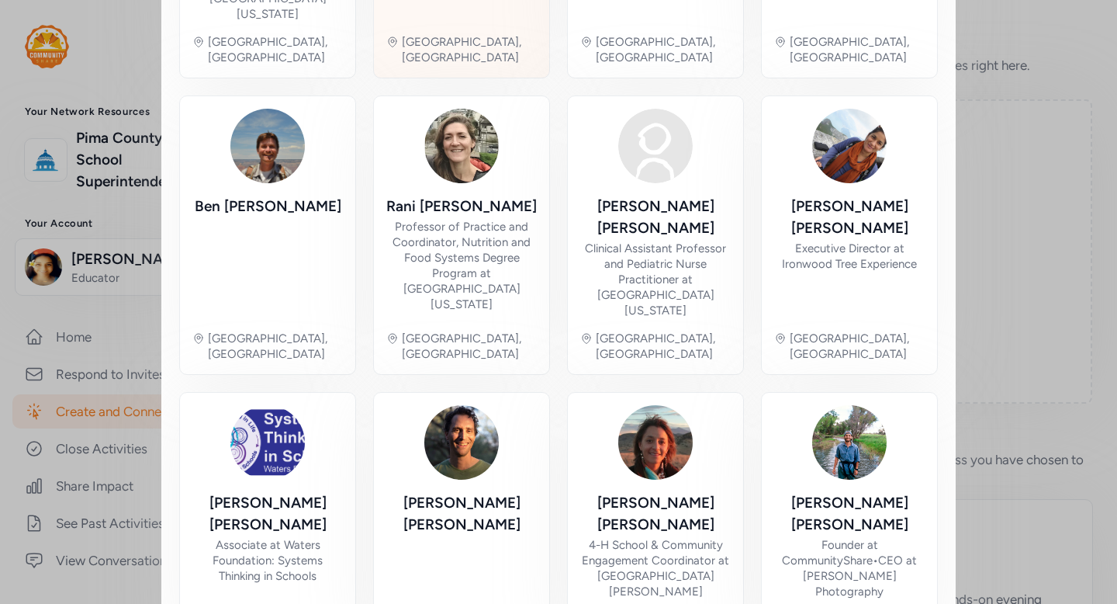
scroll to position [569, 0]
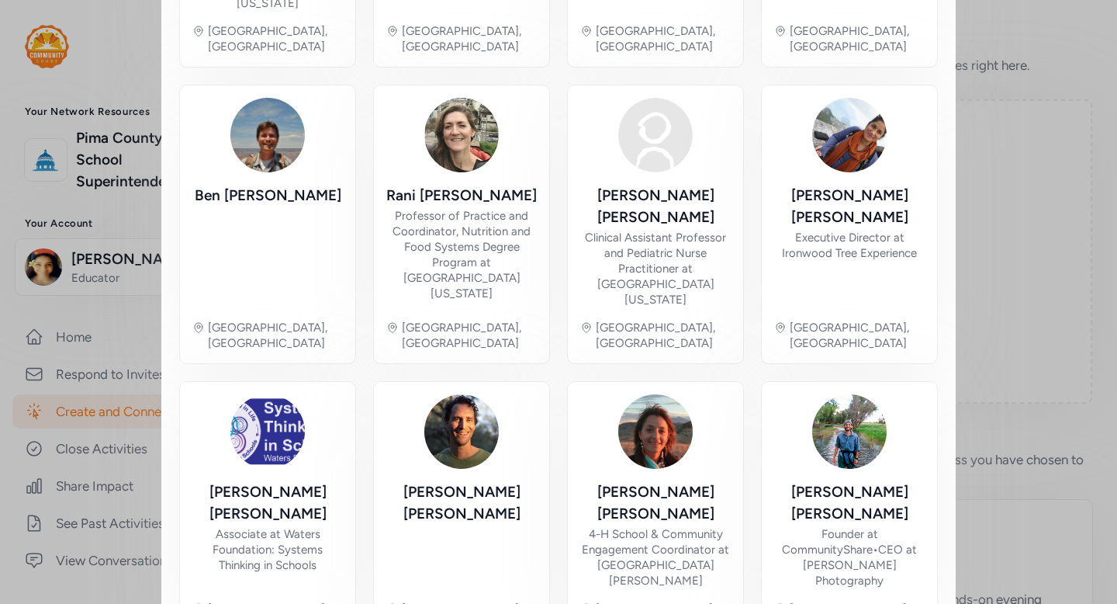
click at [1008, 183] on div "Close Your event is active! Whether you're adding new partners or refining your…" at bounding box center [558, 80] width 1117 height 1299
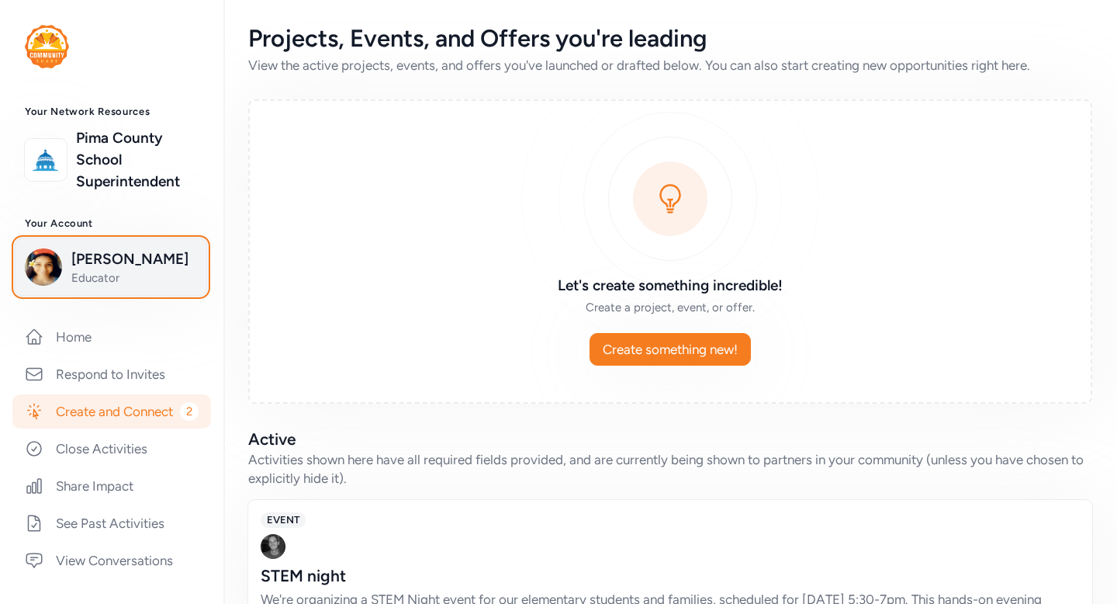
click at [130, 272] on span "Educator" at bounding box center [134, 278] width 126 height 16
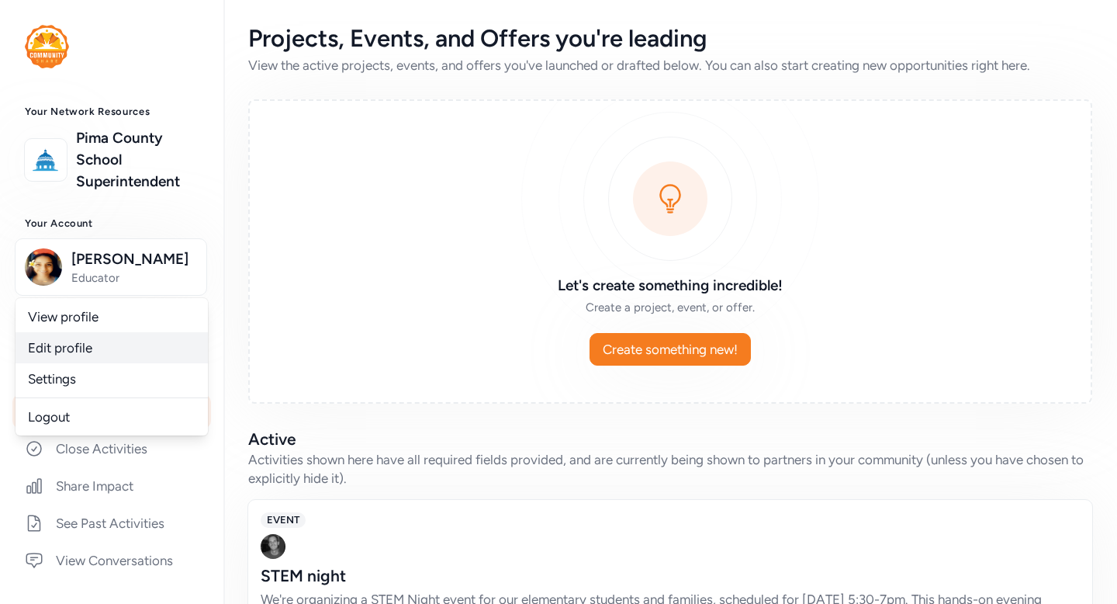
click at [85, 351] on link "Edit profile" at bounding box center [112, 347] width 192 height 31
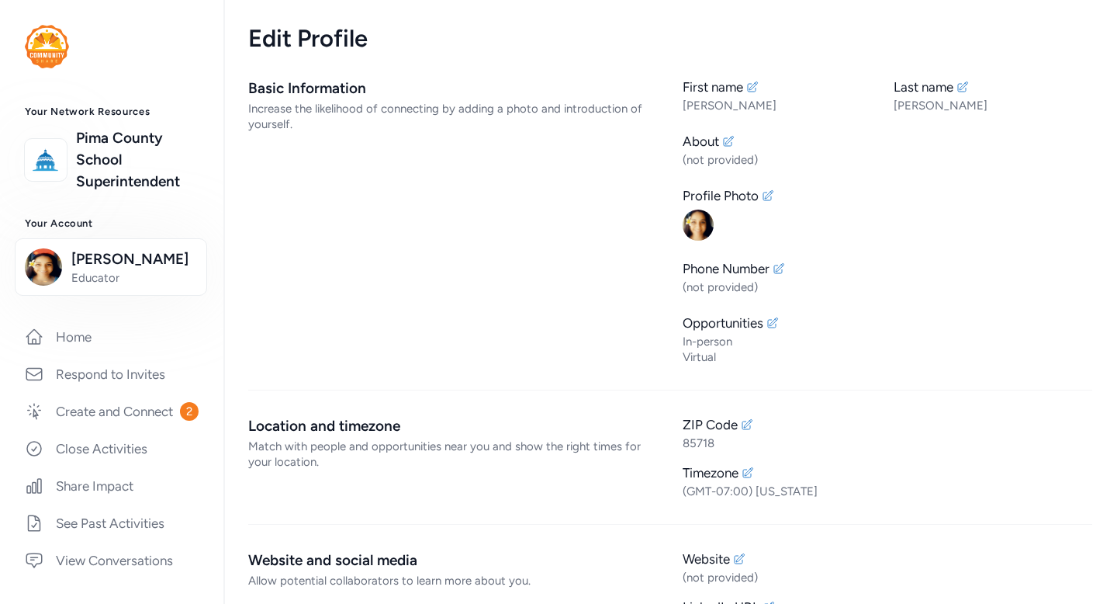
click at [303, 128] on div "Increase the likelihood of connecting by adding a photo and introduction of you…" at bounding box center [453, 116] width 410 height 31
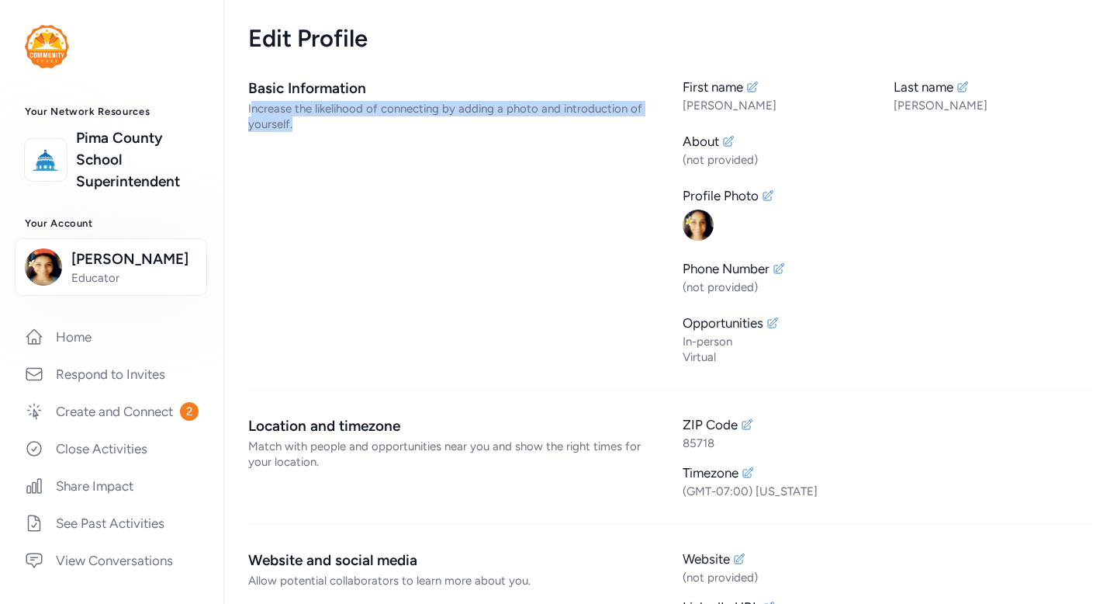
drag, startPoint x: 250, startPoint y: 109, endPoint x: 322, endPoint y: 130, distance: 75.1
click at [322, 130] on div "Increase the likelihood of connecting by adding a photo and introduction of you…" at bounding box center [453, 116] width 410 height 31
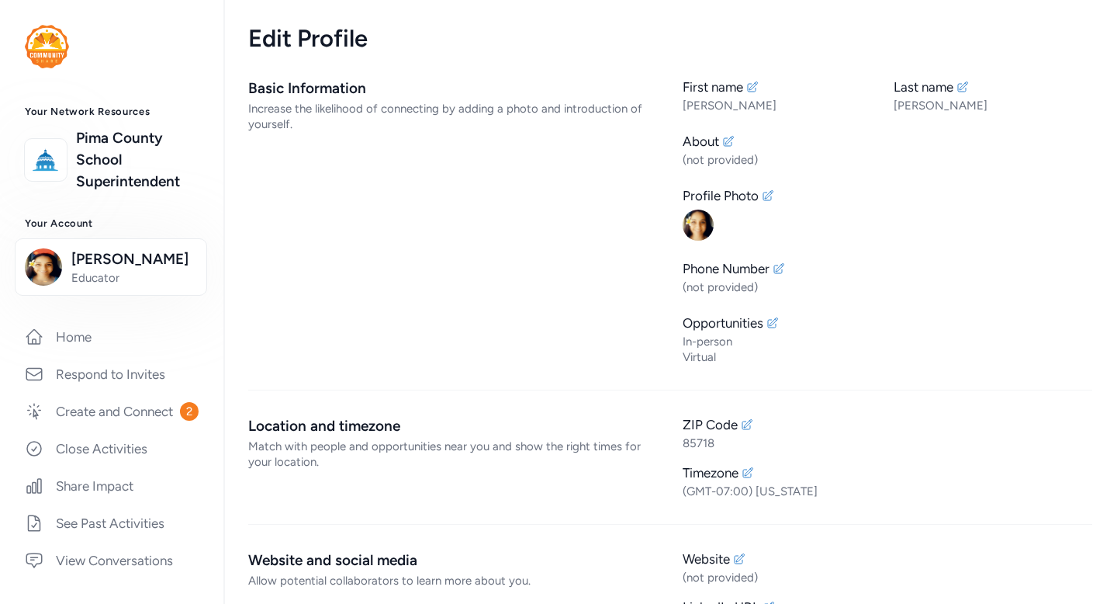
click at [318, 158] on div "Basic Information Increase the likelihood of connecting by adding a photo and i…" at bounding box center [453, 221] width 410 height 287
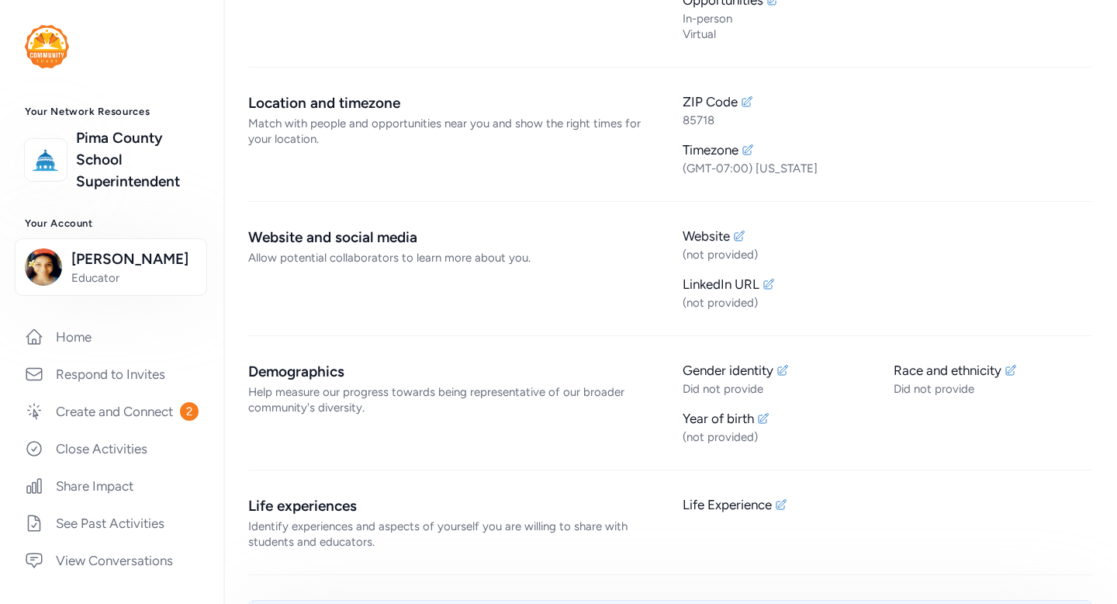
scroll to position [324, 0]
click at [784, 372] on icon at bounding box center [783, 369] width 12 height 12
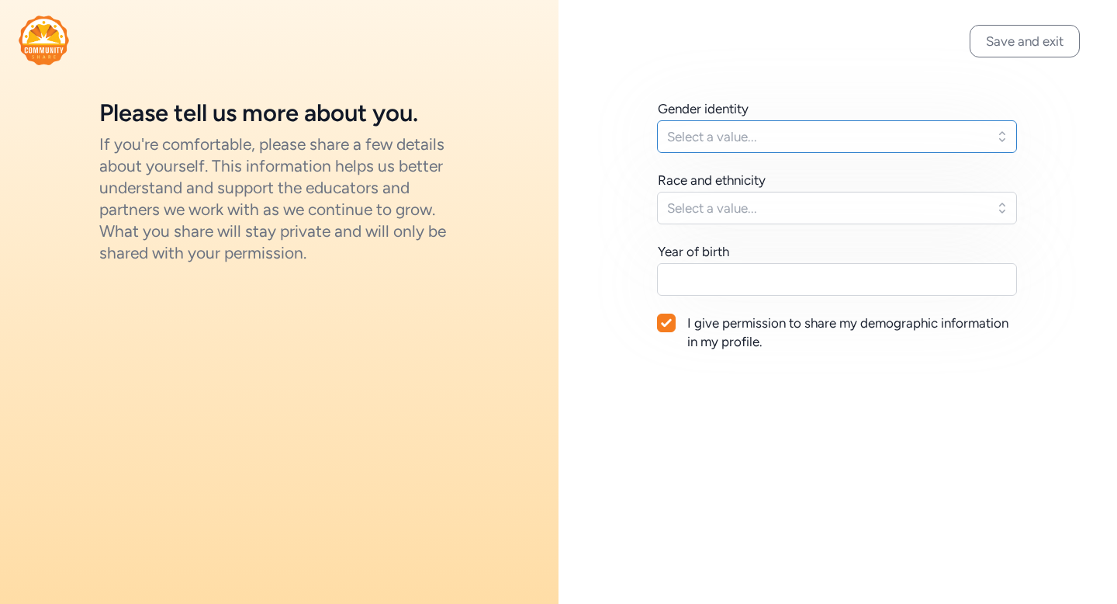
click at [801, 147] on button "Select a value..." at bounding box center [837, 136] width 360 height 33
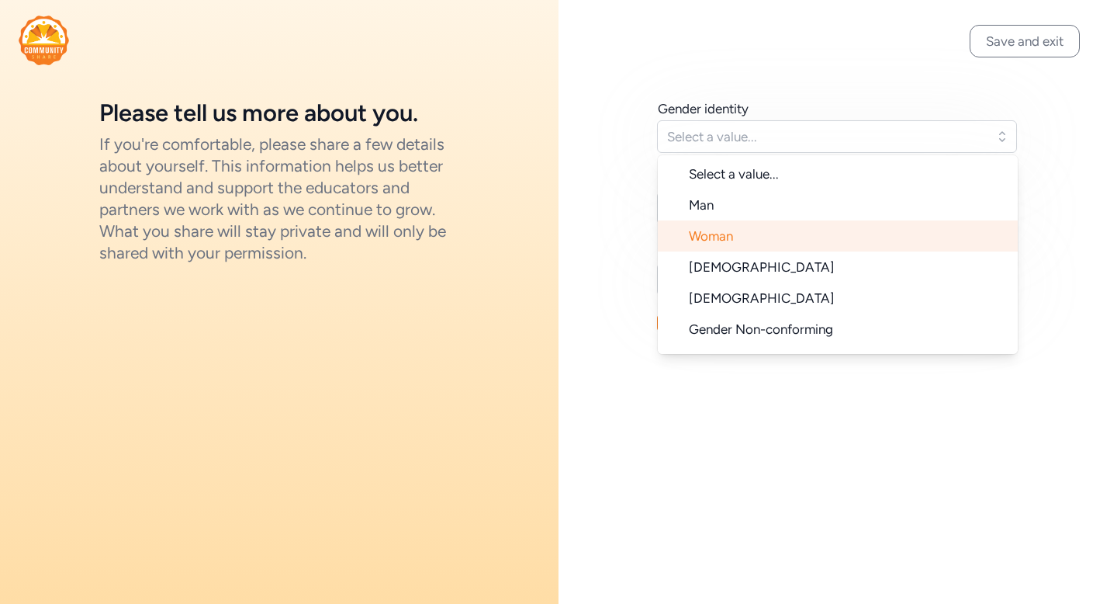
click at [767, 215] on li "Man" at bounding box center [838, 204] width 360 height 31
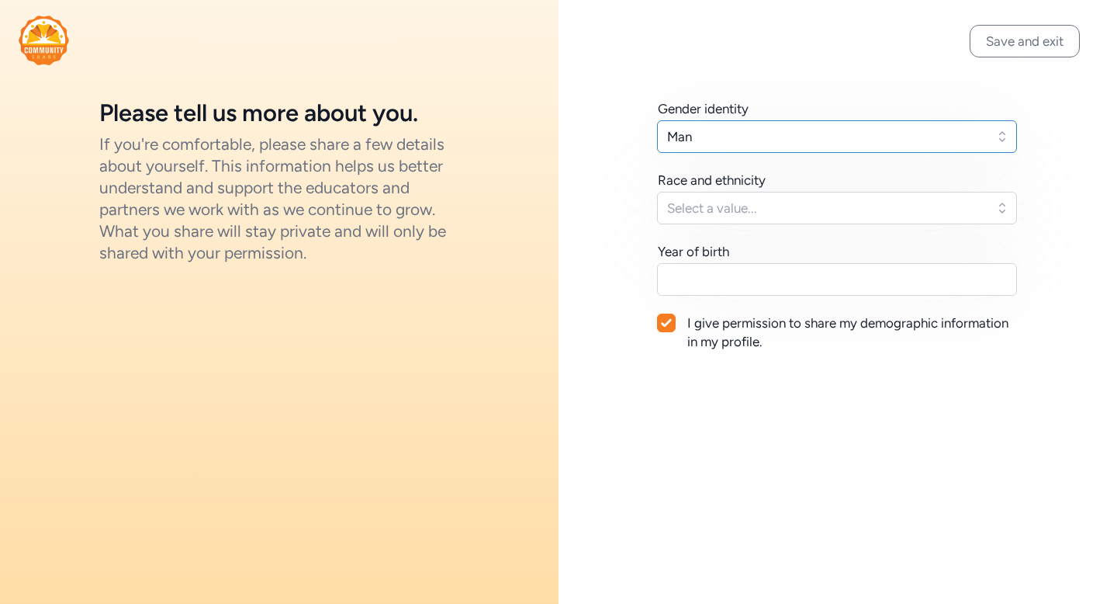
click at [774, 140] on span "Man" at bounding box center [826, 136] width 318 height 19
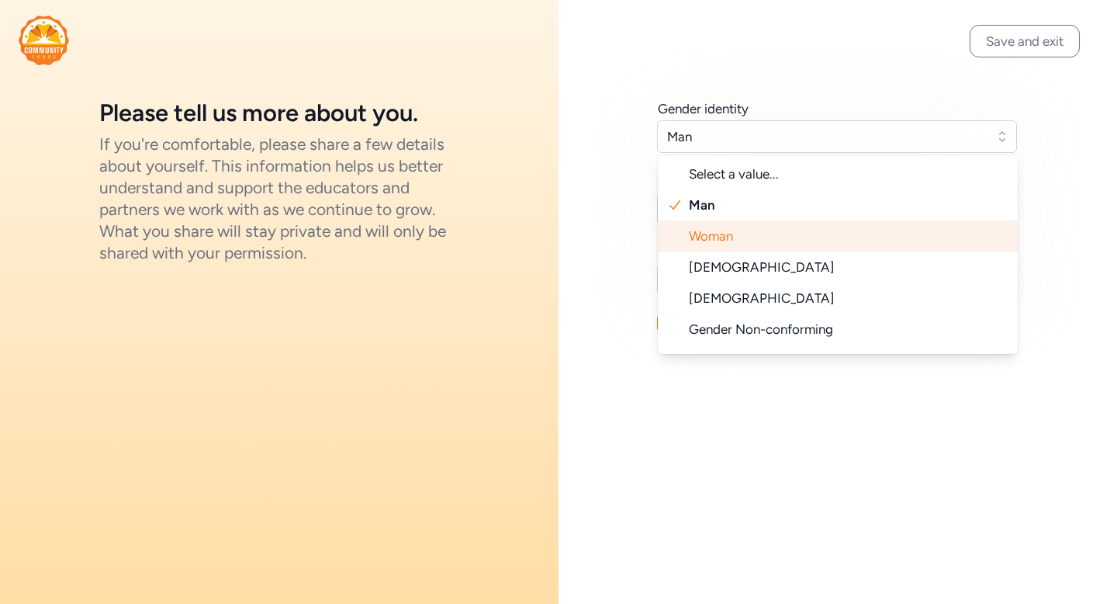
click at [738, 234] on li "Woman" at bounding box center [838, 235] width 360 height 31
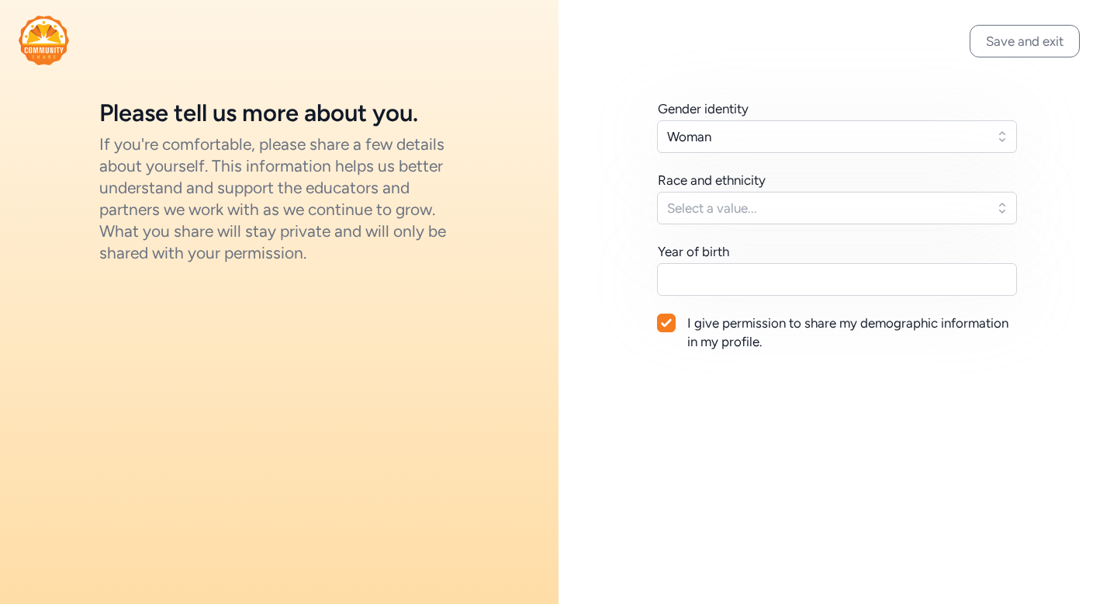
click at [739, 227] on div "Gender identity Woman Race and ethnicity Select a value... Year of birth I give…" at bounding box center [838, 224] width 360 height 251
click at [738, 210] on span "Select a value..." at bounding box center [826, 208] width 318 height 19
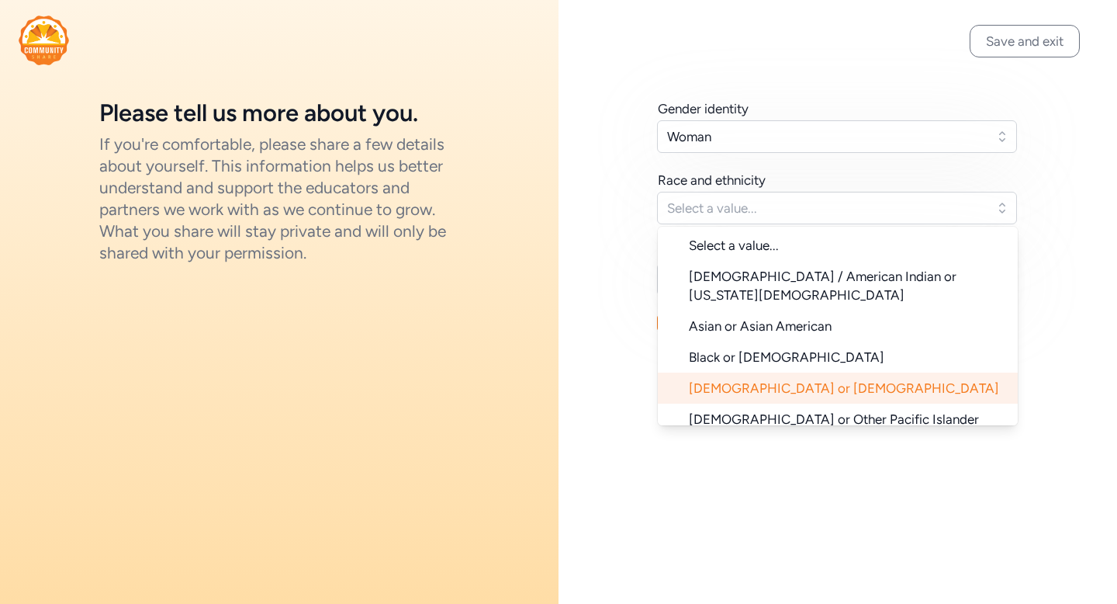
click at [726, 380] on span "[DEMOGRAPHIC_DATA] or [DEMOGRAPHIC_DATA]" at bounding box center [844, 388] width 310 height 16
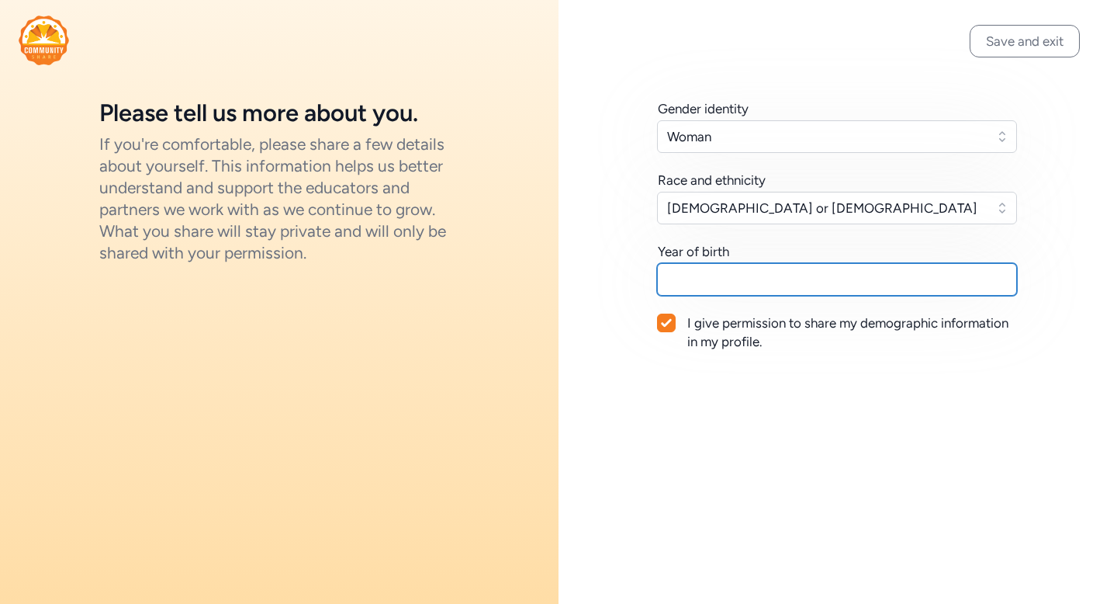
click at [711, 289] on input "text" at bounding box center [837, 279] width 360 height 33
type input "1981"
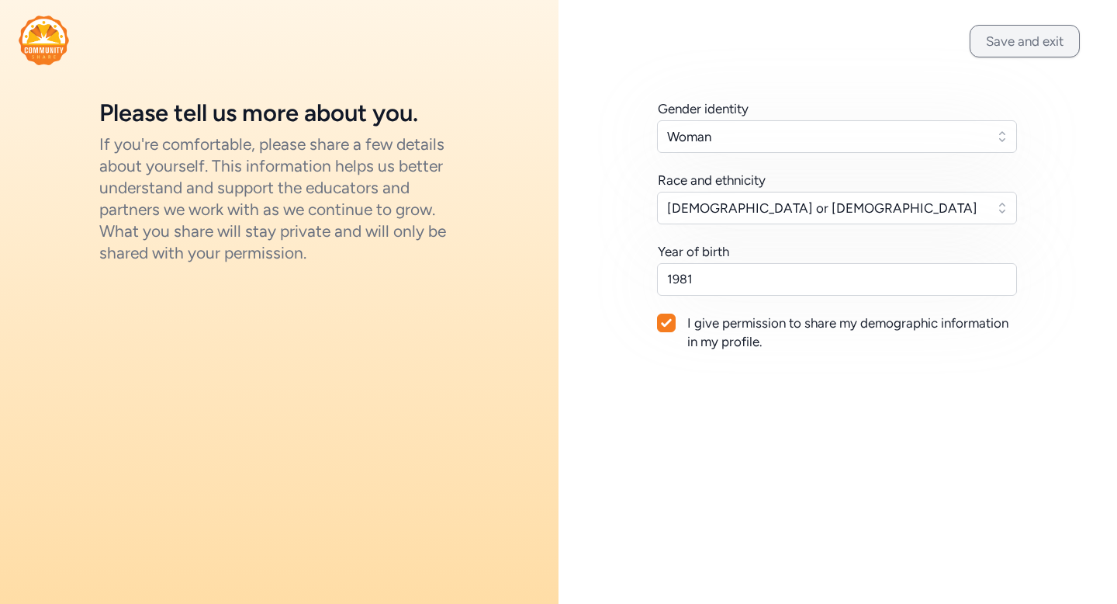
click at [1044, 48] on button "Save and exit" at bounding box center [1025, 41] width 110 height 33
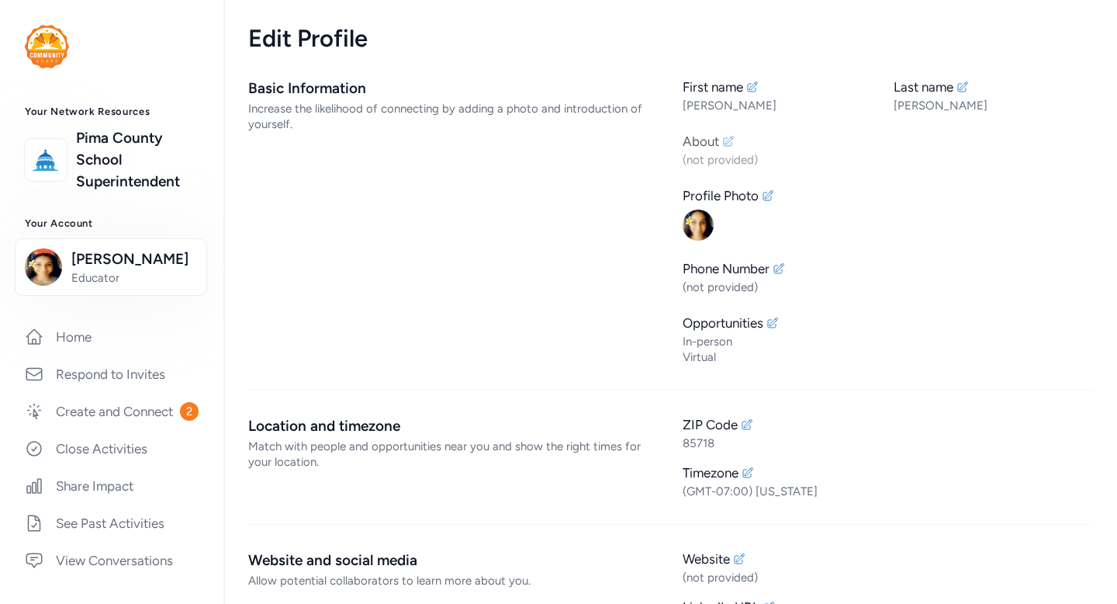
click at [732, 141] on icon at bounding box center [728, 141] width 12 height 12
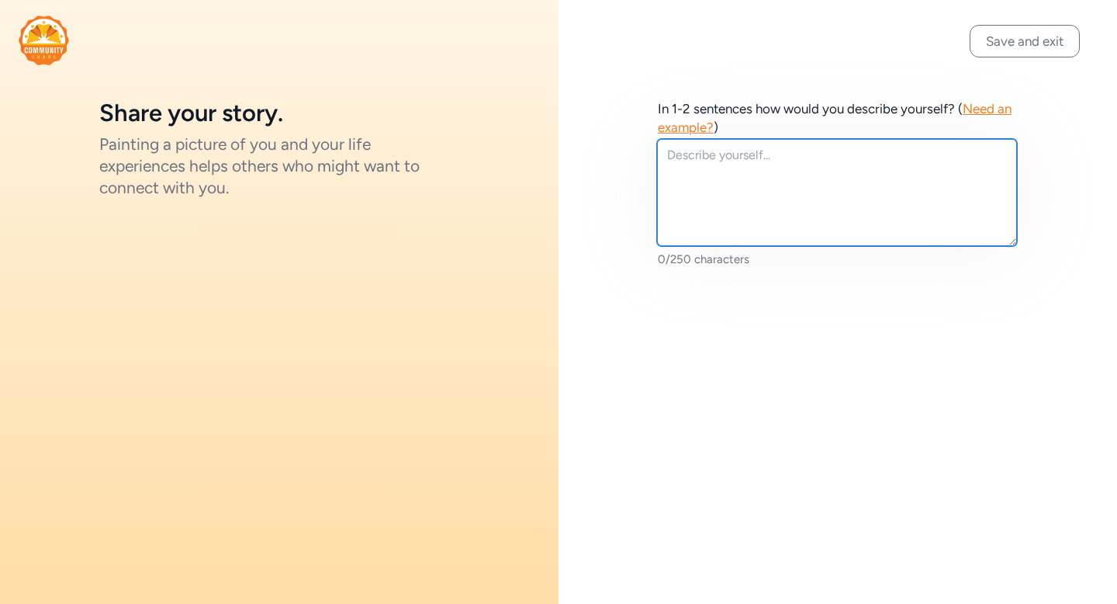
click at [714, 162] on textarea at bounding box center [837, 192] width 360 height 107
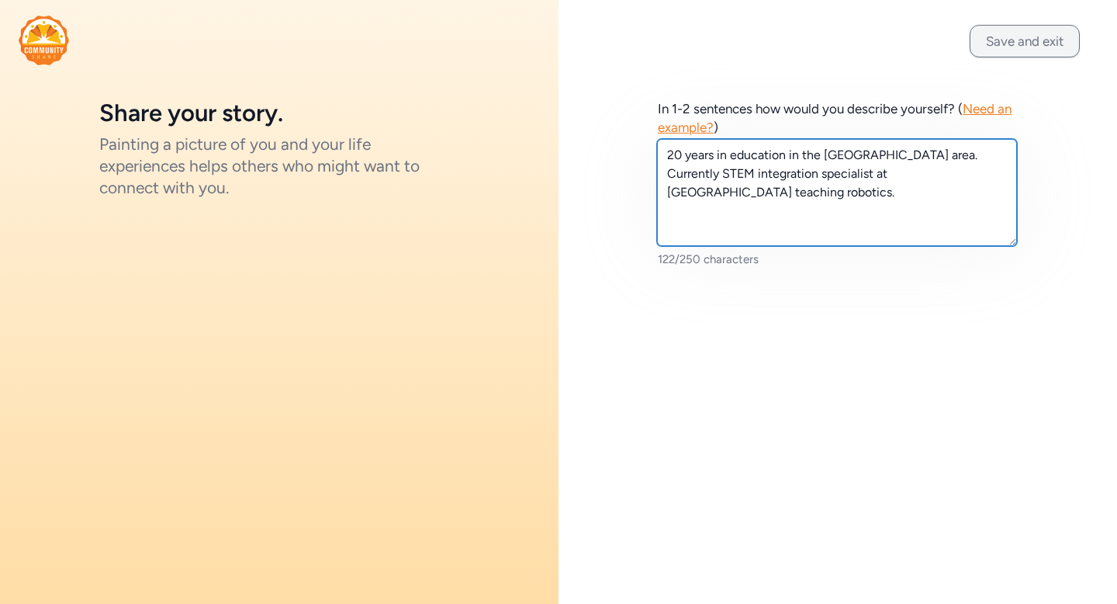
type textarea "20 years in education in the [GEOGRAPHIC_DATA] area. Currently STEM integration…"
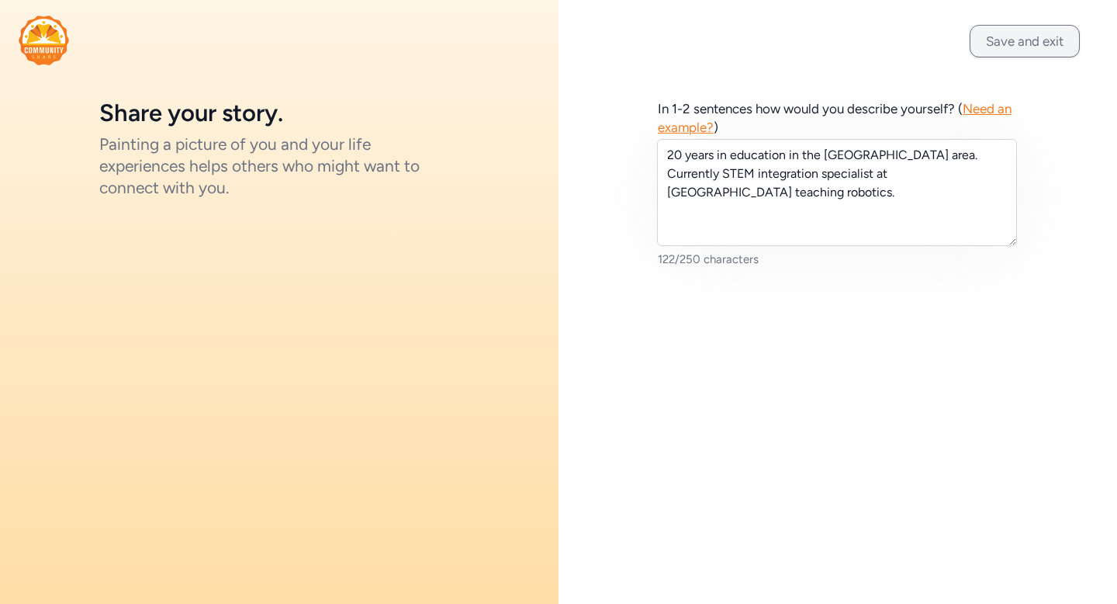
click at [1020, 44] on button "Save and exit" at bounding box center [1025, 41] width 110 height 33
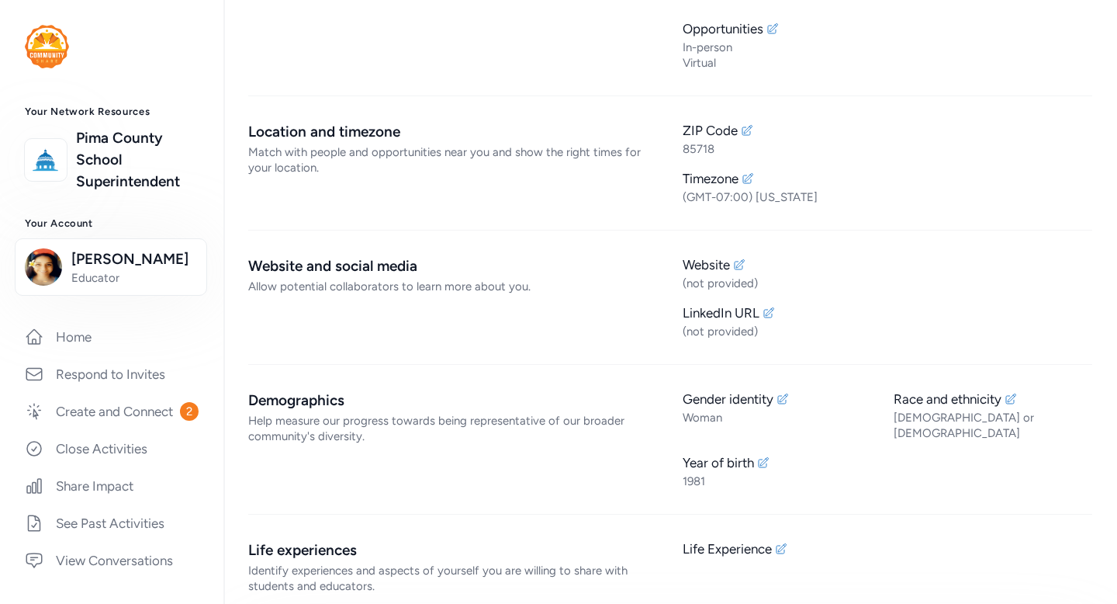
scroll to position [82, 0]
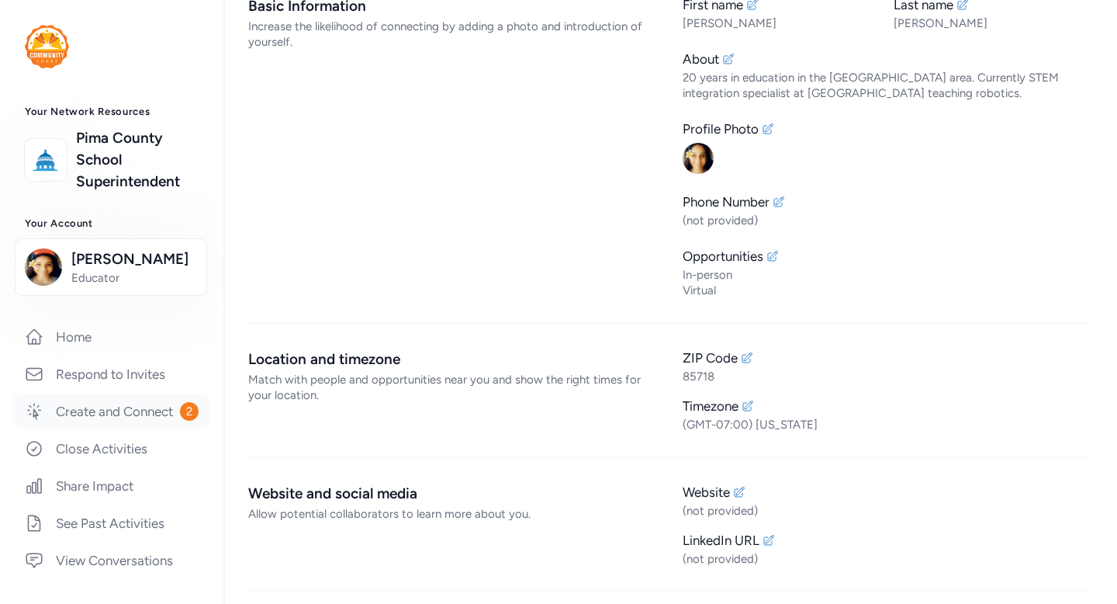
click at [151, 411] on link "Create and Connect 2" at bounding box center [111, 411] width 199 height 34
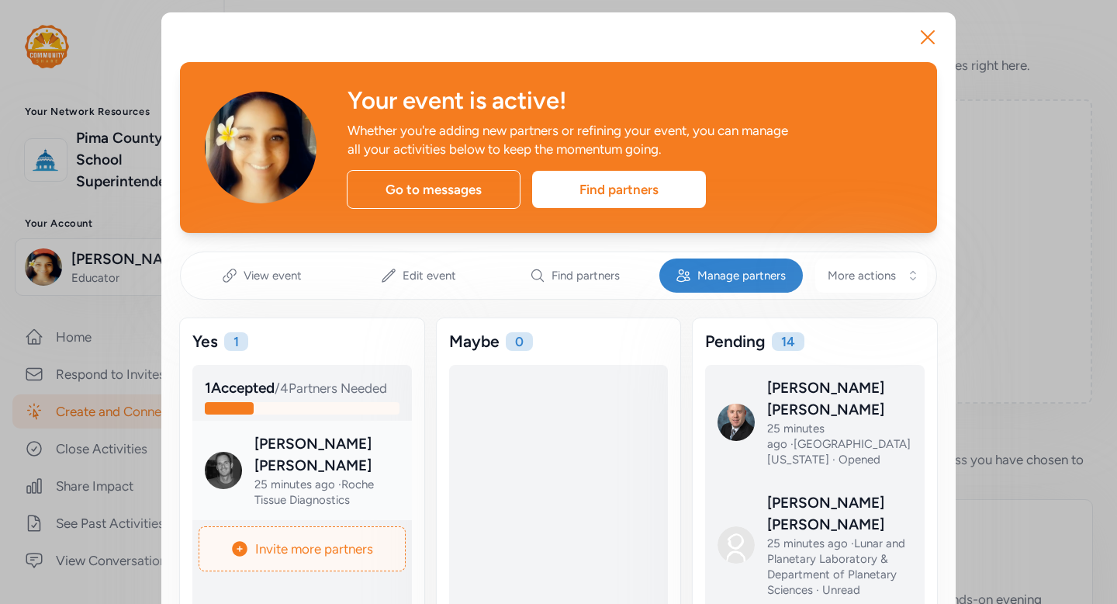
click at [334, 462] on div at bounding box center [315, 482] width 220 height 99
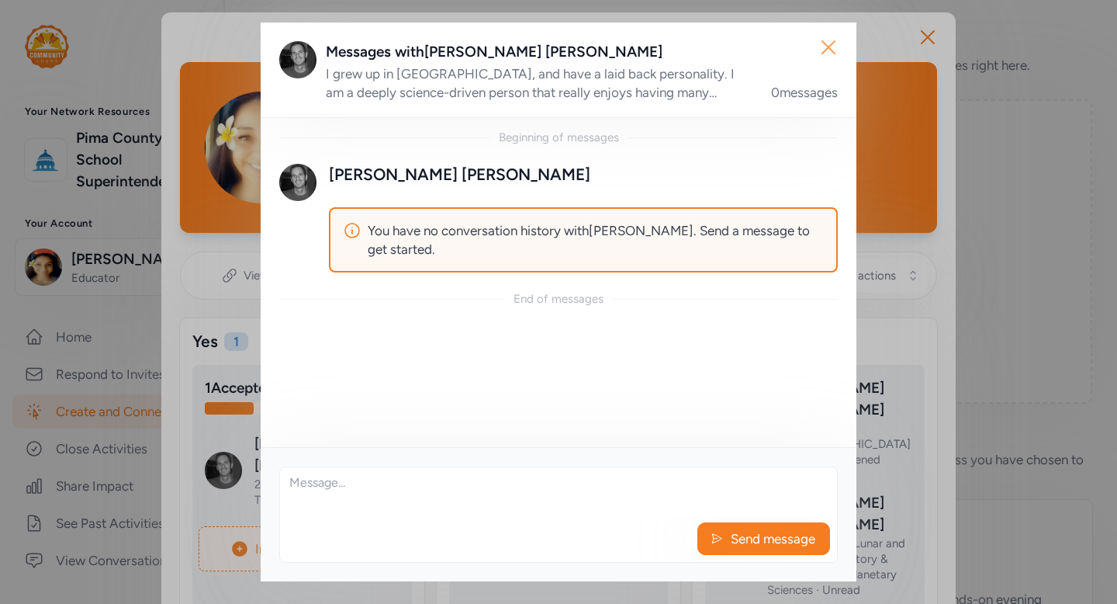
click at [830, 41] on icon "button" at bounding box center [828, 47] width 25 height 25
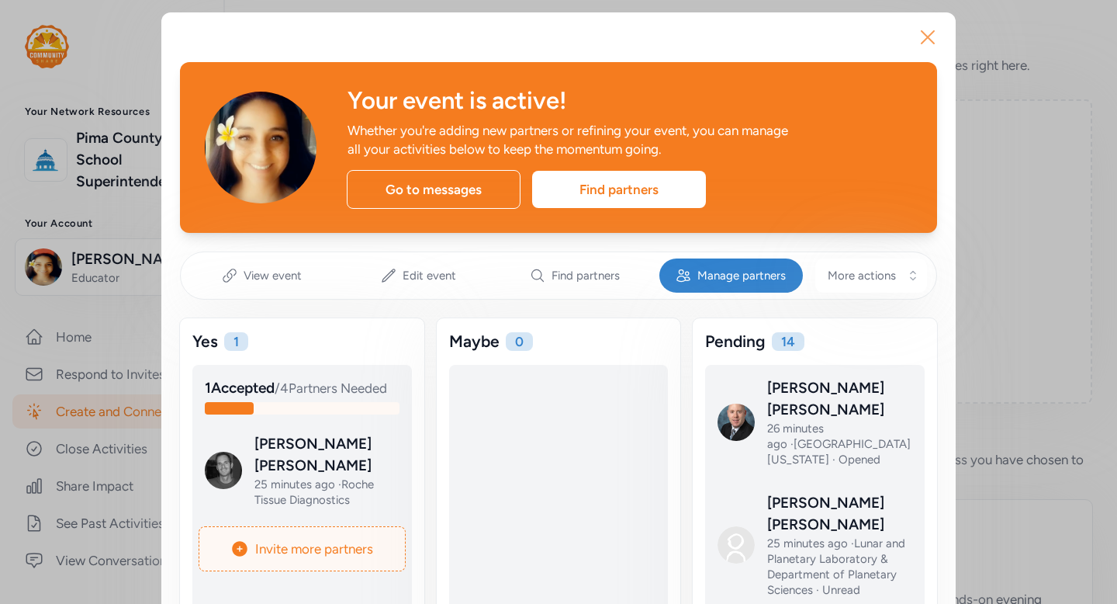
click at [928, 33] on icon "button" at bounding box center [927, 37] width 25 height 25
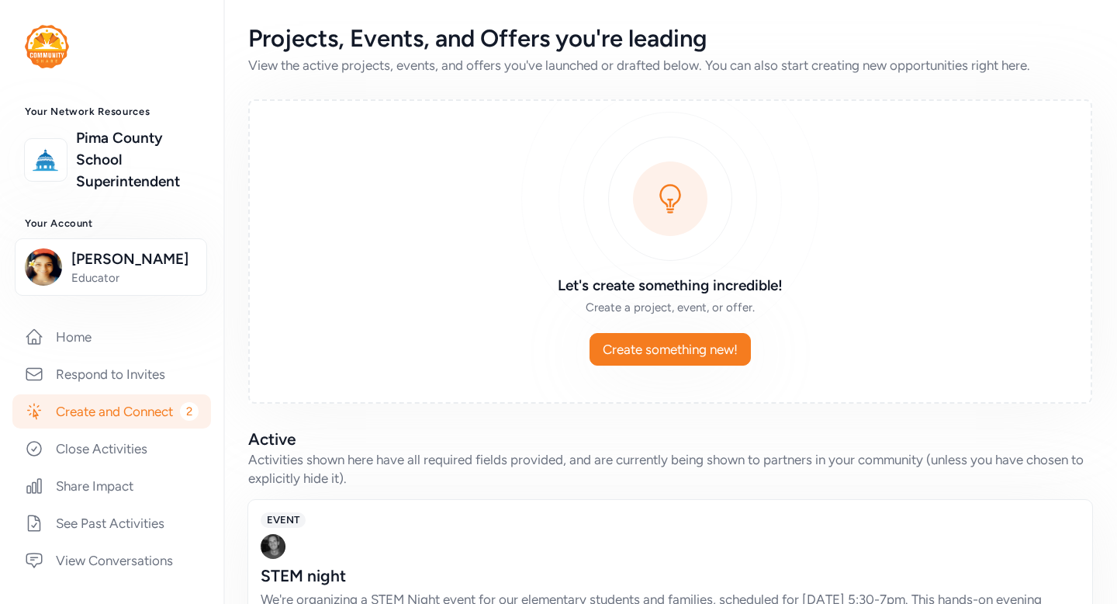
click at [123, 412] on link "Create and Connect 2" at bounding box center [111, 411] width 199 height 34
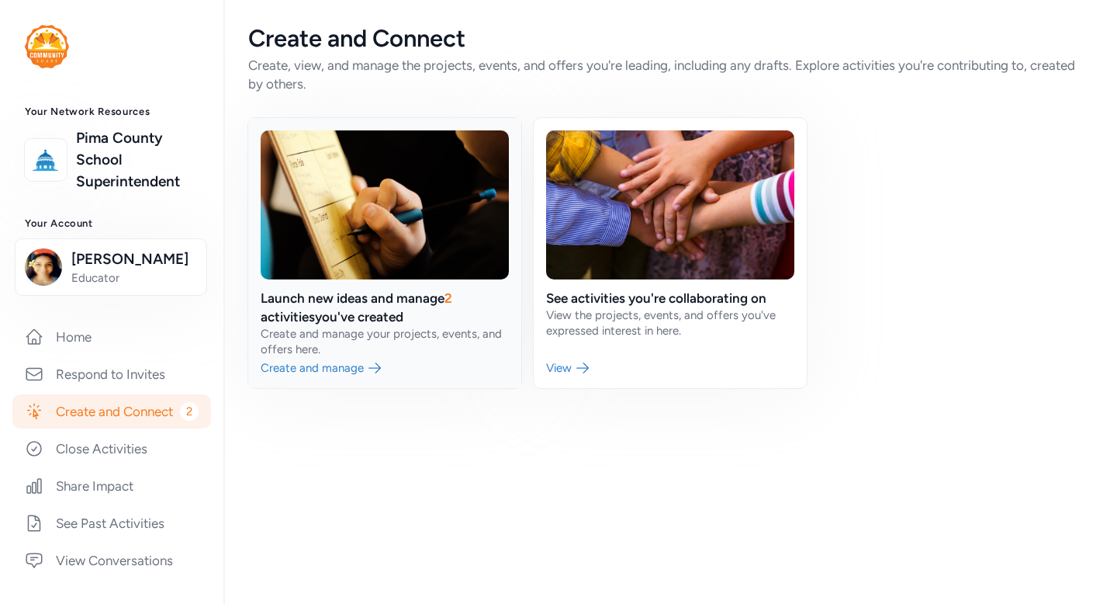
click at [452, 299] on link at bounding box center [384, 253] width 273 height 270
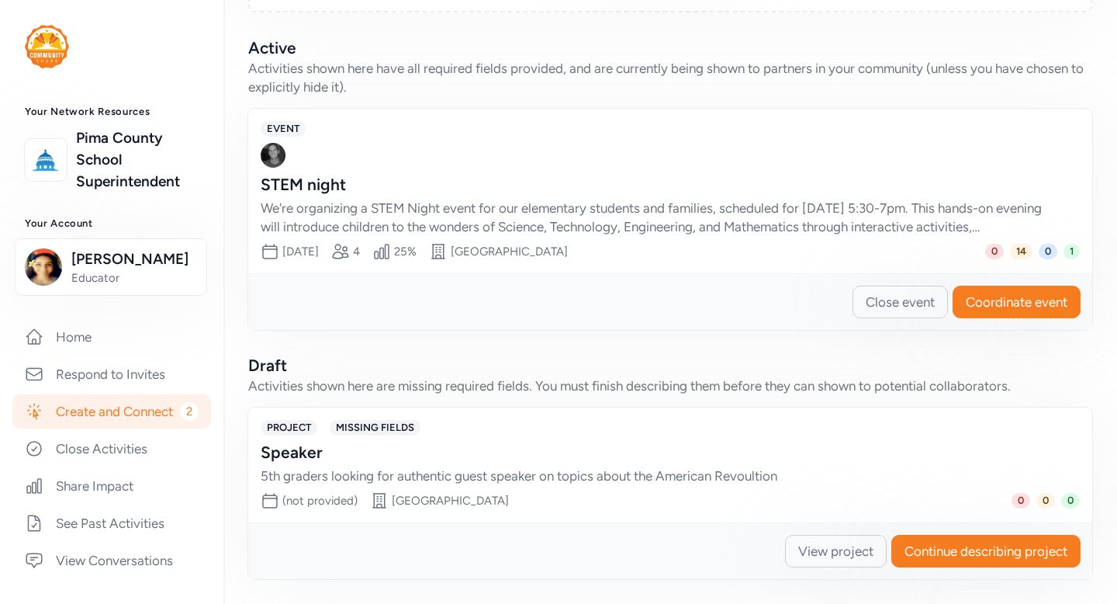
scroll to position [375, 0]
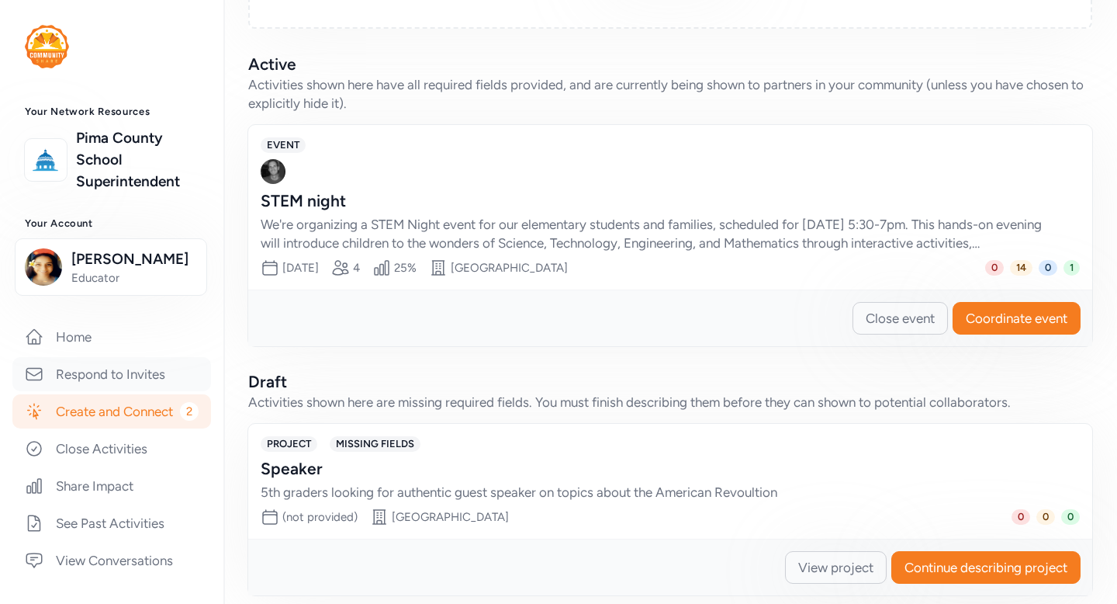
click at [136, 373] on link "Respond to Invites" at bounding box center [111, 374] width 199 height 34
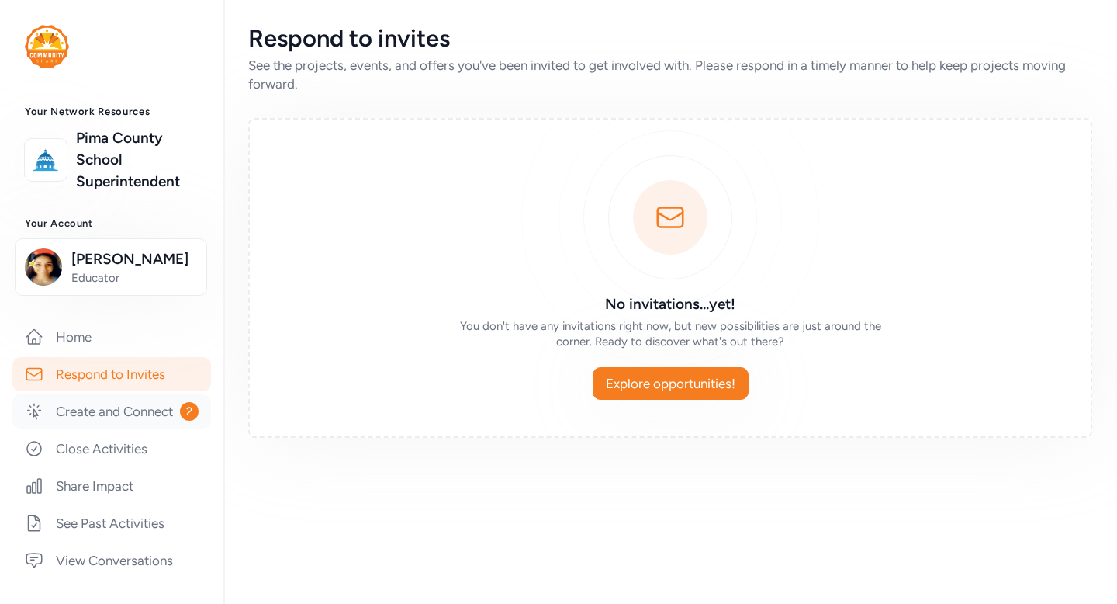
click at [128, 406] on link "Create and Connect 2" at bounding box center [111, 411] width 199 height 34
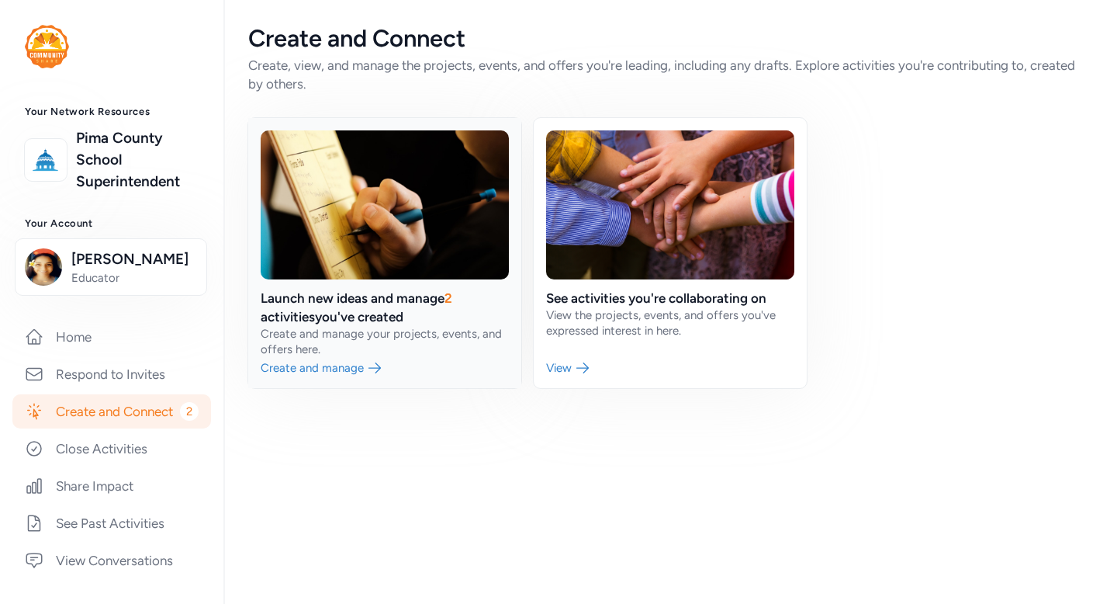
click at [320, 371] on link at bounding box center [384, 253] width 273 height 270
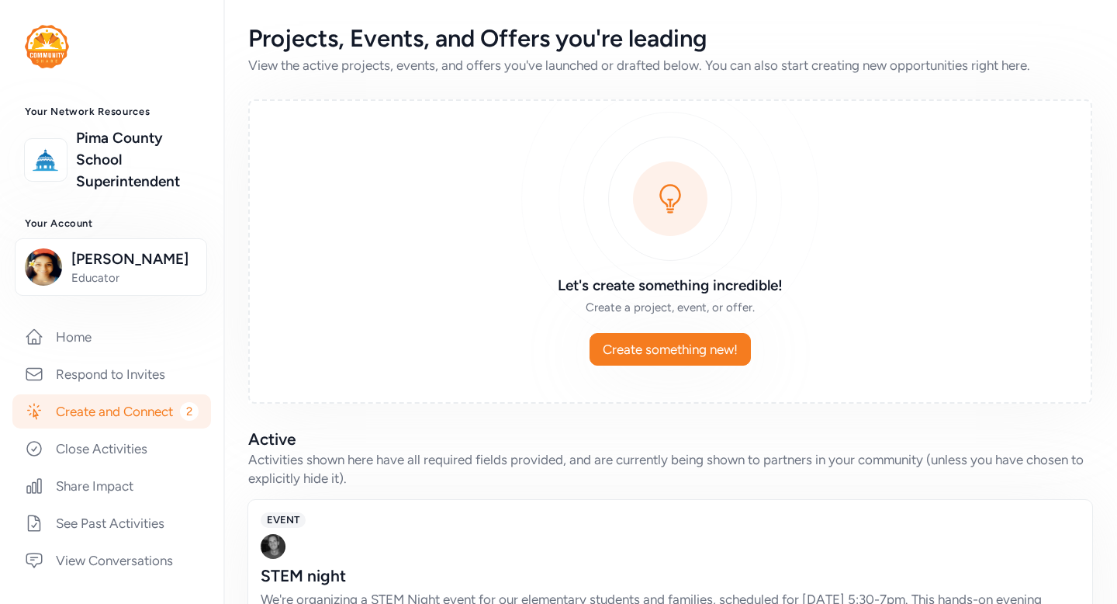
click at [356, 521] on div "EVENT" at bounding box center [670, 520] width 819 height 16
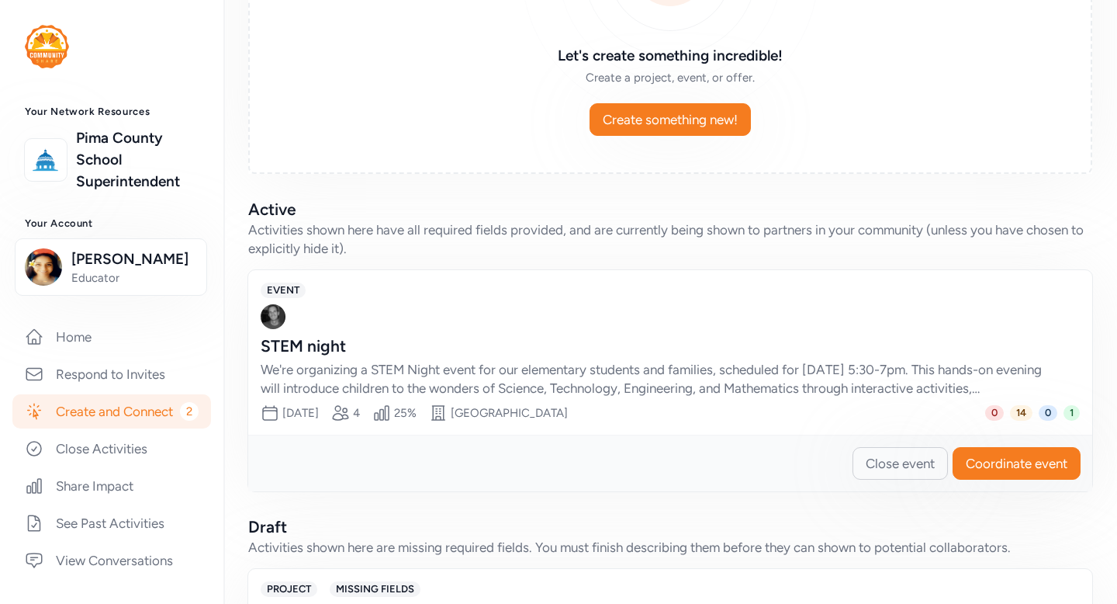
scroll to position [297, 0]
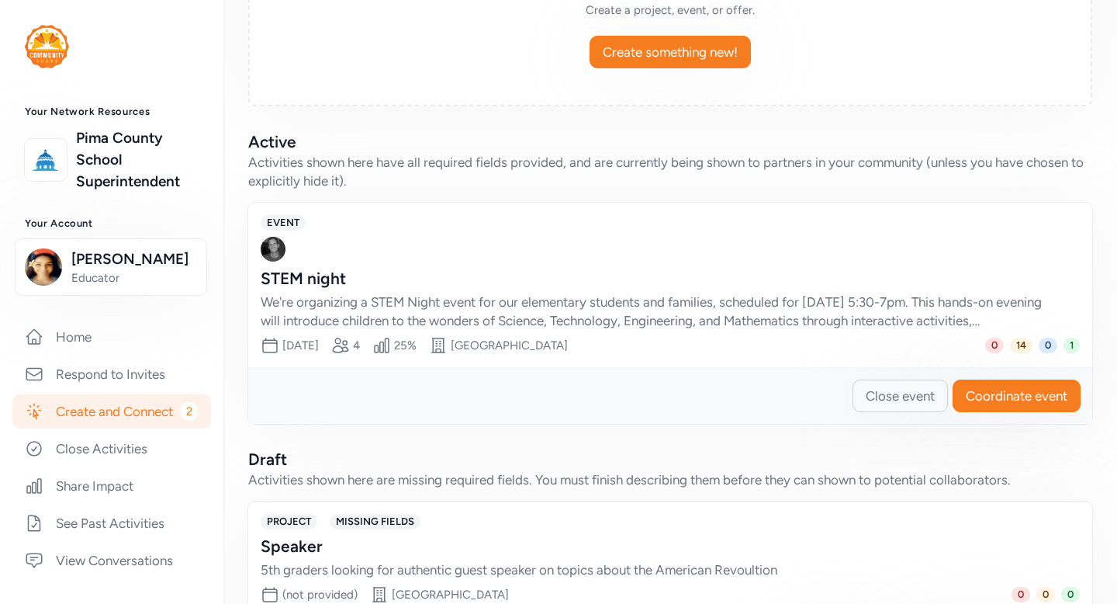
click at [798, 300] on div "We're organizing a STEM Night event for our elementary students and families, s…" at bounding box center [655, 310] width 788 height 37
click at [743, 321] on div "We're organizing a STEM Night event for our elementary students and families, s…" at bounding box center [655, 310] width 788 height 37
